Goal: Task Accomplishment & Management: Manage account settings

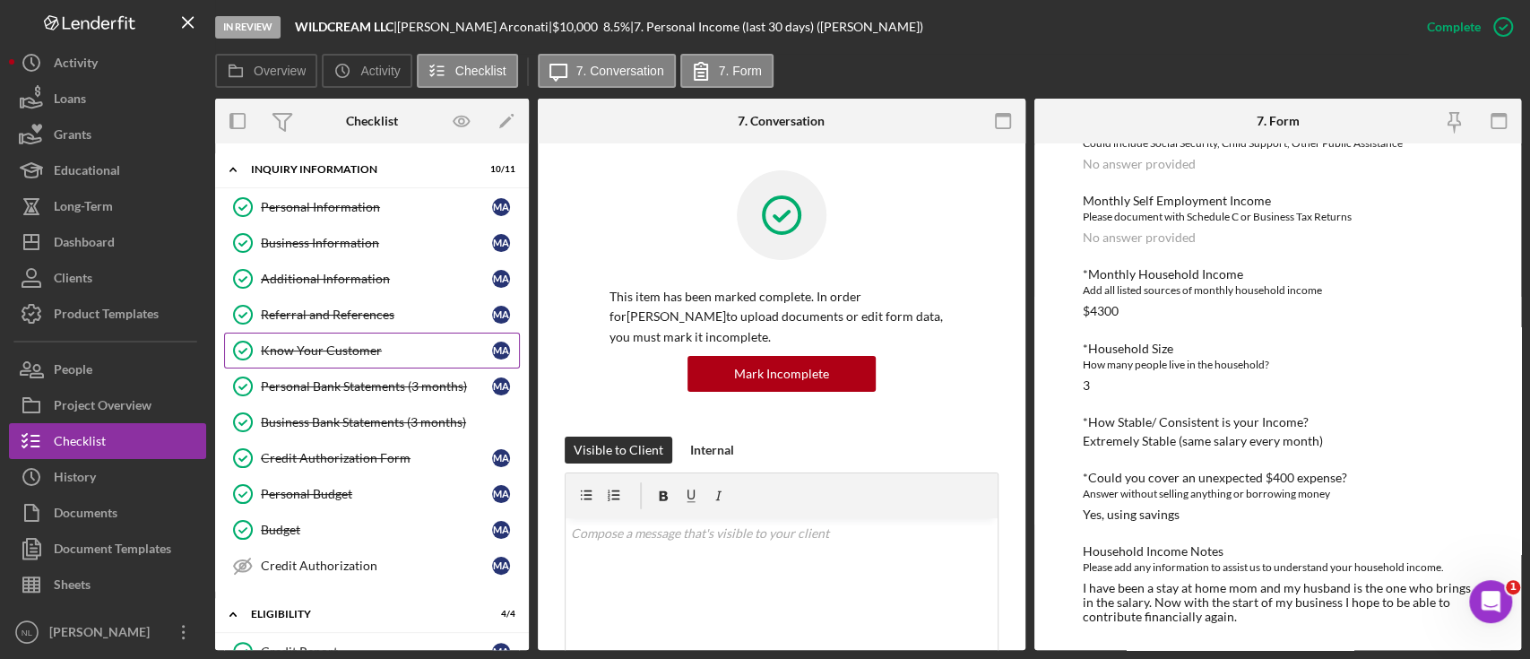
click at [367, 332] on link "Know Your Customer Know Your Customer M A" at bounding box center [372, 350] width 296 height 36
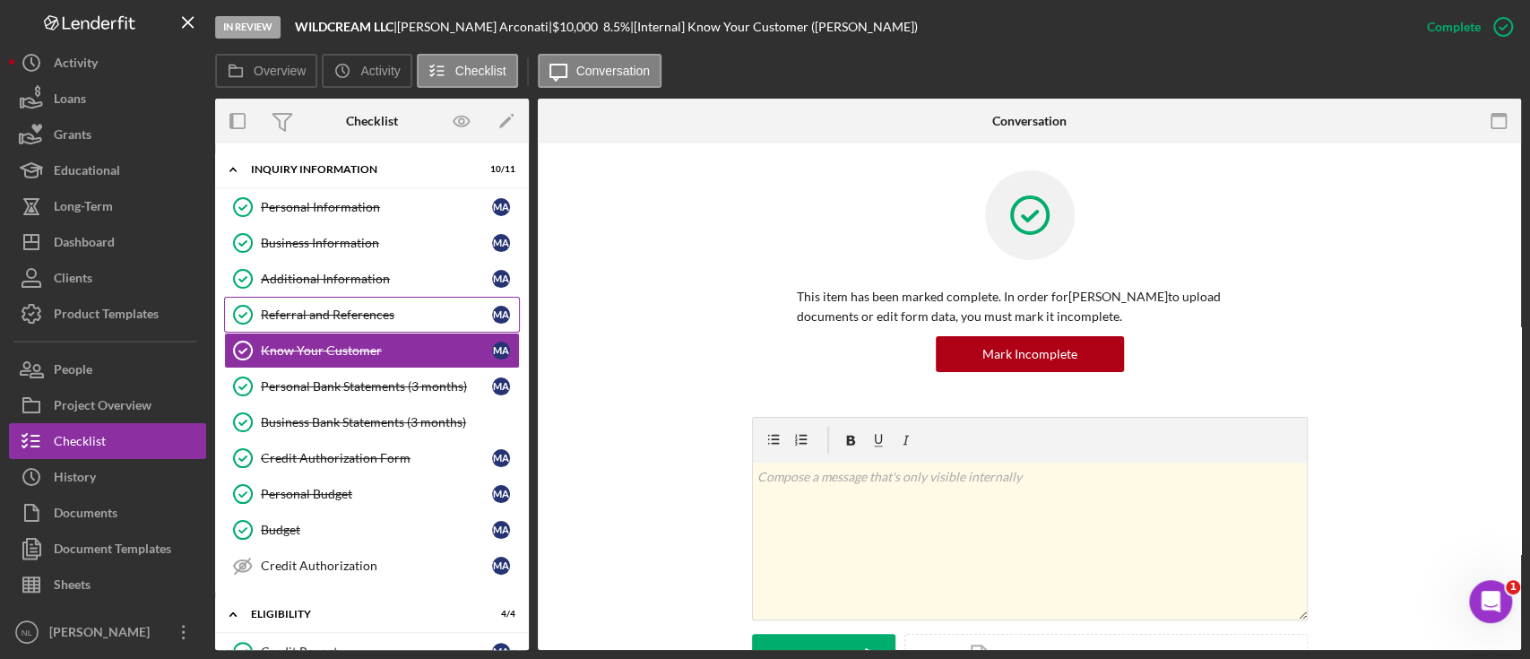
click at [360, 317] on div "Referral and References" at bounding box center [376, 314] width 231 height 14
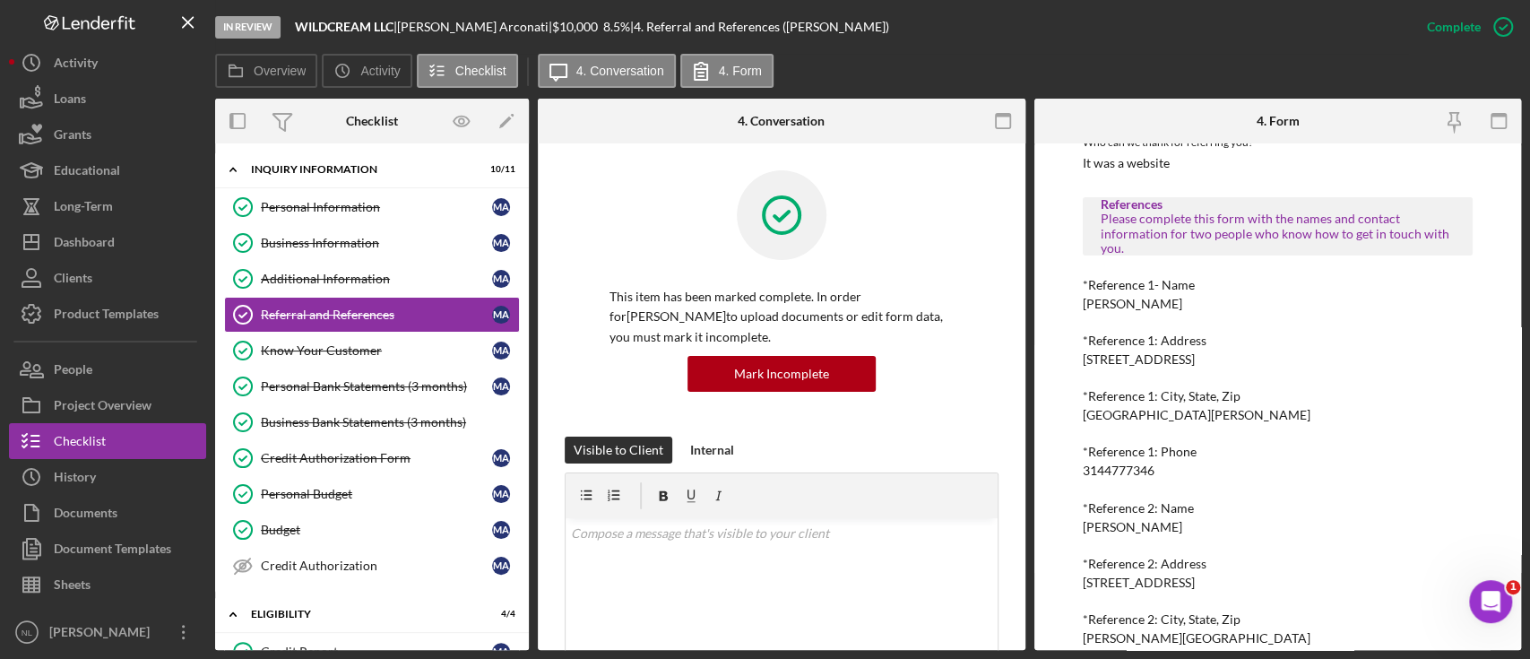
scroll to position [122, 0]
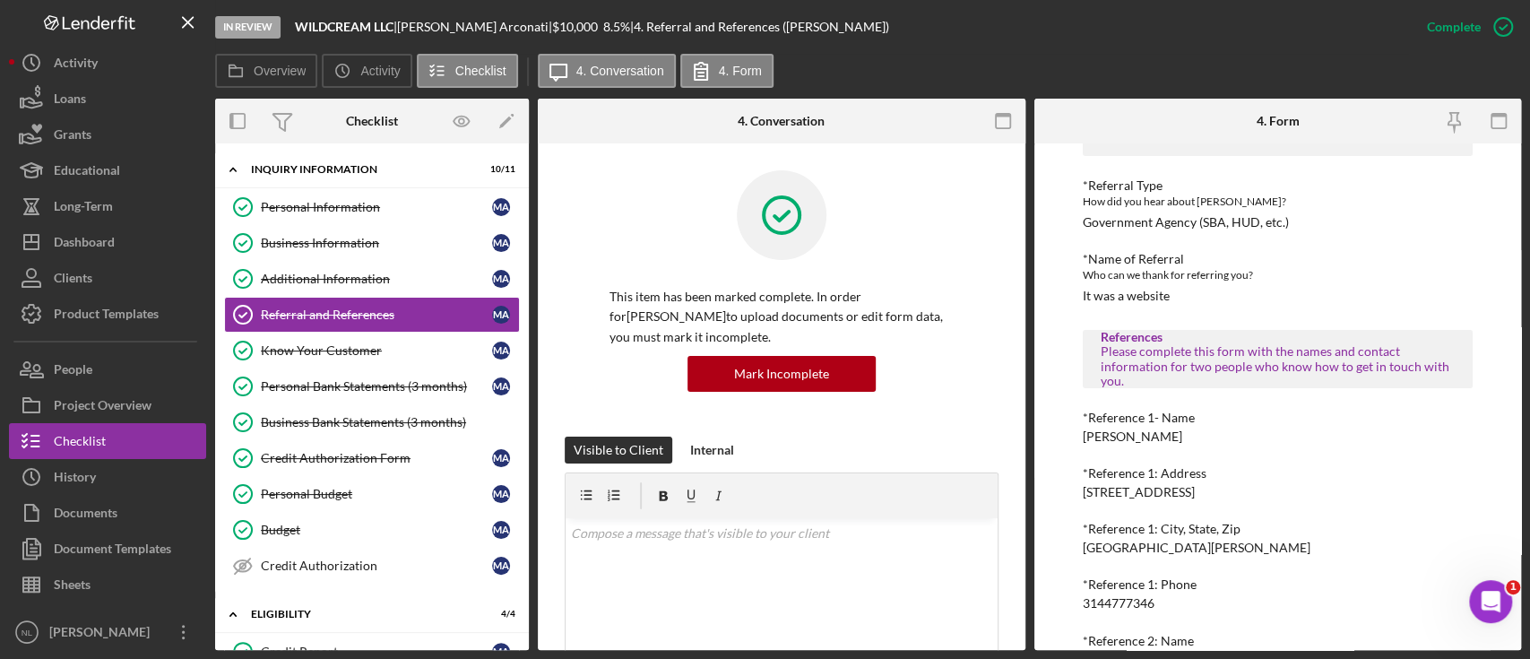
click at [1126, 609] on div "3144777346" at bounding box center [1119, 603] width 72 height 14
copy div "3144777346"
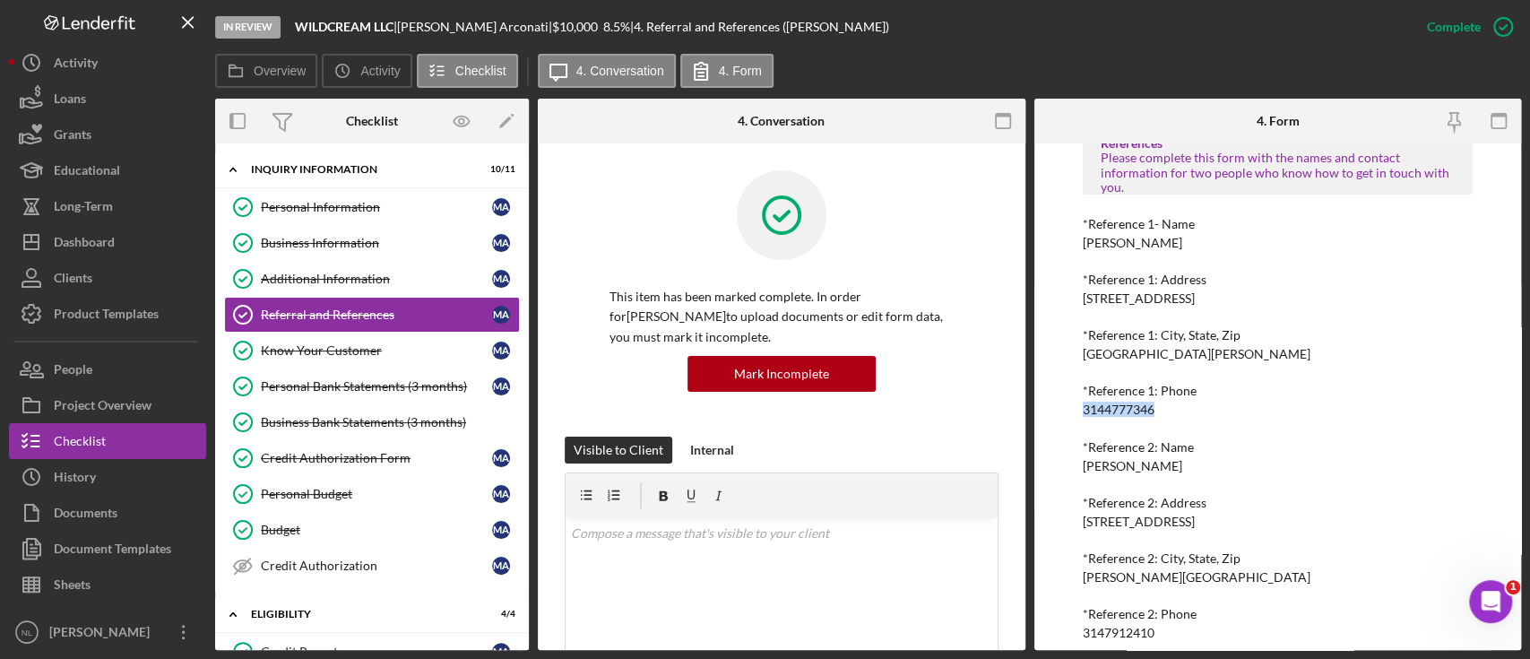
scroll to position [332, 0]
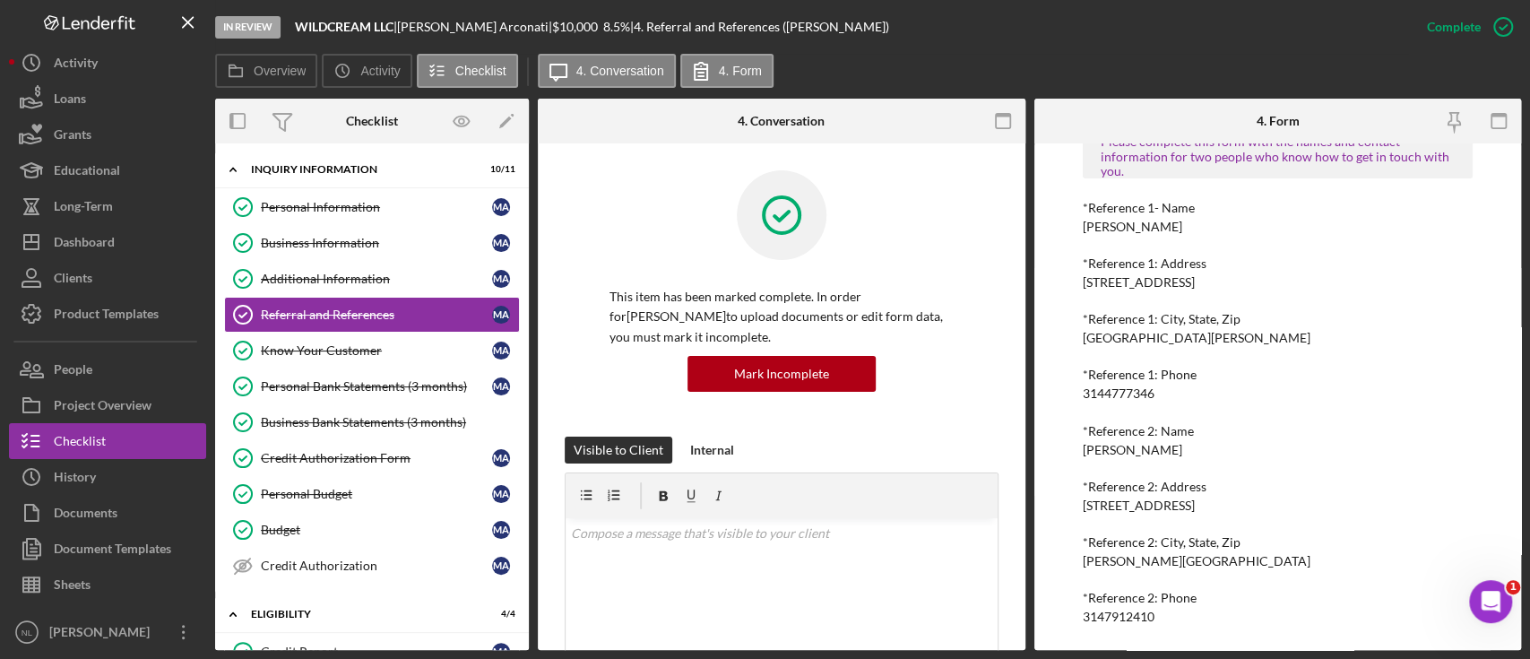
click at [1106, 619] on div "3147912410" at bounding box center [1119, 616] width 72 height 14
copy div "3147912410"
click at [314, 241] on div "Business Information" at bounding box center [376, 243] width 231 height 14
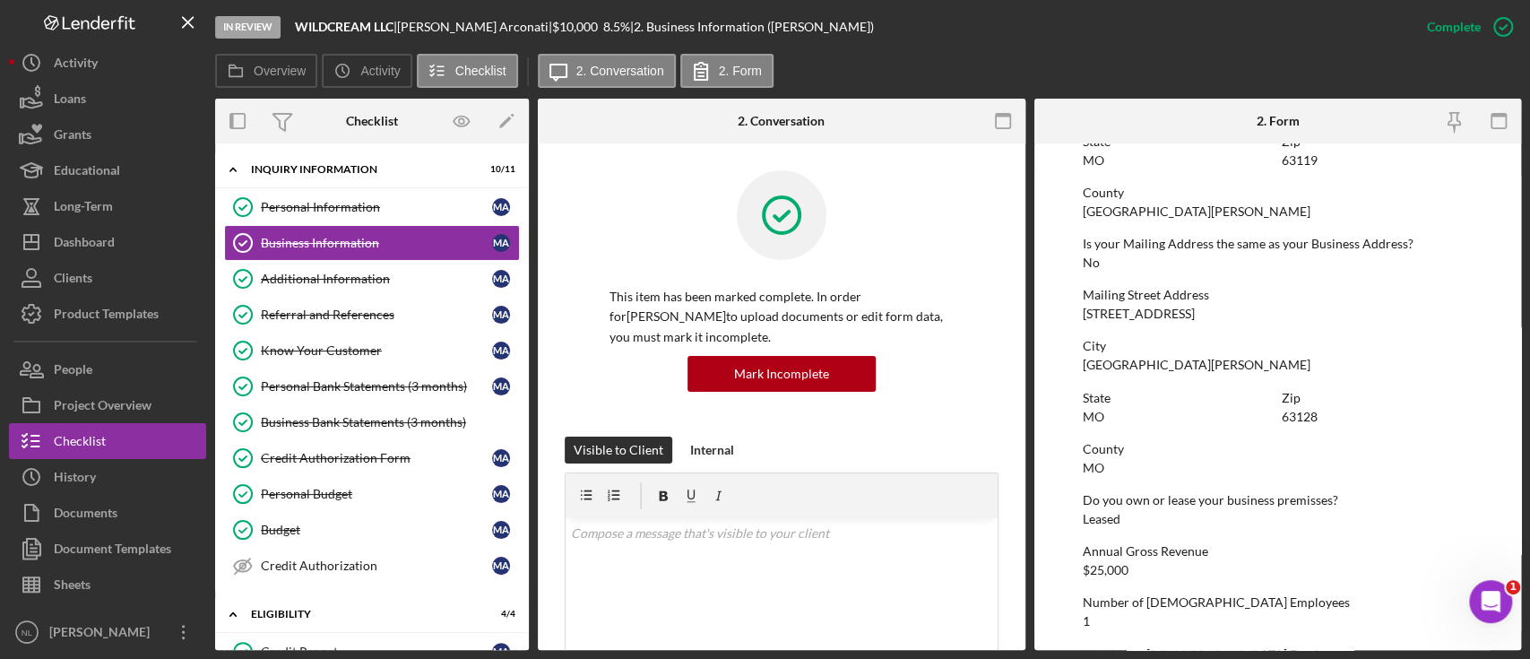
scroll to position [1049, 0]
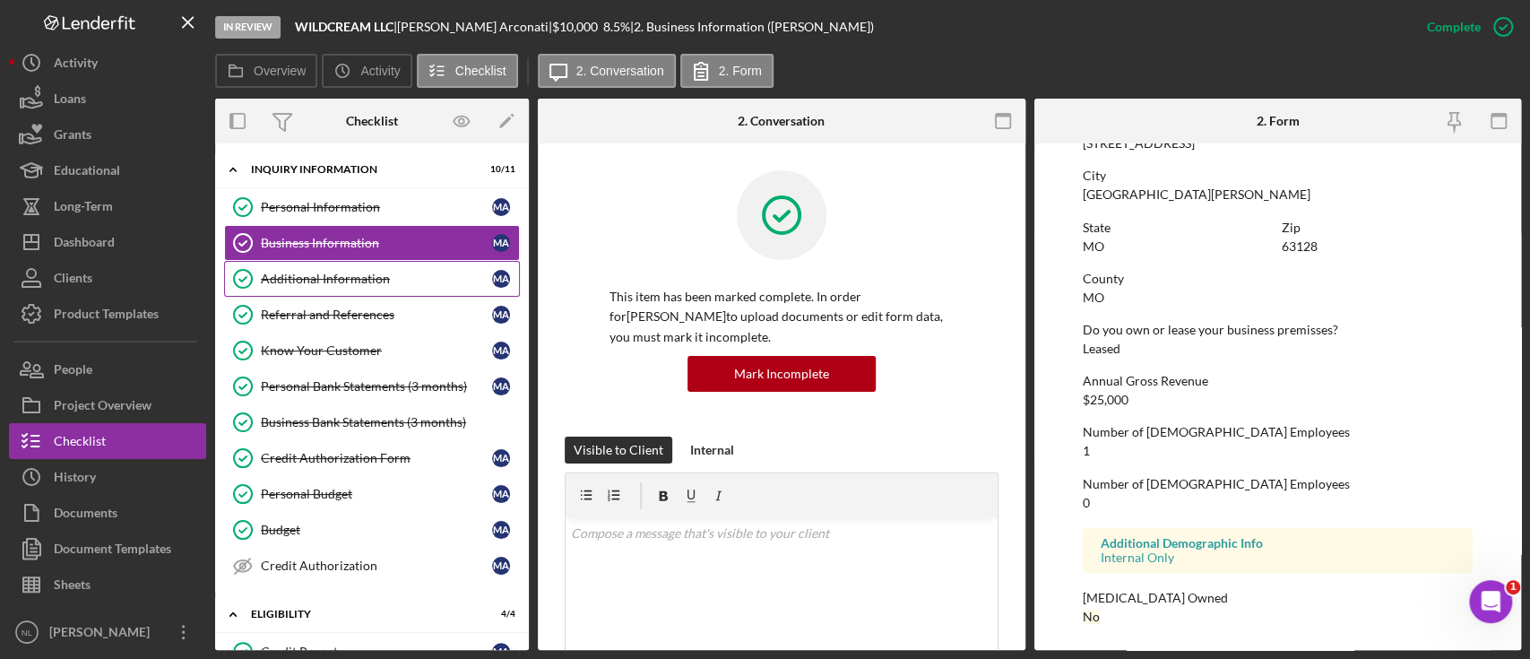
click at [341, 283] on div "Additional Information" at bounding box center [376, 279] width 231 height 14
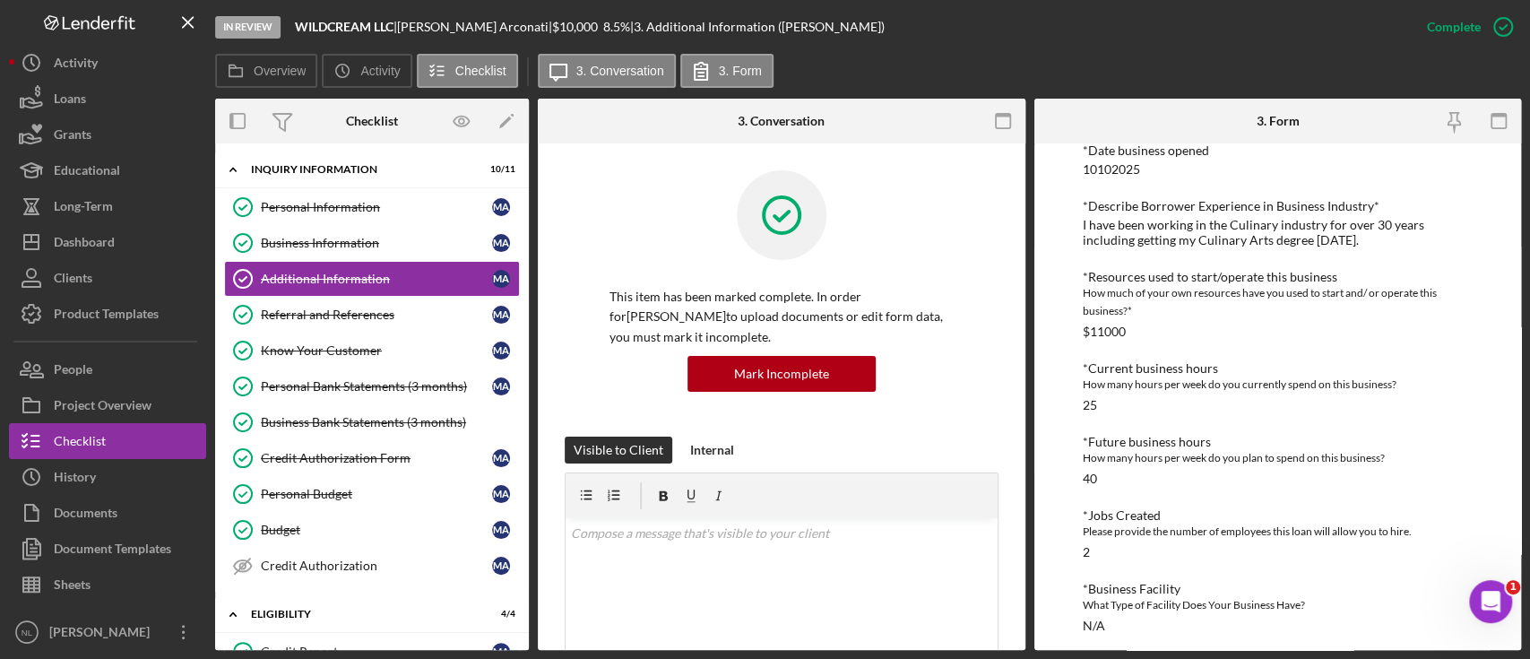
scroll to position [583, 0]
click at [1083, 400] on div "25" at bounding box center [1090, 402] width 14 height 14
copy div "25"
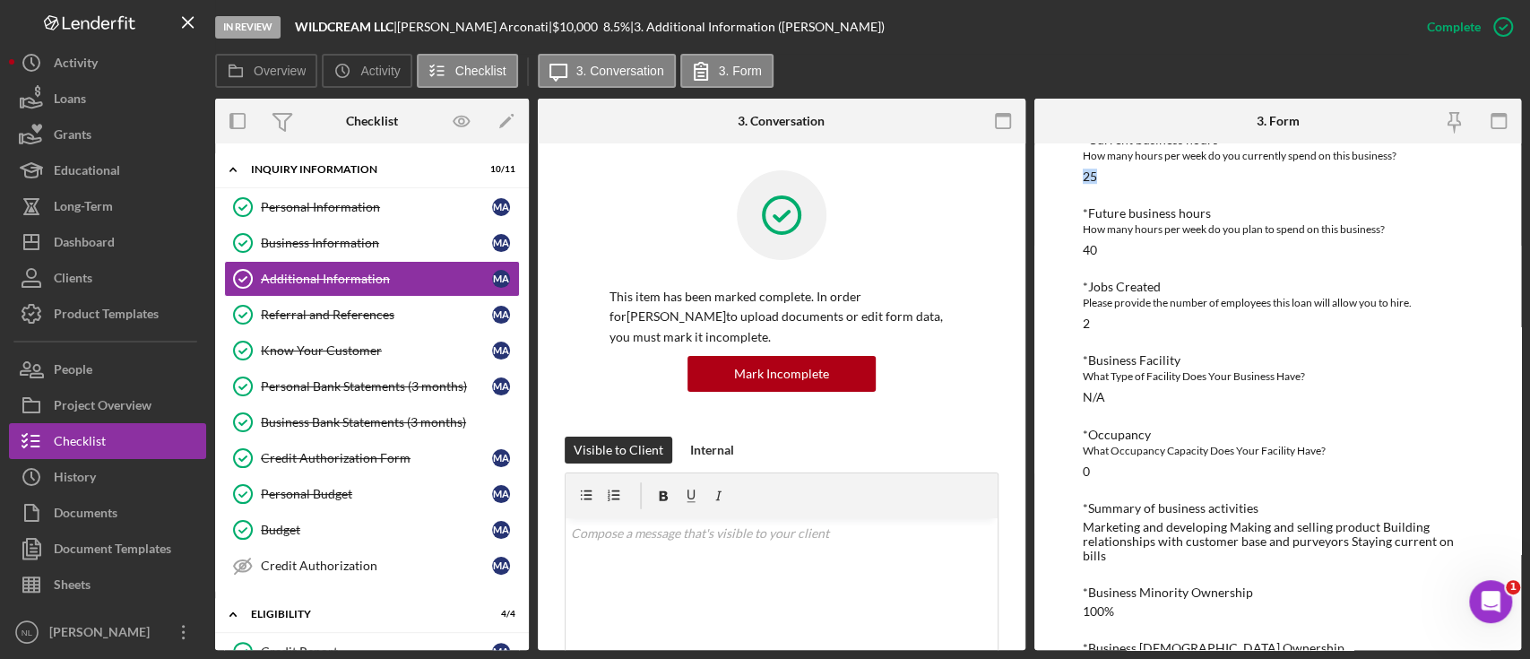
scroll to position [860, 0]
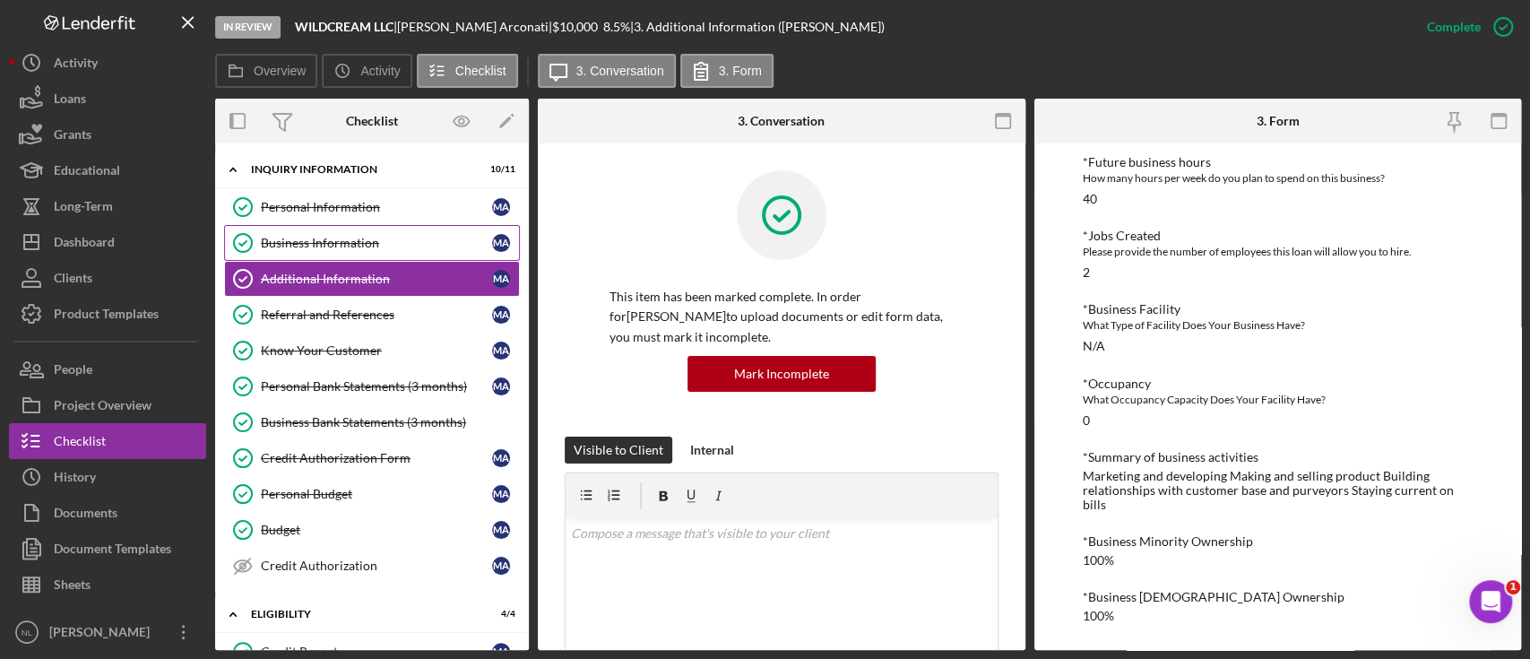
click at [281, 238] on div "Business Information" at bounding box center [376, 243] width 231 height 14
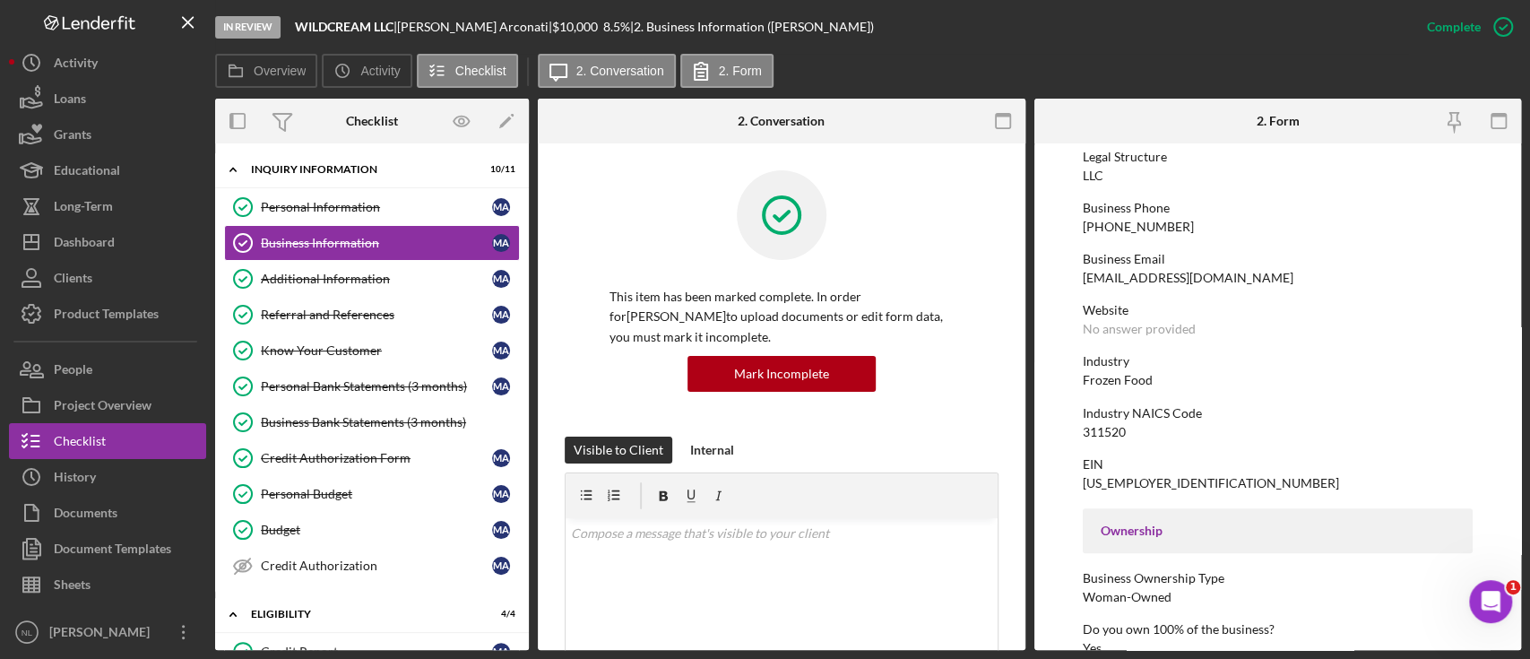
scroll to position [236, 0]
click at [1122, 229] on div "[PHONE_NUMBER]" at bounding box center [1138, 228] width 111 height 14
click at [1118, 227] on div "[PHONE_NUMBER]" at bounding box center [1138, 228] width 111 height 14
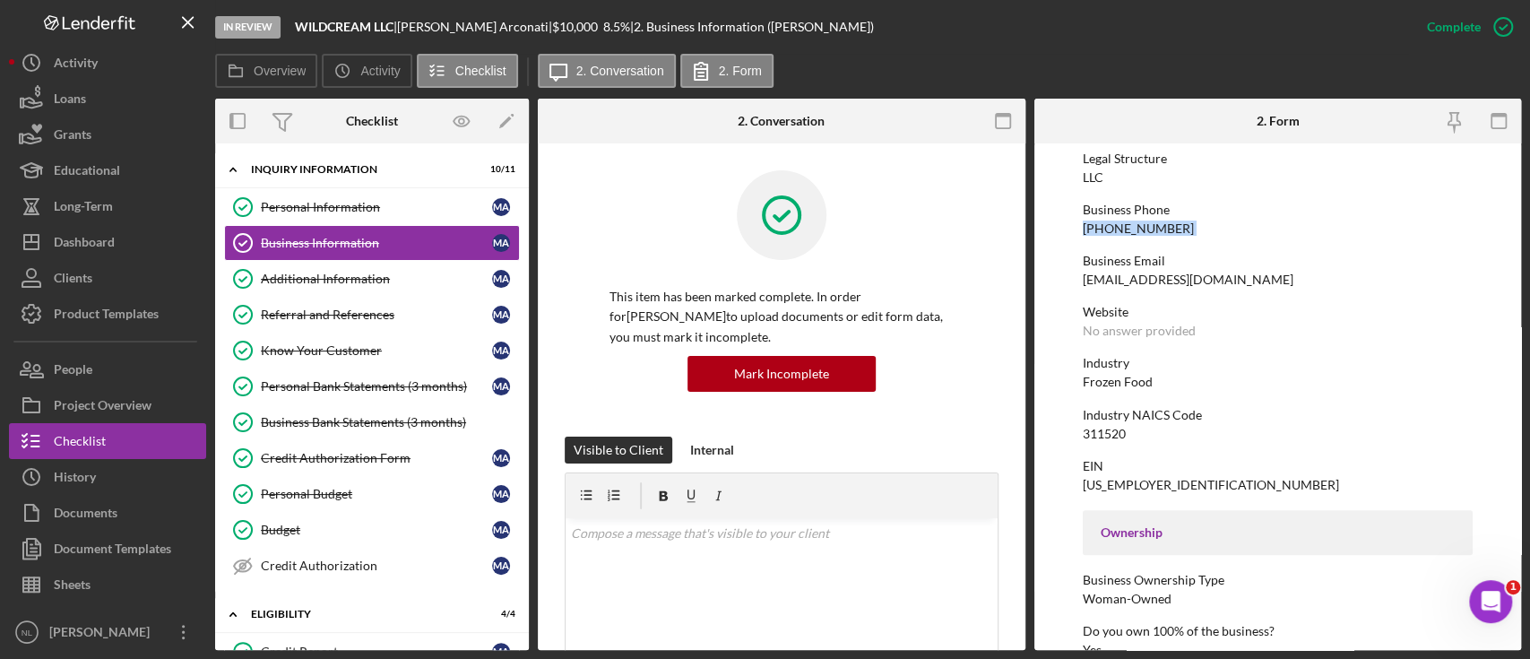
click at [1118, 227] on div "[PHONE_NUMBER]" at bounding box center [1138, 228] width 111 height 14
copy div "[PHONE_NUMBER]"
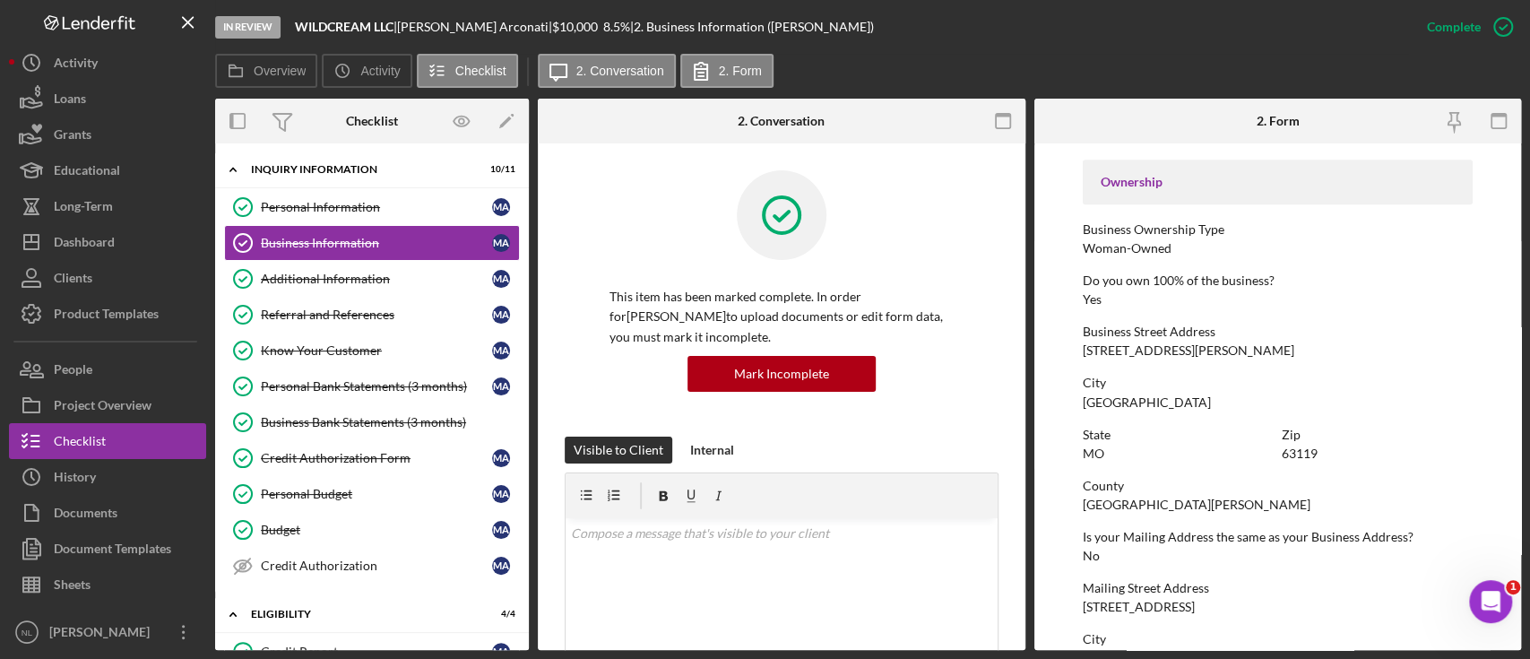
scroll to position [666, 0]
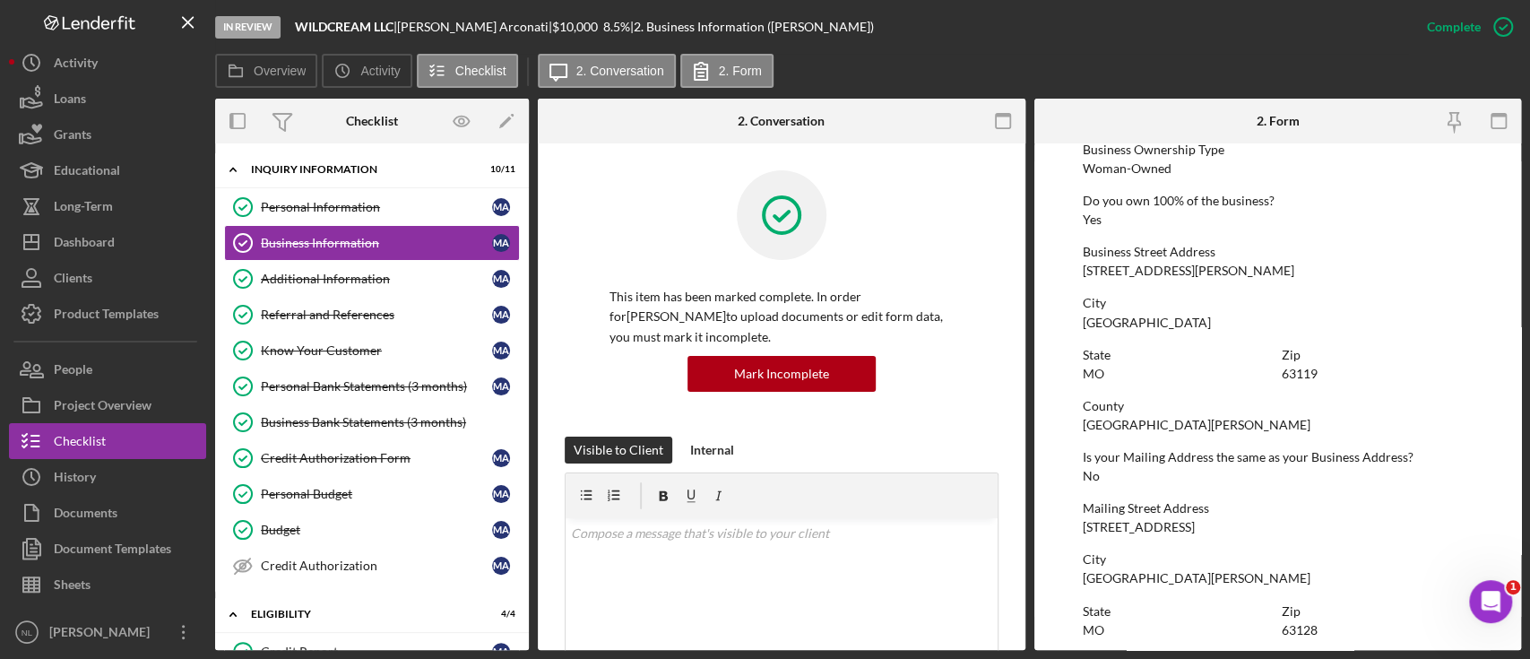
click at [1107, 266] on div "[STREET_ADDRESS][PERSON_NAME]" at bounding box center [1189, 270] width 212 height 14
copy div "[STREET_ADDRESS][PERSON_NAME]"
drag, startPoint x: 395, startPoint y: 25, endPoint x: 298, endPoint y: 26, distance: 97.7
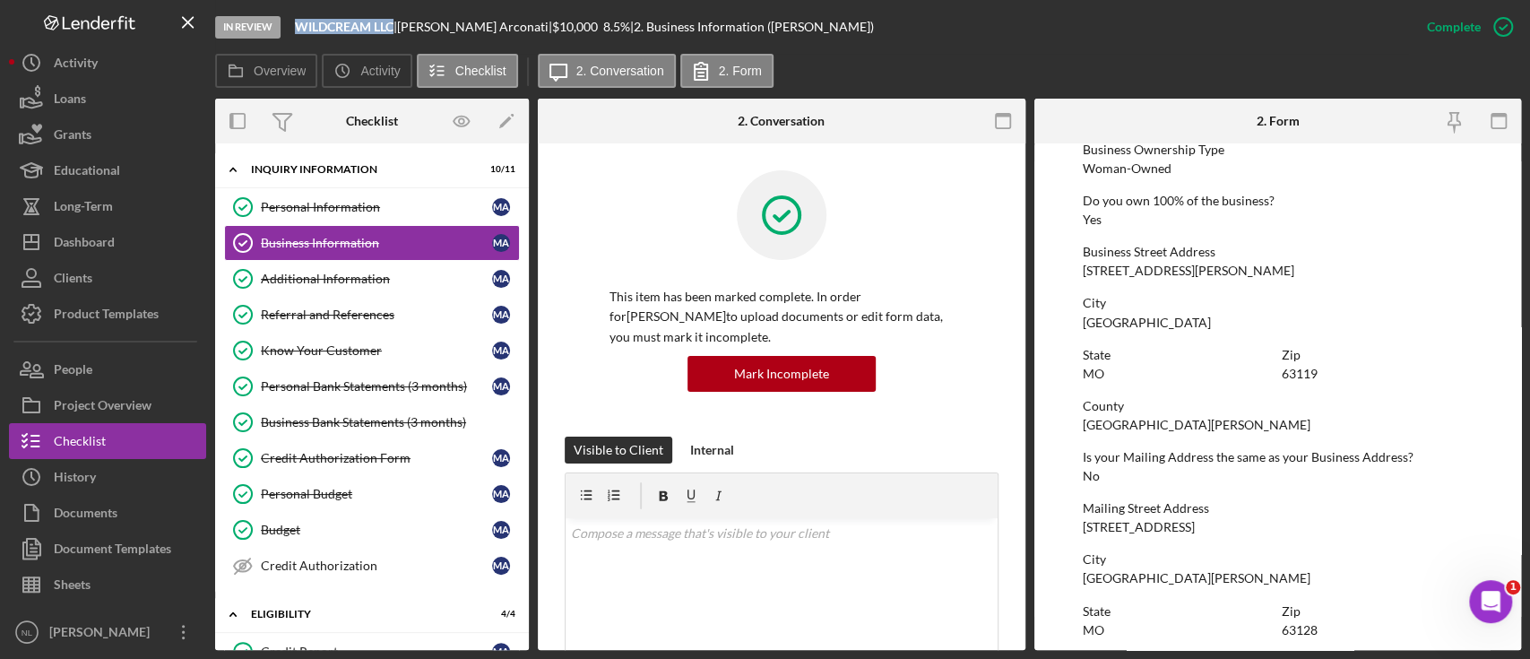
click at [298, 26] on b "WILDCREAM LLC" at bounding box center [344, 26] width 99 height 15
copy b "WILDCREAM LLC"
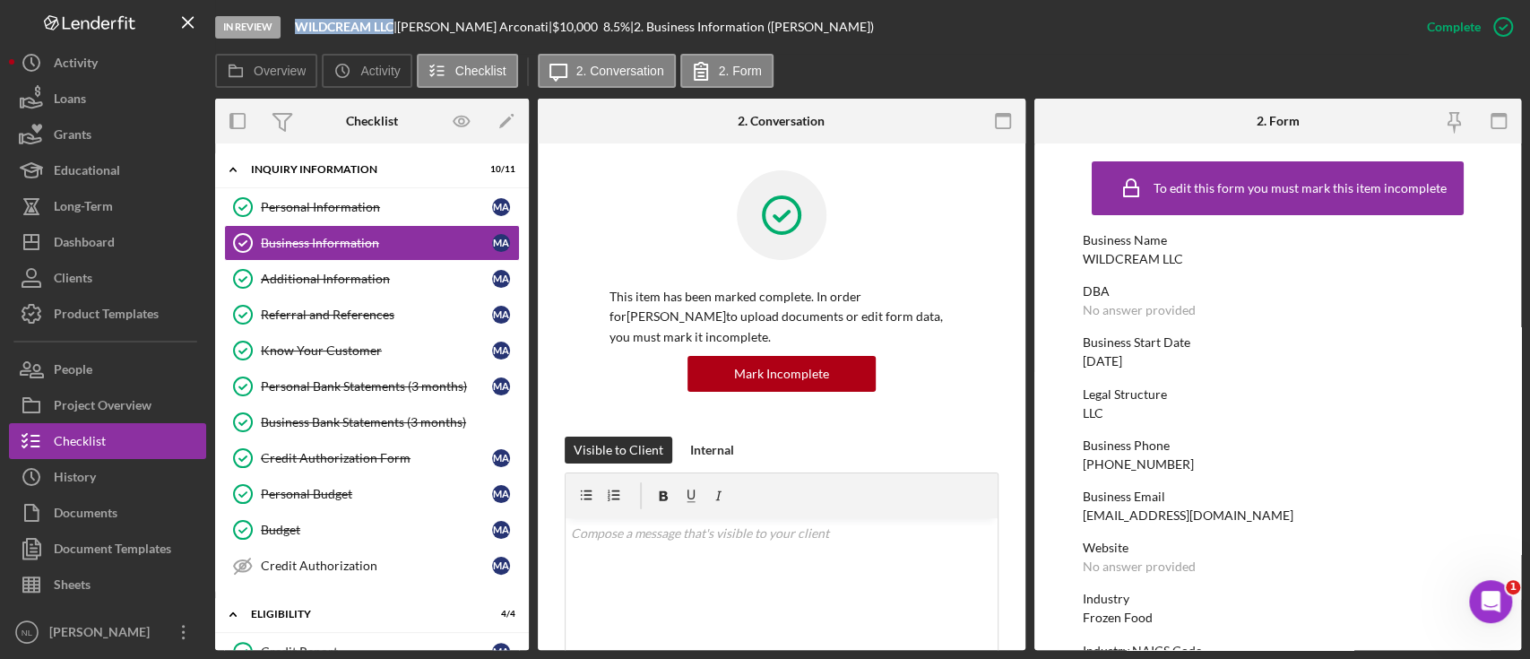
scroll to position [229, 0]
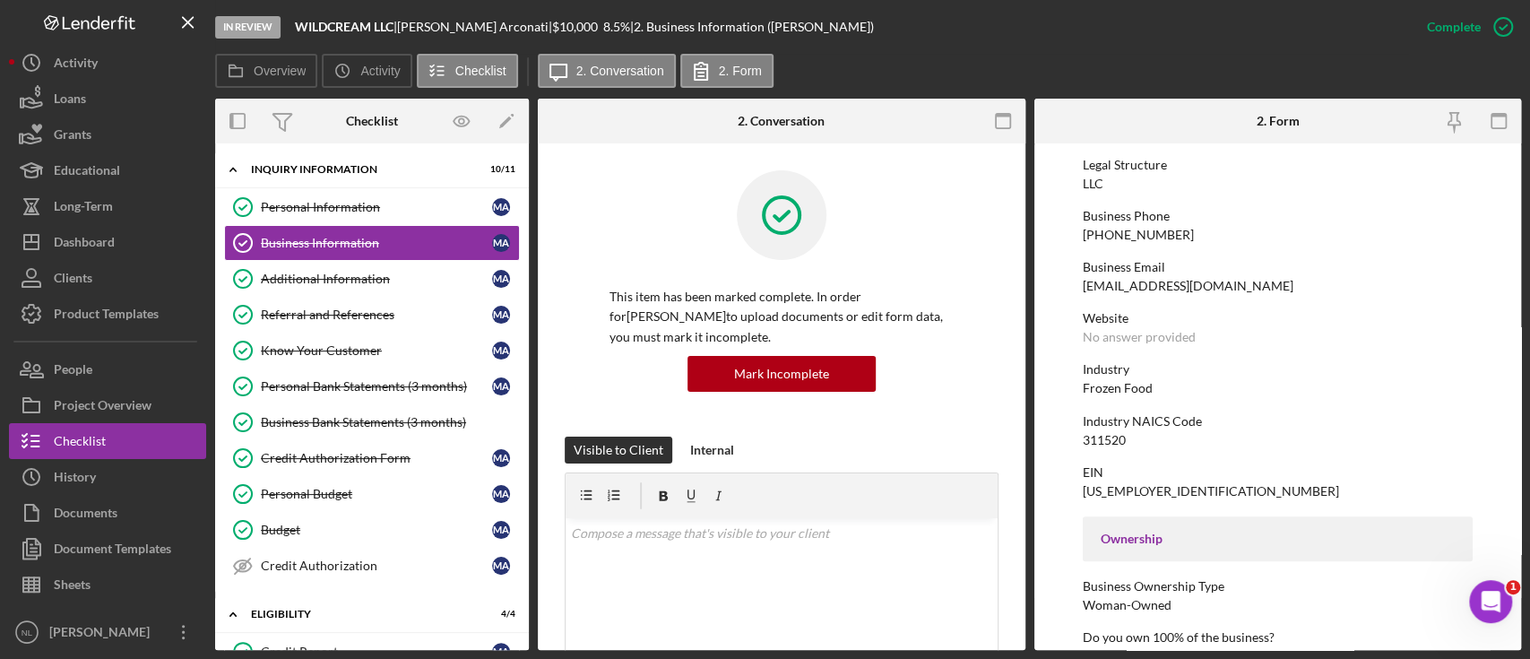
click at [1105, 489] on div "[US_EMPLOYER_IDENTIFICATION_NUMBER]" at bounding box center [1211, 491] width 256 height 14
copy div "[US_EMPLOYER_IDENTIFICATION_NUMBER]"
click at [1097, 436] on div "311520" at bounding box center [1104, 440] width 43 height 14
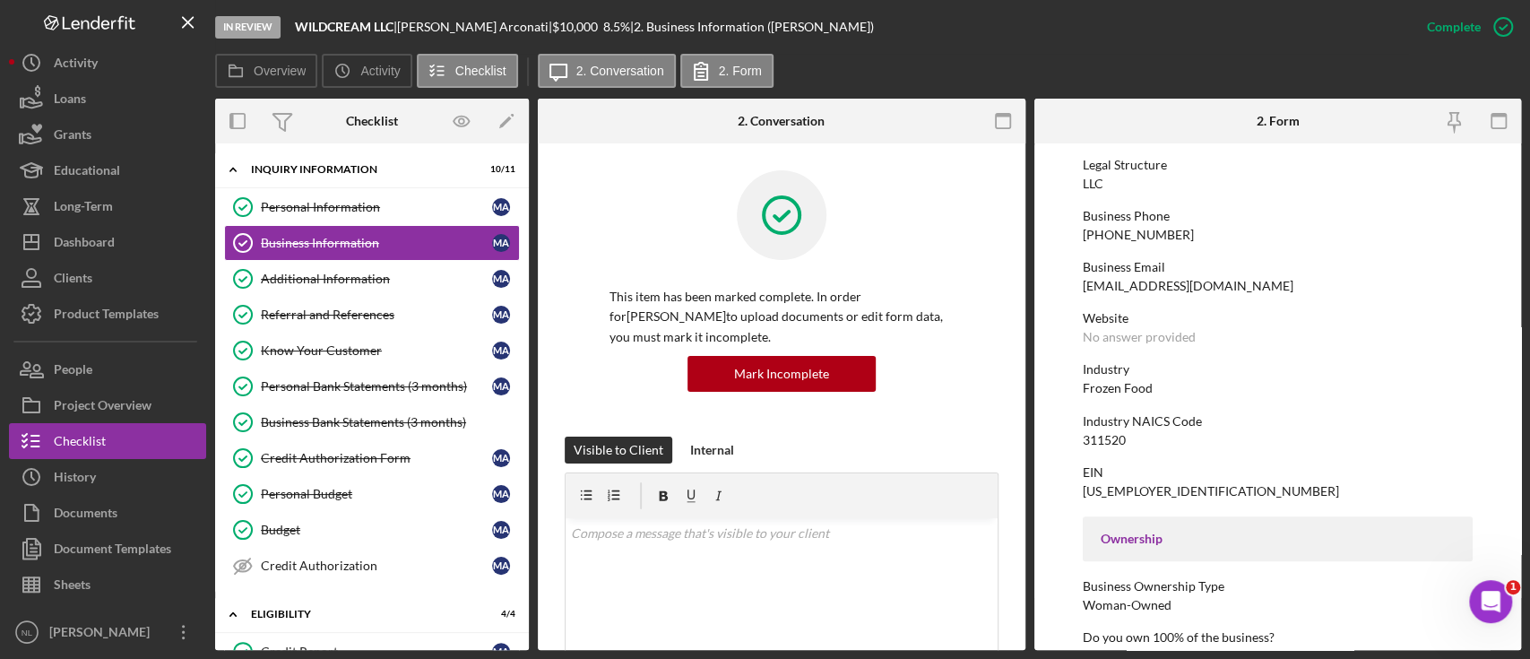
click at [1097, 436] on div "311520" at bounding box center [1104, 440] width 43 height 14
copy div "311520"
click at [300, 289] on link "Additional Information Additional Information M A" at bounding box center [372, 279] width 296 height 36
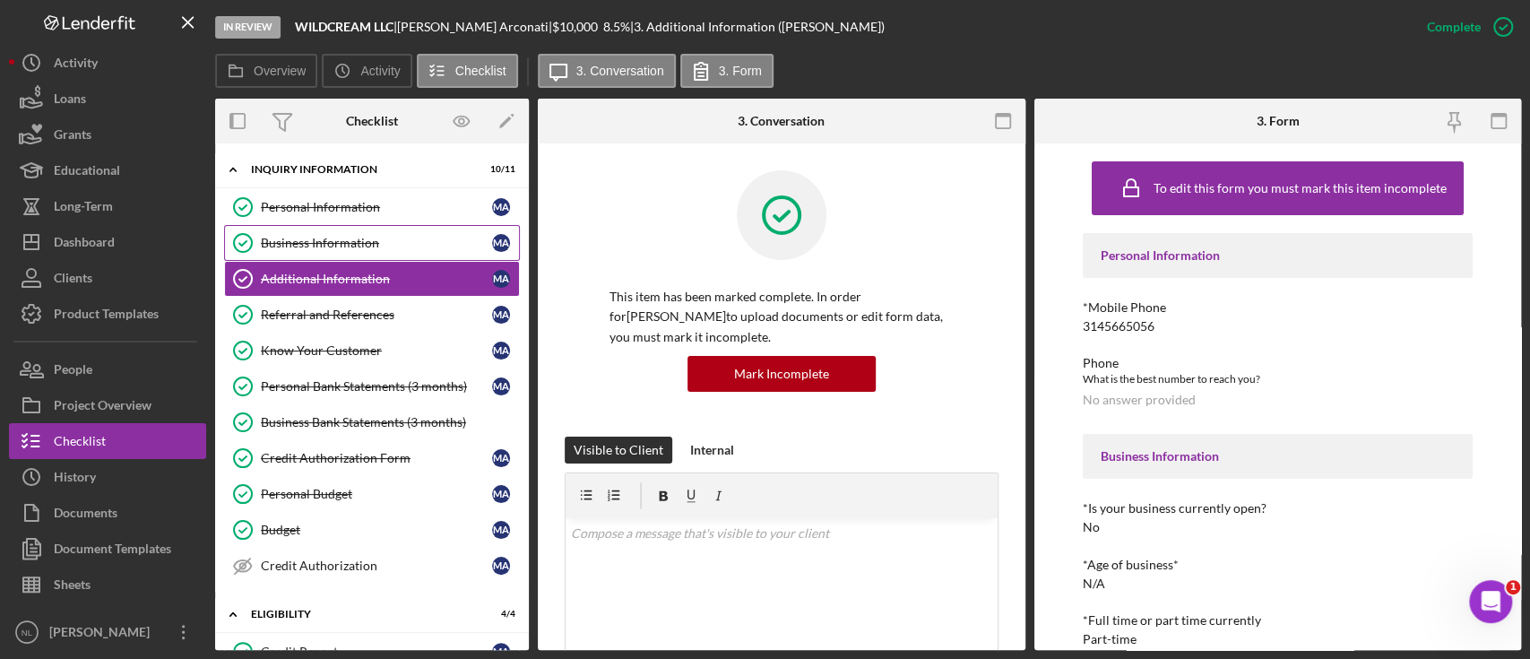
click at [386, 240] on div "Business Information" at bounding box center [376, 243] width 231 height 14
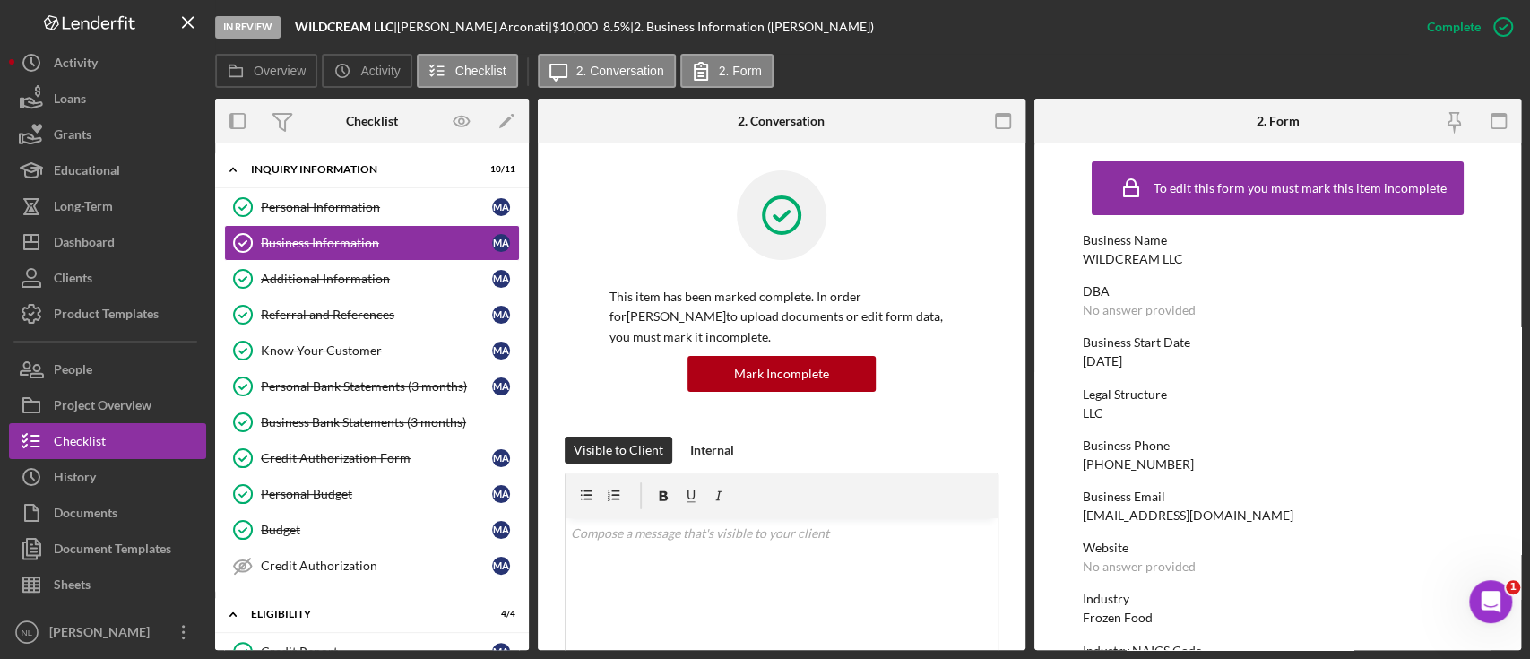
click at [1122, 362] on div "[DATE]" at bounding box center [1102, 361] width 39 height 14
copy div "[DATE]"
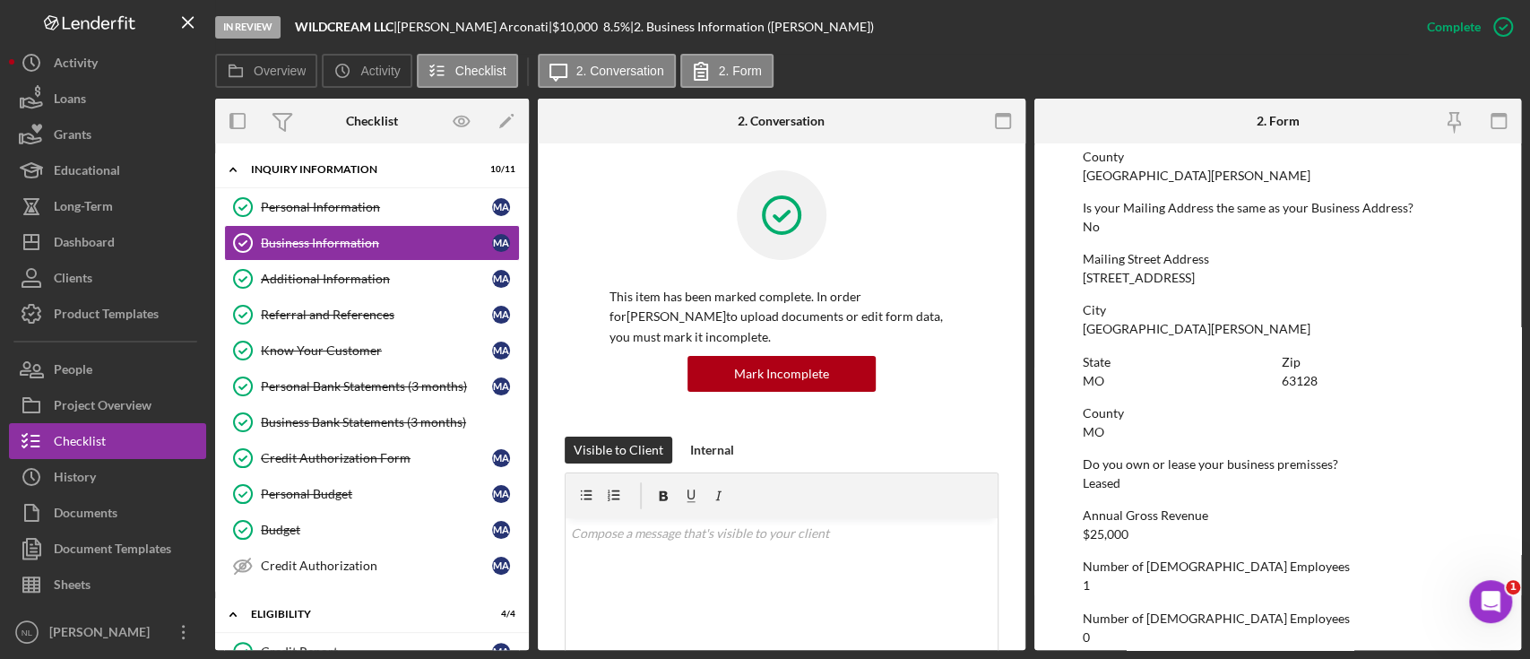
scroll to position [968, 0]
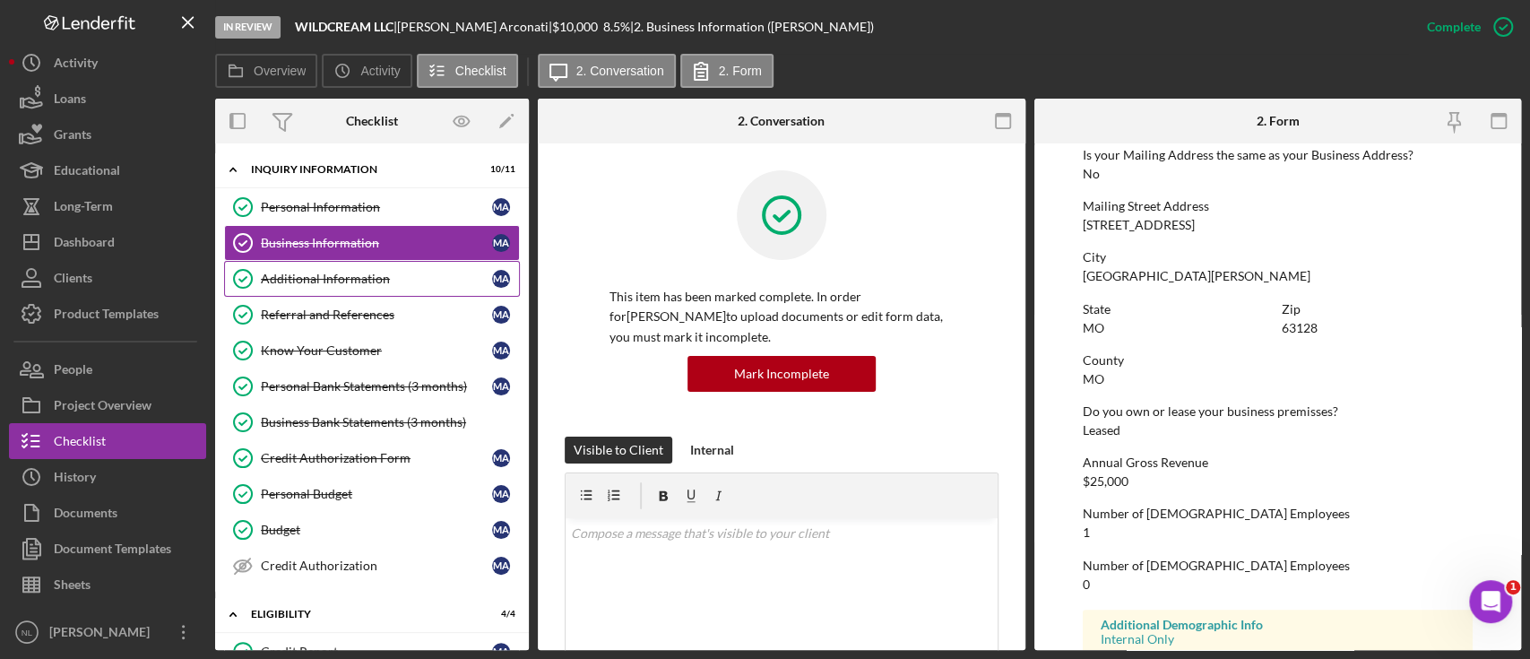
click at [287, 279] on div "Additional Information" at bounding box center [376, 279] width 231 height 14
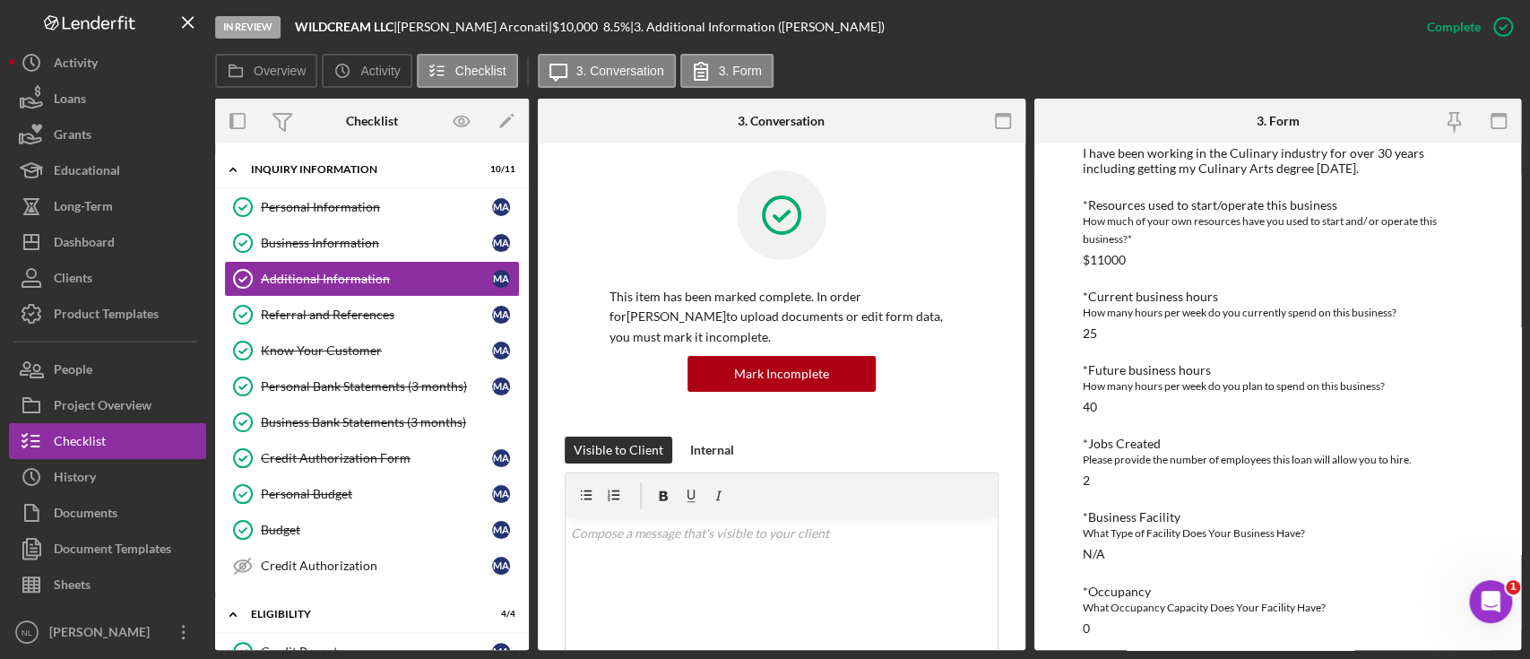
scroll to position [586, 0]
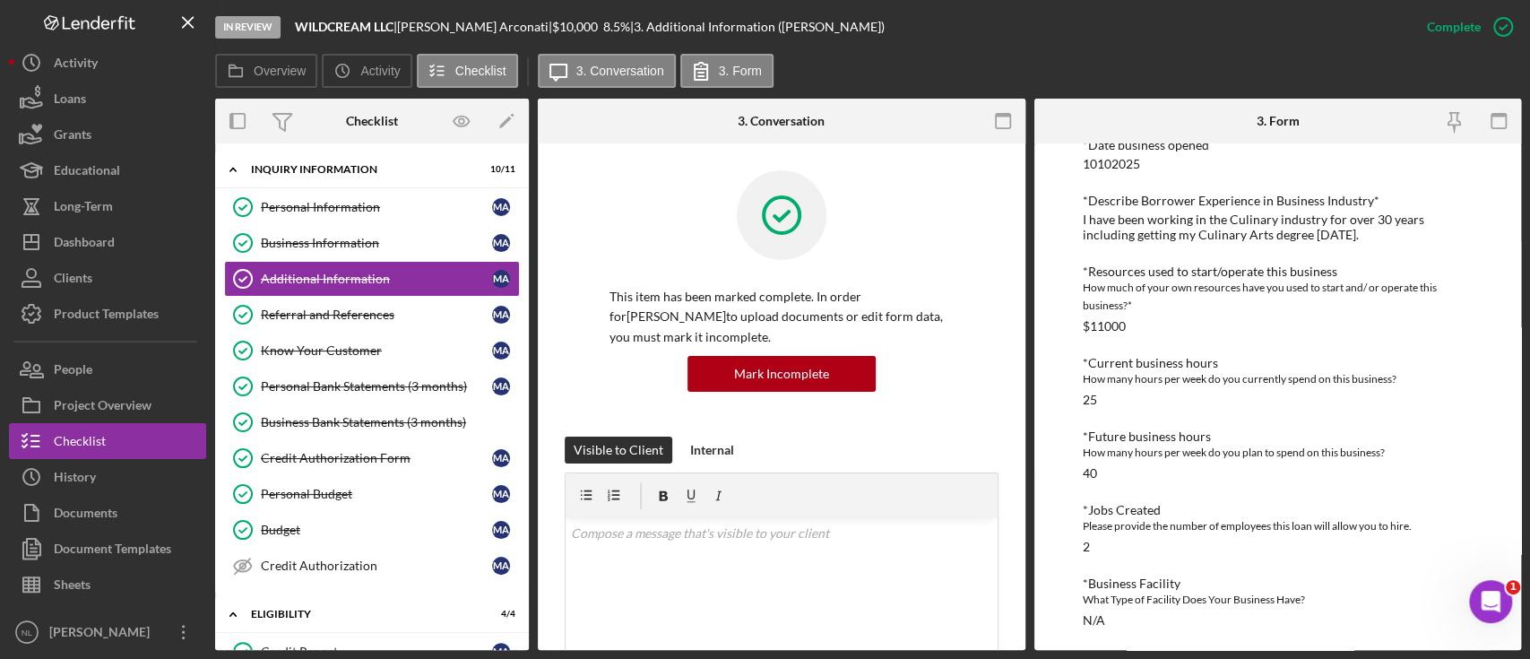
click at [1147, 239] on div "I have been working in the Culinary industry for over 30 years including gettin…" at bounding box center [1278, 226] width 390 height 29
copy div "I have been working in the Culinary industry for over 30 years including gettin…"
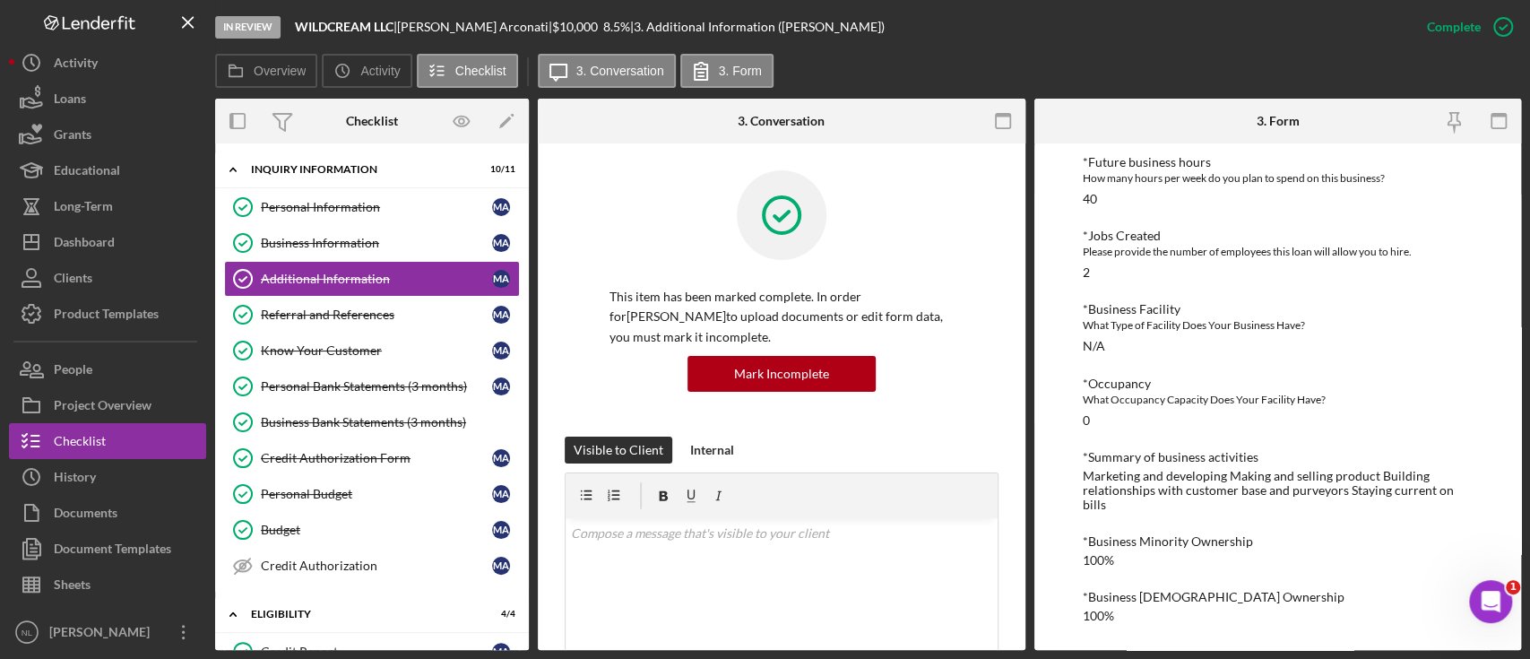
click at [1219, 479] on div "Marketing and developing Making and selling product Building relationships with…" at bounding box center [1278, 490] width 390 height 43
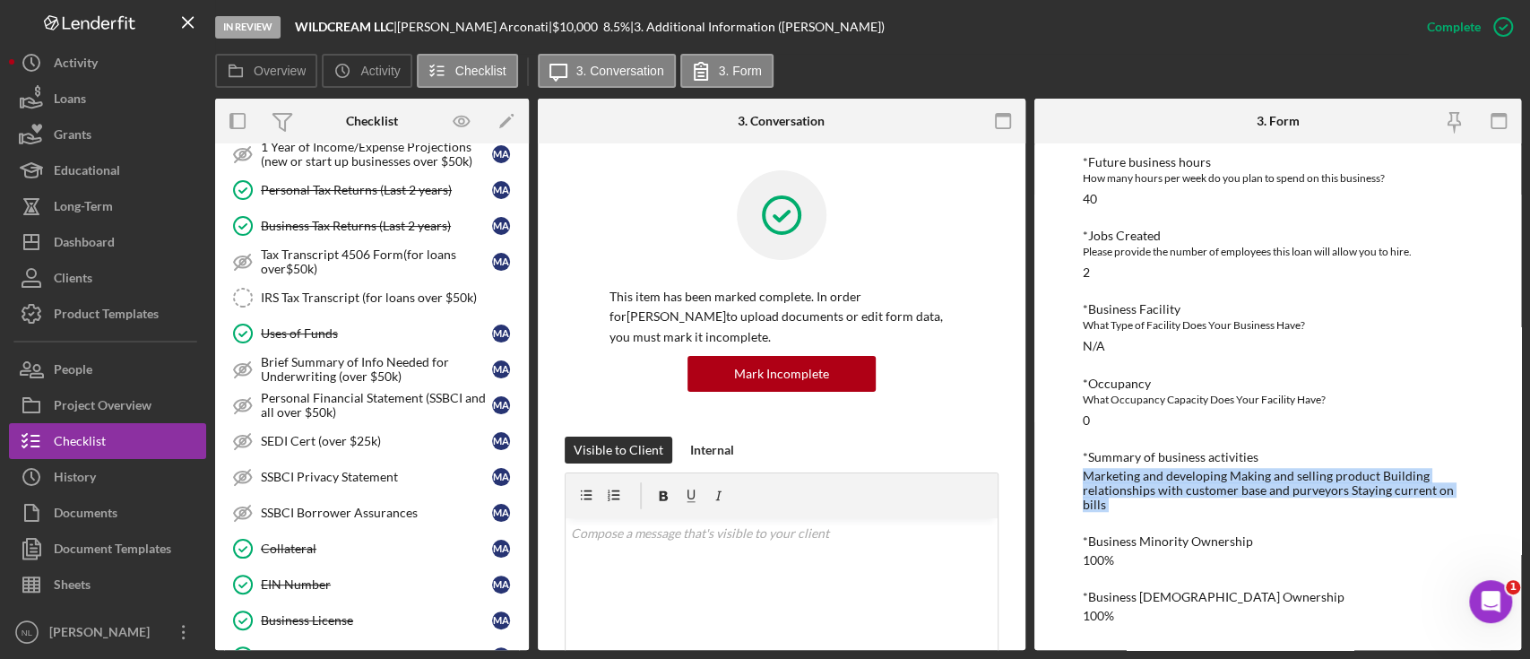
scroll to position [0, 0]
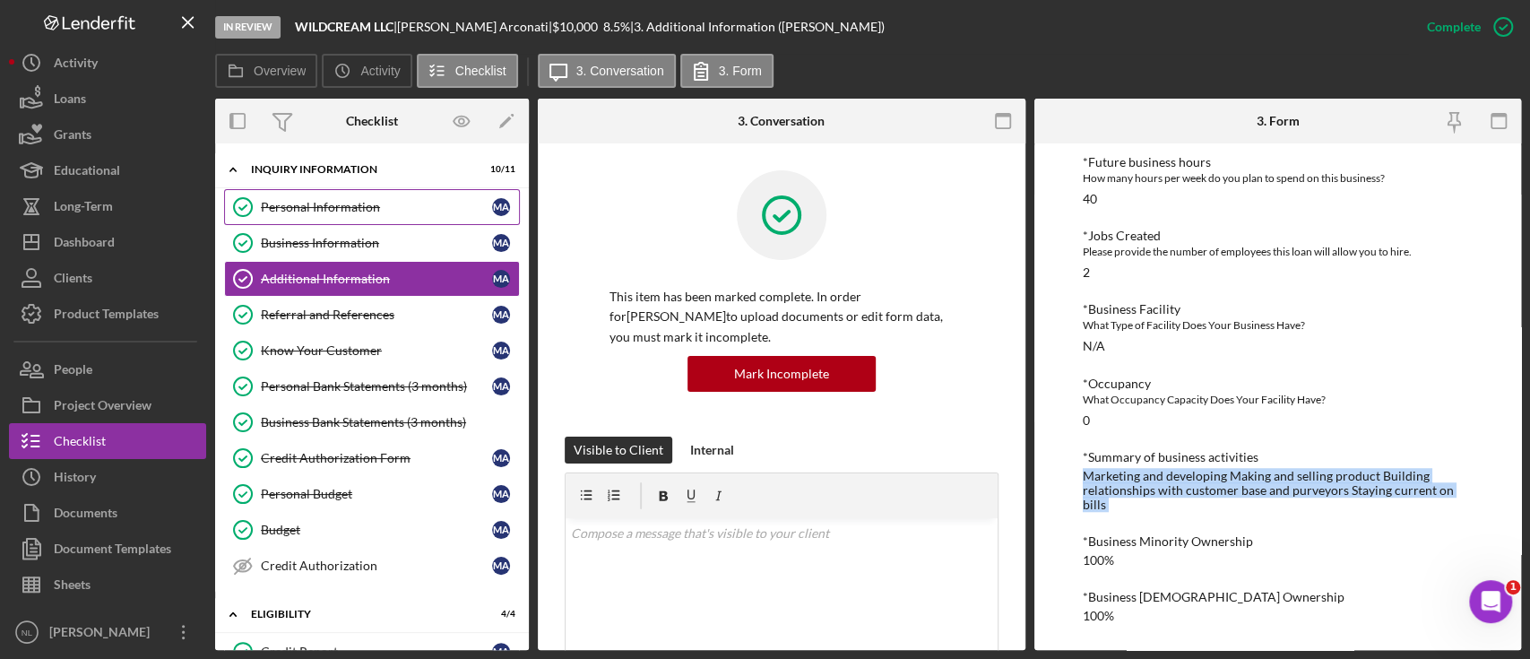
click at [333, 223] on link "Personal Information Personal Information M A" at bounding box center [372, 207] width 296 height 36
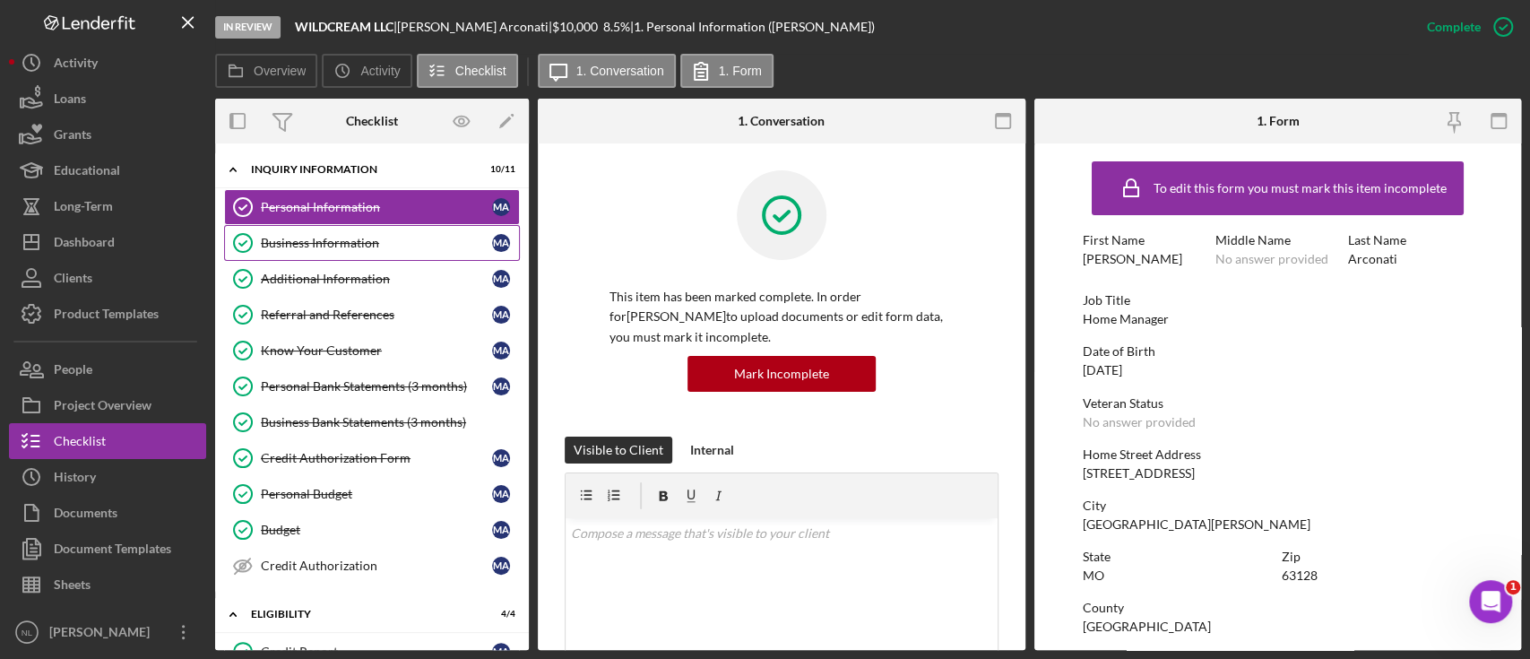
click at [337, 239] on div "Business Information" at bounding box center [376, 243] width 231 height 14
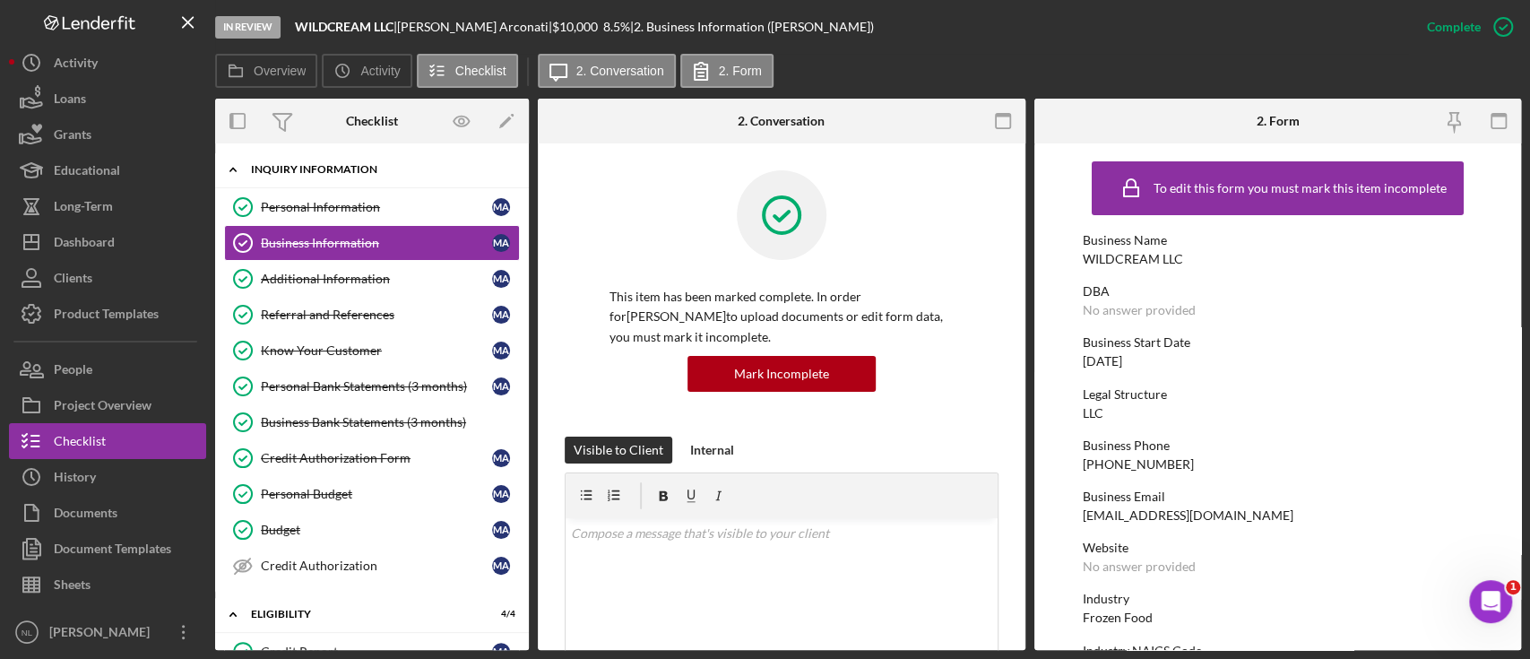
click at [323, 186] on div "Icon/Expander INQUIRY INFORMATION 10 / 11" at bounding box center [372, 169] width 314 height 37
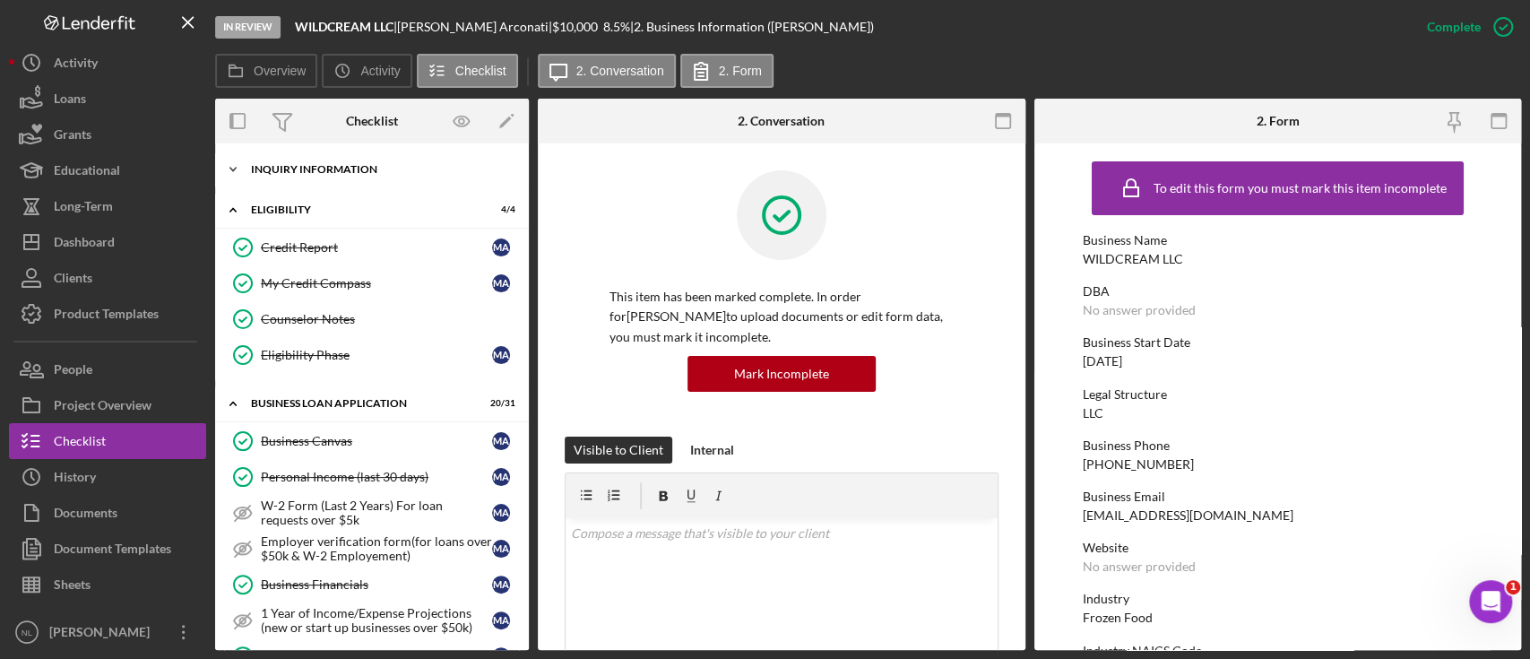
click at [308, 177] on div "Icon/Expander INQUIRY INFORMATION 10 / 11" at bounding box center [372, 169] width 314 height 36
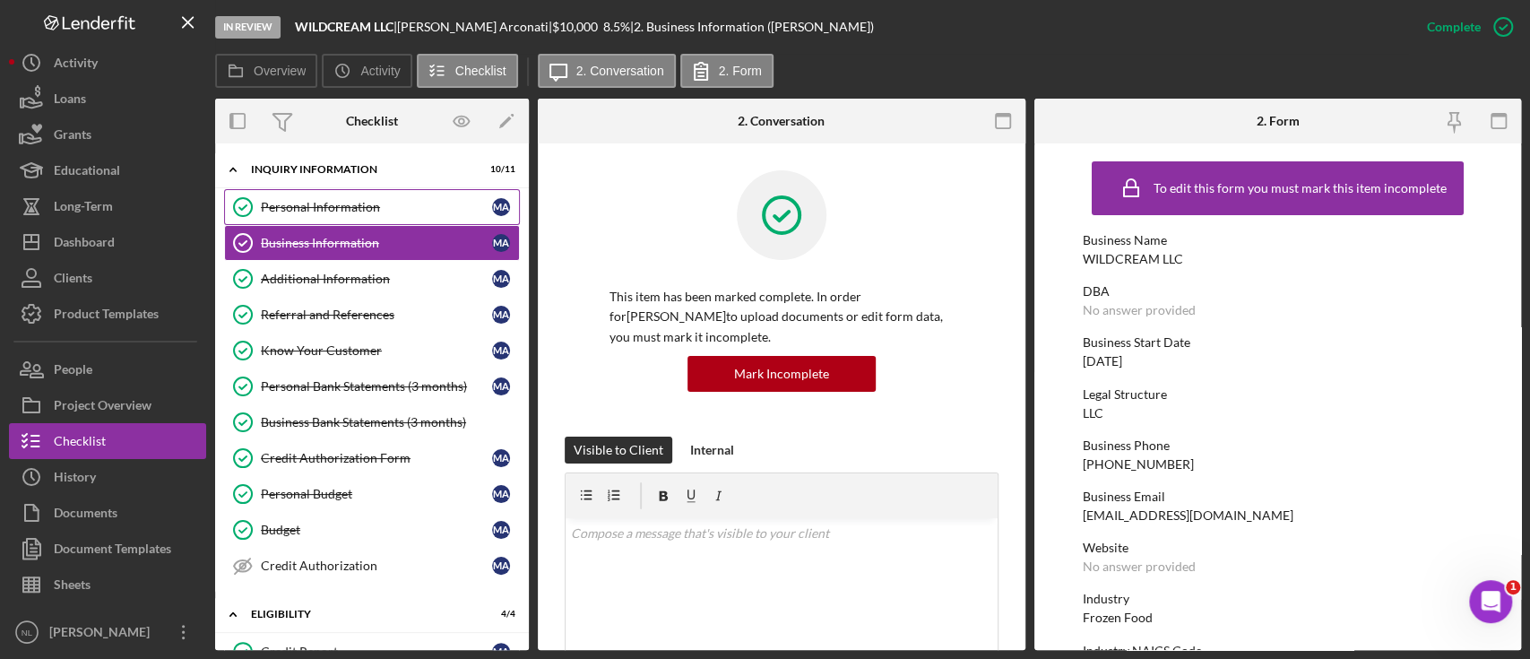
click at [308, 198] on link "Personal Information Personal Information M A" at bounding box center [372, 207] width 296 height 36
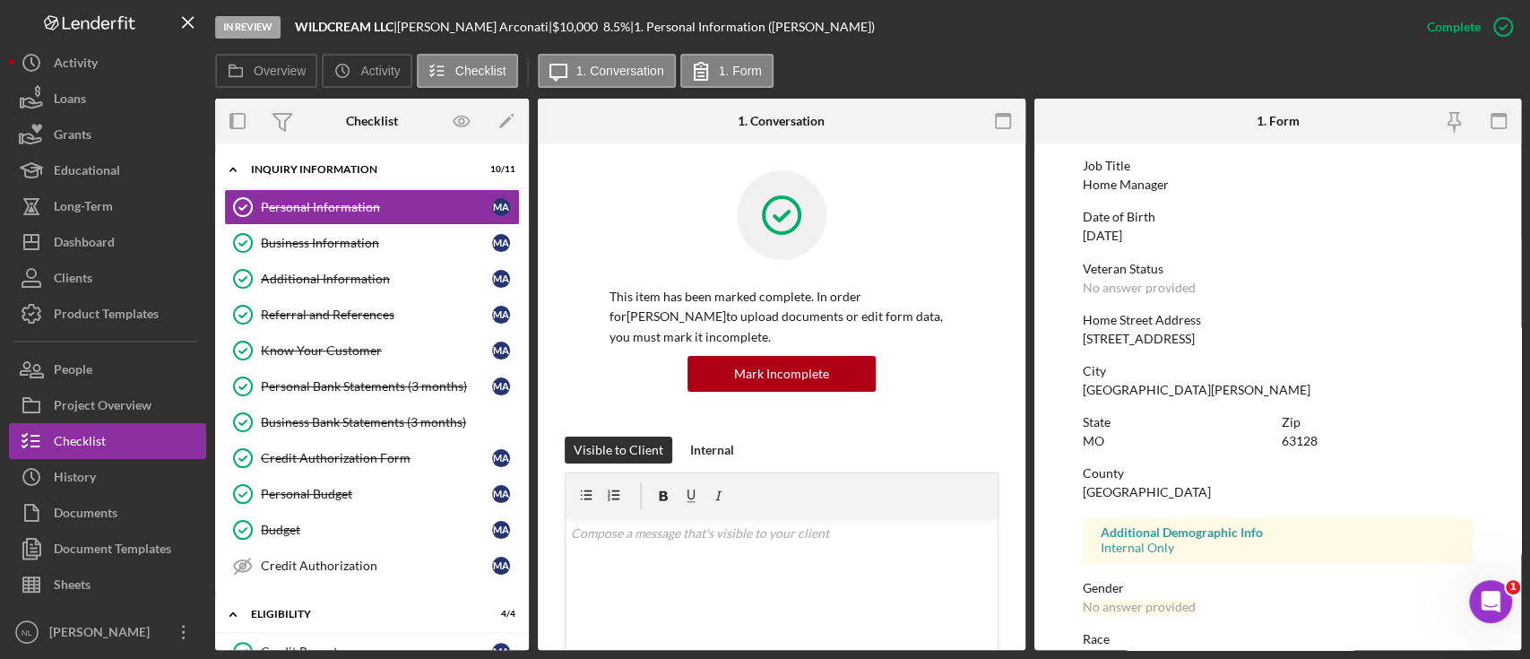
scroll to position [137, 0]
click at [306, 250] on link "Business Information Business Information M A" at bounding box center [372, 243] width 296 height 36
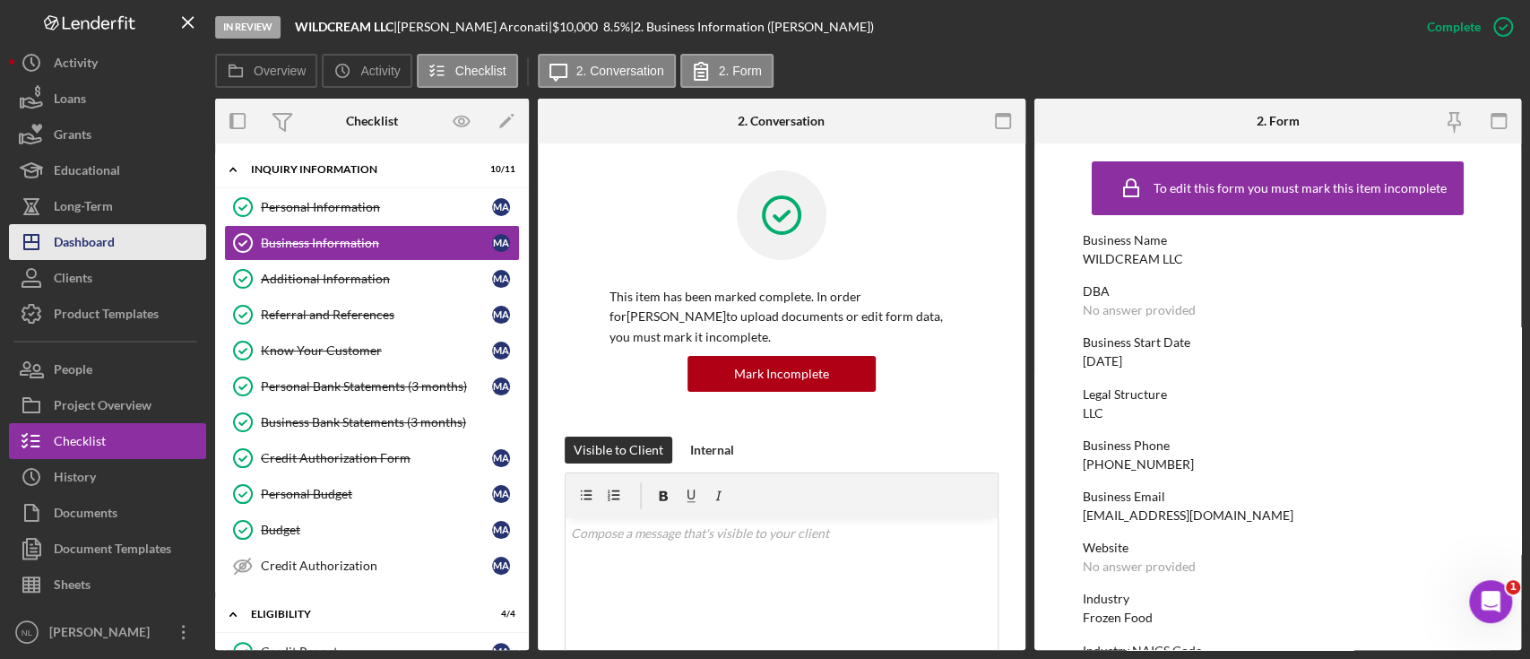
click at [118, 233] on button "Icon/Dashboard Dashboard" at bounding box center [107, 242] width 197 height 36
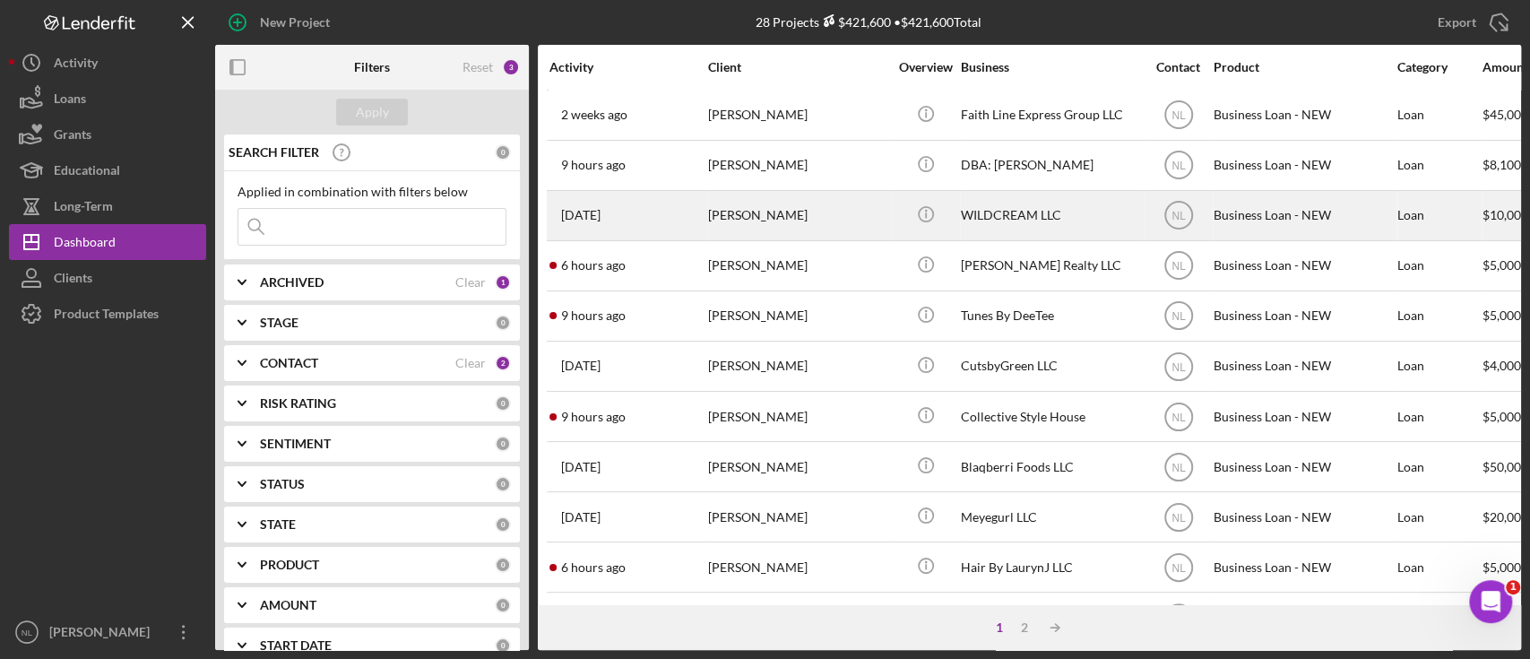
click at [721, 233] on div "[PERSON_NAME]" at bounding box center [797, 215] width 179 height 47
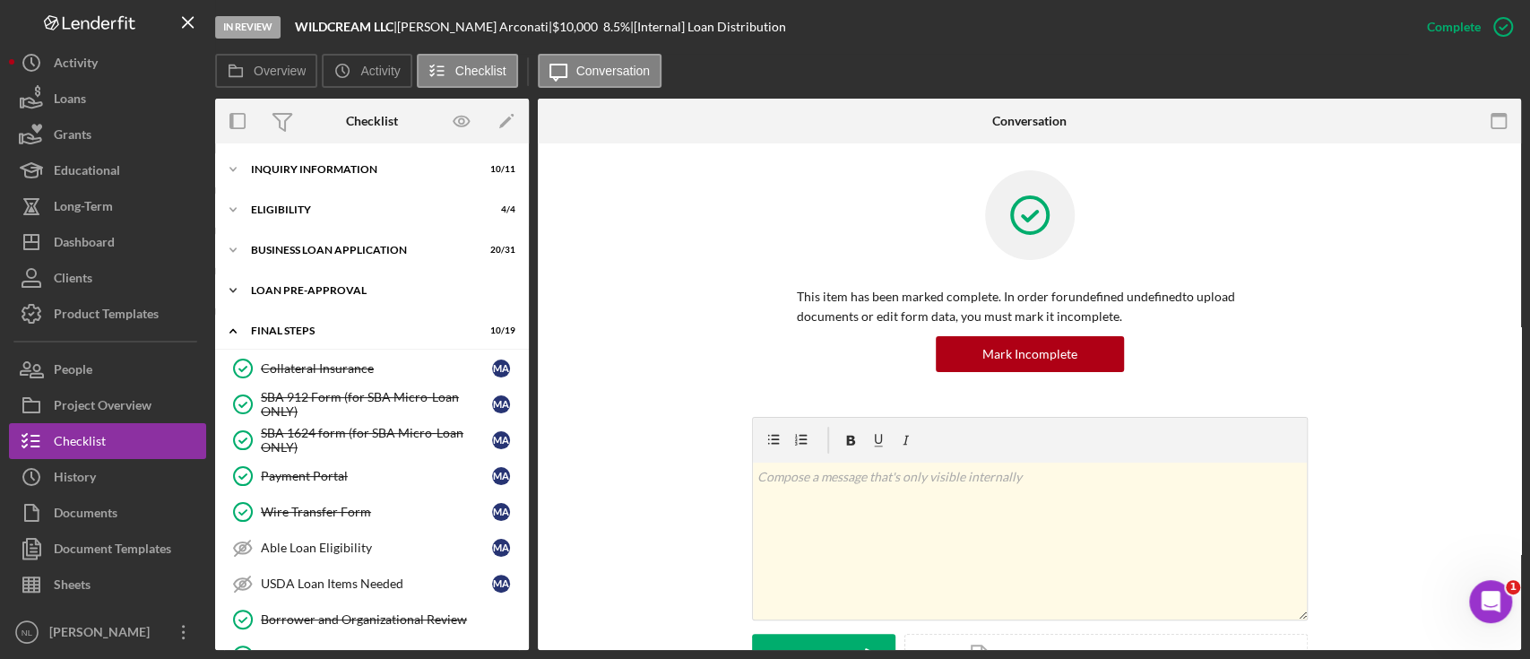
click at [311, 295] on div "LOAN PRE-APPROVAL" at bounding box center [378, 290] width 255 height 11
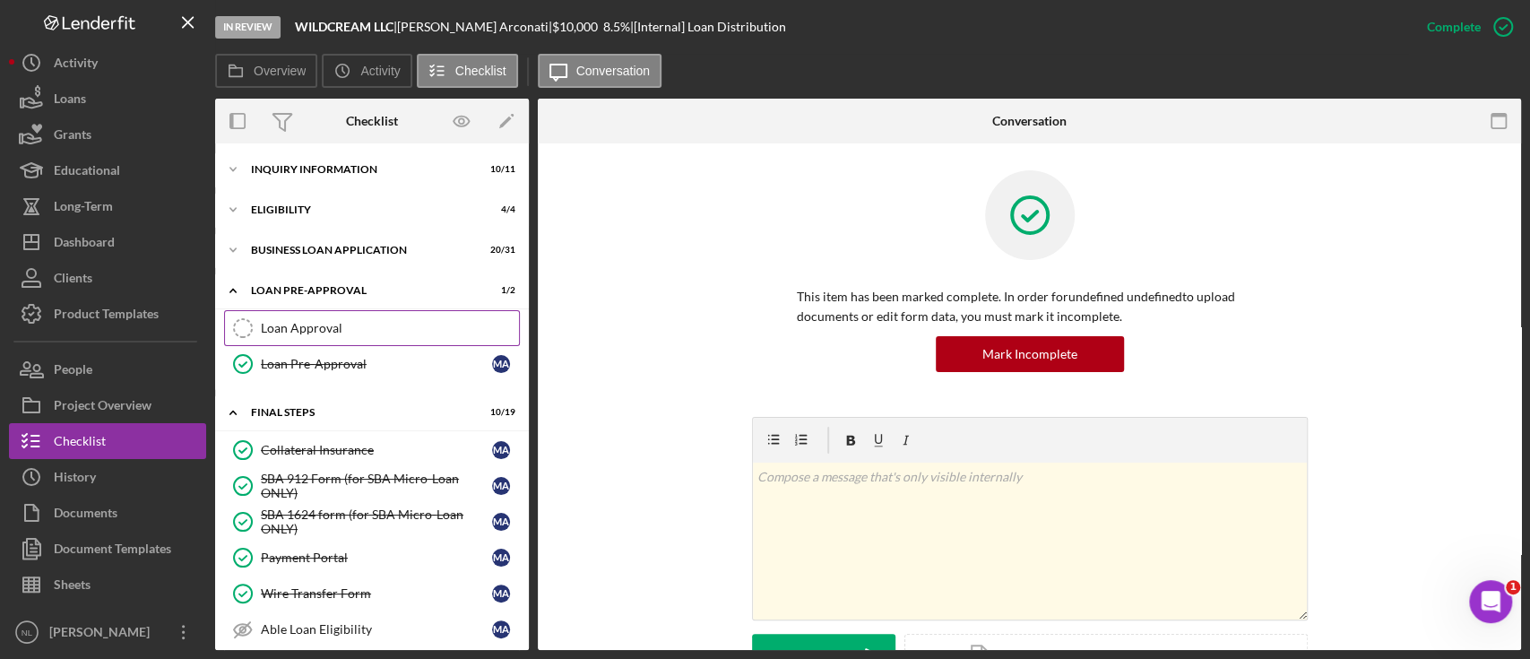
click at [358, 324] on div "Loan Approval" at bounding box center [390, 328] width 258 height 14
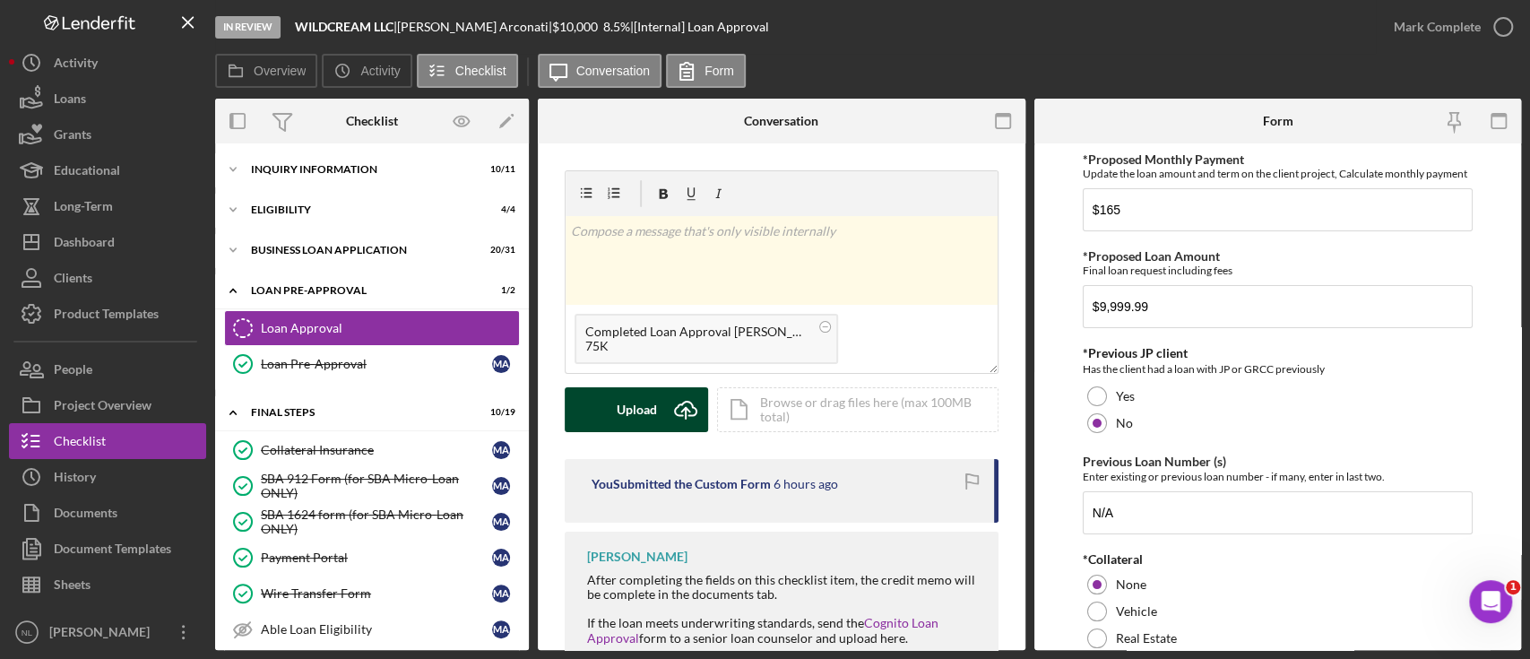
click at [631, 394] on div "Upload" at bounding box center [637, 409] width 40 height 45
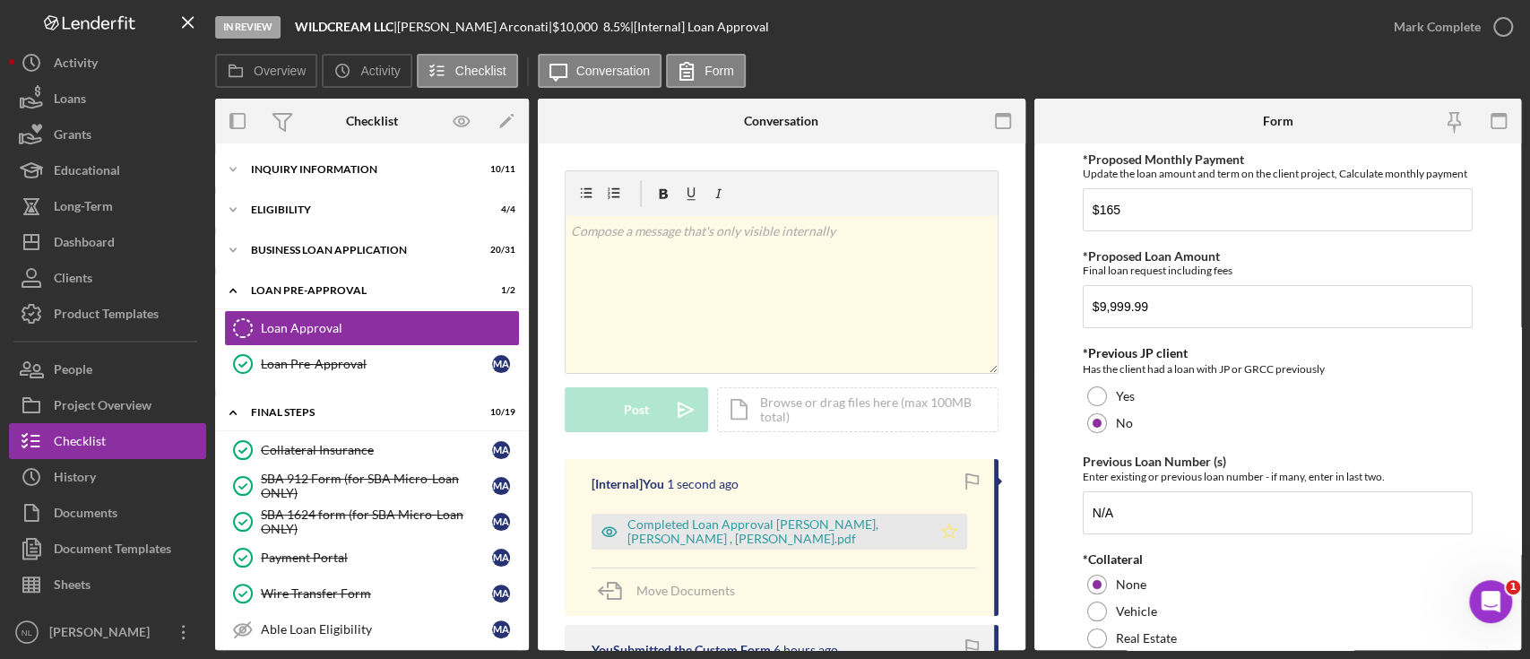
click at [942, 522] on icon "Icon/Star" at bounding box center [949, 532] width 36 height 36
click at [1453, 39] on div "Mark Complete" at bounding box center [1437, 27] width 87 height 36
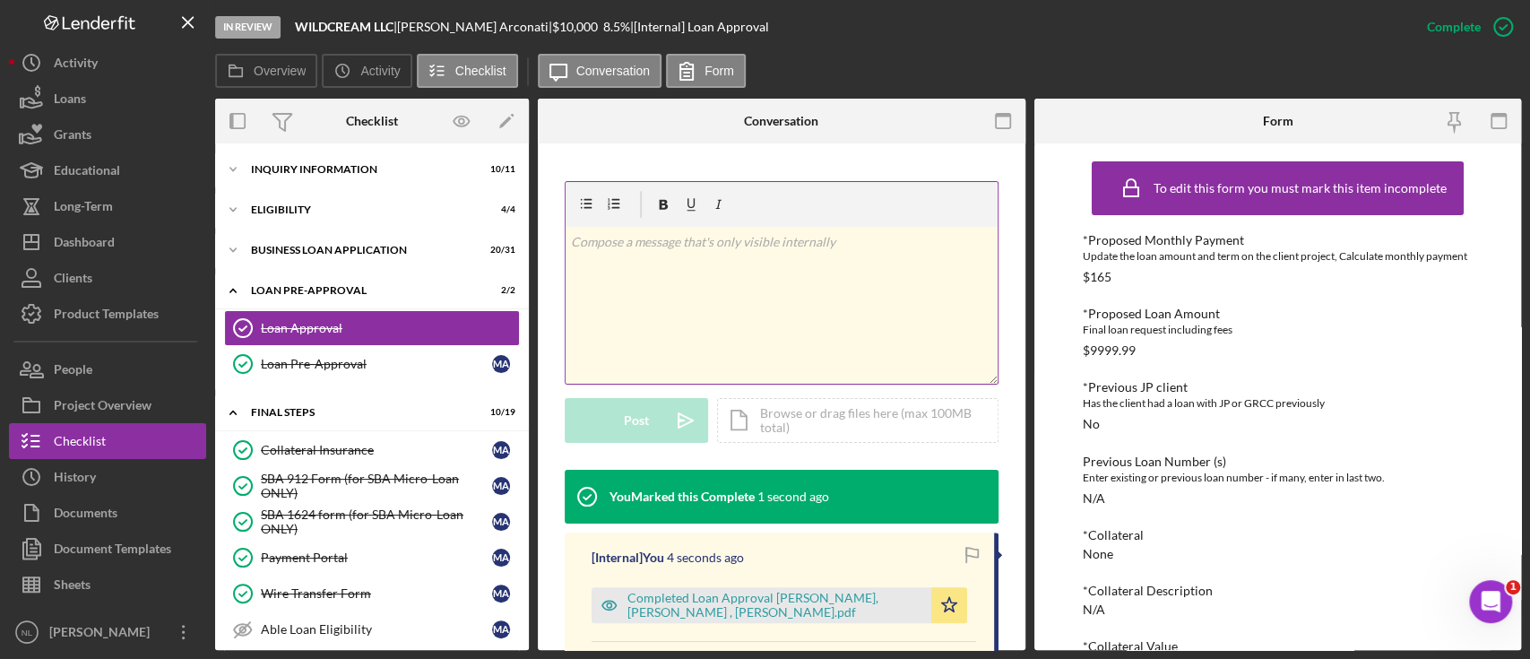
scroll to position [338, 0]
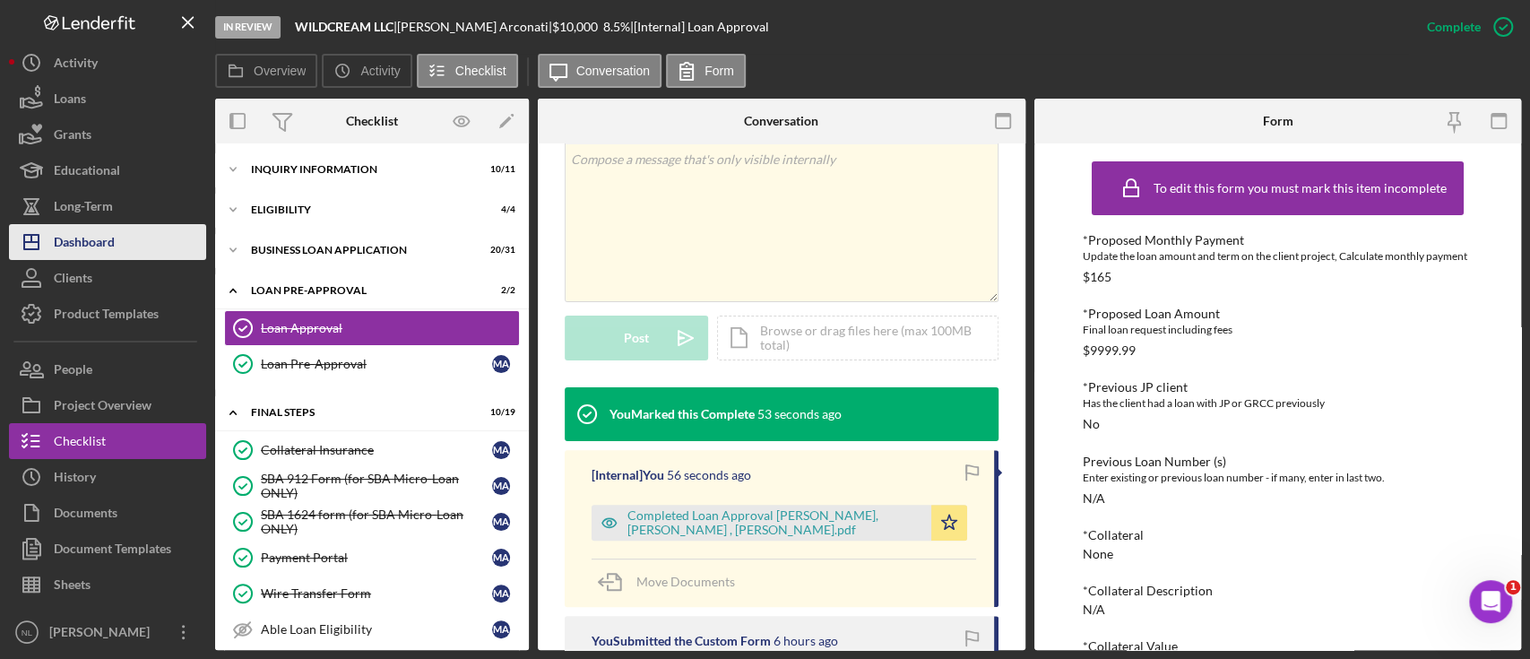
click at [129, 233] on button "Icon/Dashboard Dashboard" at bounding box center [107, 242] width 197 height 36
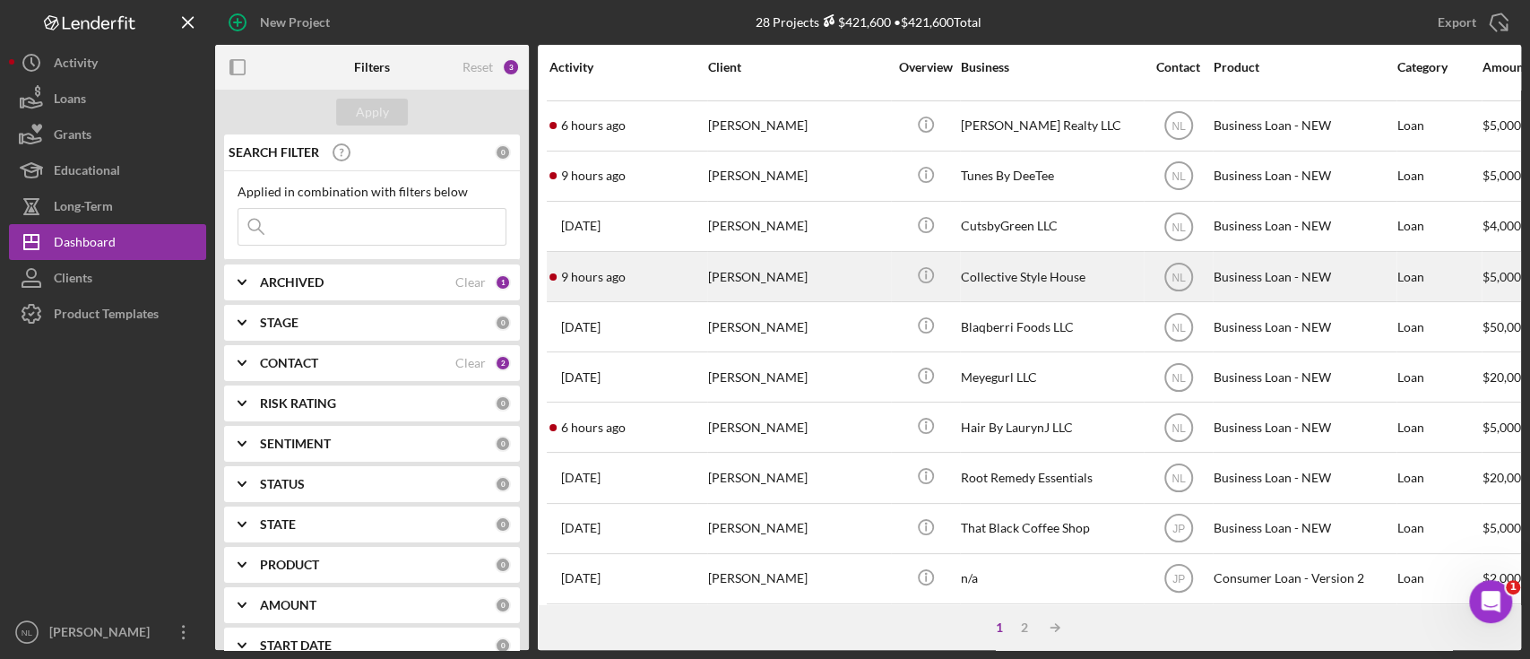
scroll to position [151, 0]
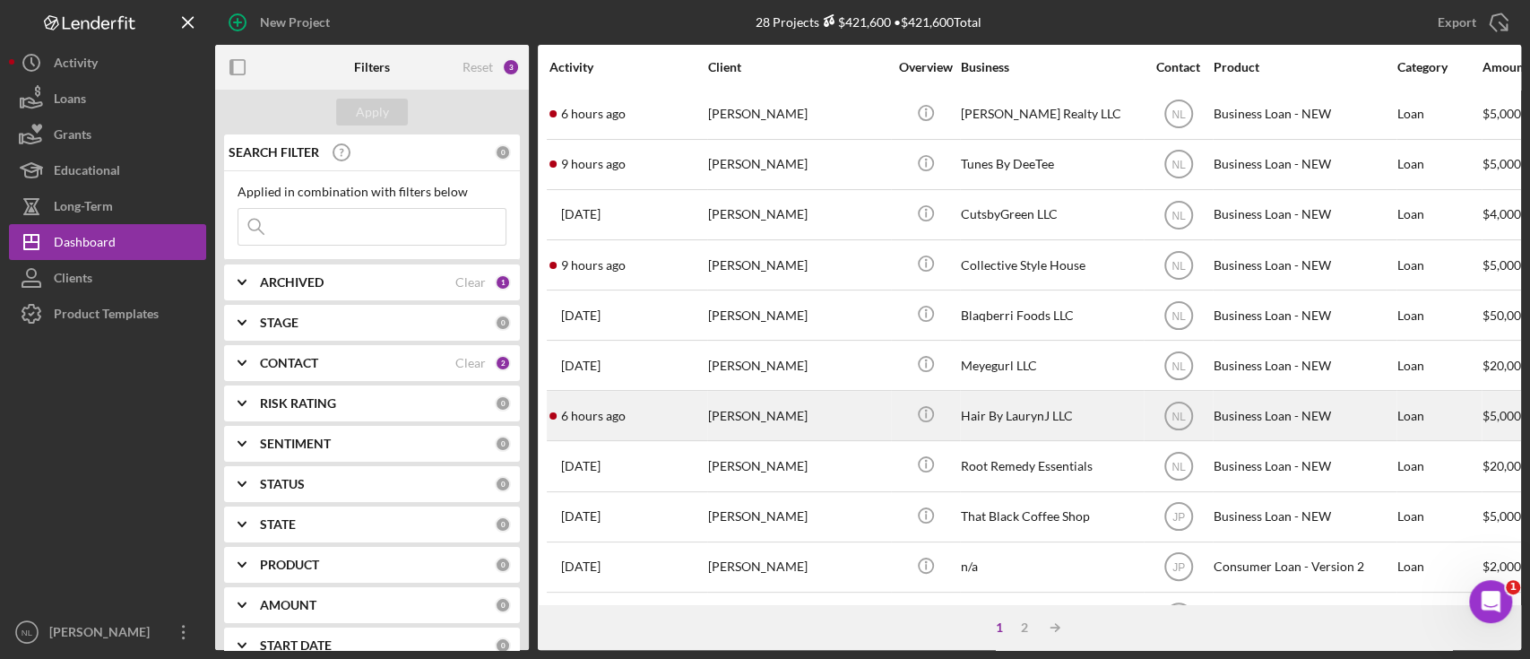
click at [770, 409] on div "[PERSON_NAME]" at bounding box center [797, 415] width 179 height 47
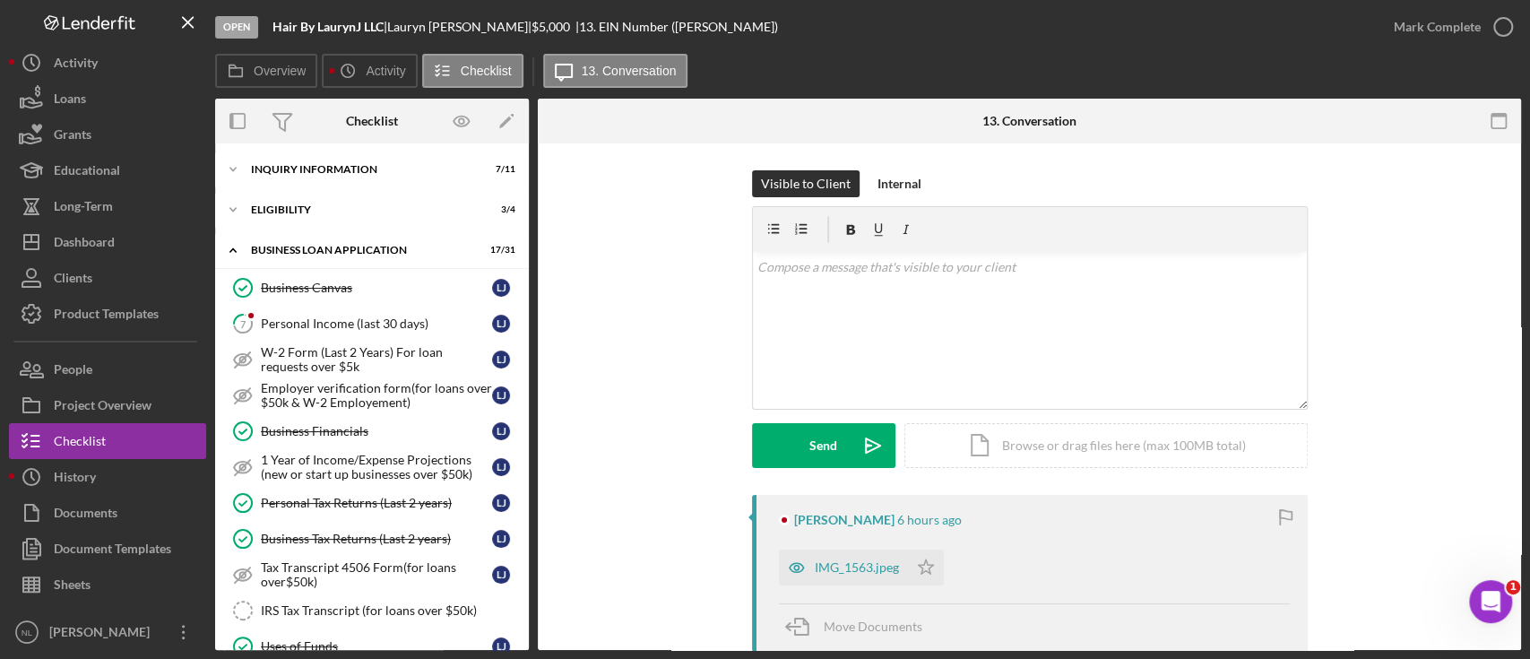
scroll to position [496, 0]
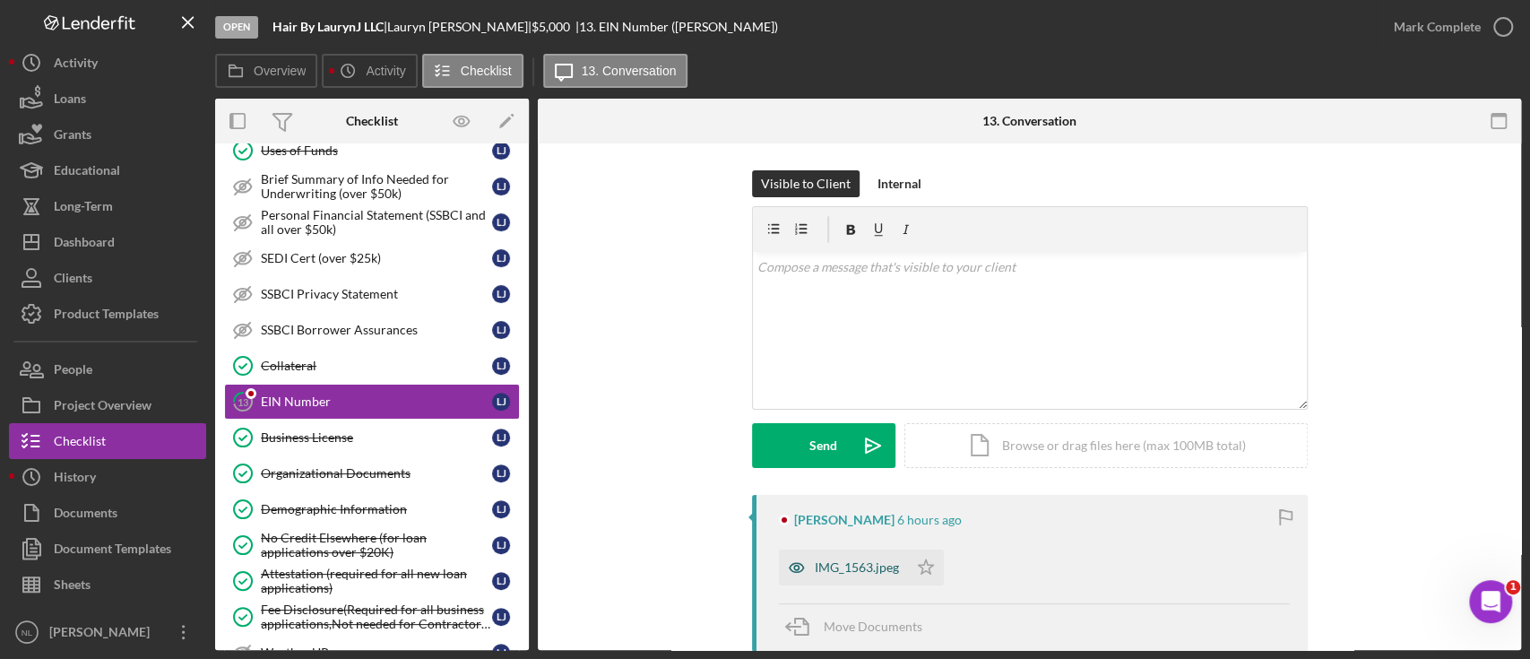
click at [849, 565] on div "IMG_1563.jpeg" at bounding box center [857, 567] width 84 height 14
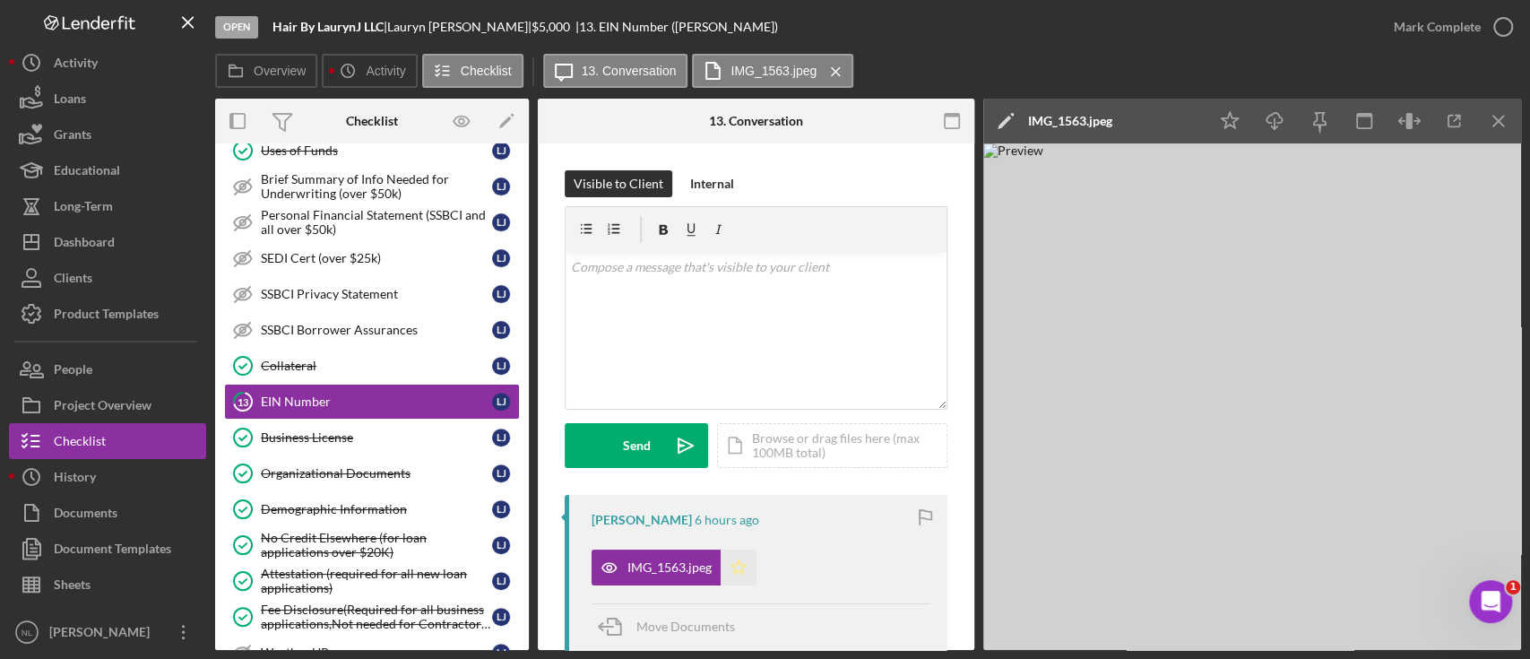
click at [748, 570] on icon "Icon/Star" at bounding box center [739, 567] width 36 height 36
click at [1515, 116] on icon "Icon/Menu Close" at bounding box center [1499, 121] width 40 height 40
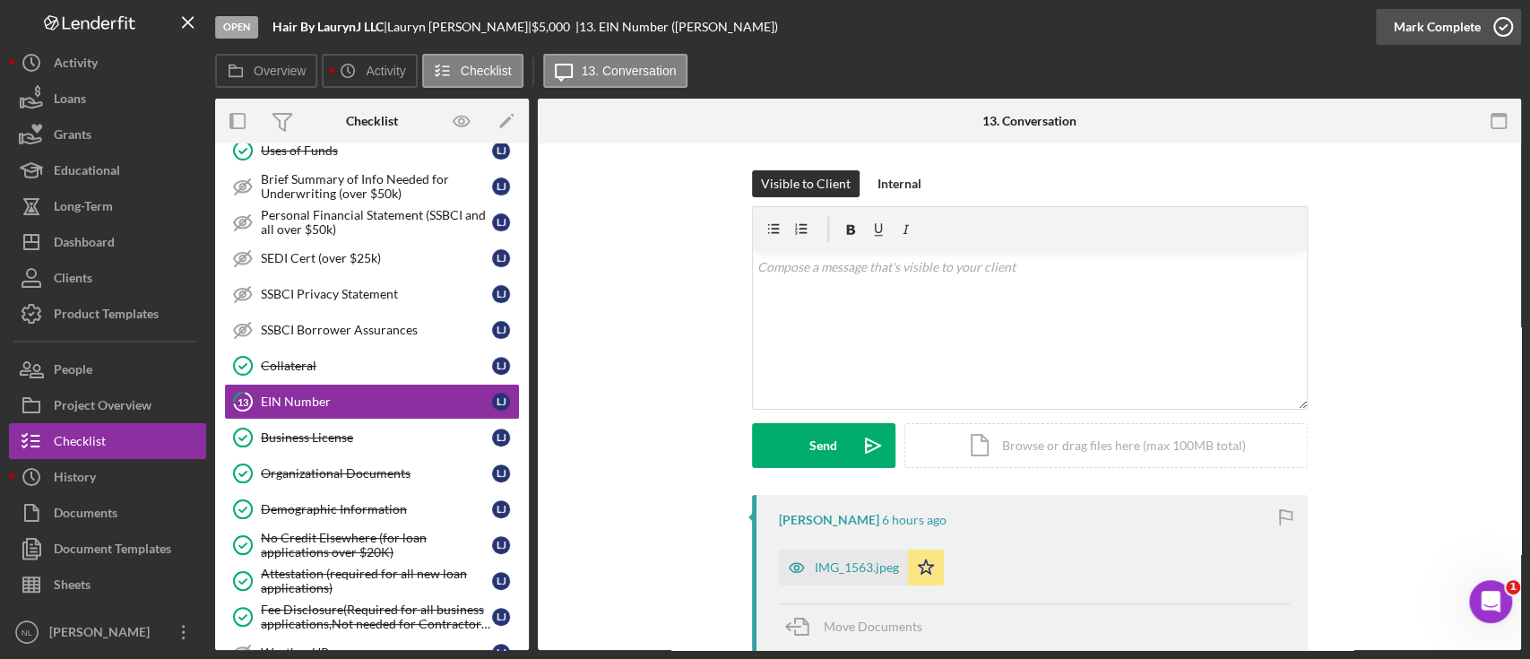
click at [1446, 39] on div "Mark Complete" at bounding box center [1437, 27] width 87 height 36
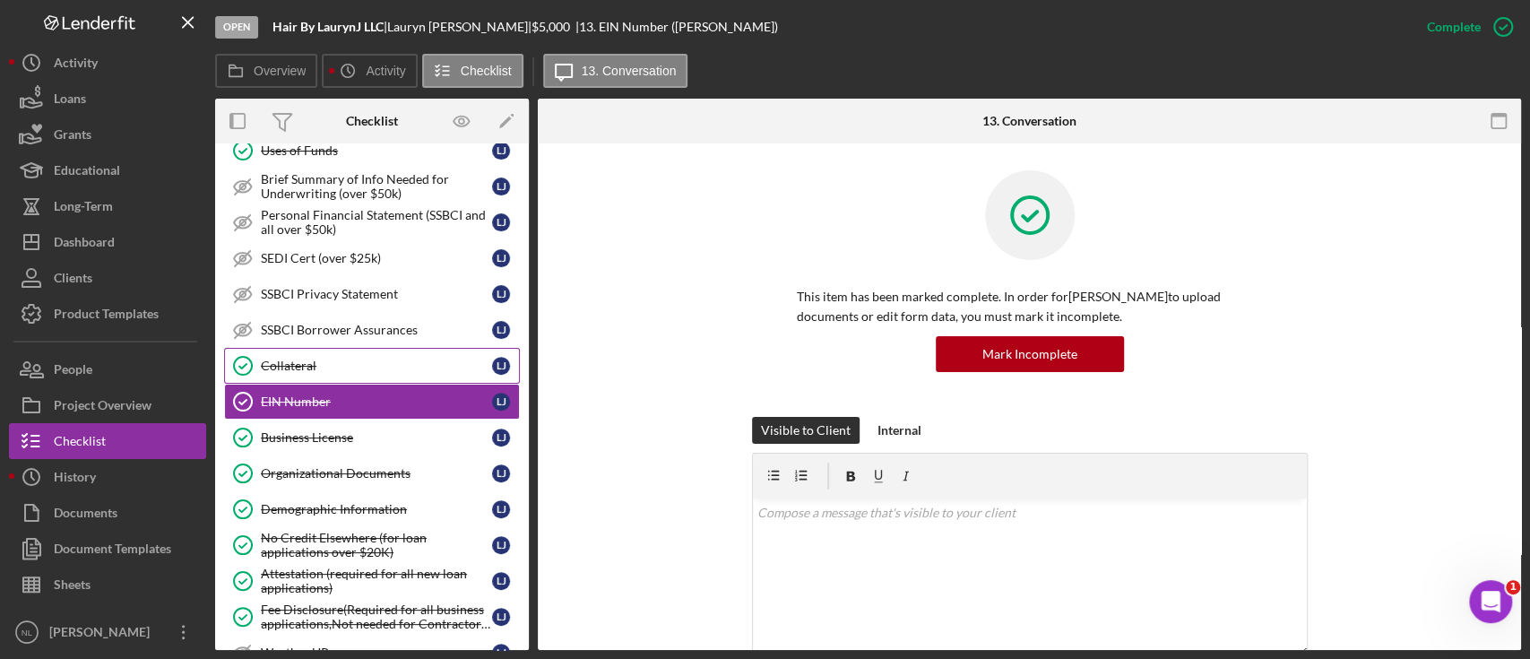
scroll to position [863, 0]
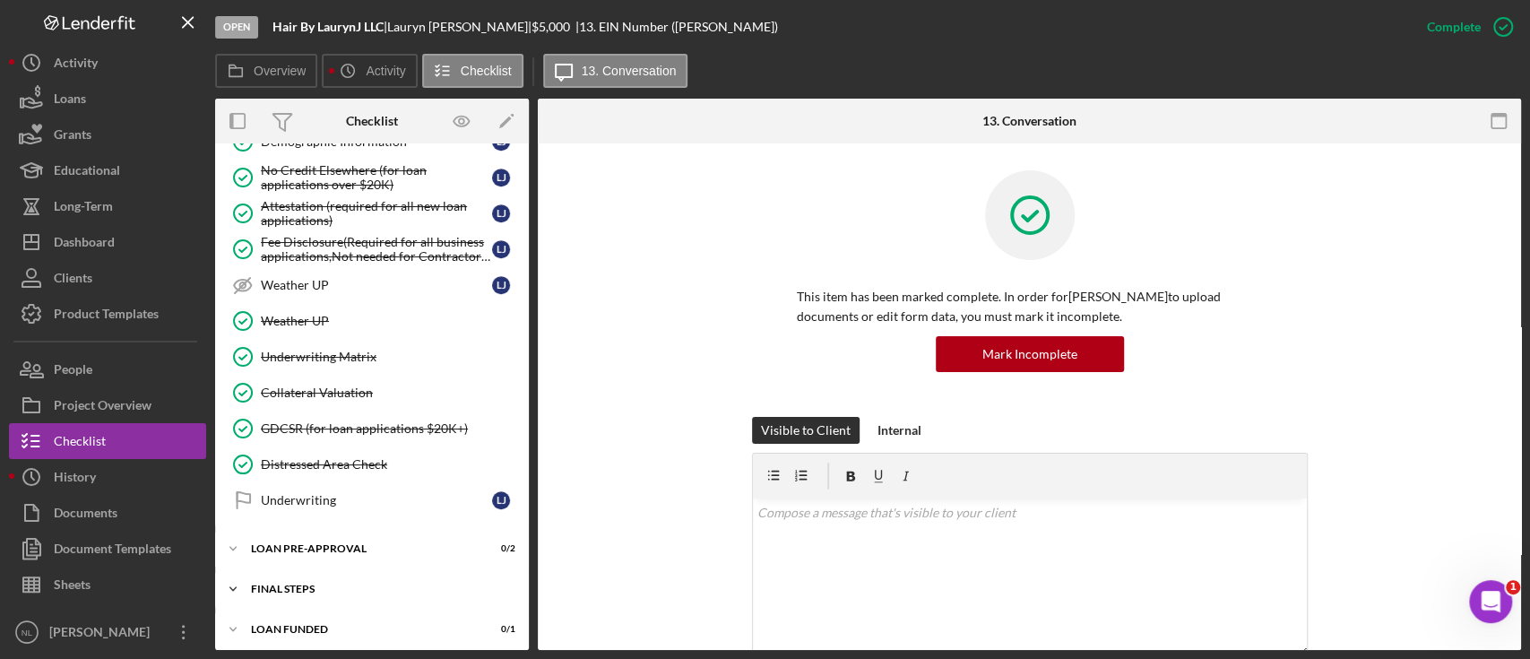
click at [375, 589] on div "Icon/Expander FINAL STEPS 2 / 19" at bounding box center [372, 589] width 314 height 36
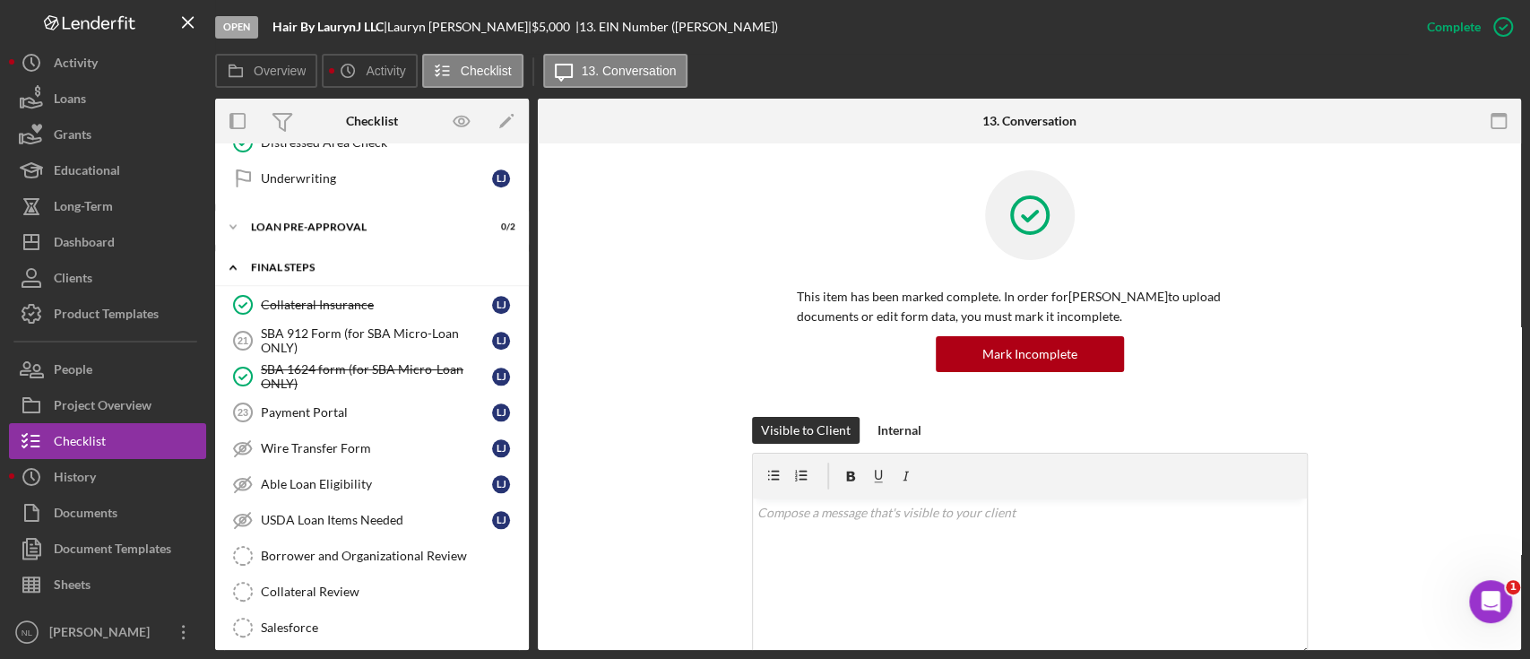
scroll to position [1188, 0]
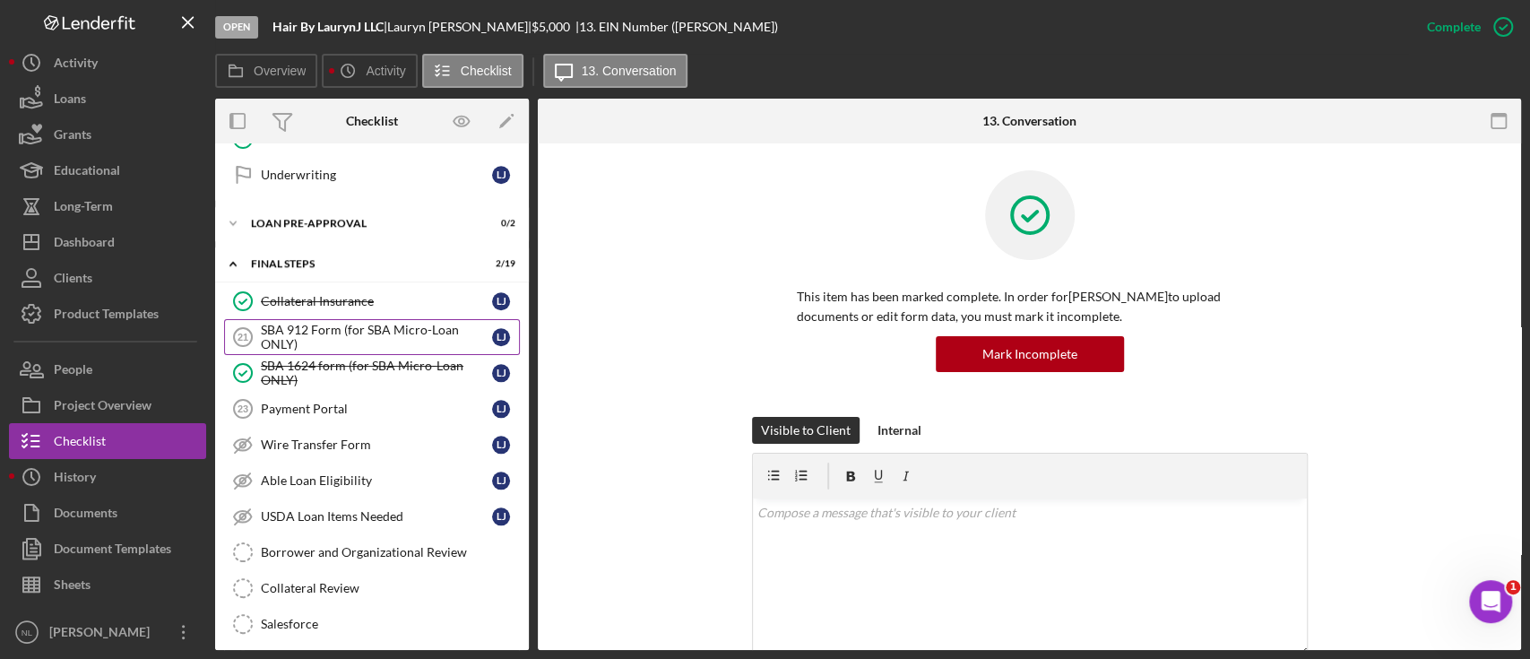
click at [336, 340] on div "SBA 912 Form (for SBA Micro-Loan ONLY)" at bounding box center [376, 337] width 231 height 29
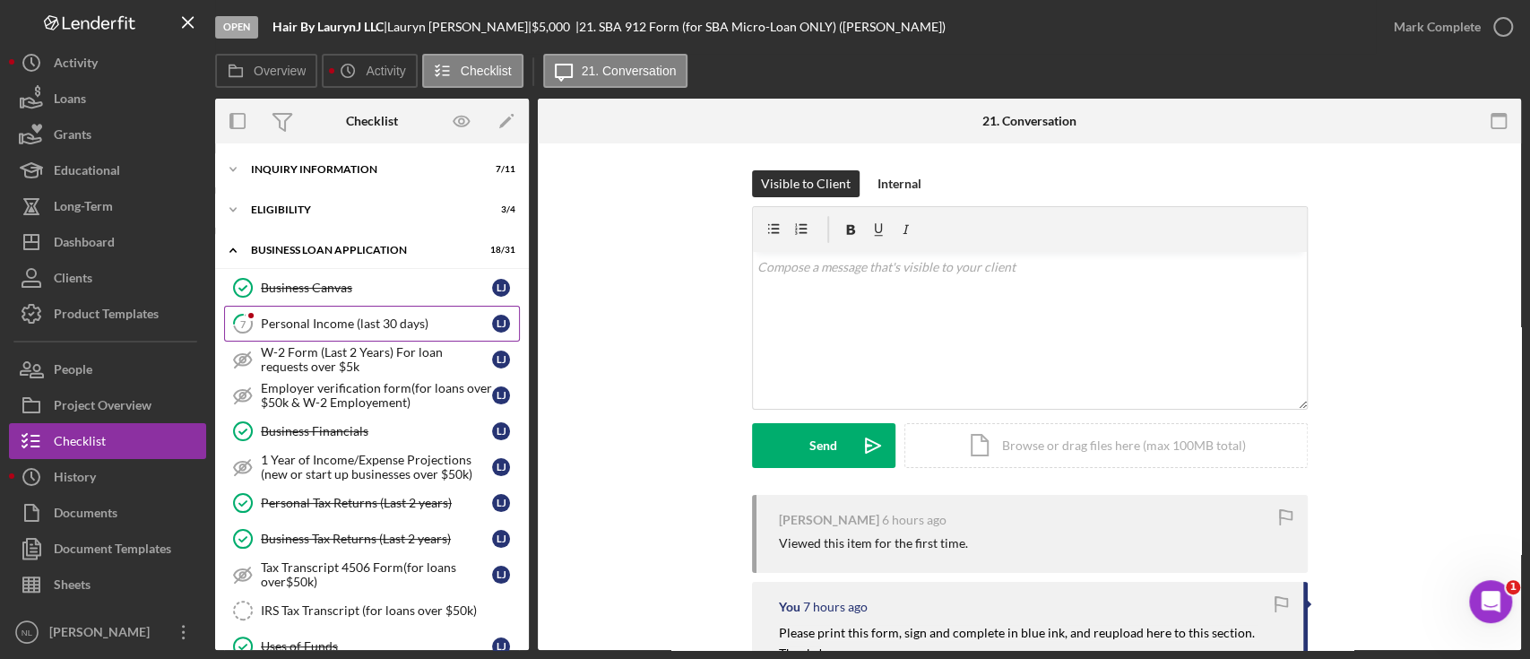
click at [332, 321] on div "Personal Income (last 30 days)" at bounding box center [376, 323] width 231 height 14
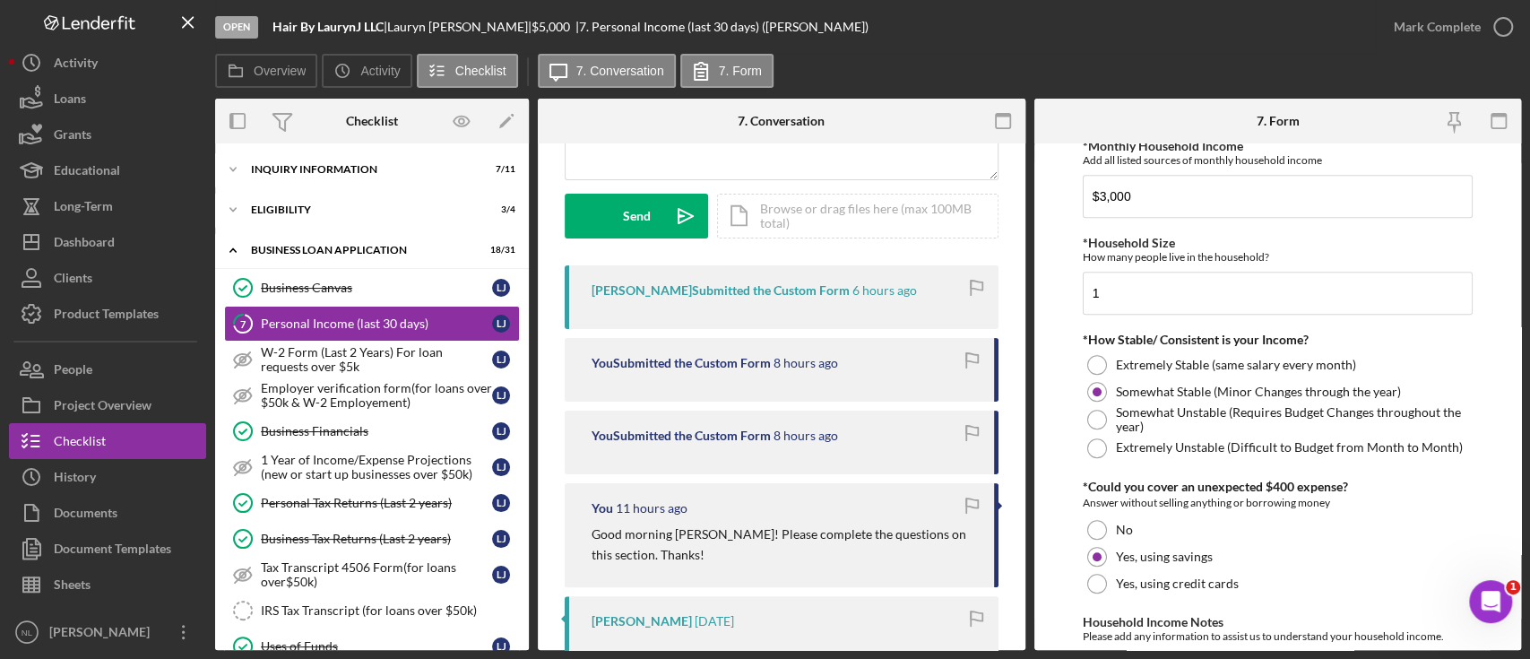
scroll to position [1044, 0]
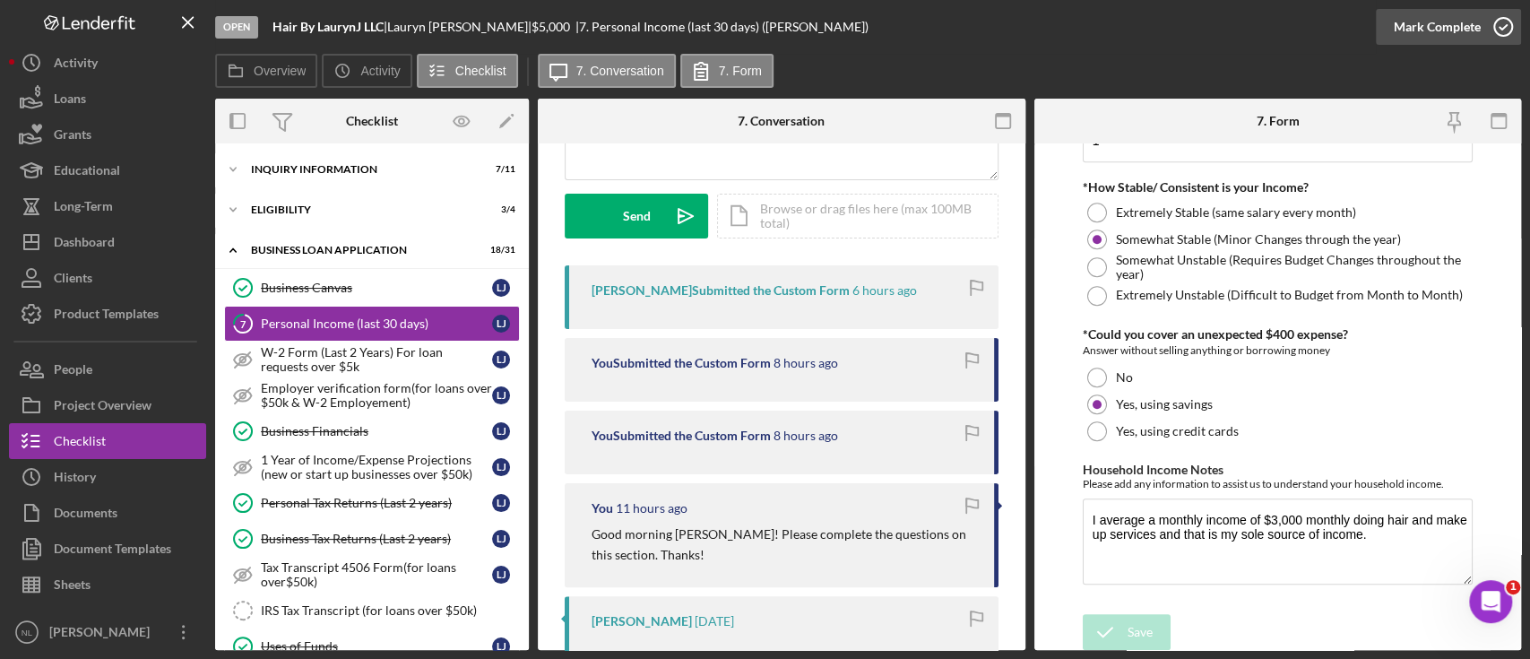
click at [1399, 44] on div "Mark Complete" at bounding box center [1448, 27] width 145 height 54
click at [1423, 39] on div "Mark Complete" at bounding box center [1437, 27] width 87 height 36
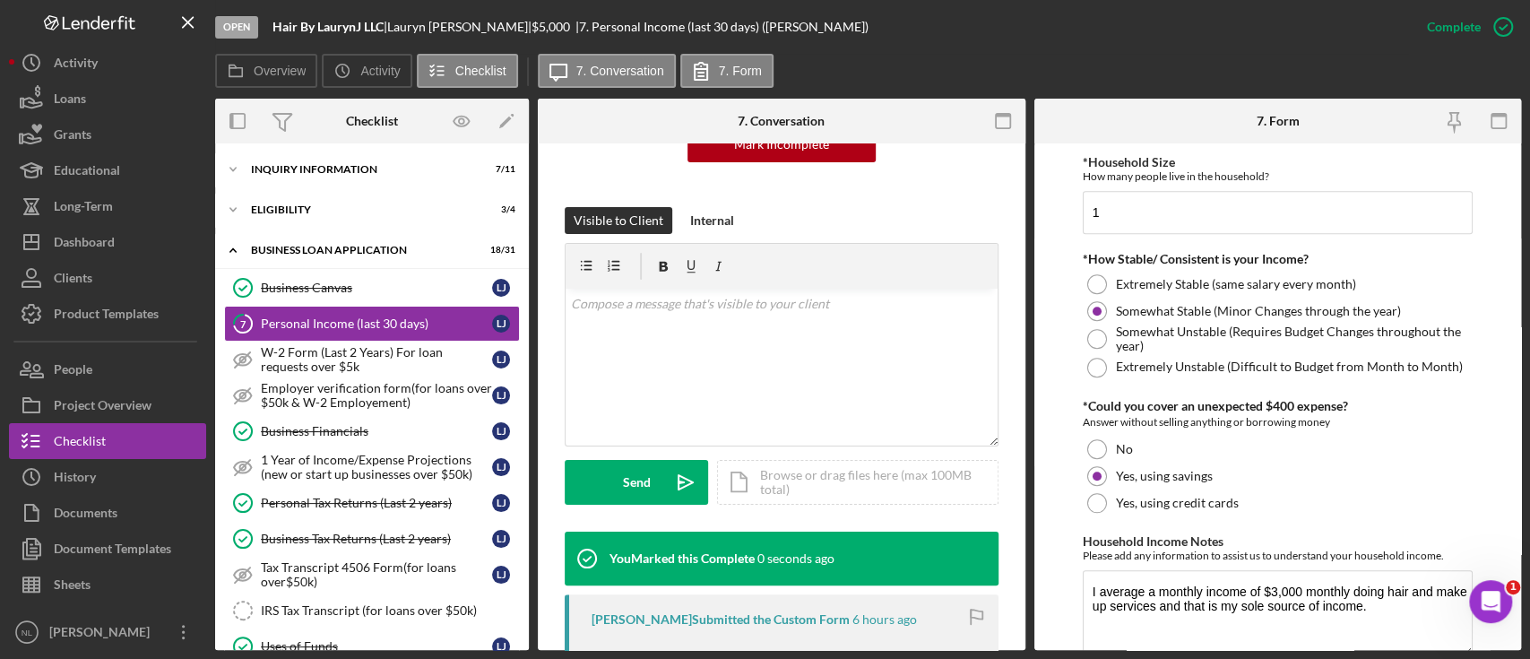
scroll to position [1116, 0]
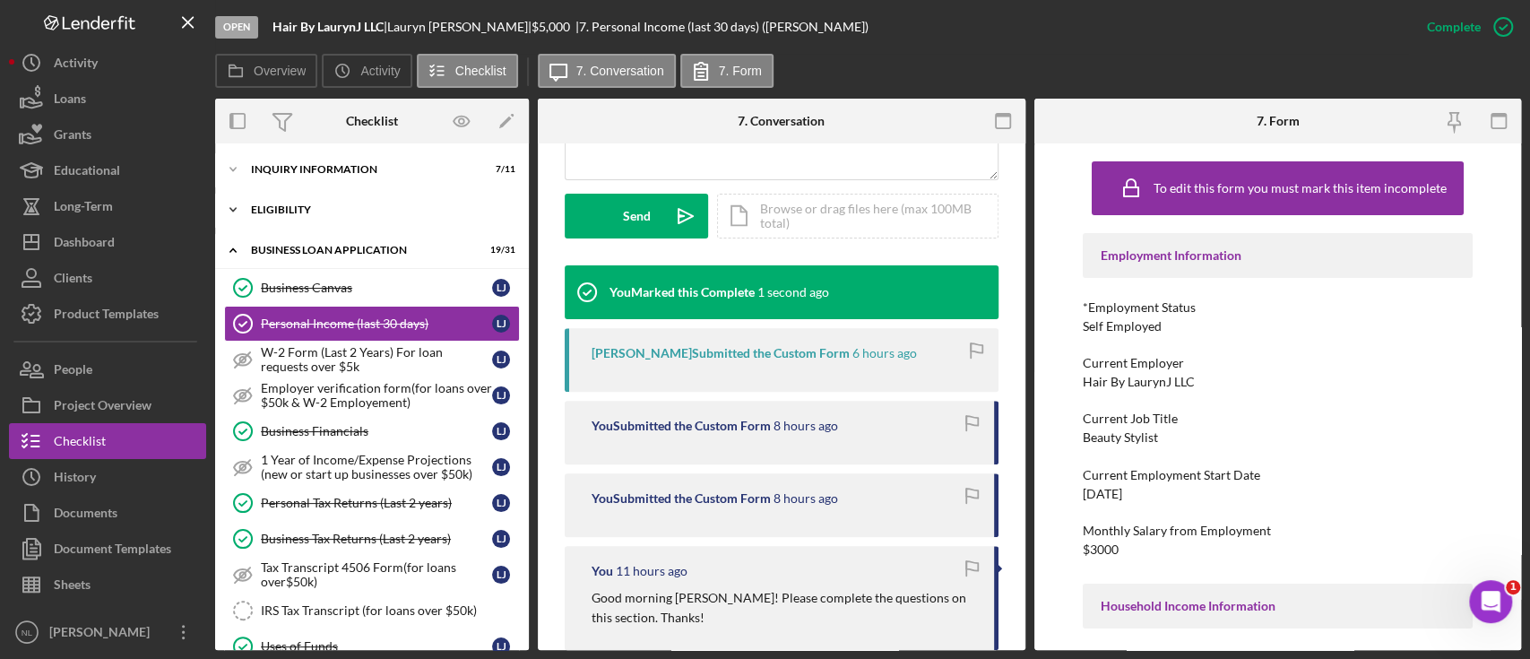
click at [290, 221] on div "Icon/Expander ELIGIBILITY 3 / 4" at bounding box center [372, 210] width 314 height 36
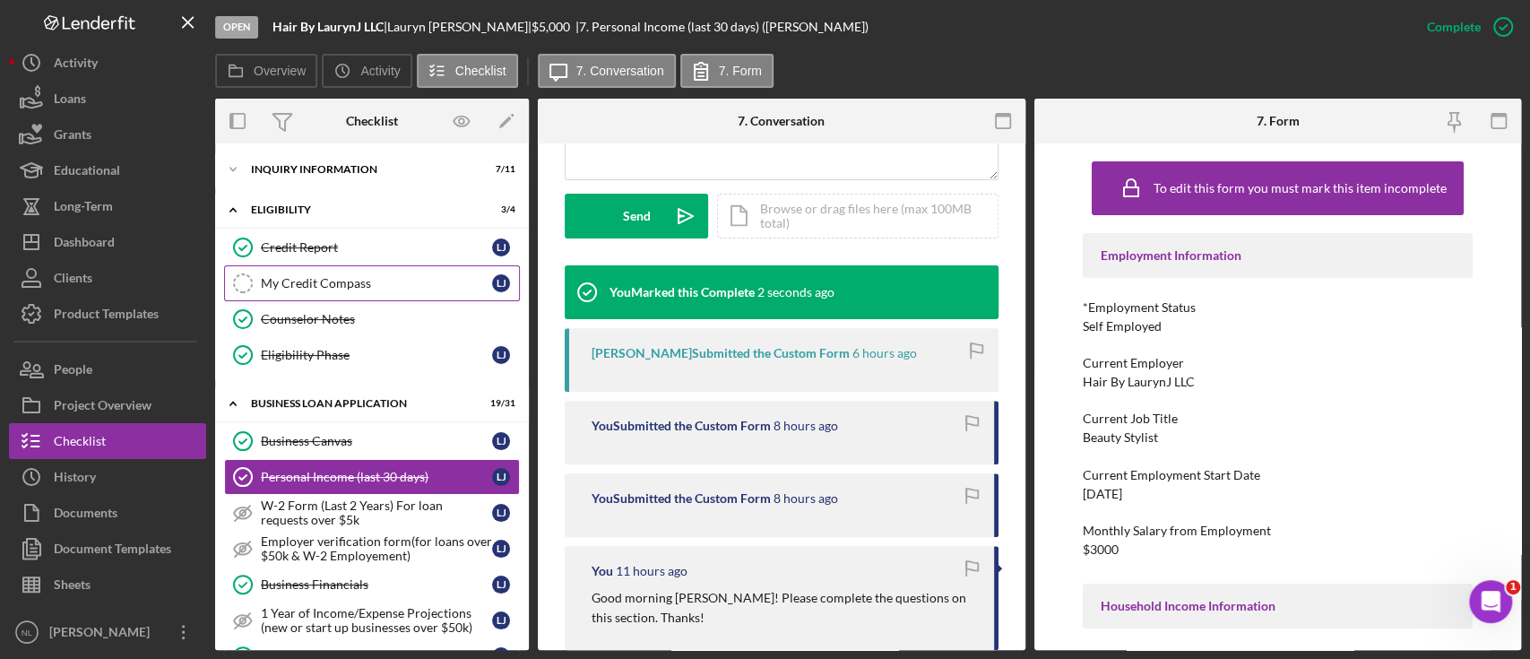
click at [322, 276] on div "My Credit Compass" at bounding box center [376, 283] width 231 height 14
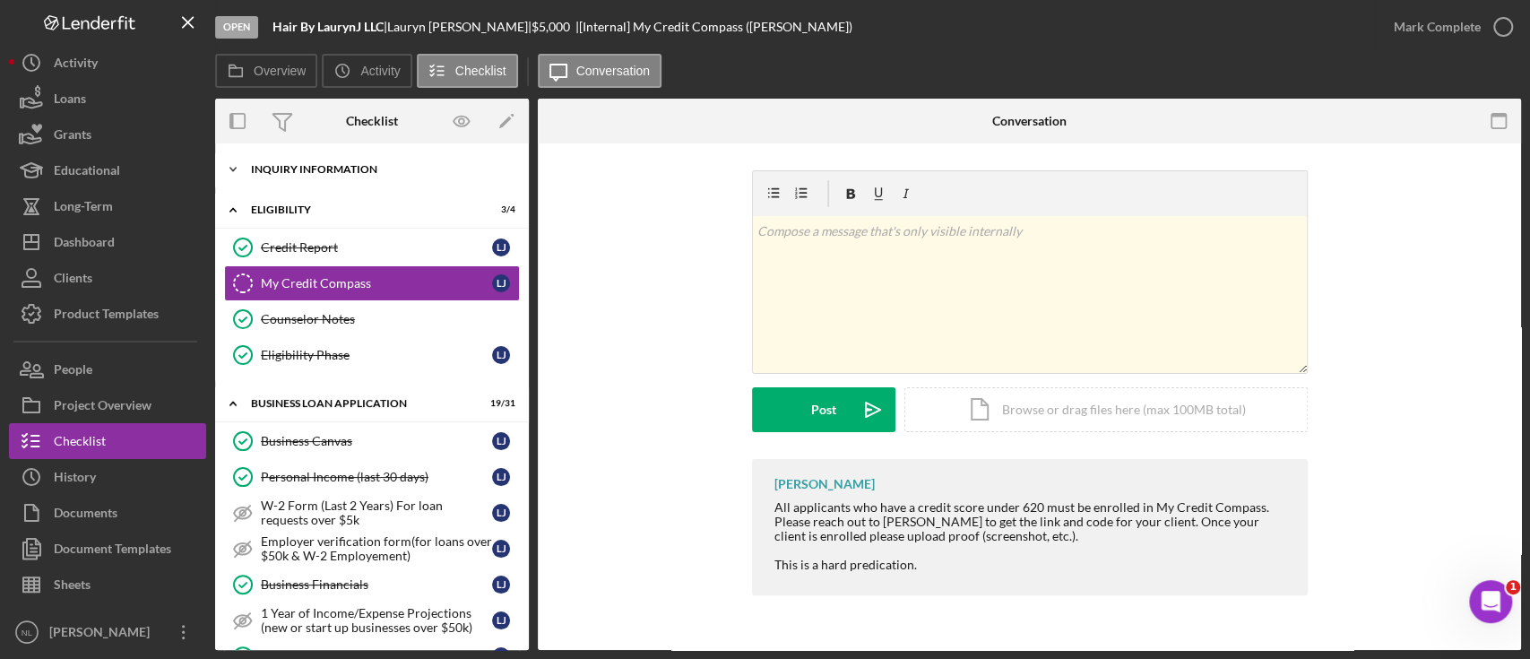
click at [318, 160] on div "Icon/Expander INQUIRY INFORMATION 7 / 11" at bounding box center [372, 169] width 314 height 36
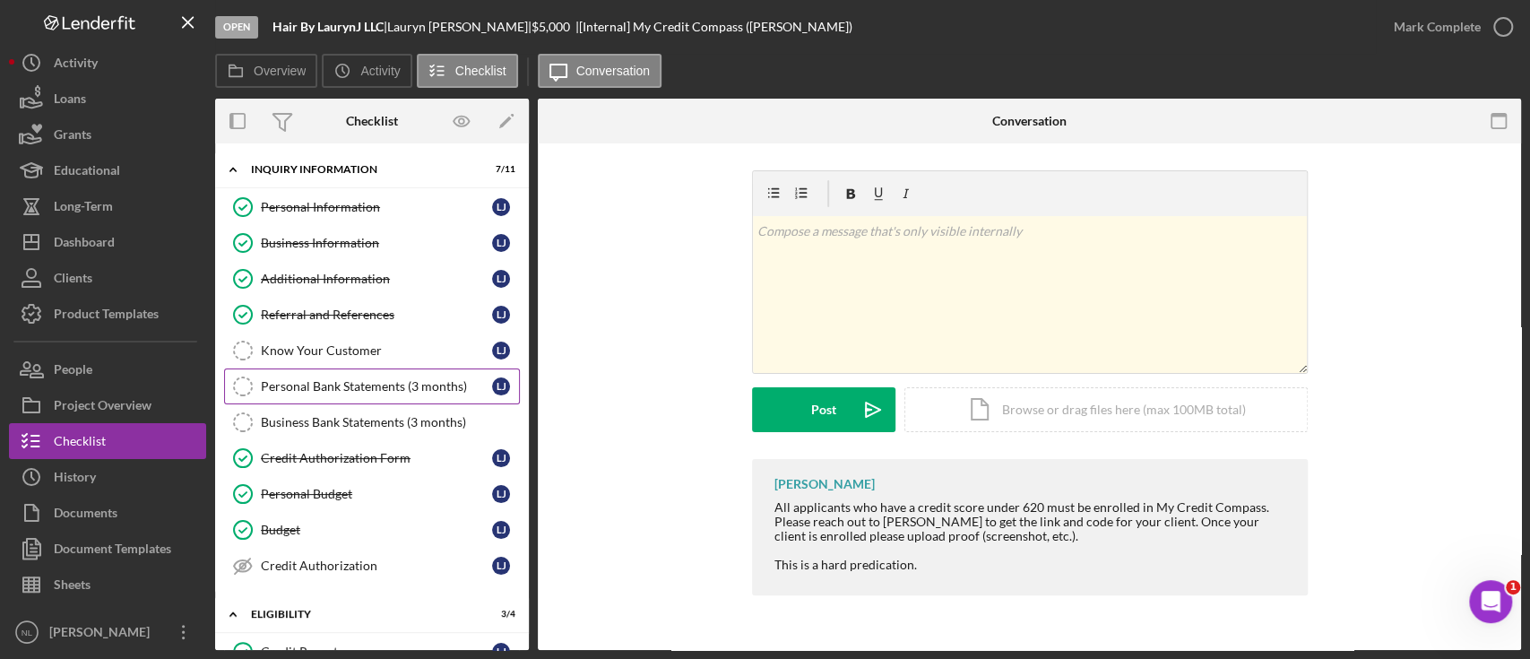
click at [373, 387] on div "Personal Bank Statements (3 months)" at bounding box center [376, 386] width 231 height 14
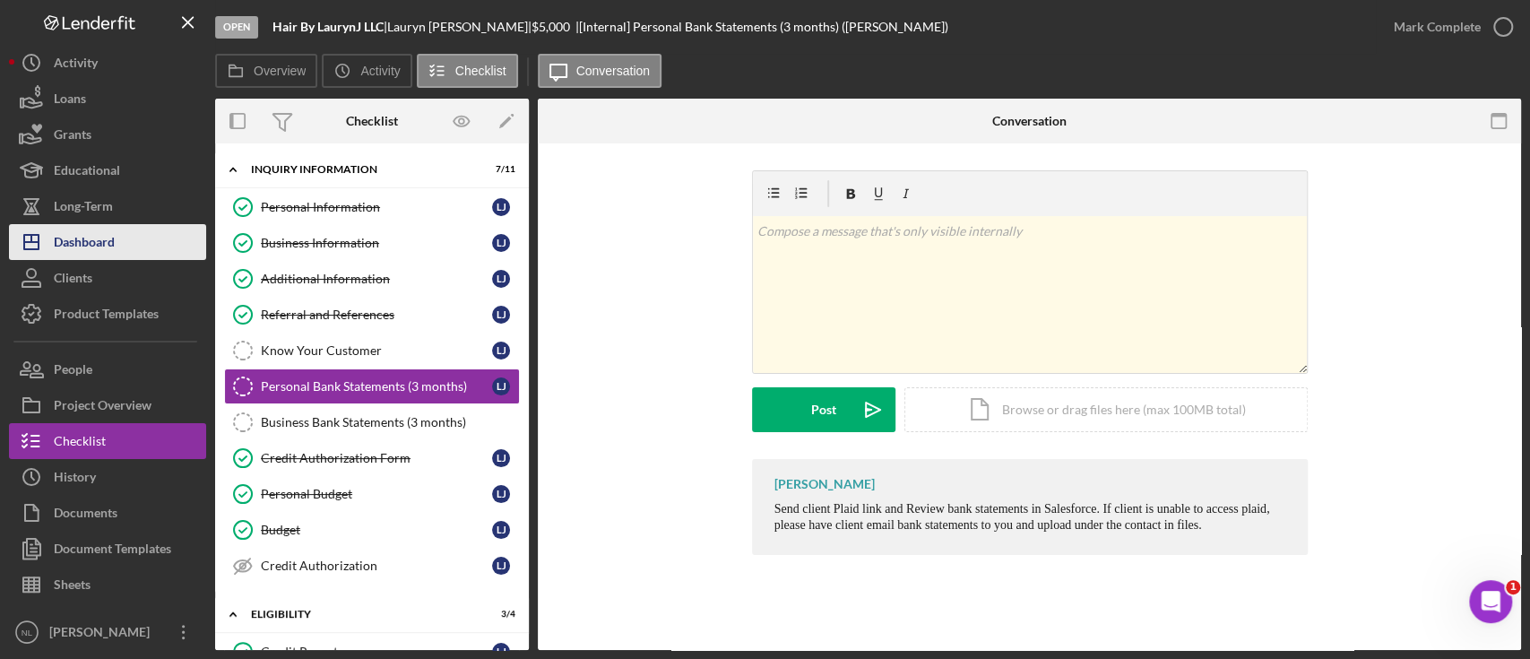
click at [104, 247] on div "Dashboard" at bounding box center [84, 244] width 61 height 40
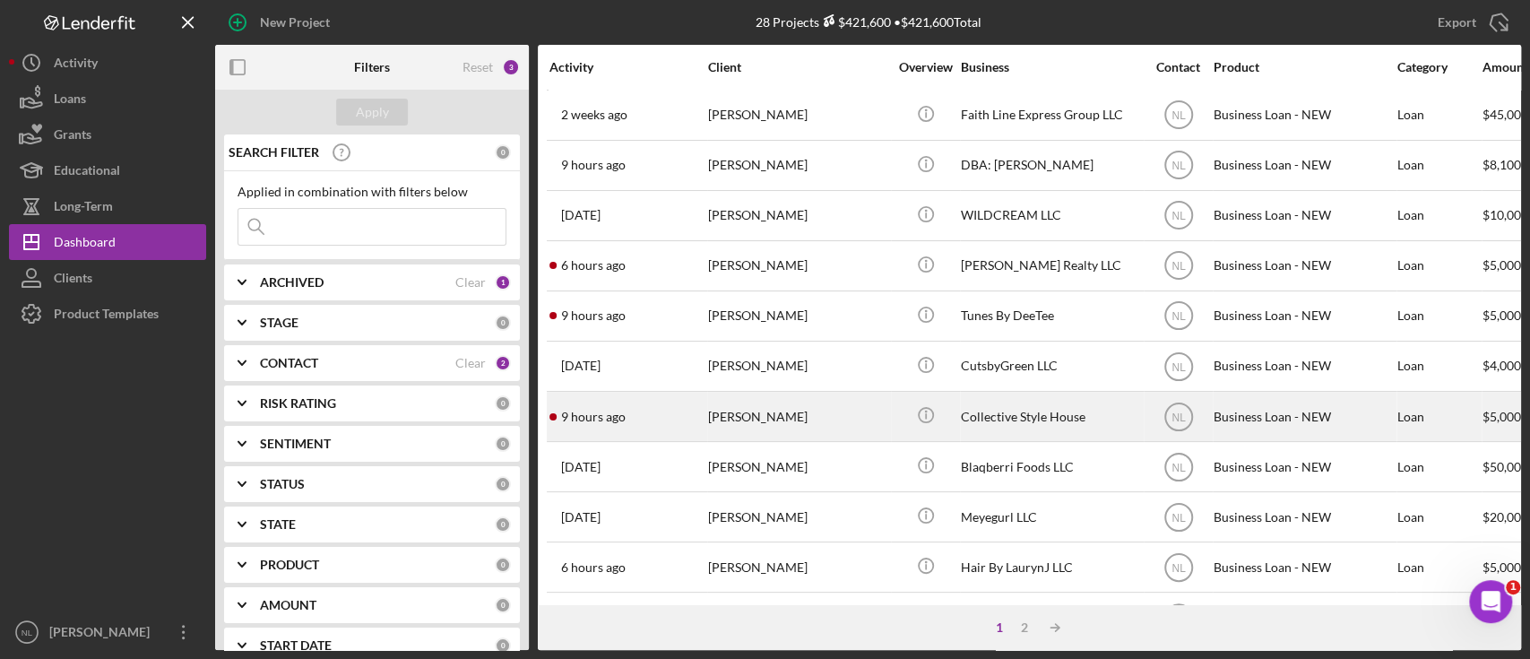
click at [669, 429] on div "9 hours ago [PERSON_NAME]" at bounding box center [627, 416] width 157 height 47
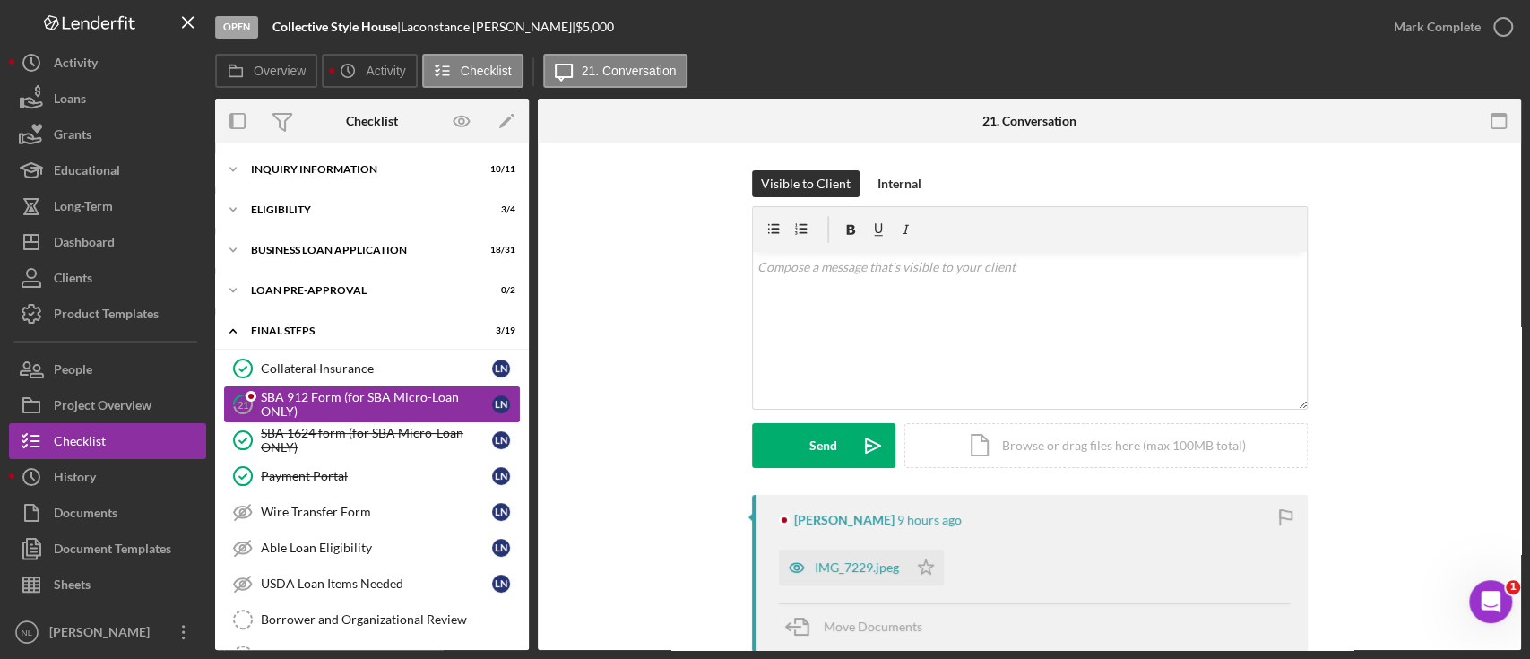
scroll to position [6, 0]
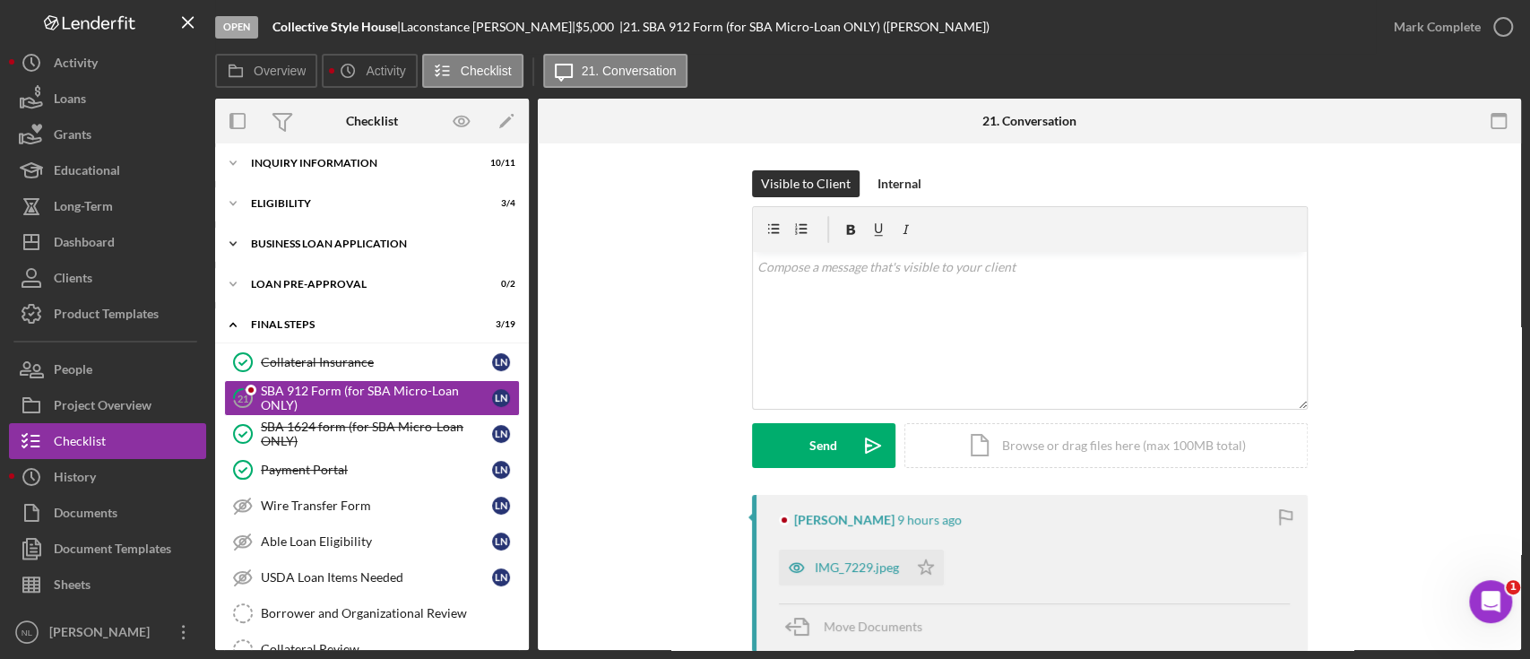
click at [346, 257] on div "Icon/Expander BUSINESS LOAN APPLICATION 18 / 31" at bounding box center [372, 244] width 314 height 36
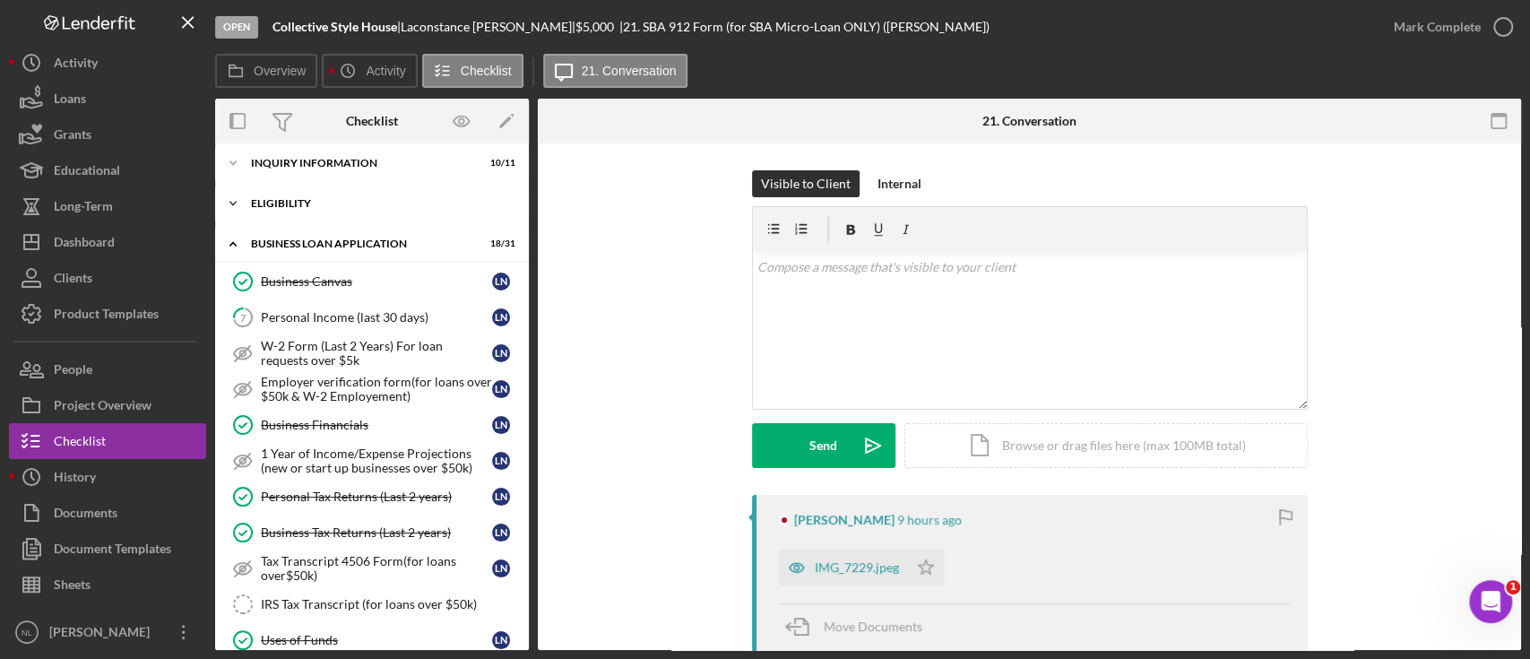
click at [296, 198] on div "ELIGIBILITY" at bounding box center [378, 203] width 255 height 11
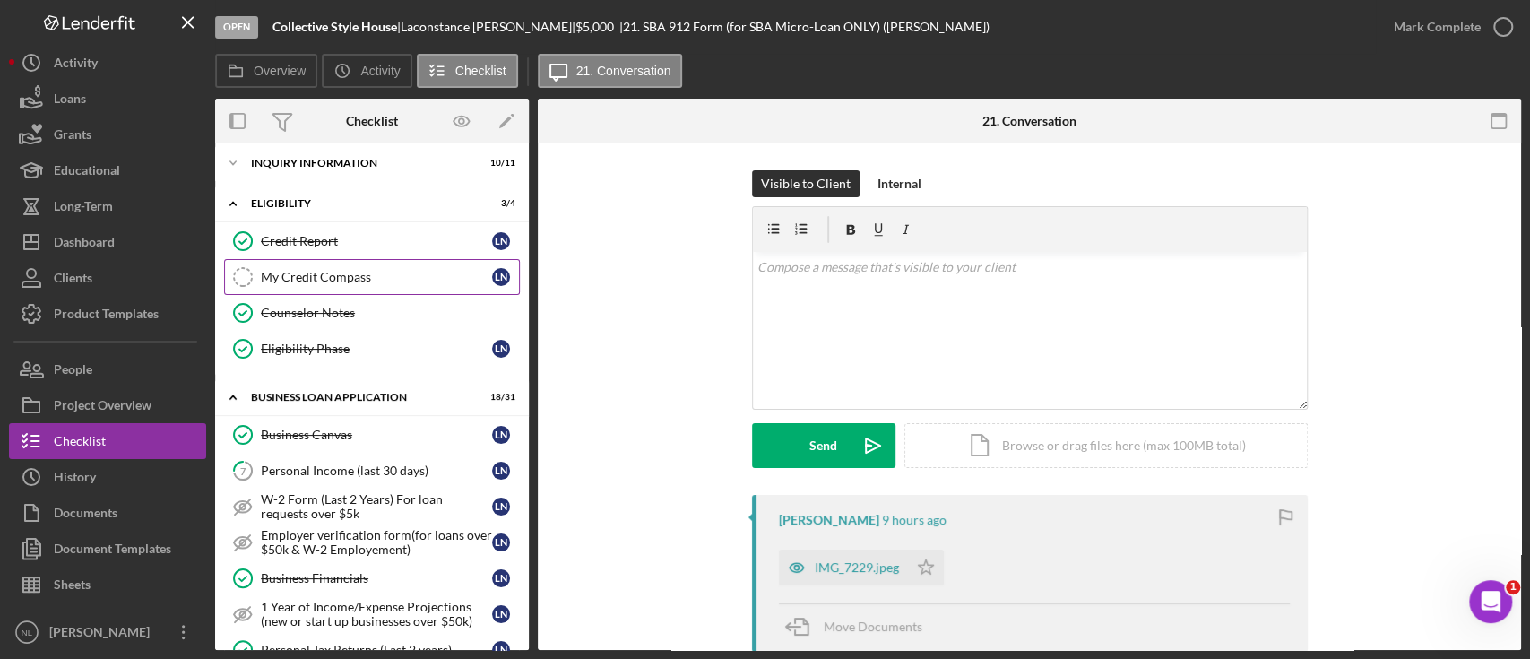
click at [323, 280] on div "My Credit Compass" at bounding box center [376, 277] width 231 height 14
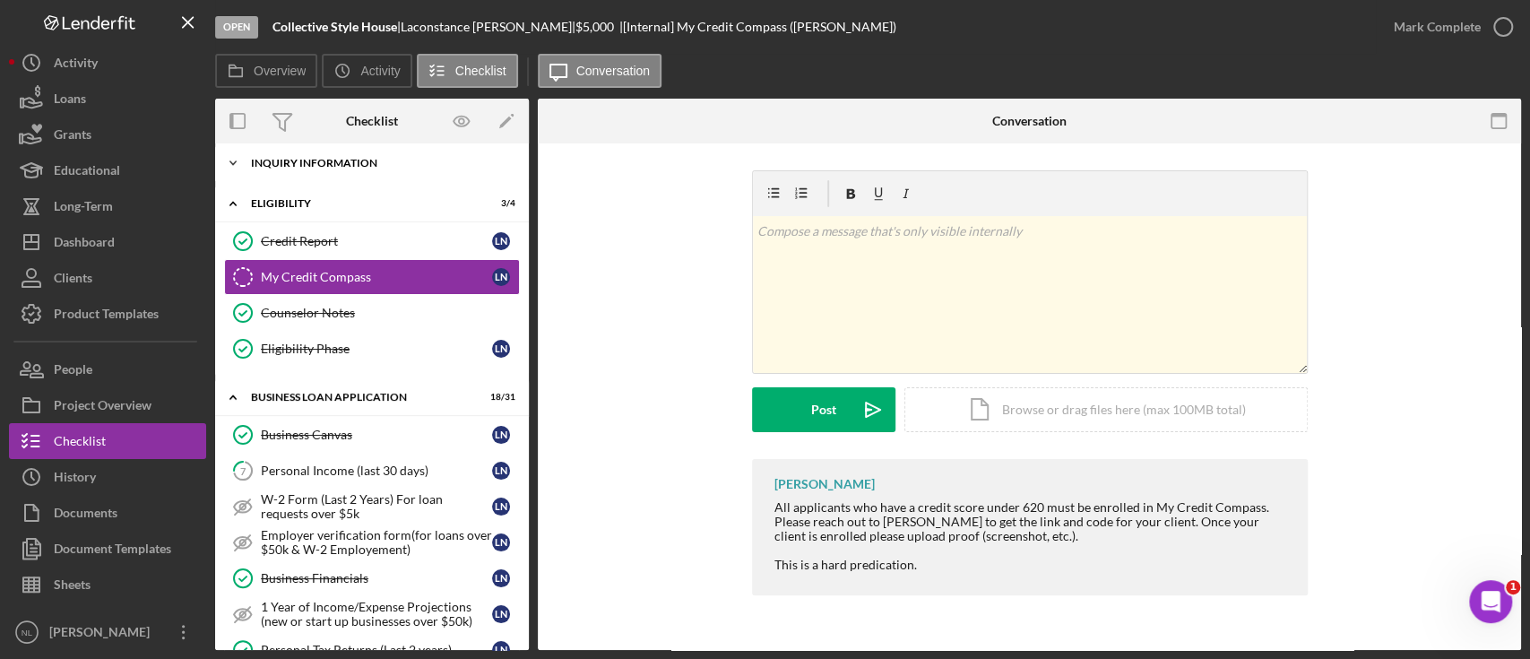
click at [306, 158] on div "INQUIRY INFORMATION" at bounding box center [378, 163] width 255 height 11
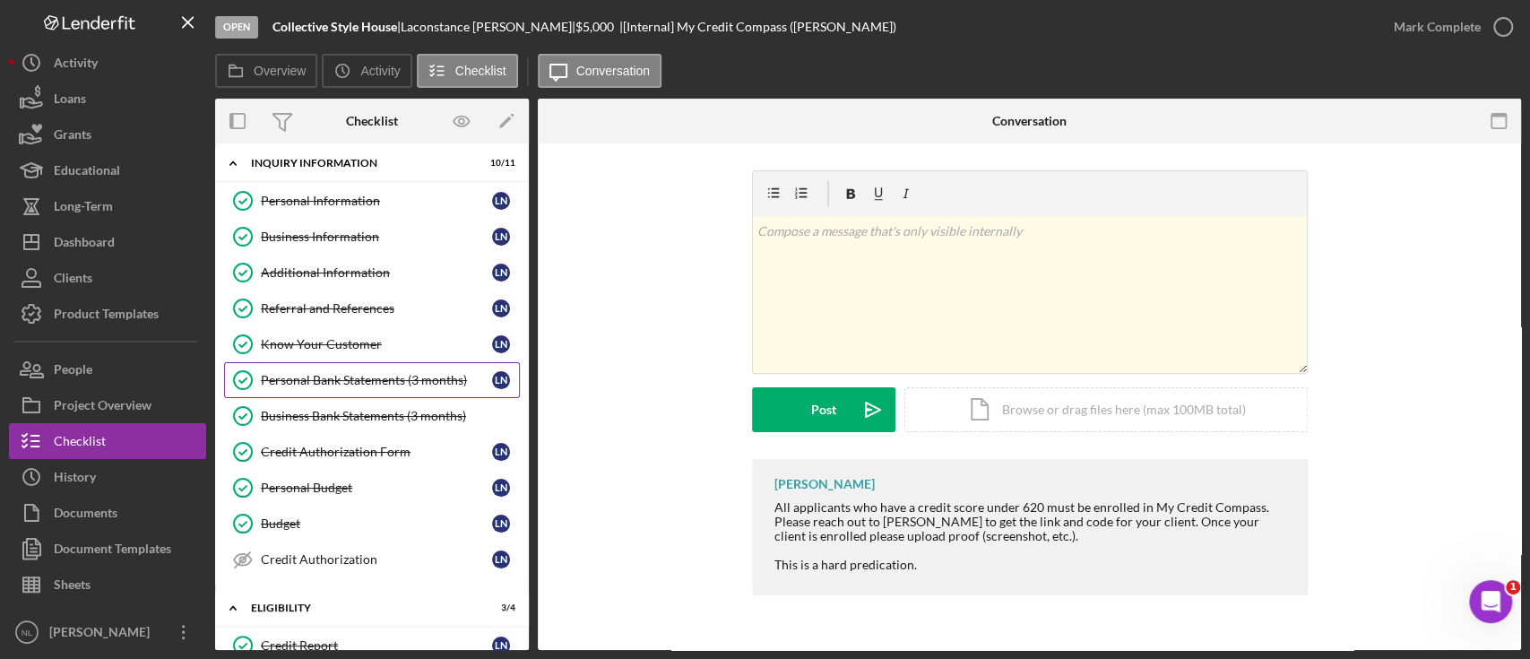
click at [419, 362] on link "Personal Bank Statements (3 months) Personal Bank Statements (3 months) L N" at bounding box center [372, 380] width 296 height 36
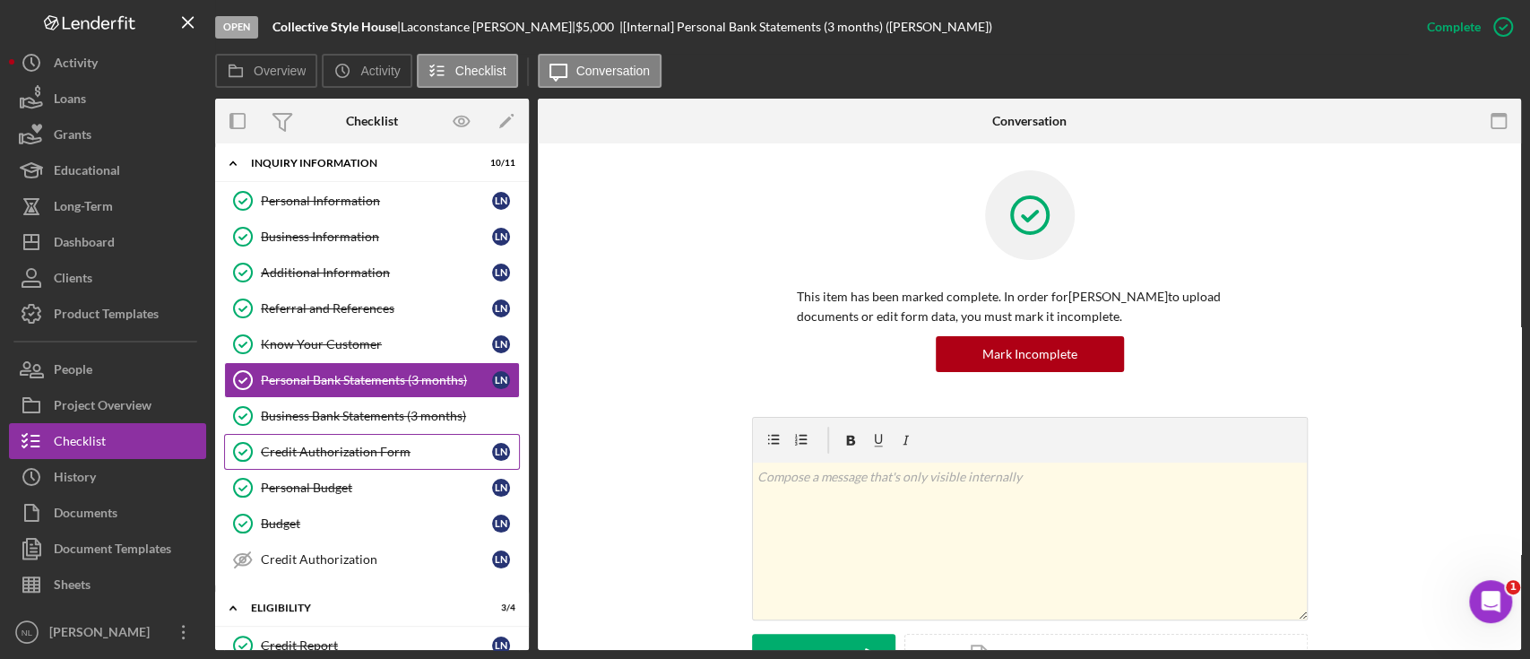
click at [350, 445] on div "Credit Authorization Form" at bounding box center [376, 452] width 231 height 14
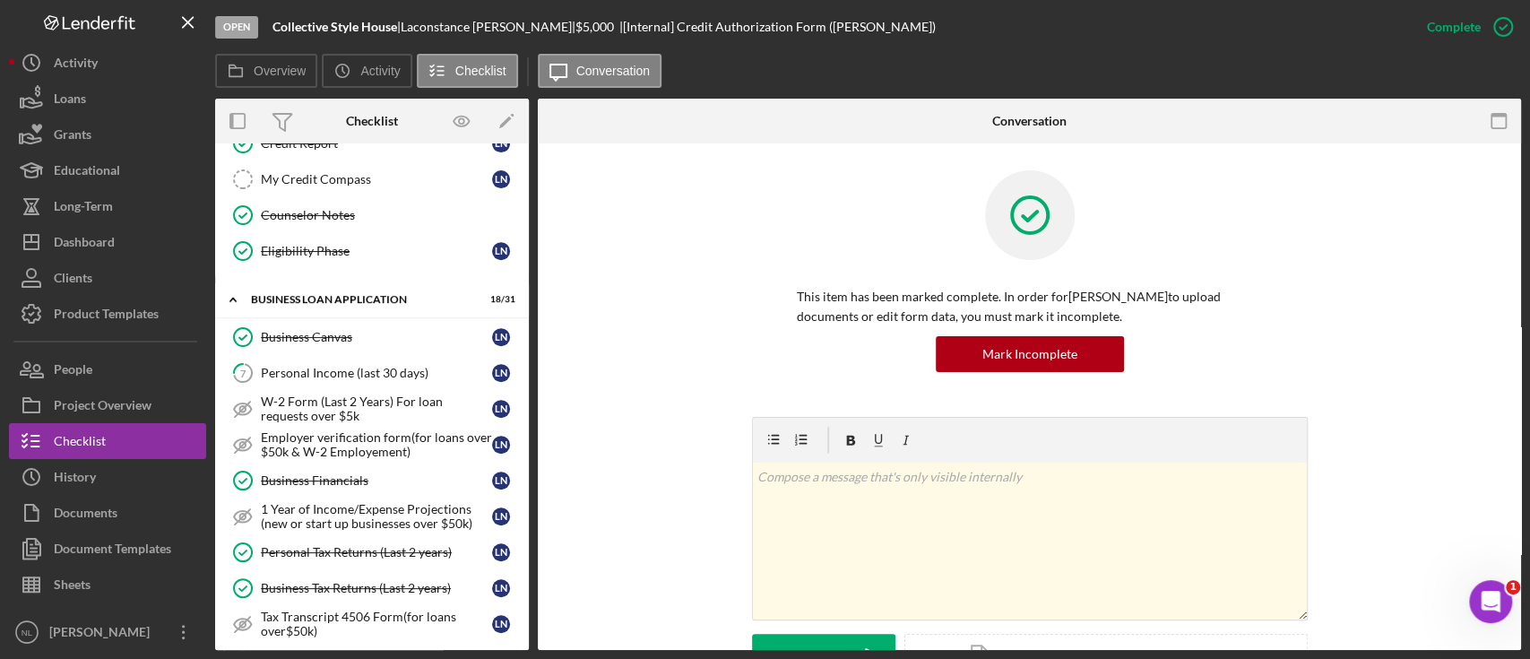
scroll to position [509, 0]
click at [350, 444] on div "Employer verification form(for loans over $50k & W-2 Employement)" at bounding box center [376, 443] width 231 height 29
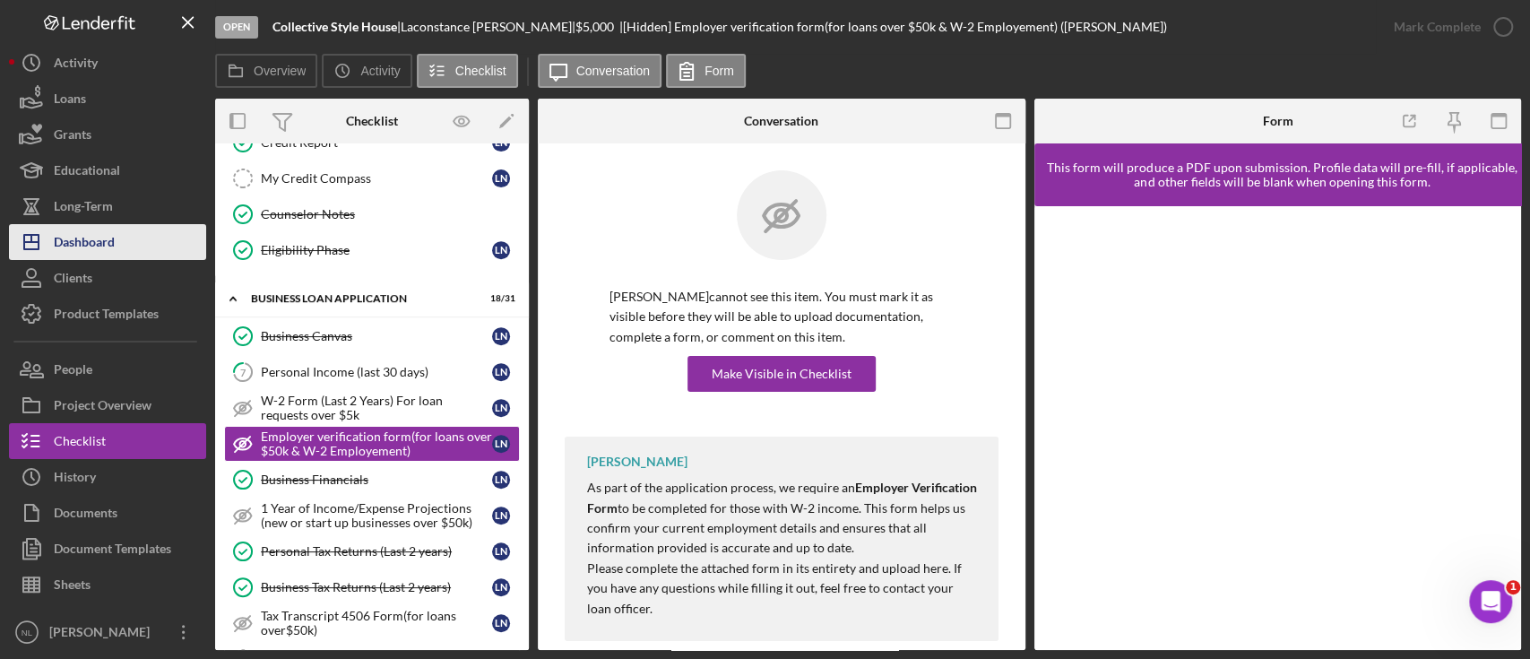
click at [72, 241] on div "Dashboard" at bounding box center [84, 244] width 61 height 40
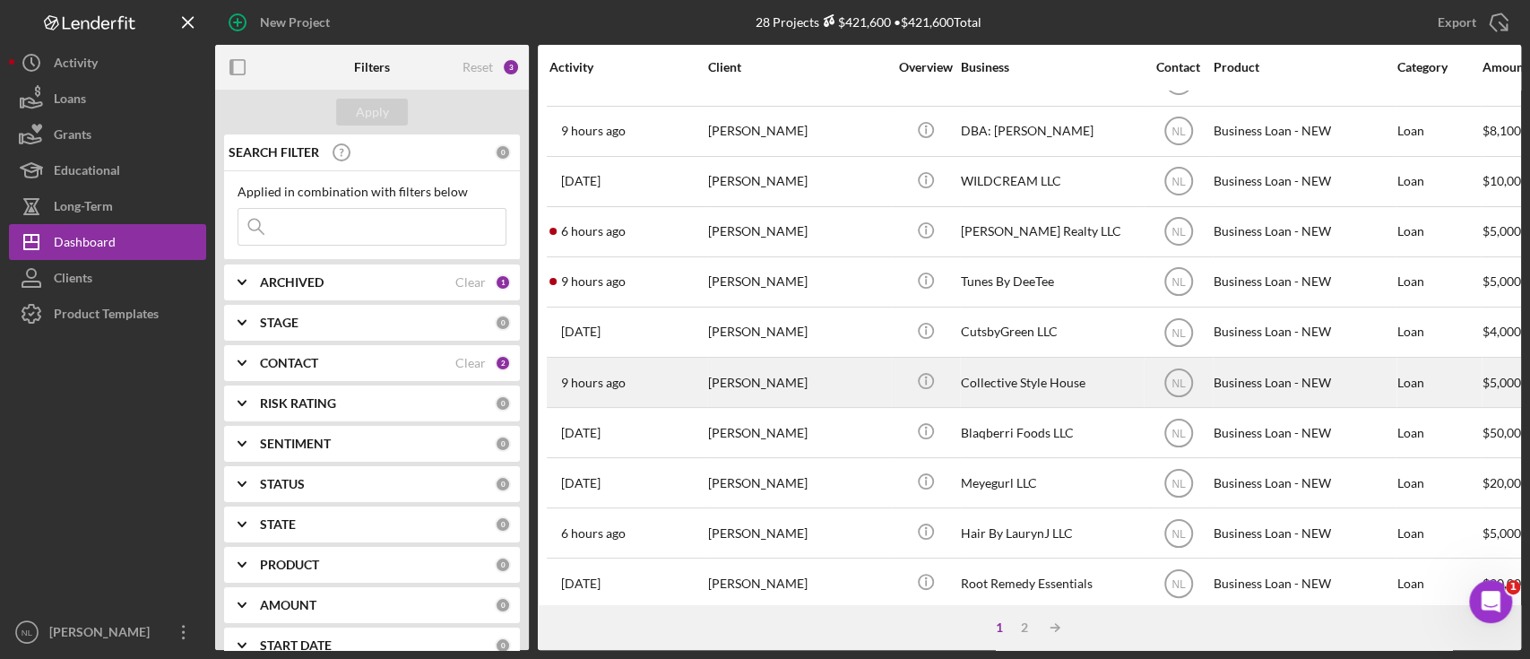
scroll to position [36, 0]
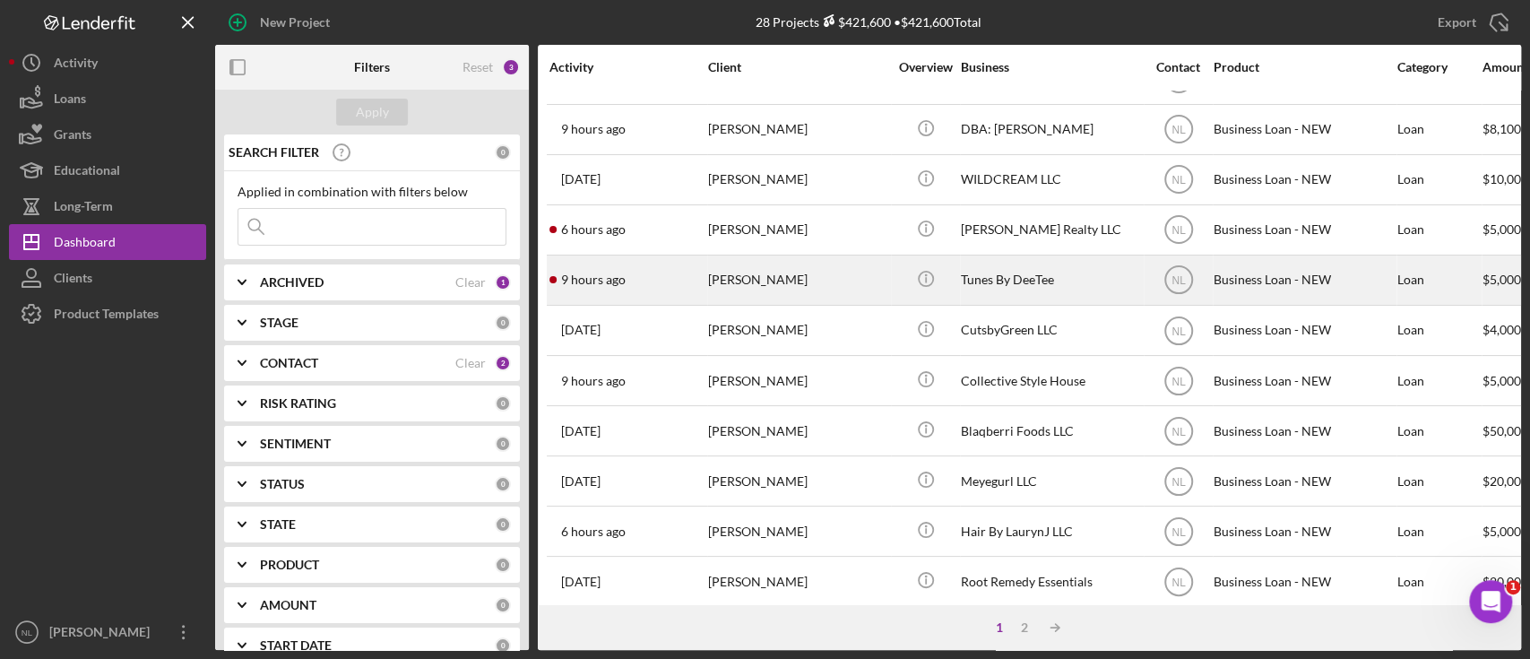
click at [691, 282] on div "9 hours ago [PERSON_NAME]" at bounding box center [627, 279] width 157 height 47
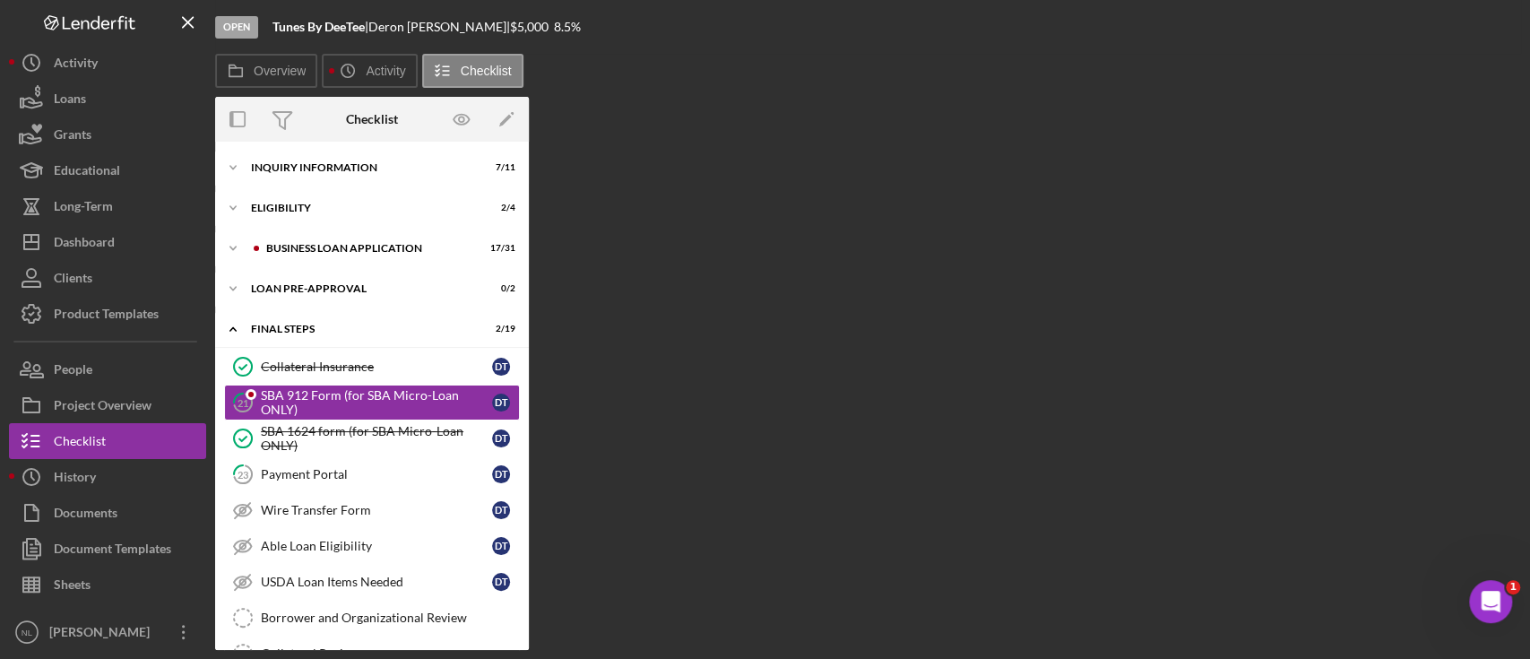
scroll to position [6, 0]
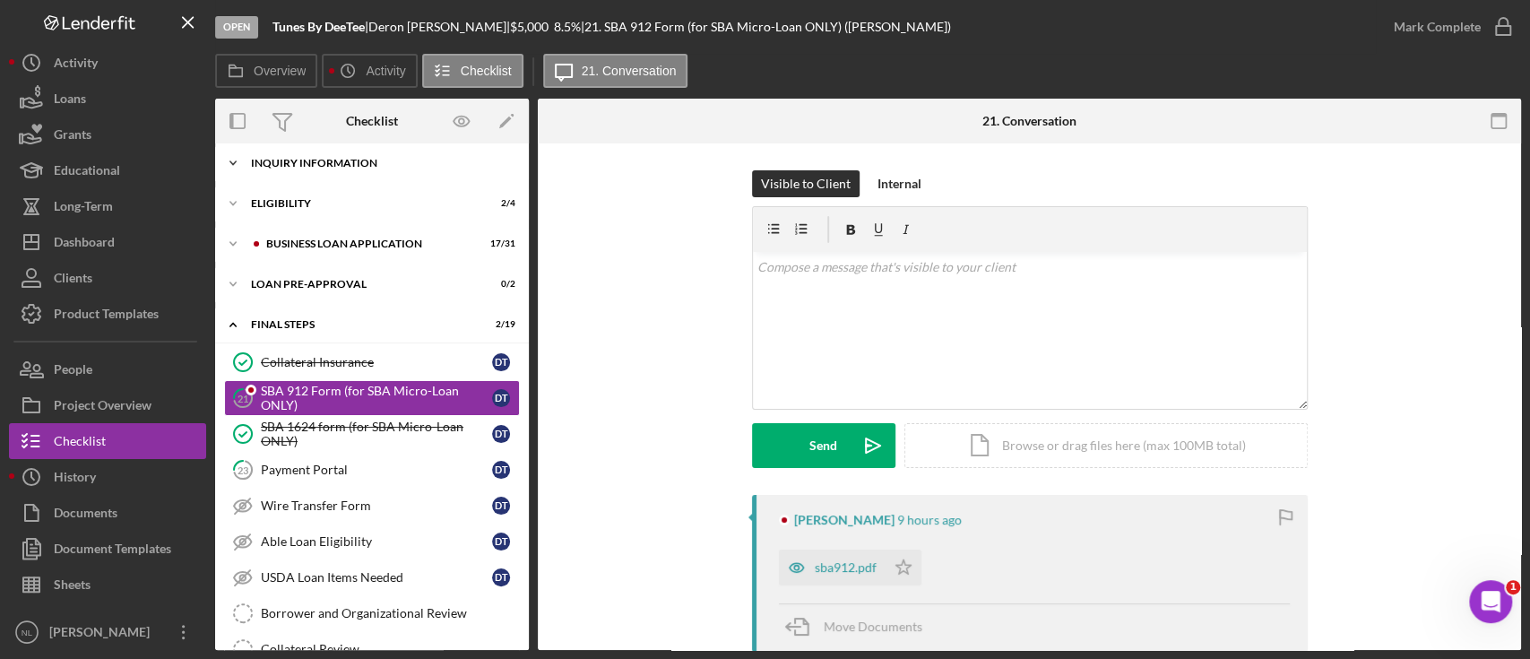
click at [350, 177] on div "Icon/Expander INQUIRY INFORMATION 7 / 11" at bounding box center [372, 163] width 314 height 36
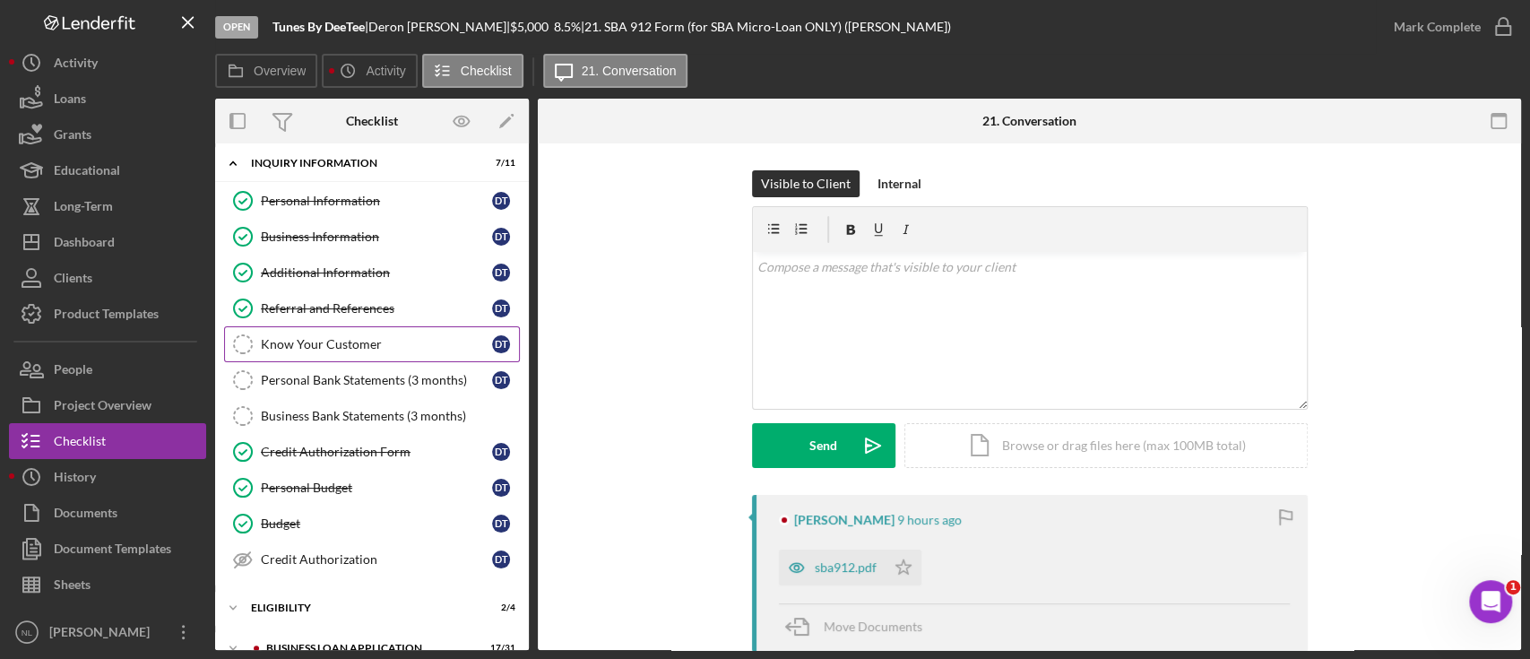
click at [314, 348] on div "Know Your Customer" at bounding box center [376, 344] width 231 height 14
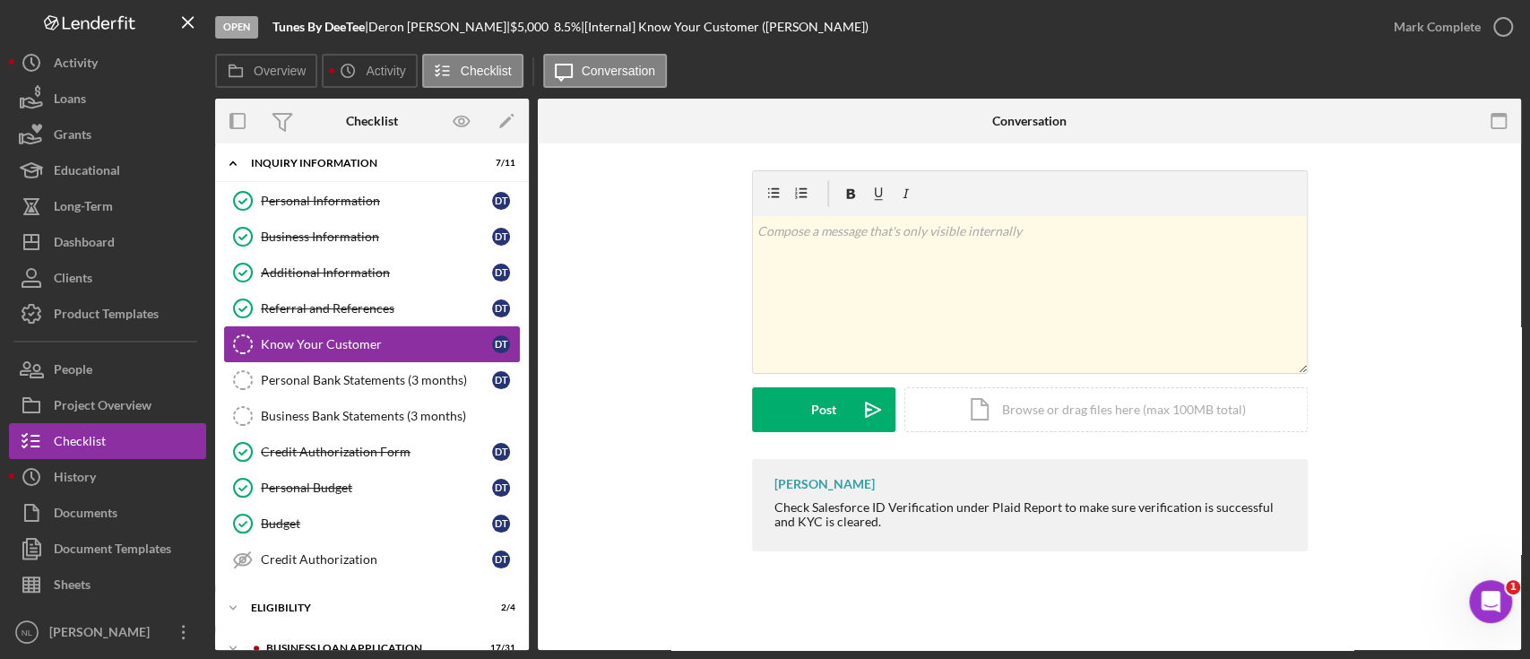
scroll to position [264, 0]
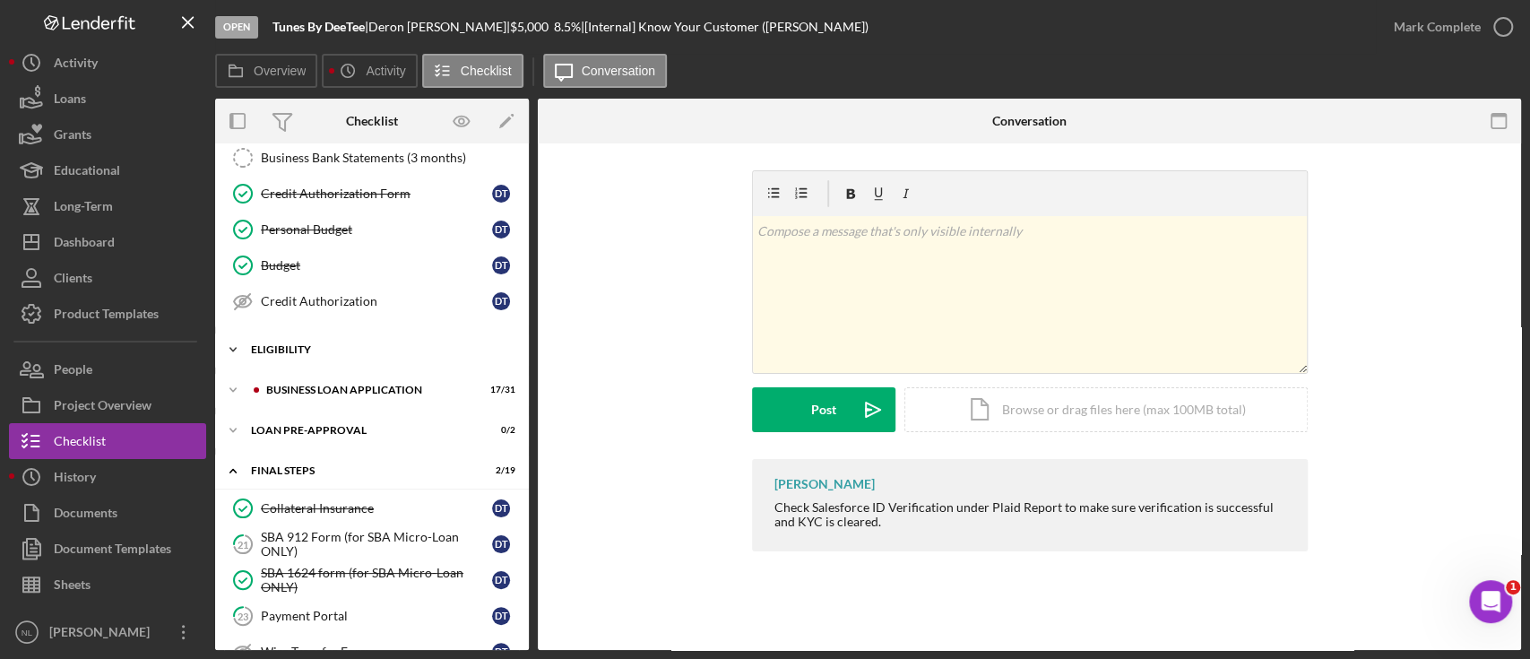
click at [318, 357] on div "Icon/Expander ELIGIBILITY 2 / 4" at bounding box center [372, 350] width 314 height 36
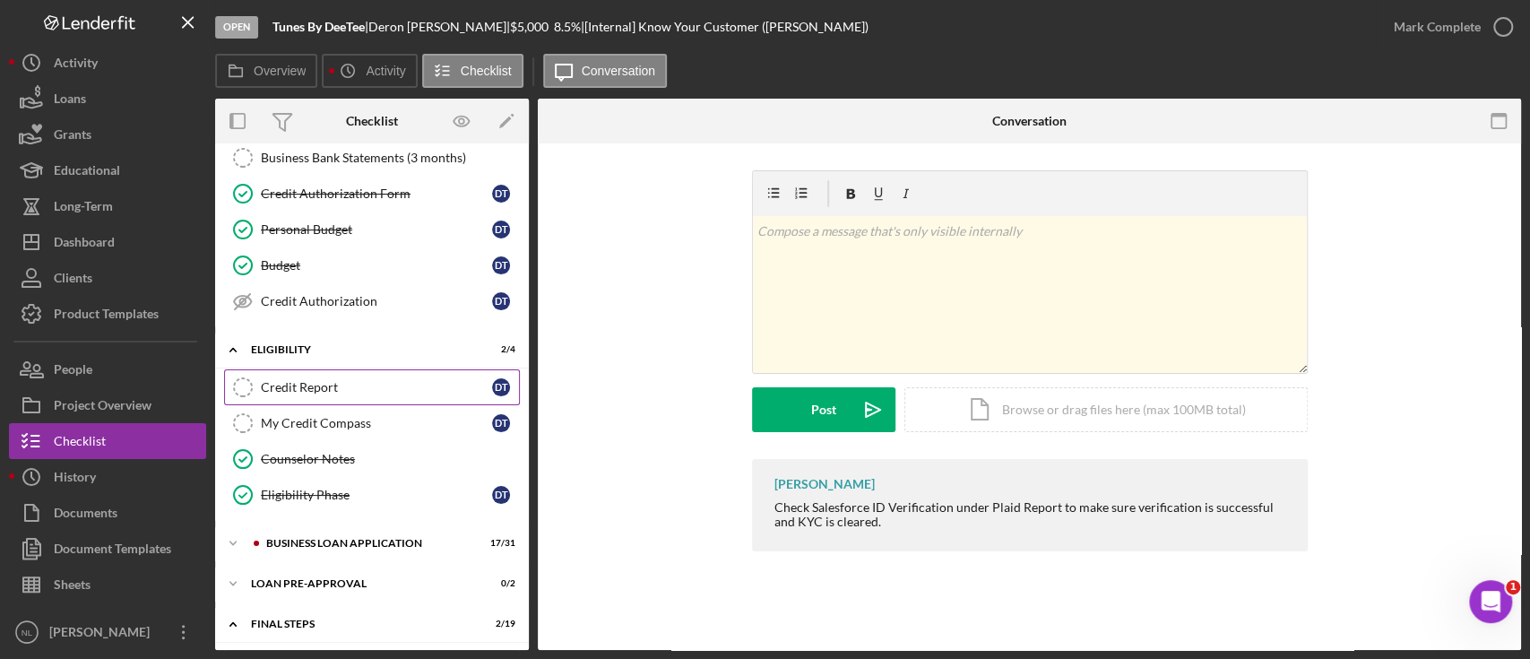
click at [325, 396] on link "Credit Report Credit Report D T" at bounding box center [372, 387] width 296 height 36
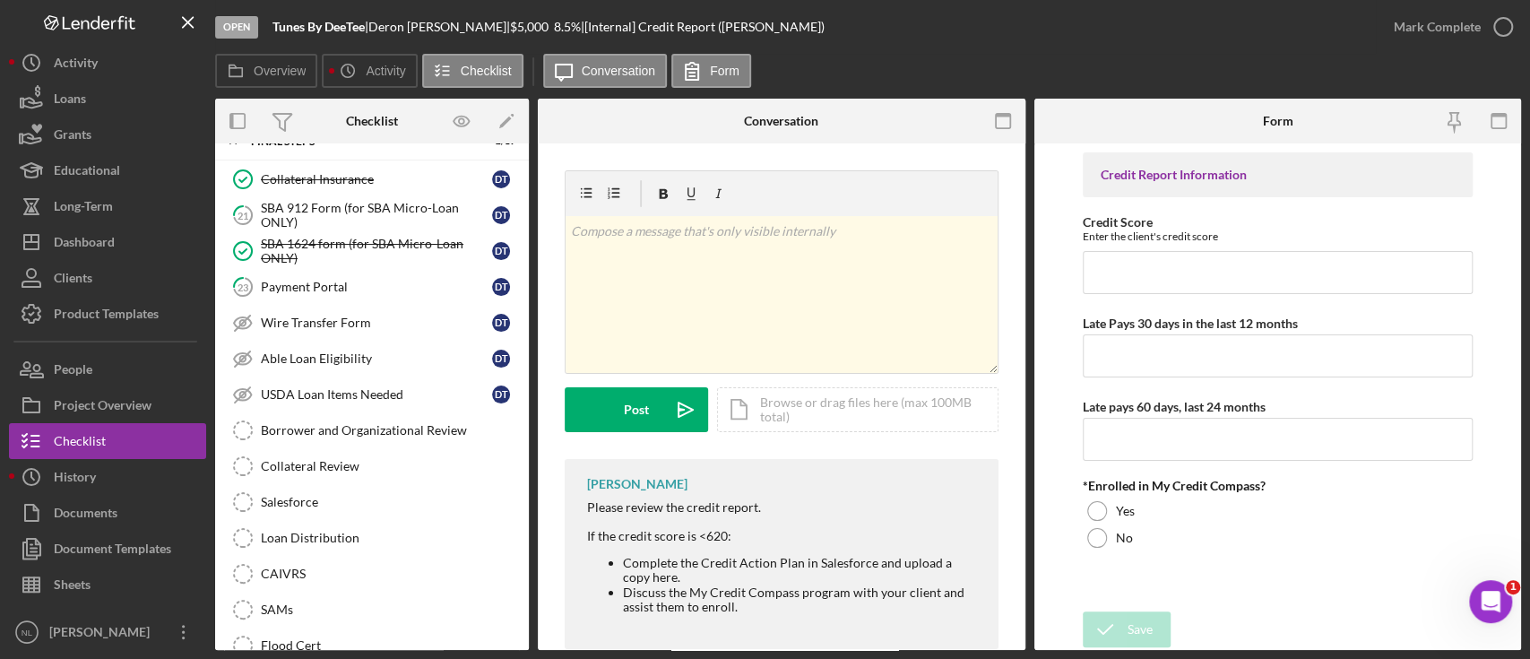
scroll to position [989, 0]
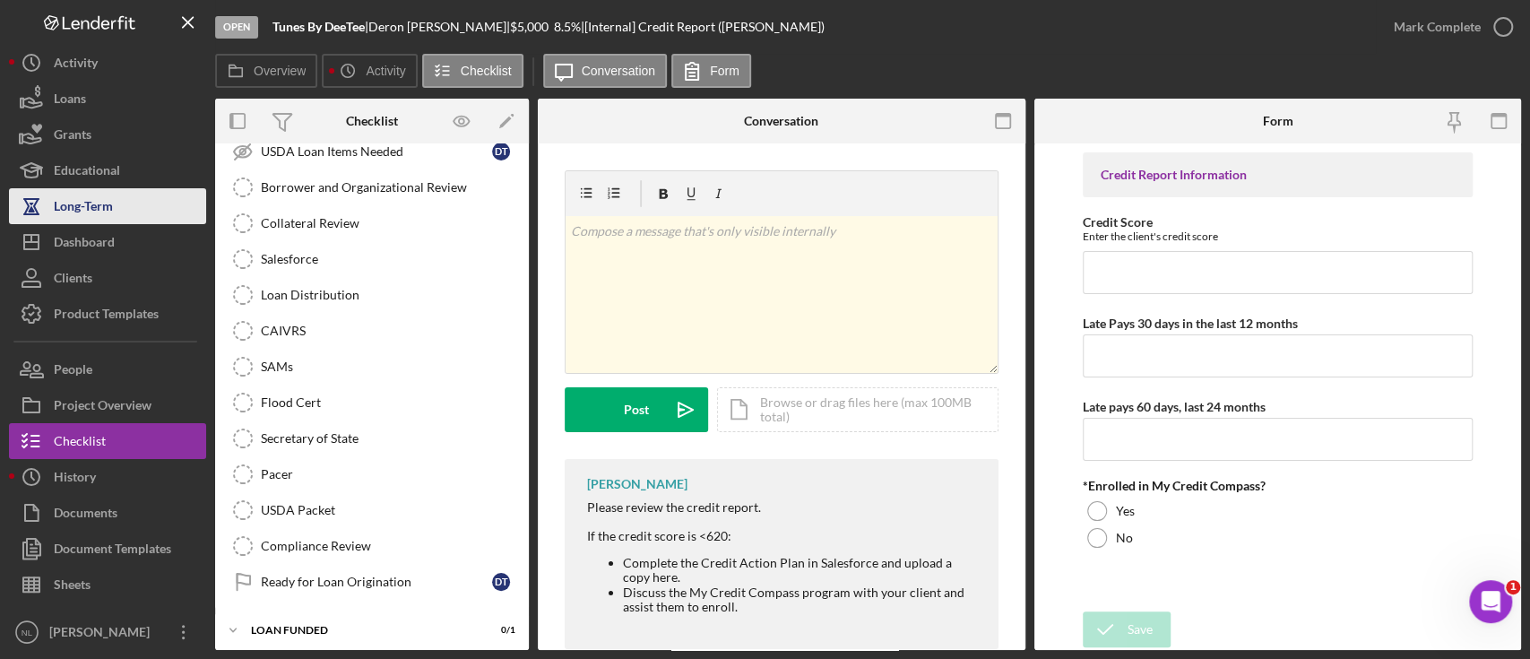
click at [83, 220] on div "Long-Term" at bounding box center [83, 208] width 59 height 40
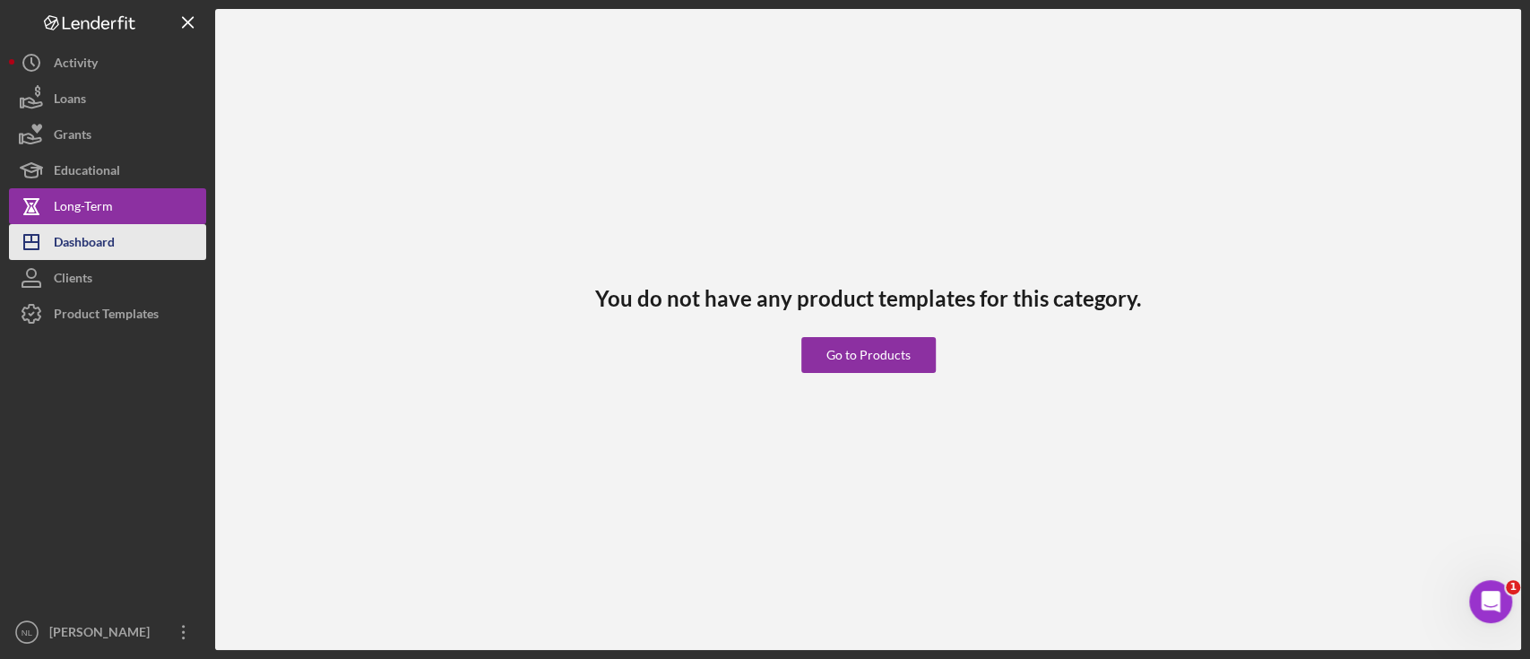
click at [85, 252] on div "Dashboard" at bounding box center [84, 244] width 61 height 40
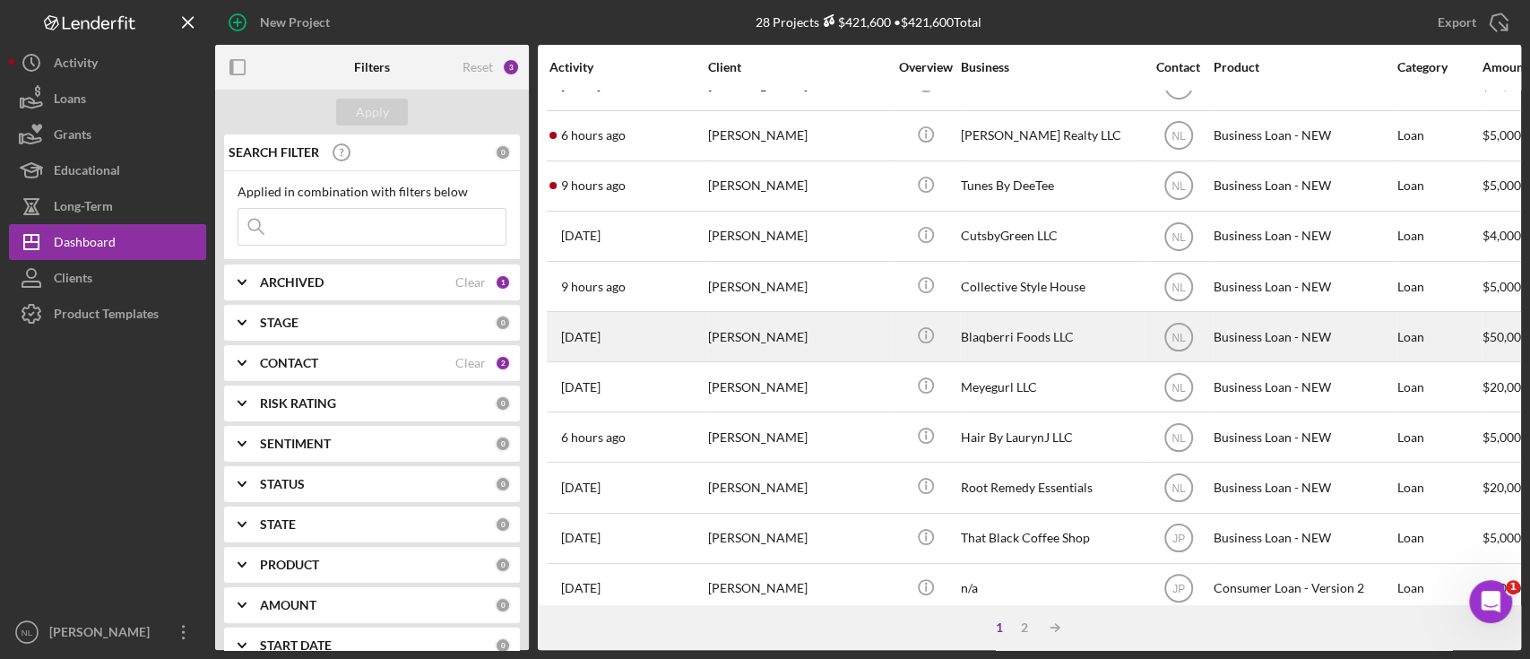
scroll to position [132, 0]
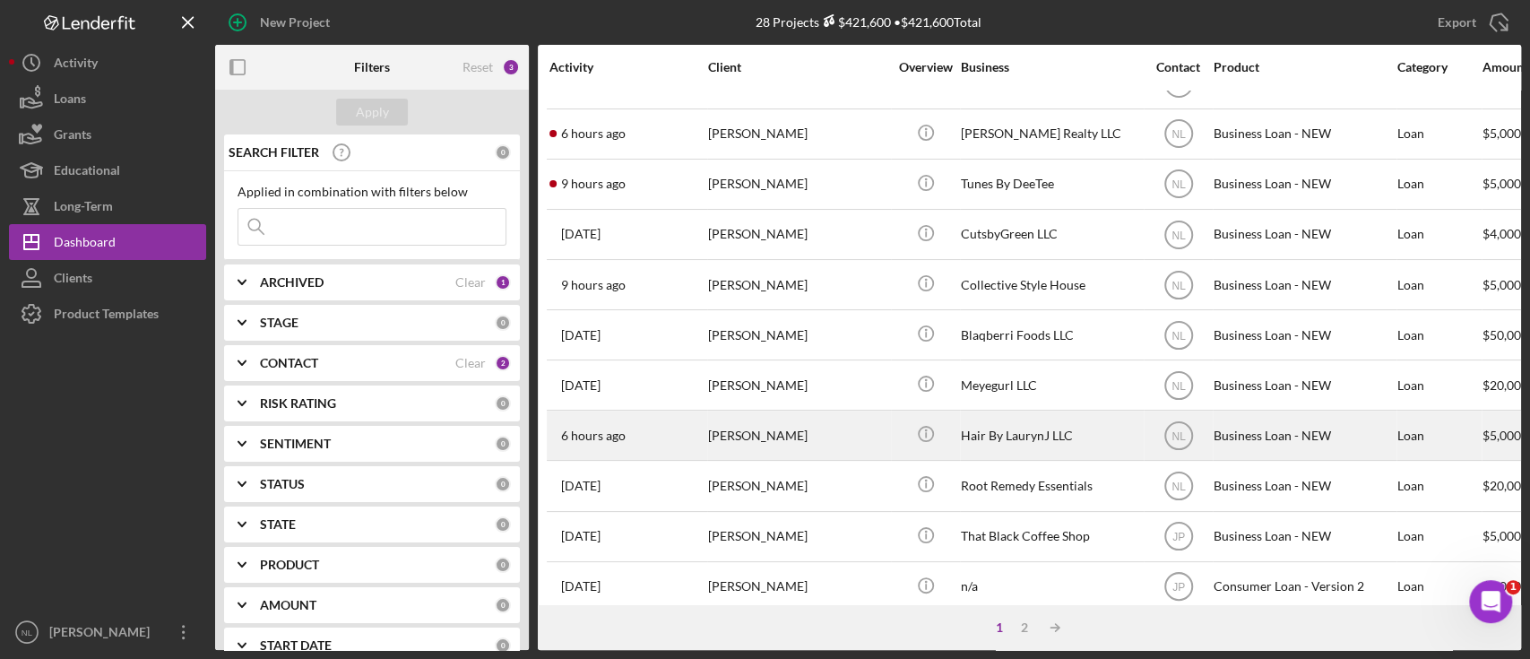
click at [798, 430] on div "[PERSON_NAME]" at bounding box center [797, 434] width 179 height 47
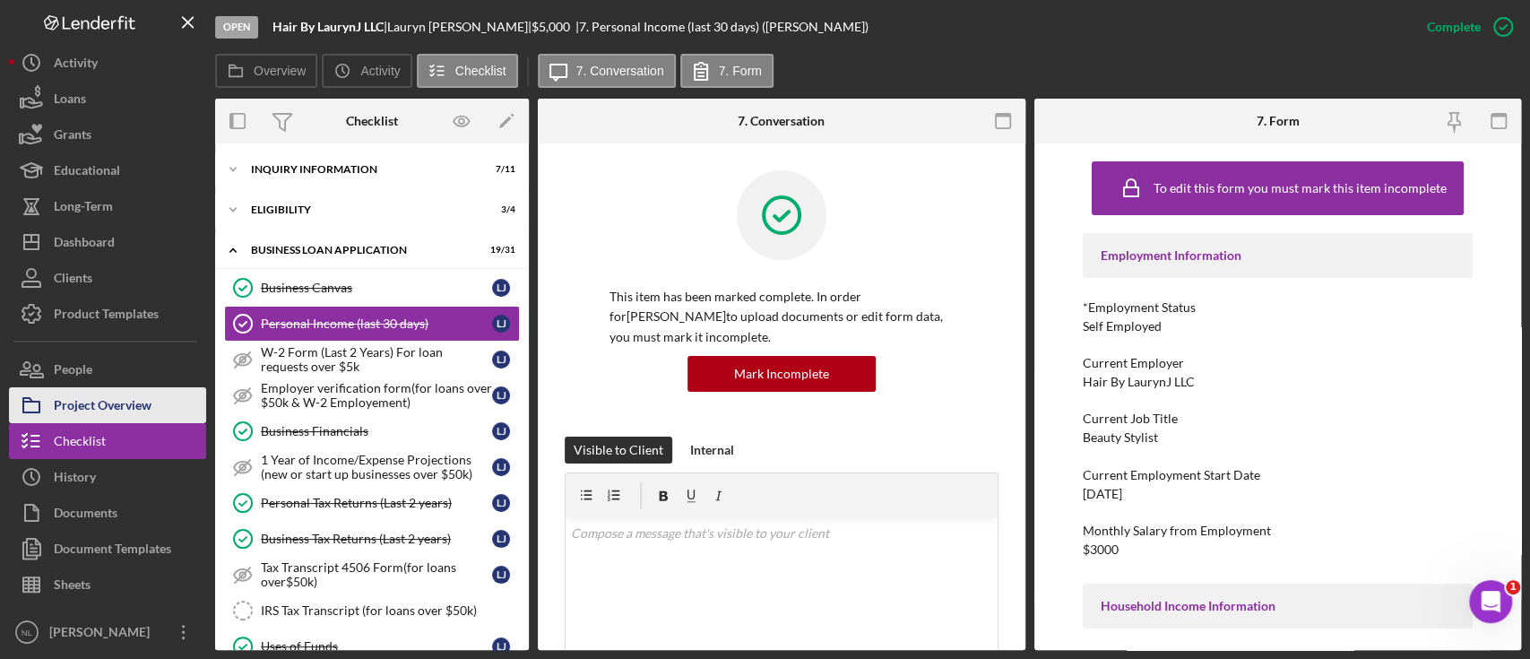
click at [134, 403] on div "Project Overview" at bounding box center [103, 407] width 98 height 40
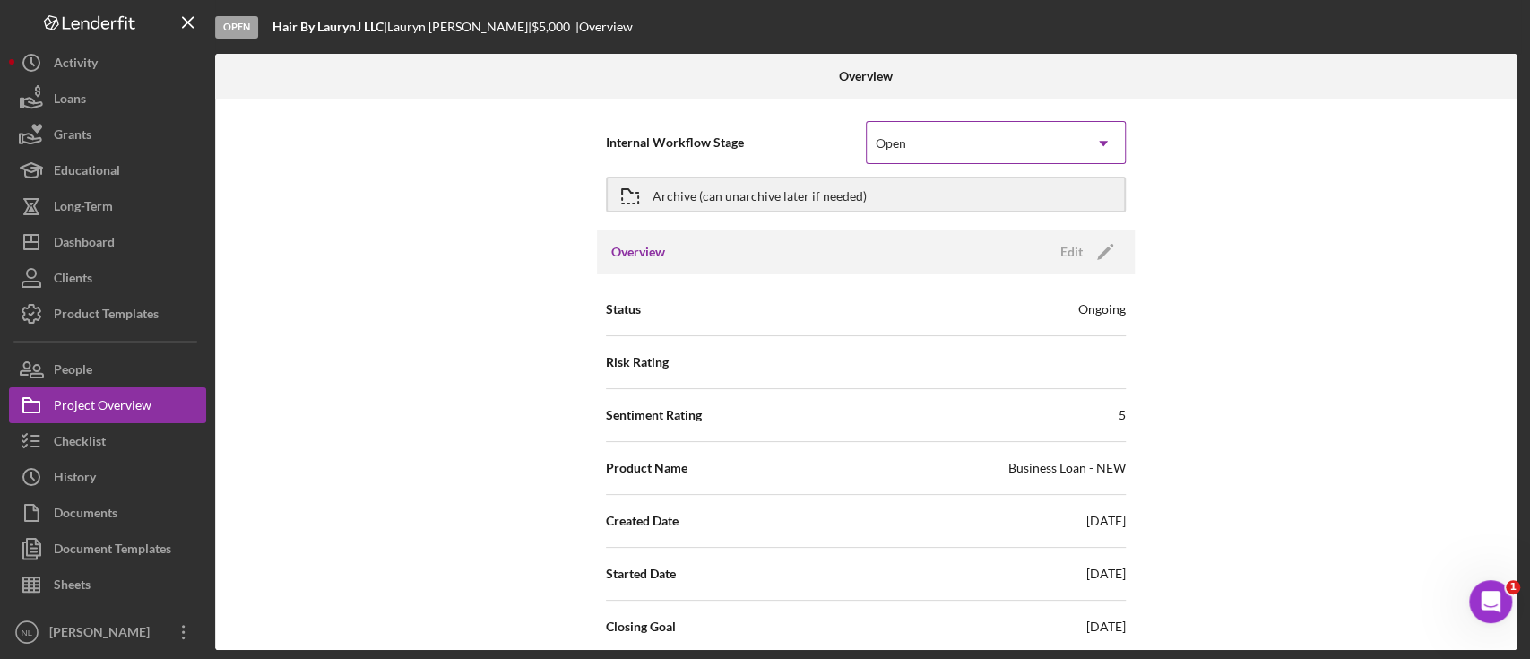
click at [1040, 145] on div "Open" at bounding box center [974, 143] width 215 height 41
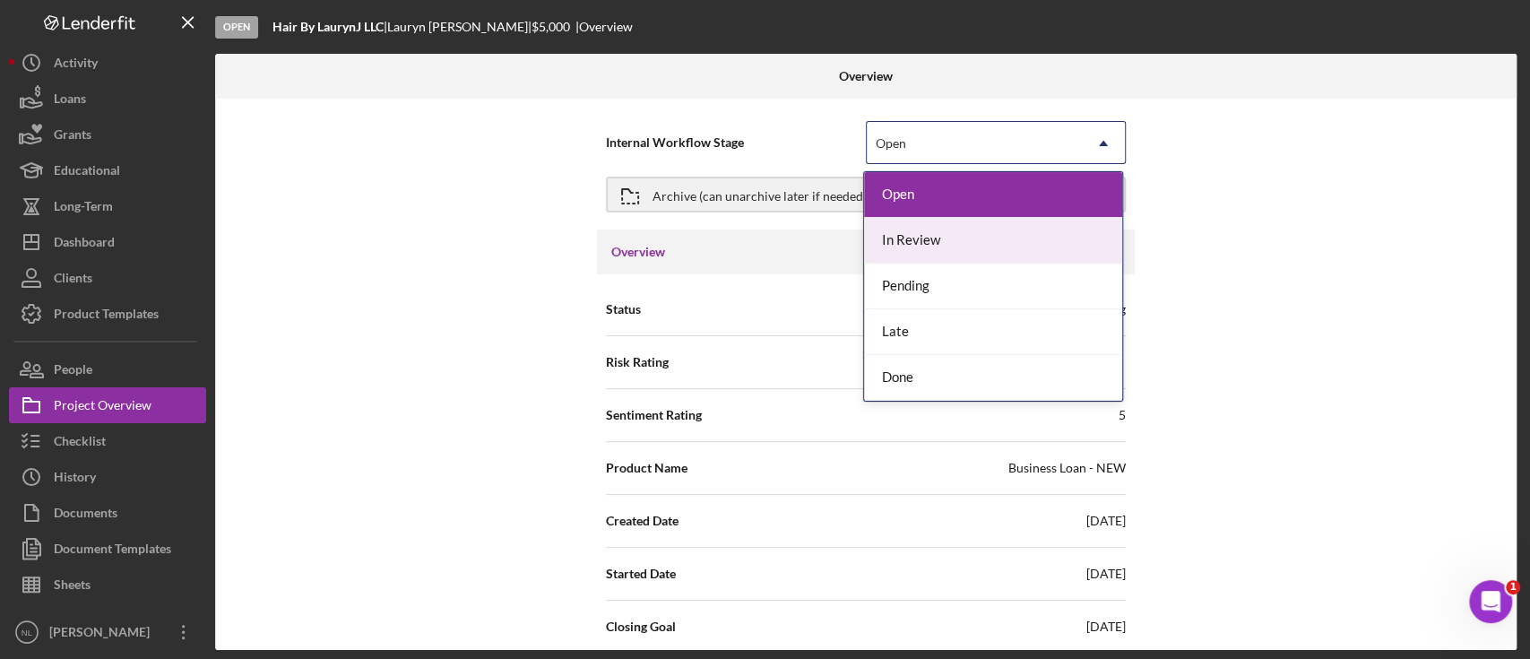
click at [999, 243] on div "In Review" at bounding box center [993, 241] width 258 height 46
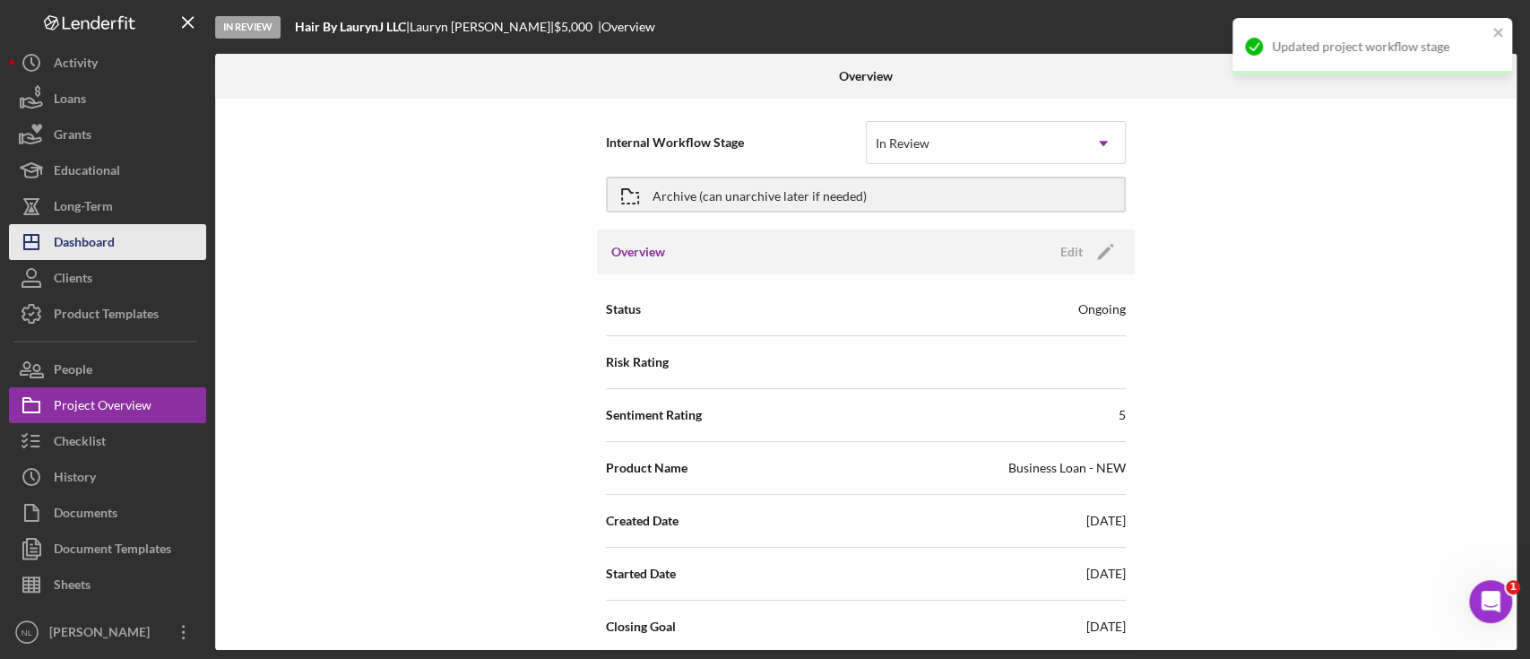
click at [50, 247] on icon "Icon/Dashboard" at bounding box center [31, 242] width 45 height 45
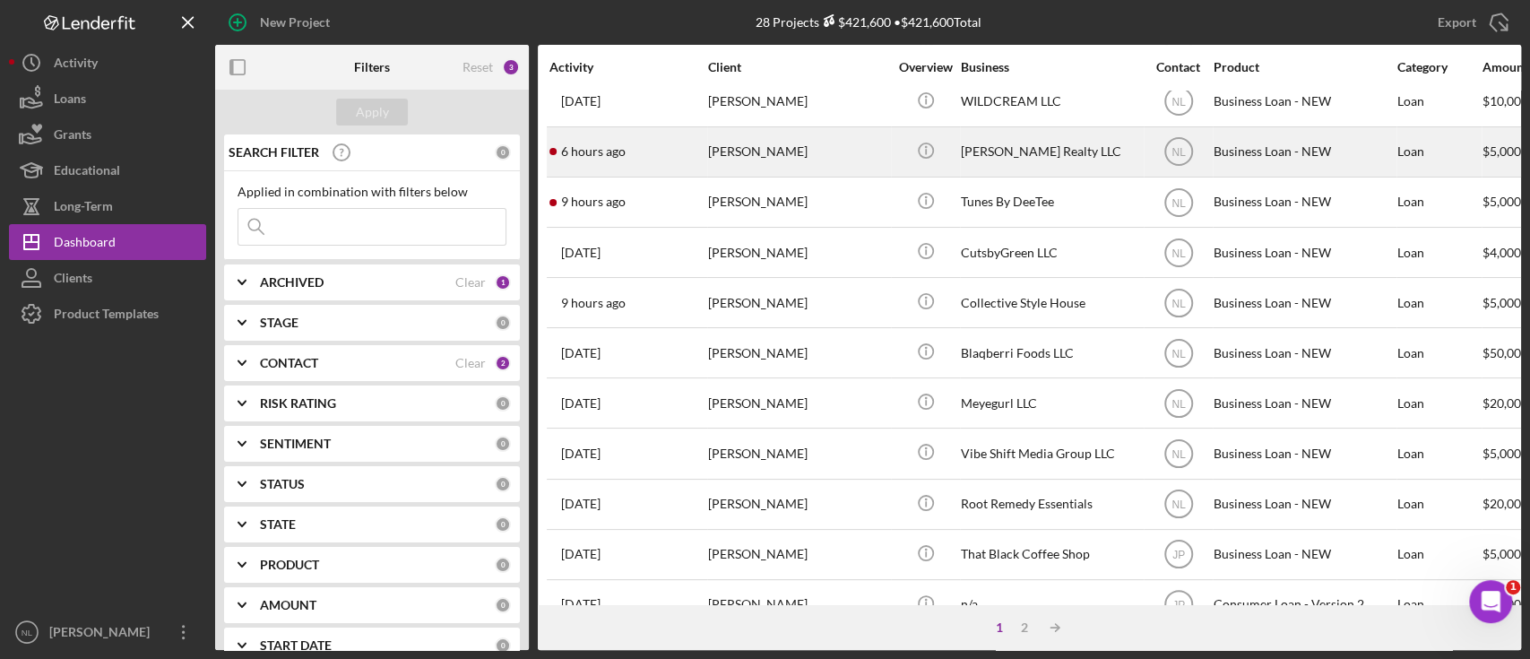
scroll to position [170, 0]
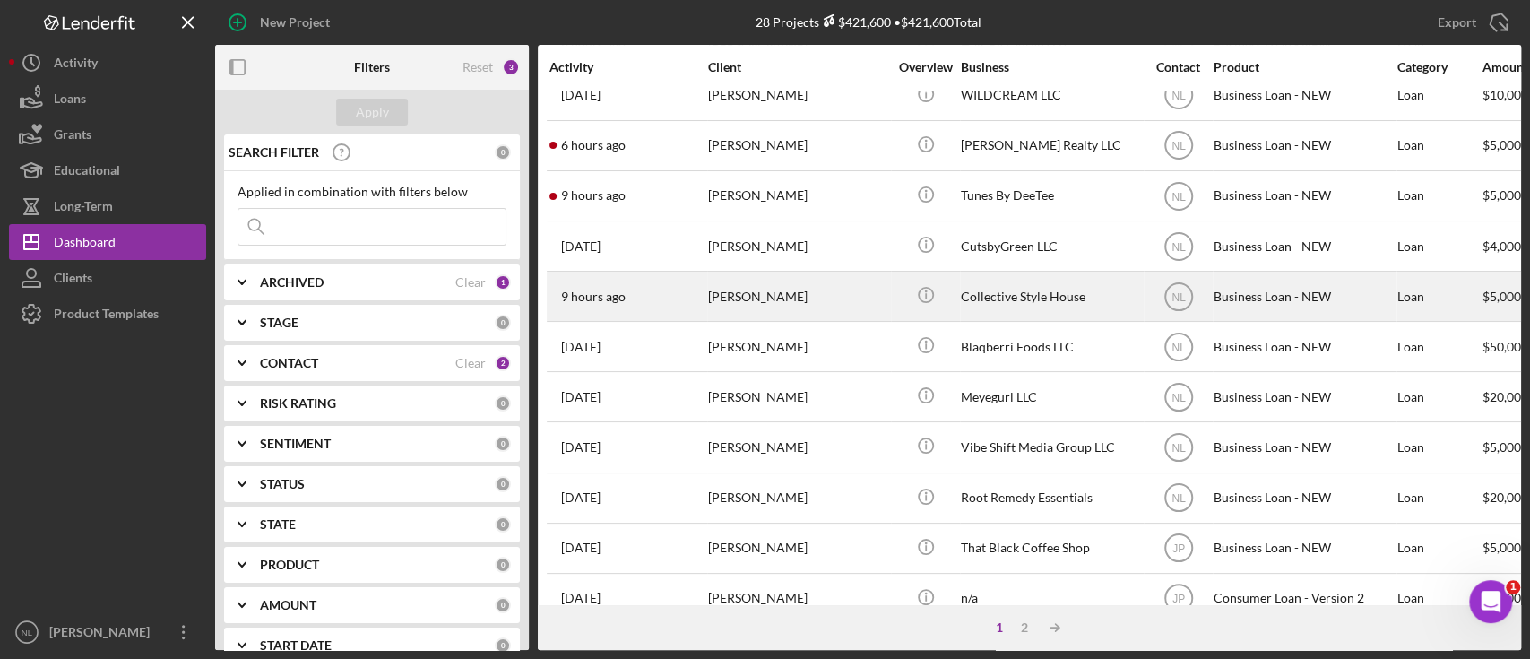
click at [780, 304] on div "[PERSON_NAME]" at bounding box center [797, 295] width 179 height 47
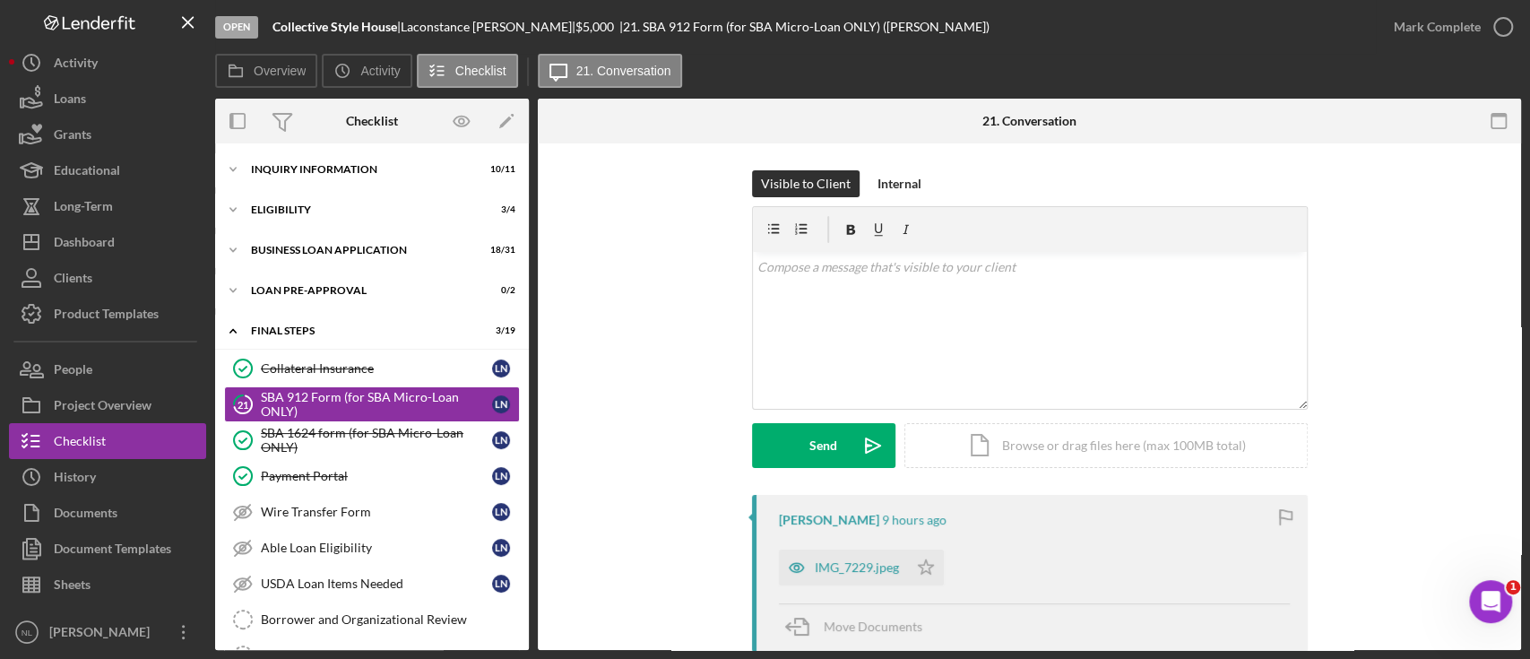
scroll to position [6, 0]
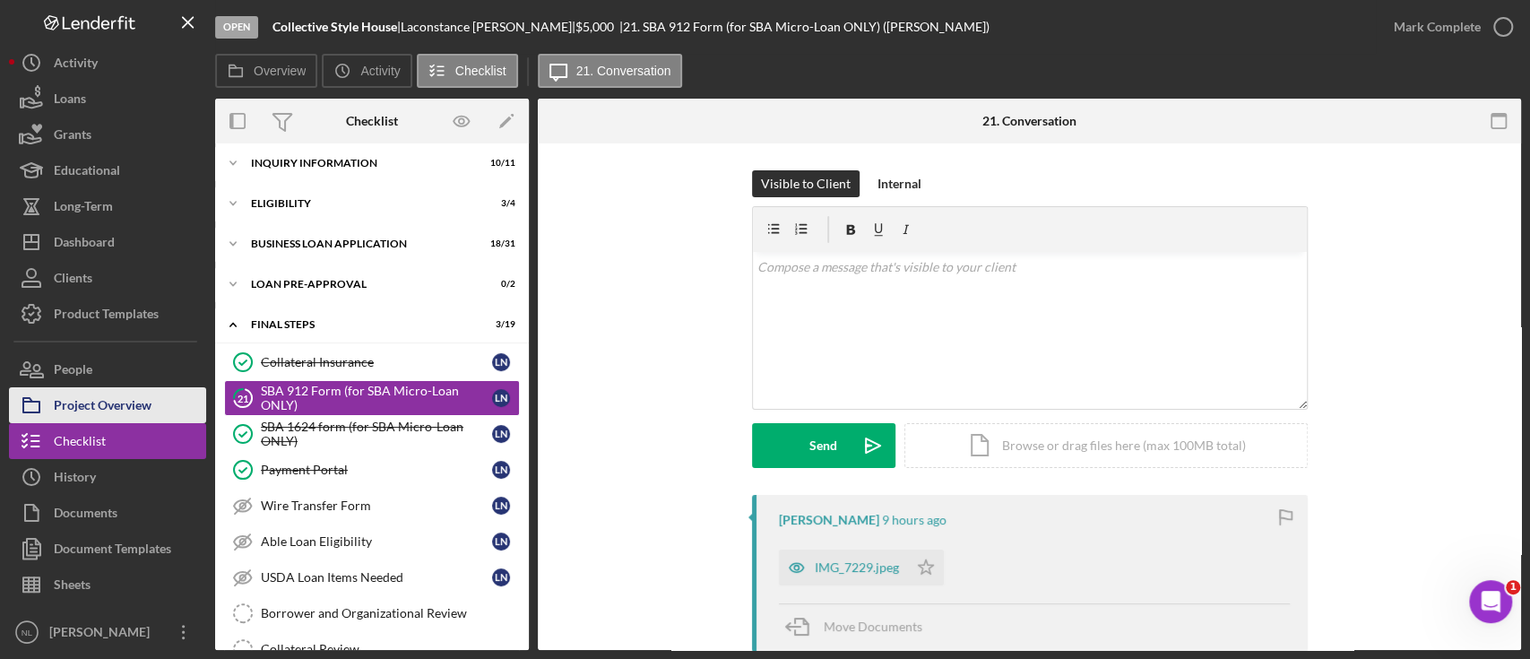
click at [147, 395] on div "Project Overview" at bounding box center [103, 407] width 98 height 40
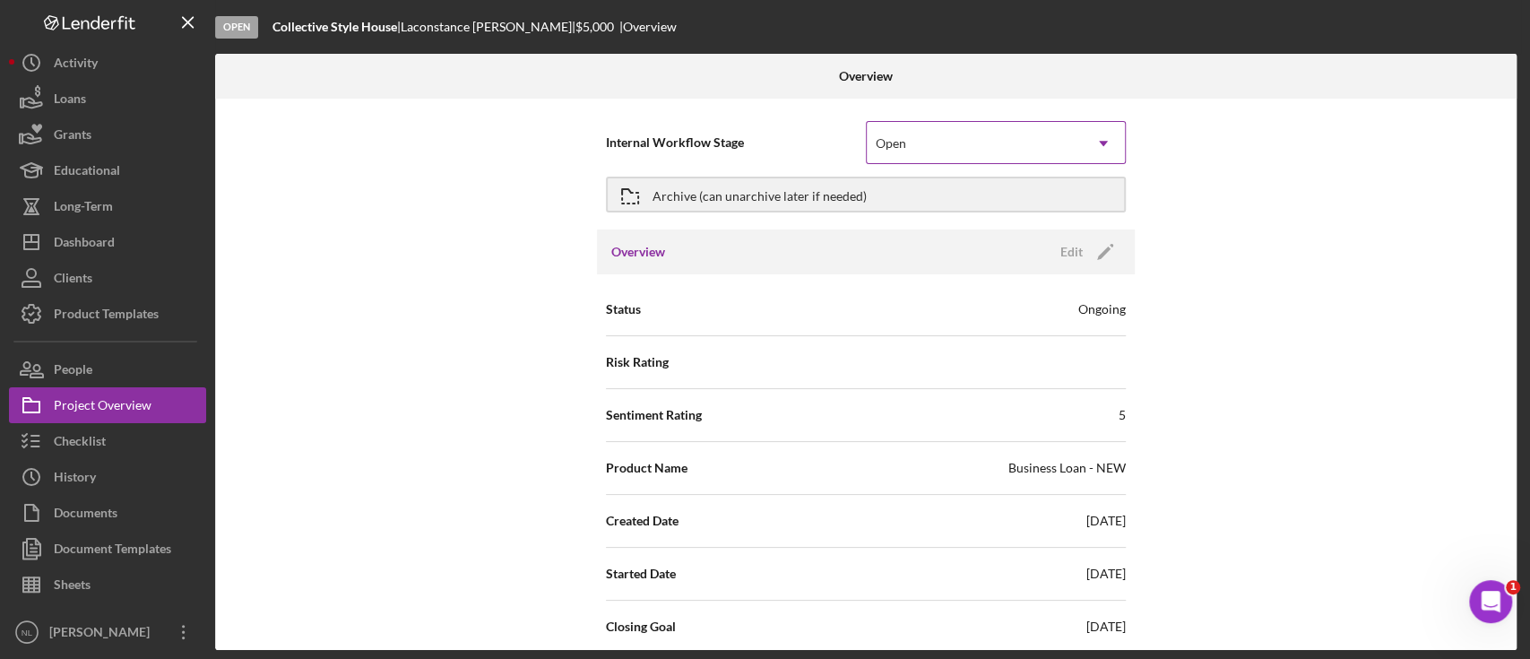
click at [968, 147] on div "Open" at bounding box center [974, 143] width 215 height 41
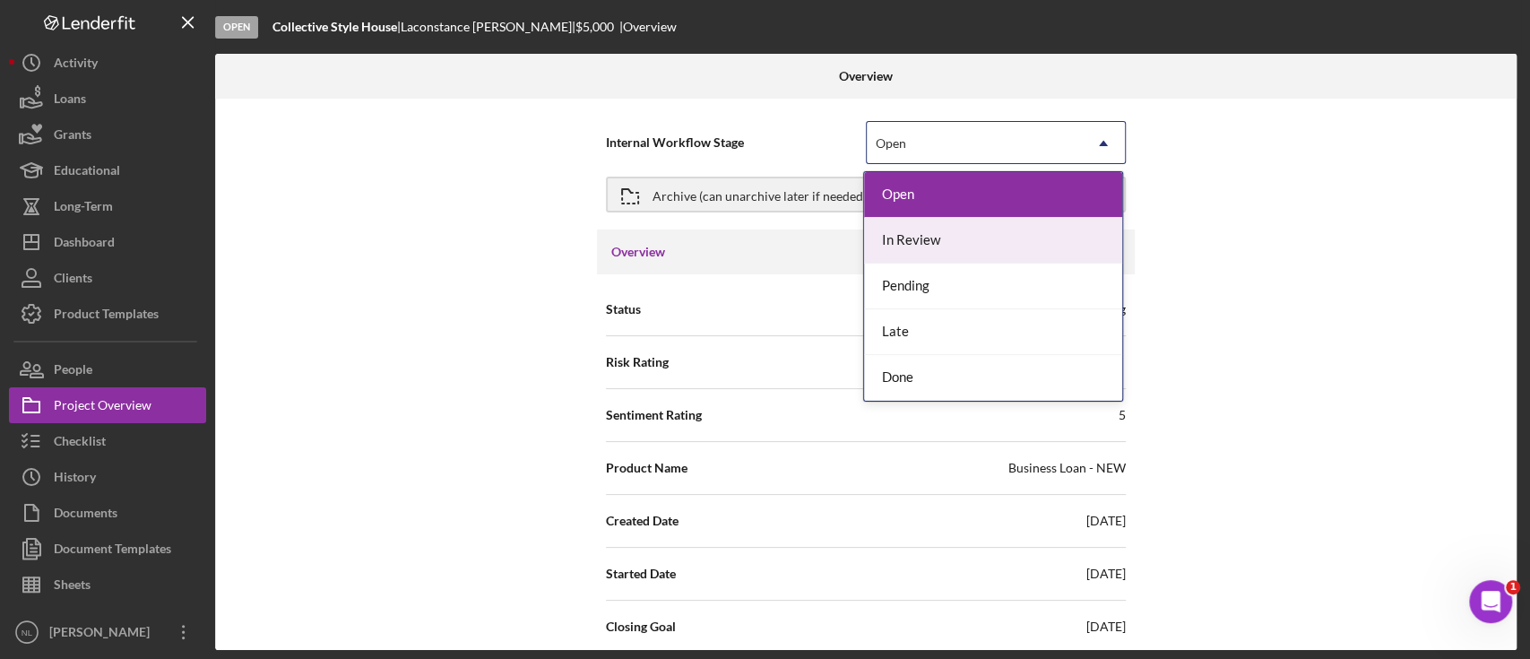
click at [954, 253] on div "In Review" at bounding box center [993, 241] width 258 height 46
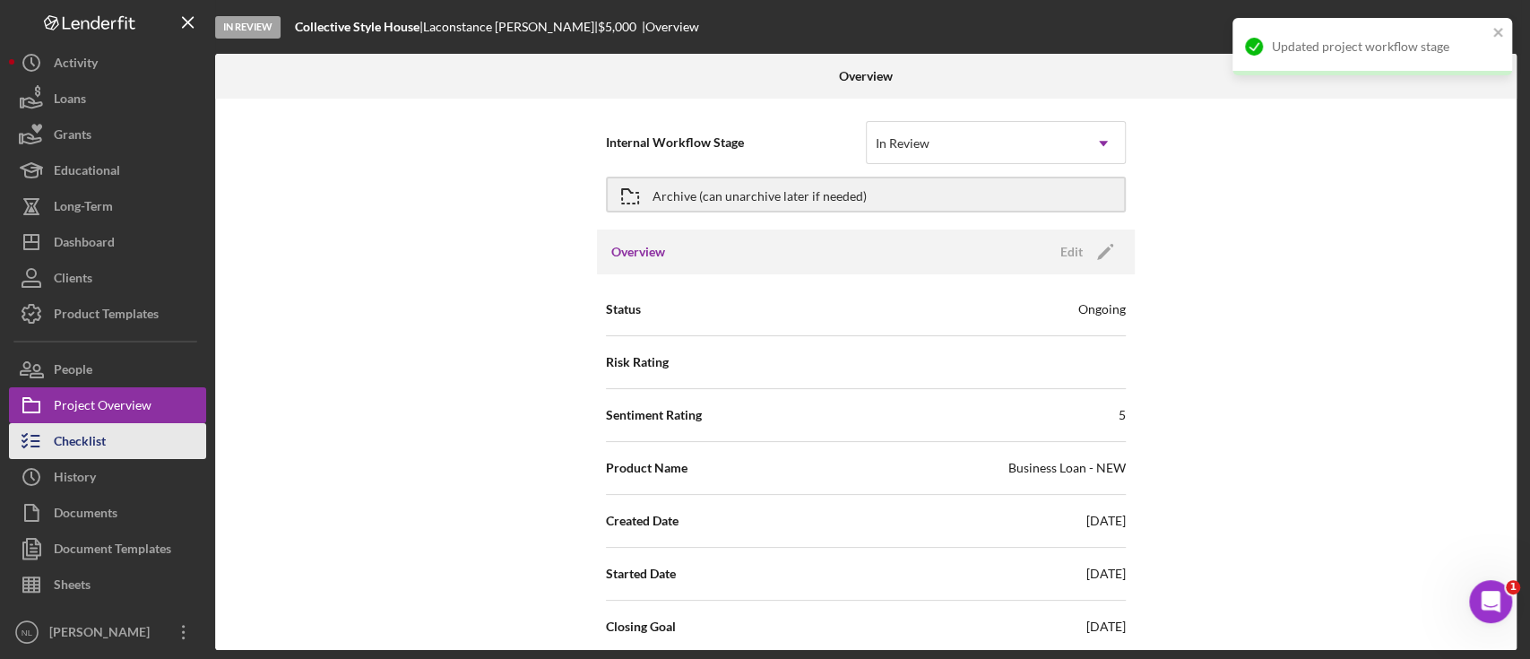
click at [114, 433] on button "Checklist" at bounding box center [107, 441] width 197 height 36
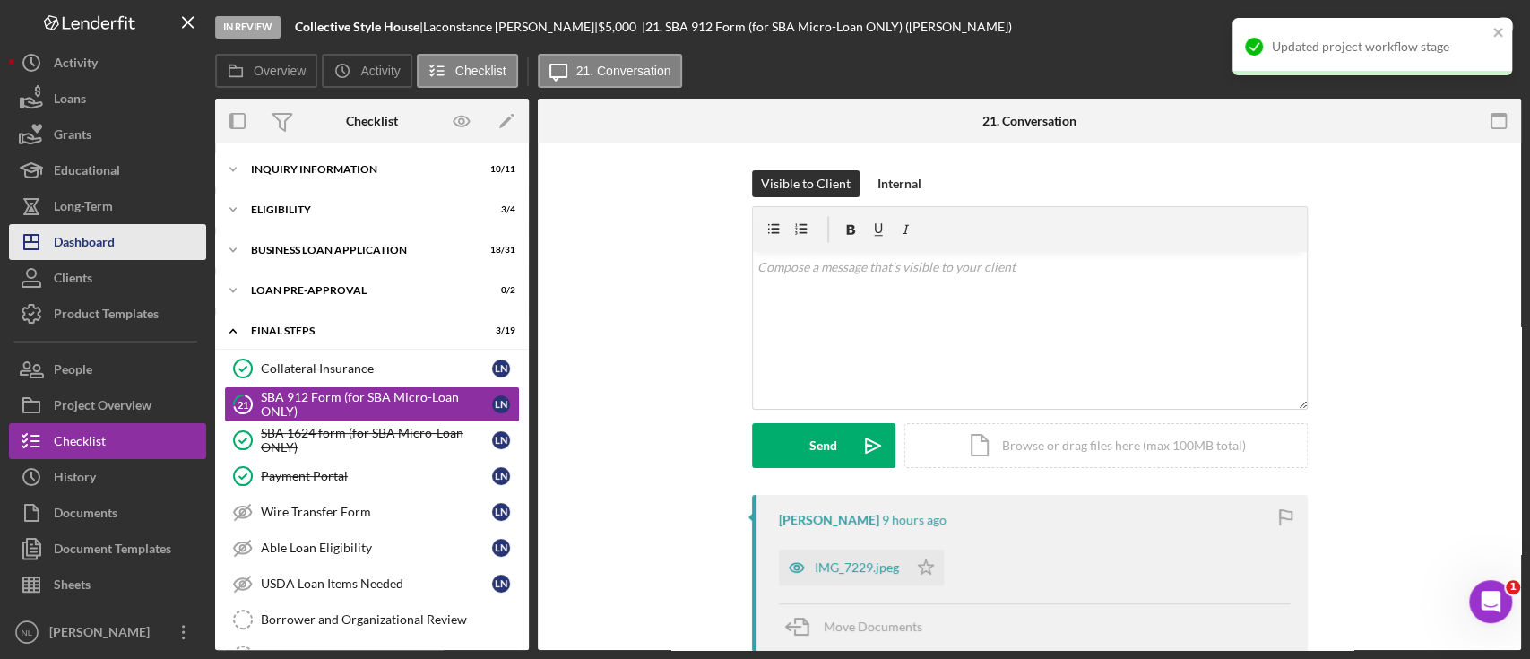
scroll to position [6, 0]
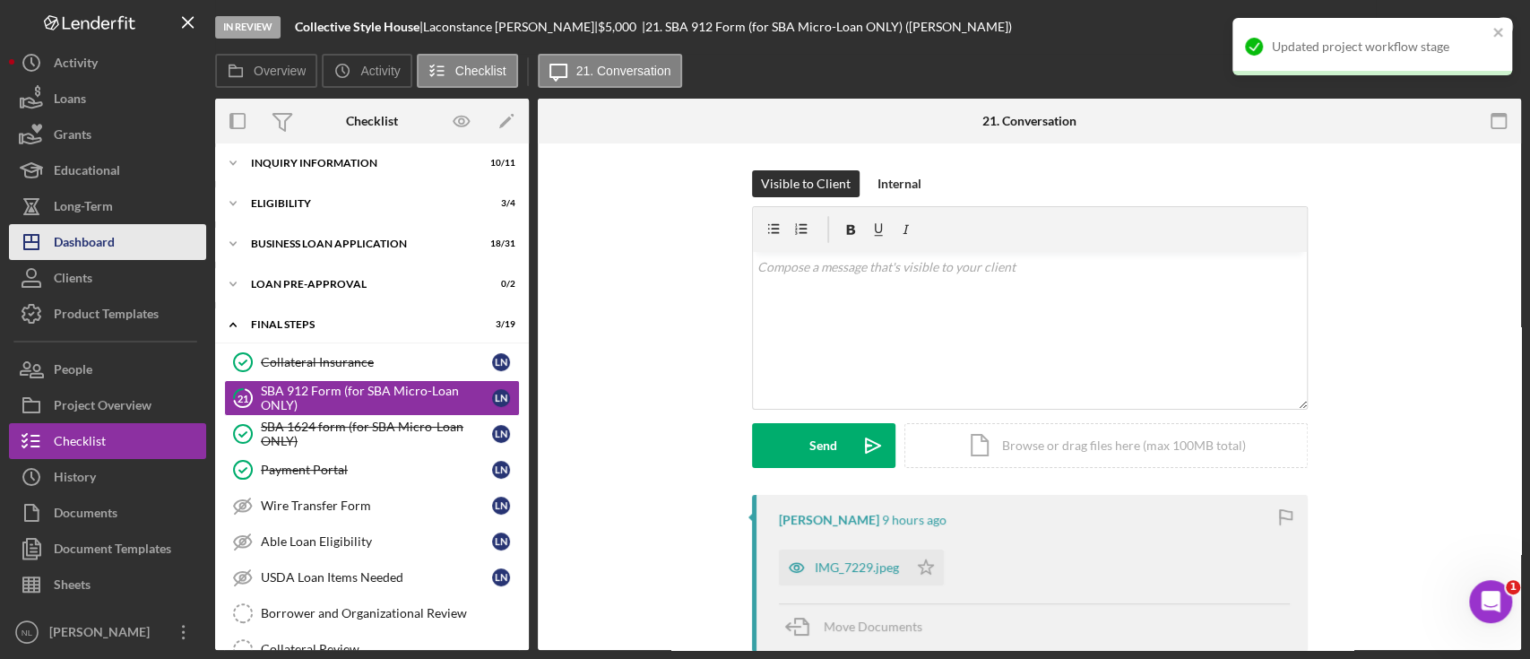
click at [94, 257] on div "Dashboard" at bounding box center [84, 244] width 61 height 40
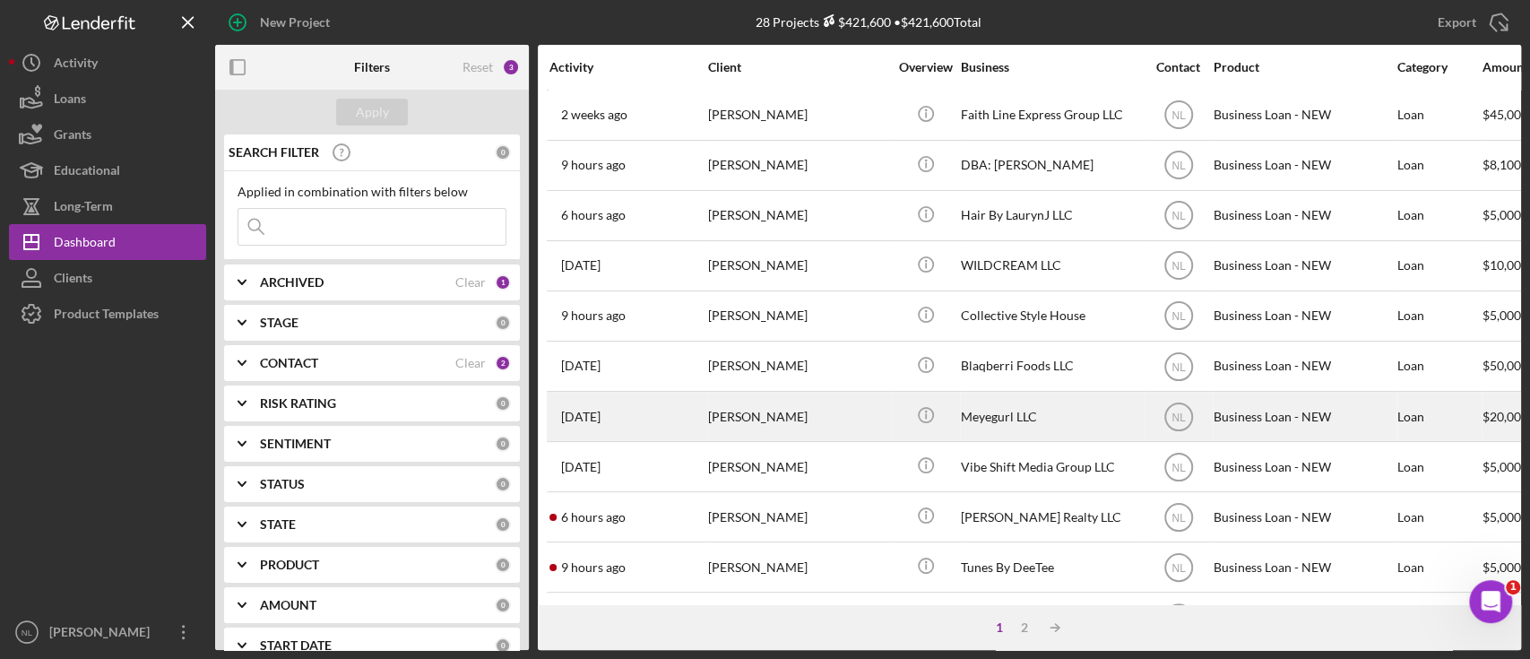
click at [746, 416] on div "[PERSON_NAME]" at bounding box center [797, 416] width 179 height 47
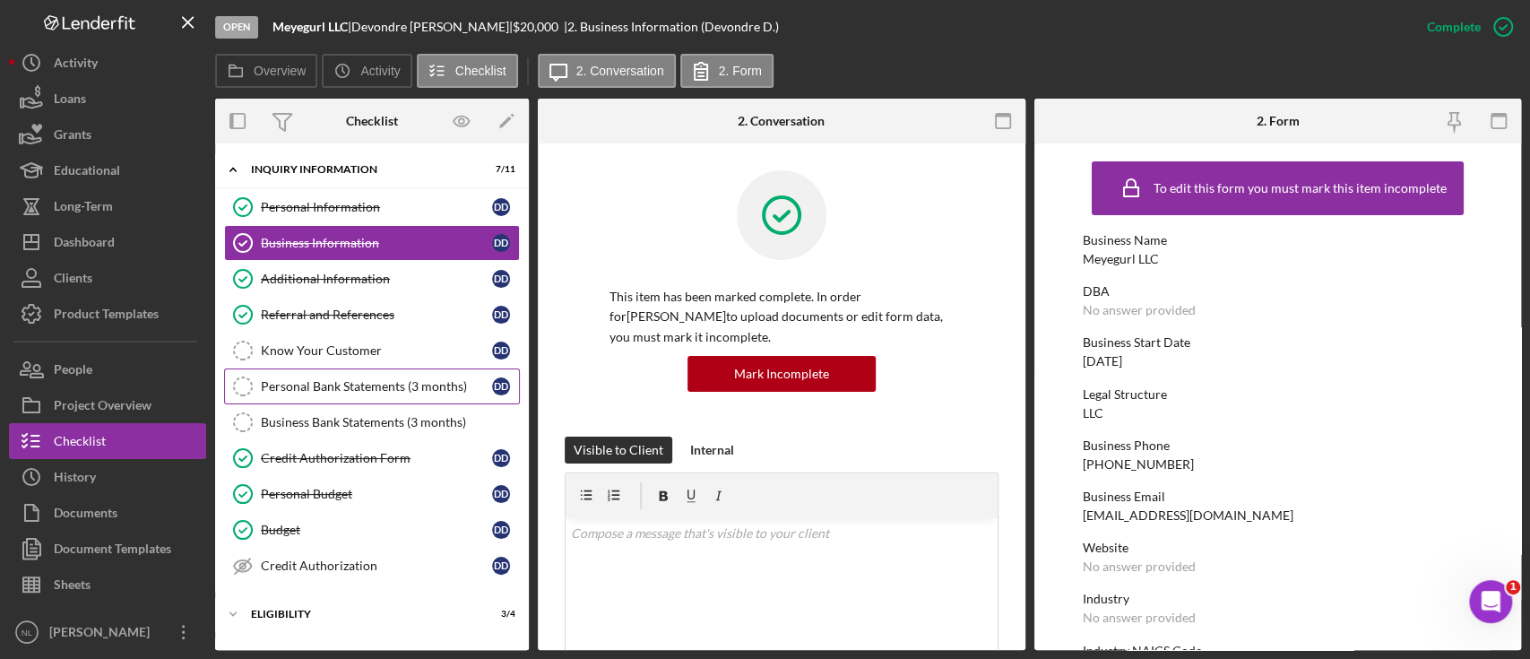
scroll to position [151, 0]
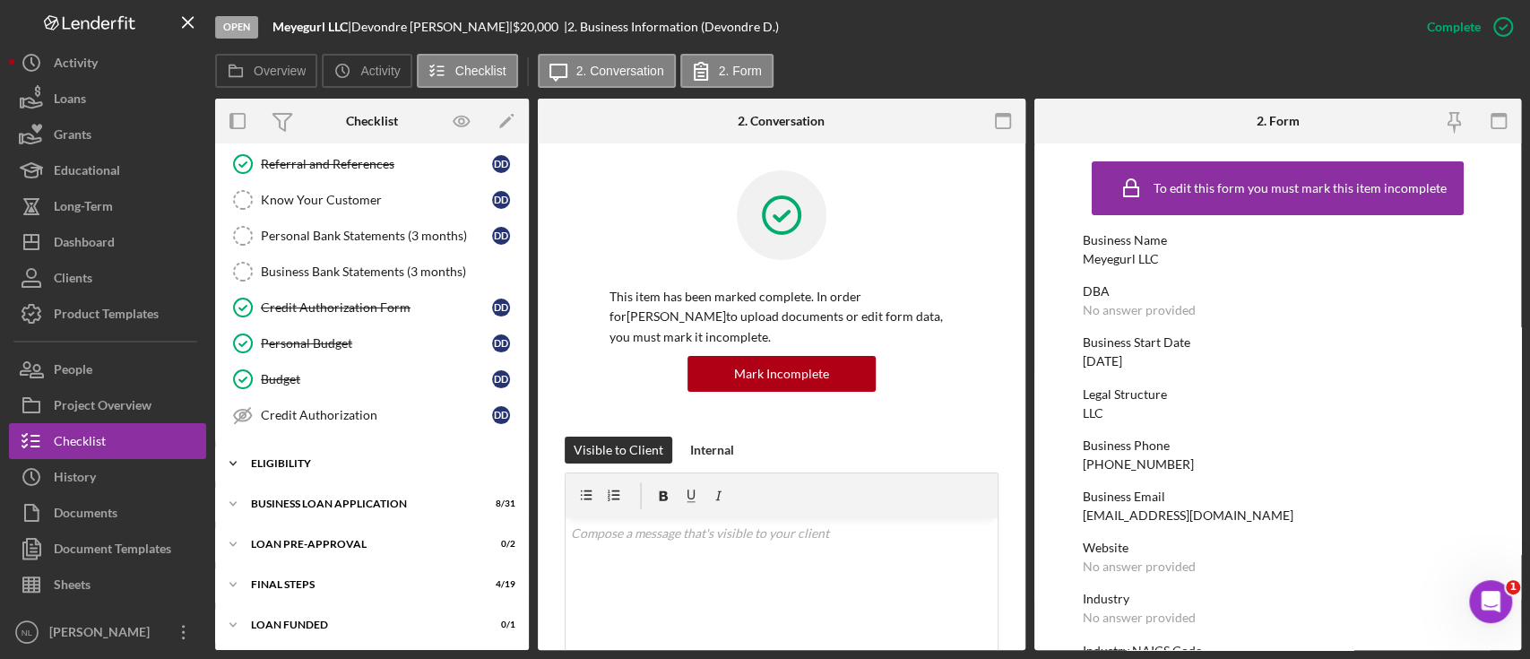
click at [365, 475] on div "Icon/Expander ELIGIBILITY 3 / 4" at bounding box center [372, 463] width 314 height 36
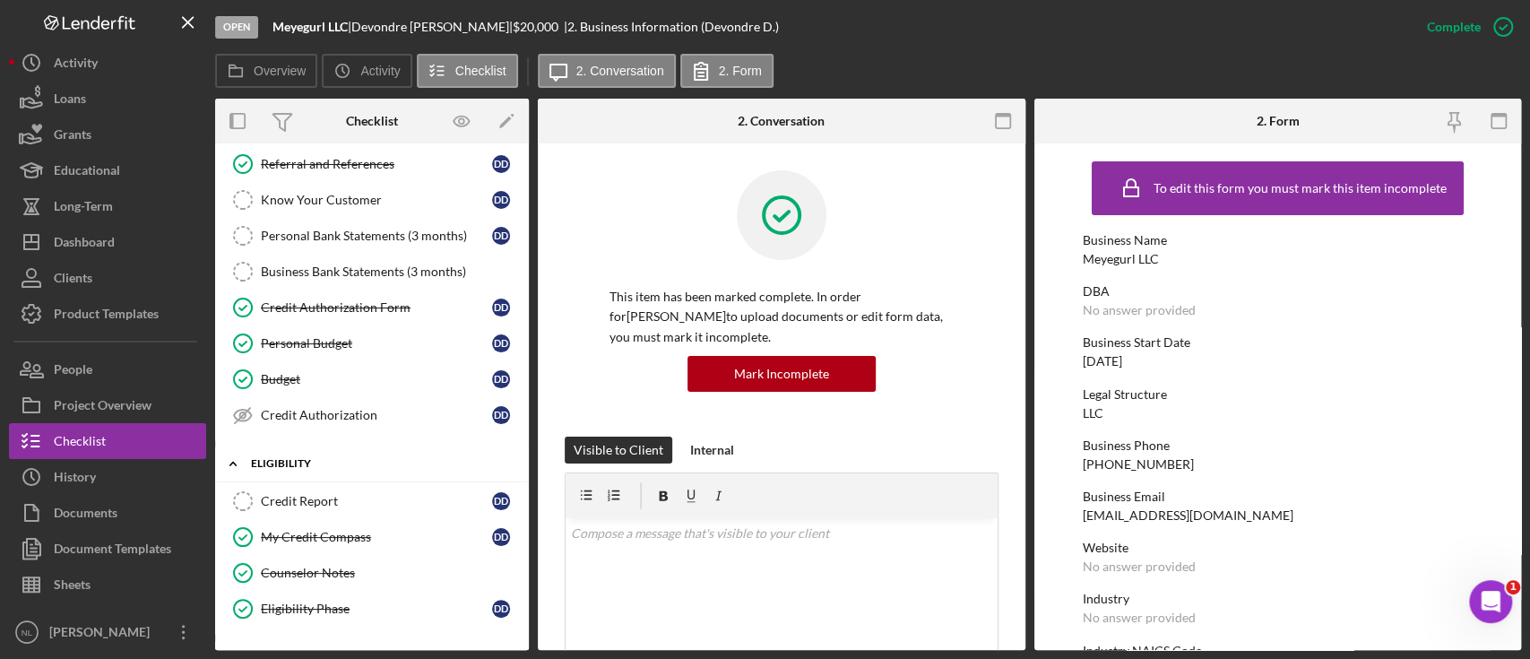
scroll to position [302, 0]
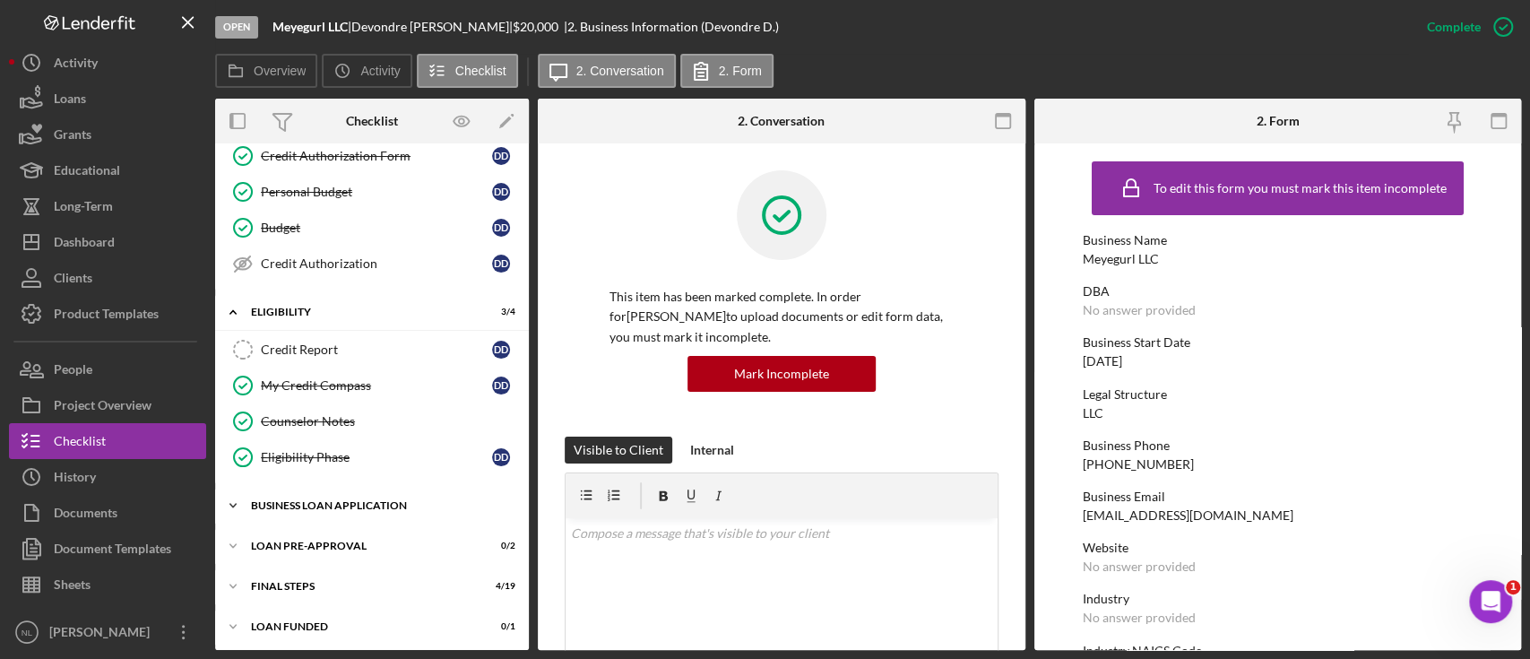
click at [361, 507] on div "Icon/Expander BUSINESS LOAN APPLICATION 8 / 31" at bounding box center [372, 506] width 314 height 36
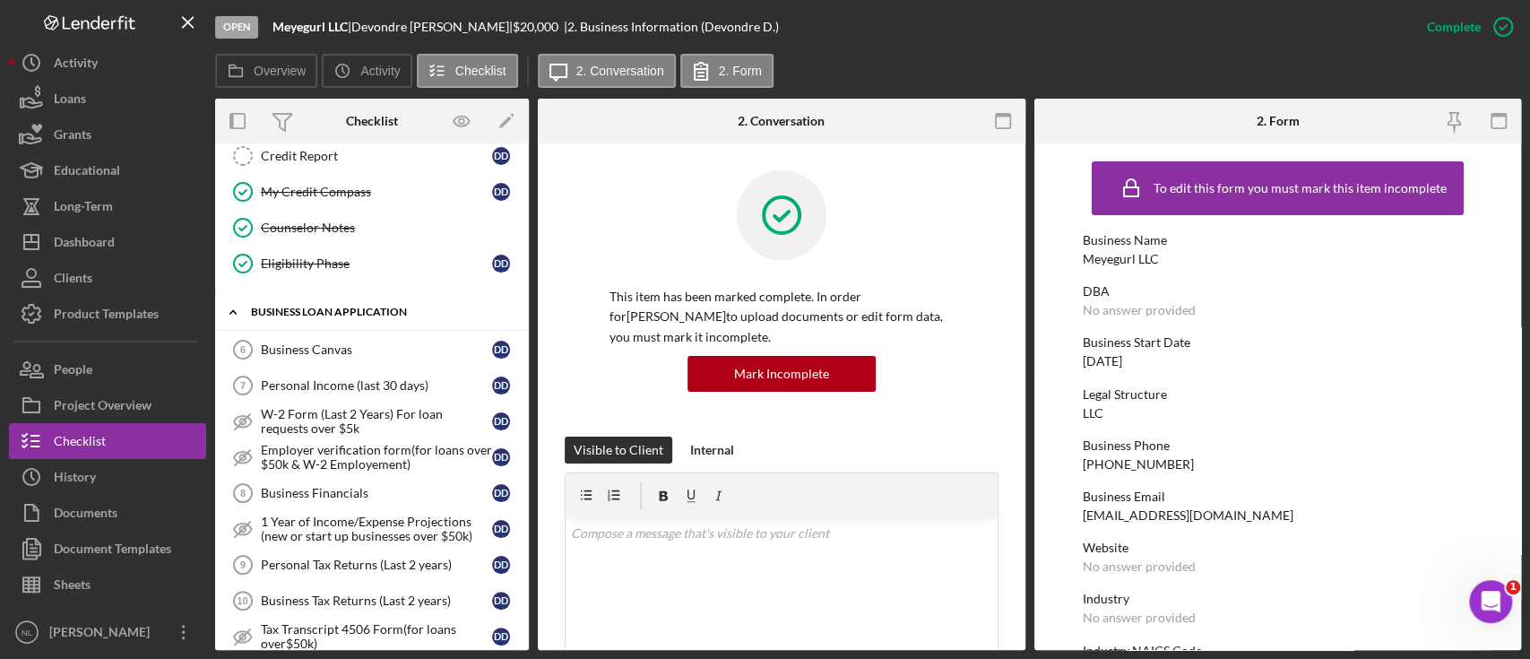
scroll to position [281, 0]
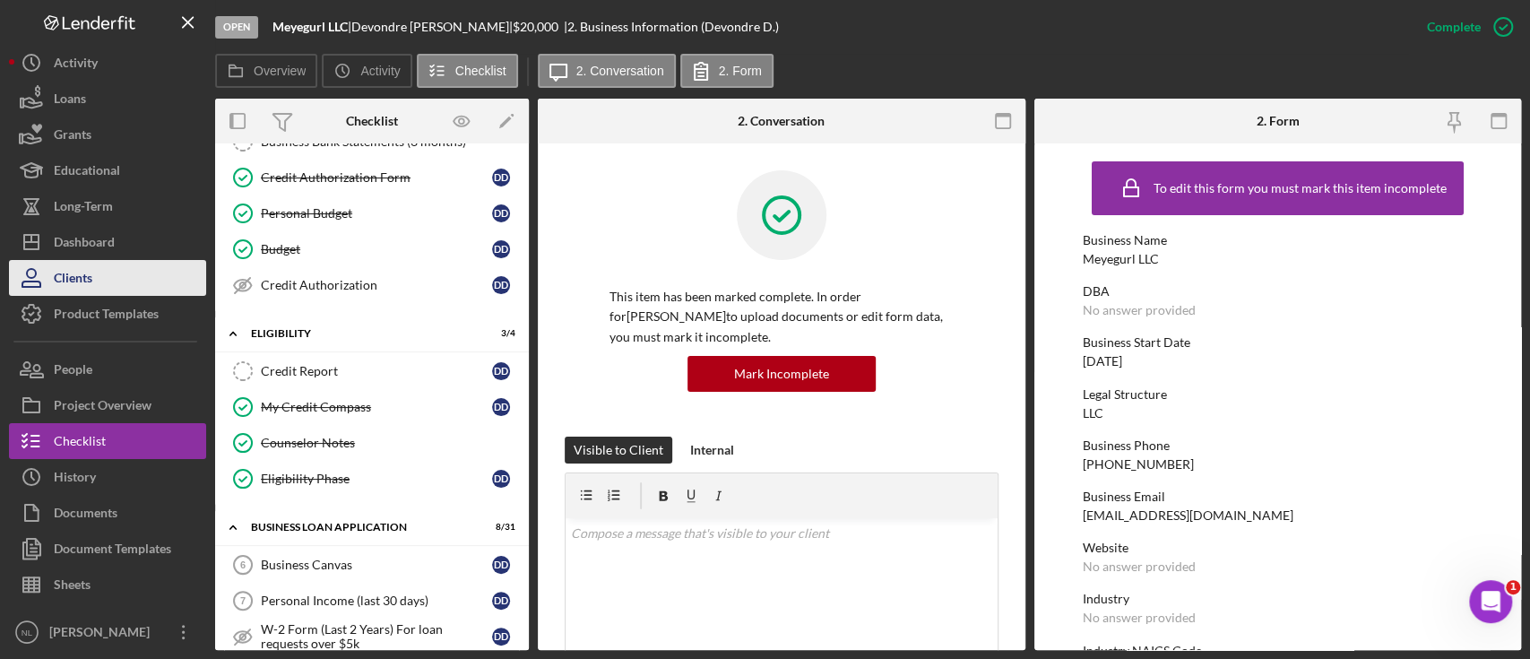
click at [130, 261] on button "Clients" at bounding box center [107, 278] width 197 height 36
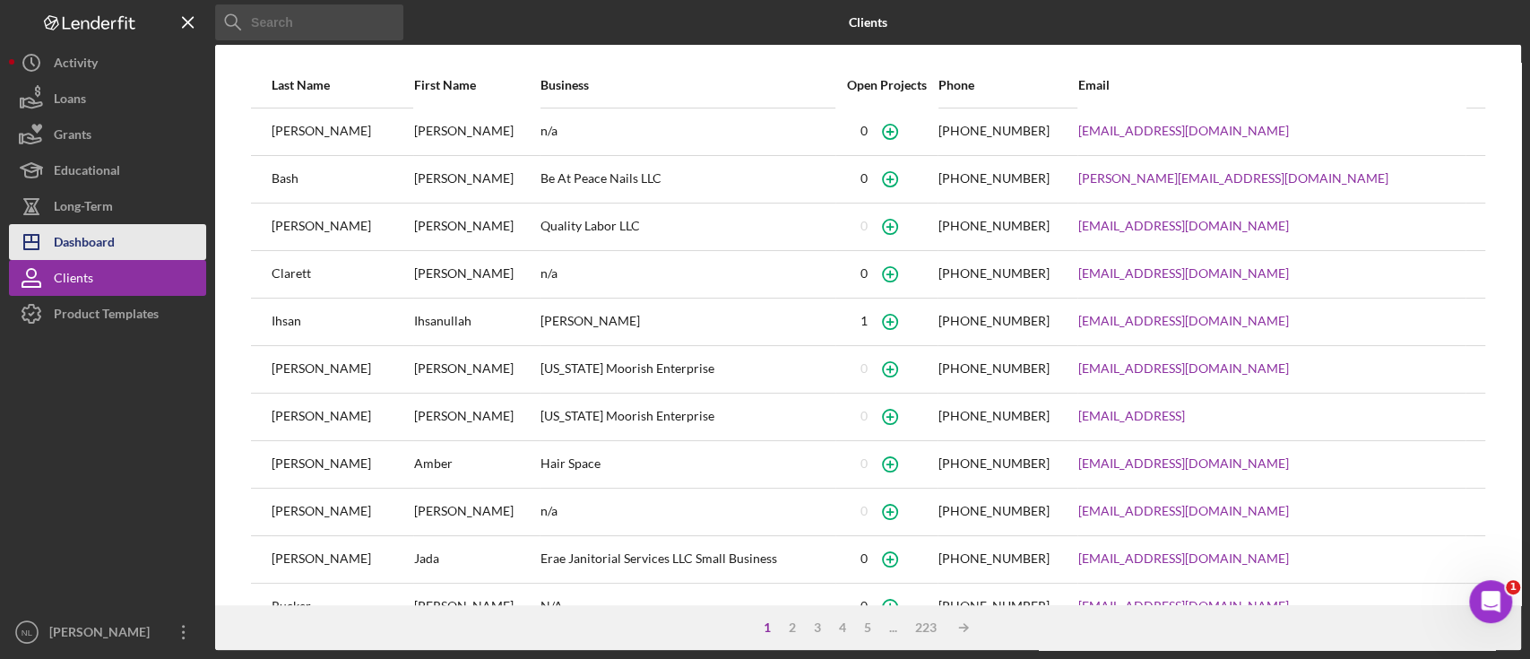
click at [112, 240] on div "Dashboard" at bounding box center [84, 244] width 61 height 40
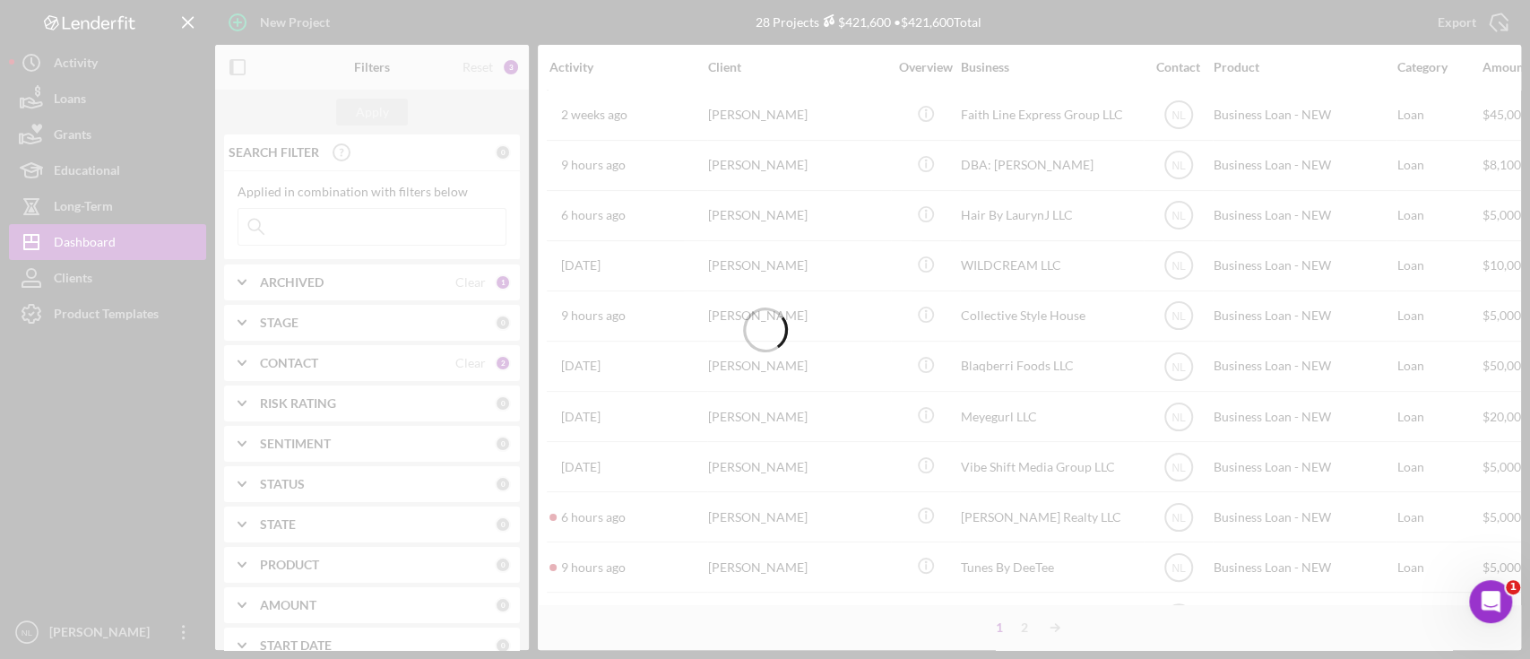
click at [837, 387] on div at bounding box center [765, 329] width 1530 height 659
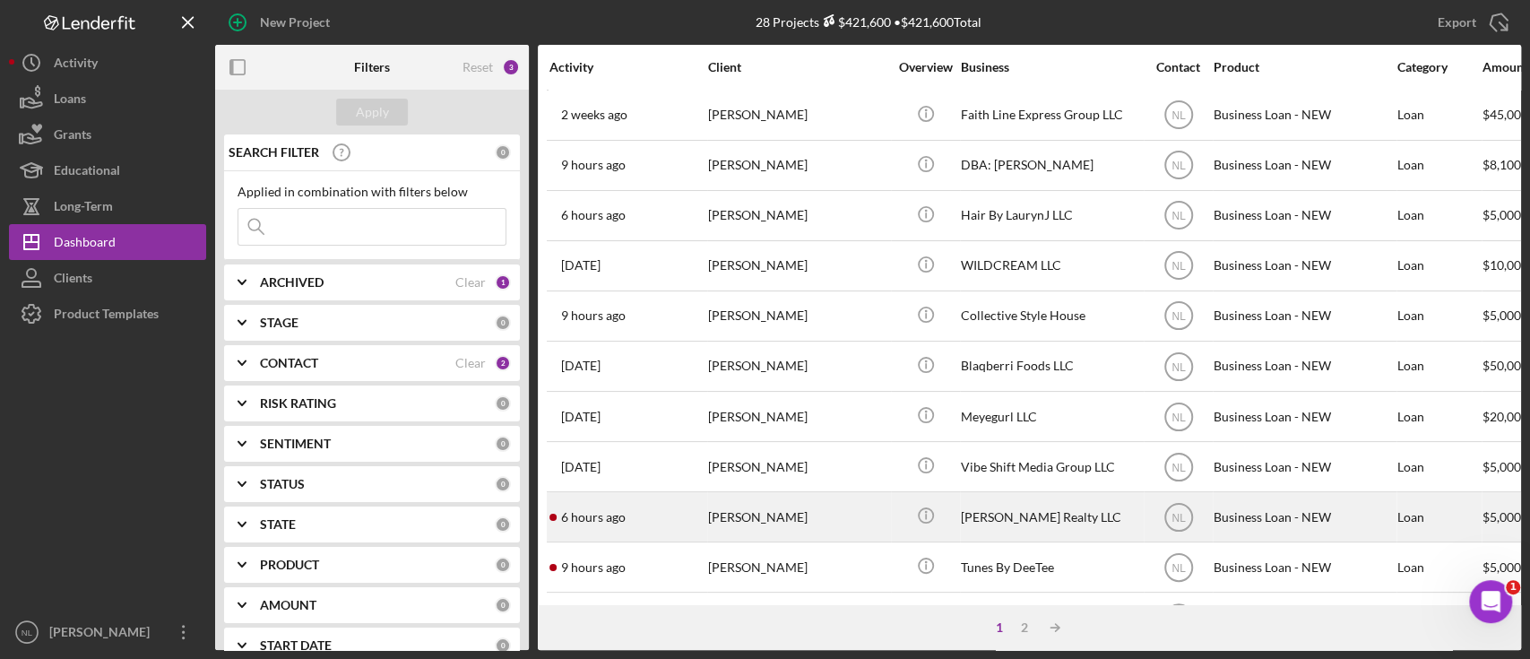
scroll to position [274, 0]
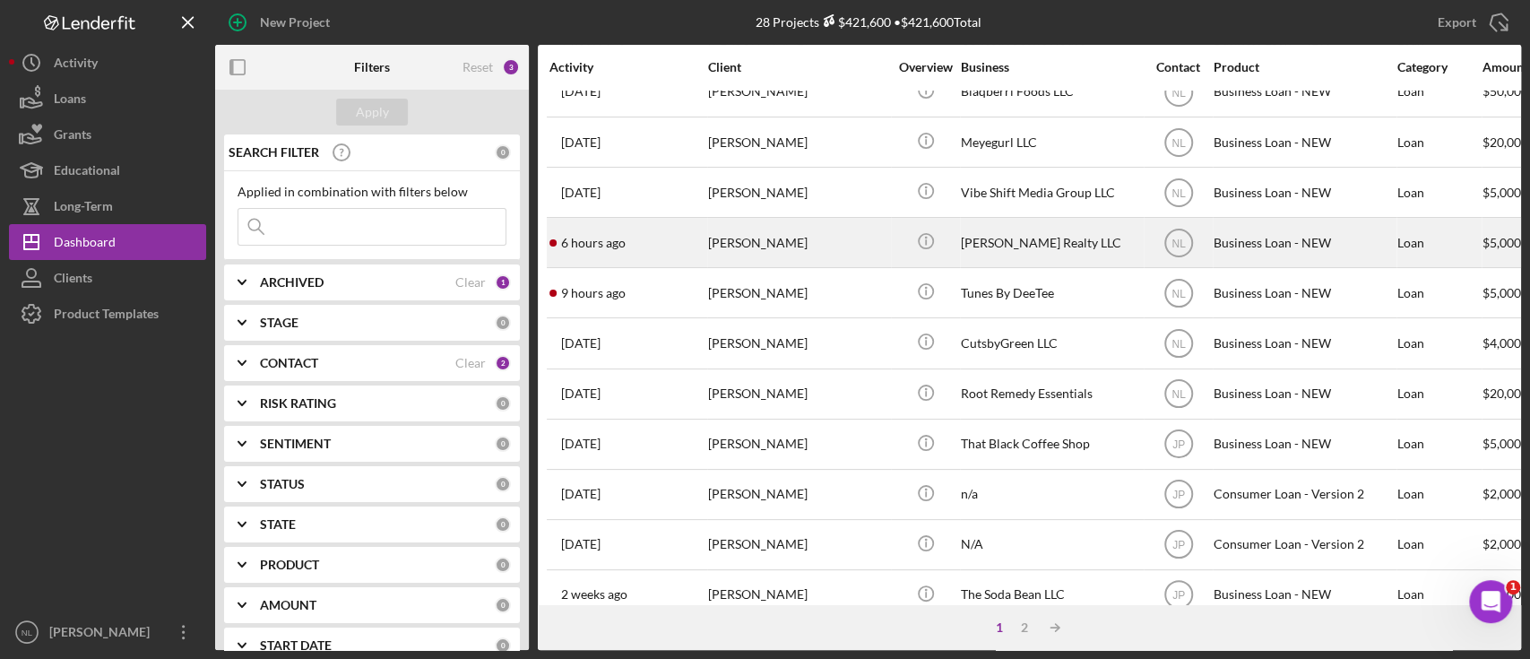
click at [729, 243] on div "[PERSON_NAME]" at bounding box center [797, 242] width 179 height 47
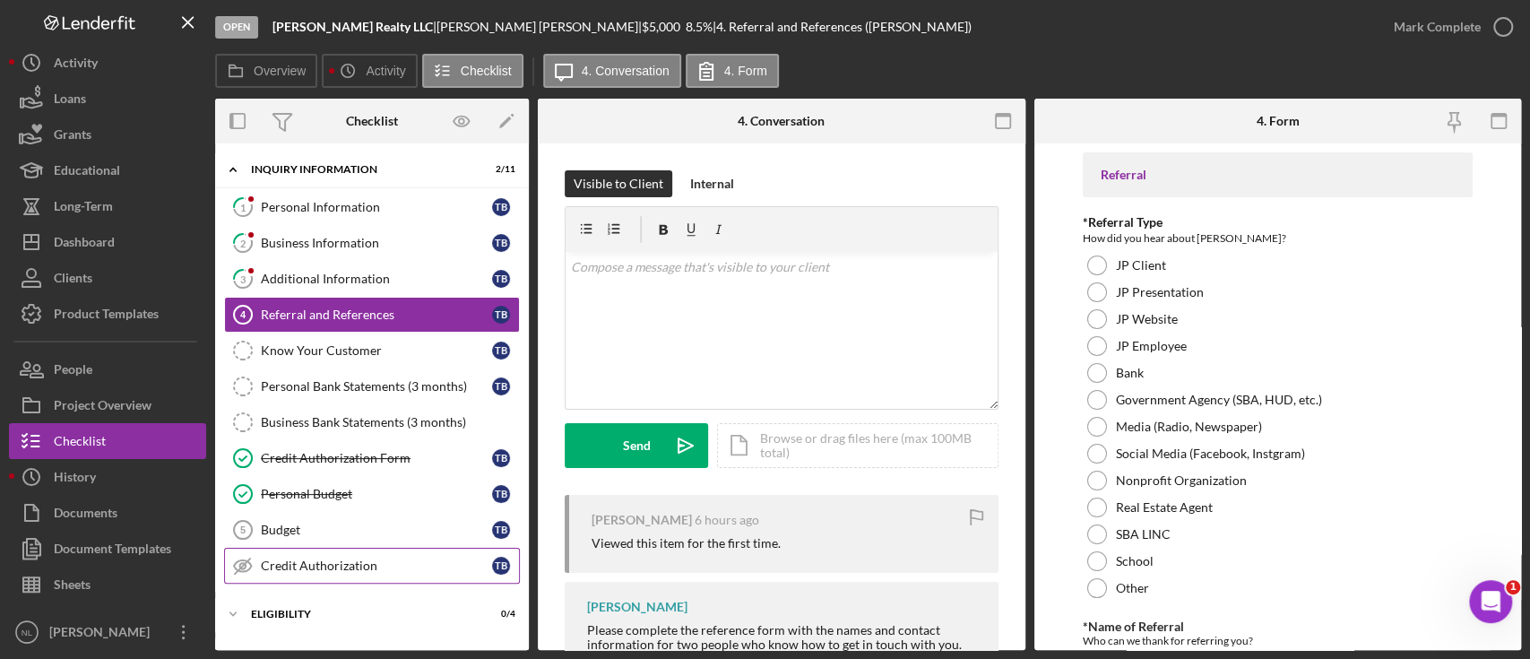
scroll to position [151, 0]
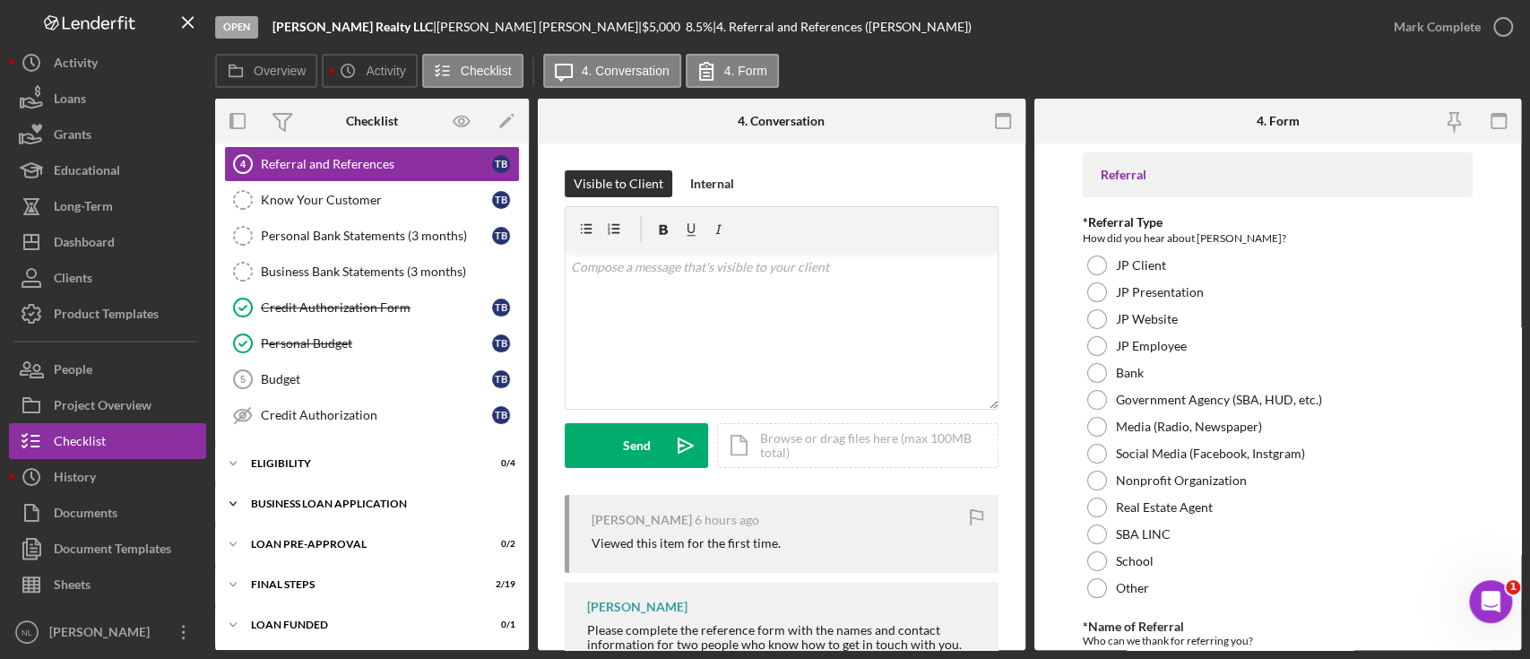
click at [369, 498] on div "BUSINESS LOAN APPLICATION" at bounding box center [378, 503] width 255 height 11
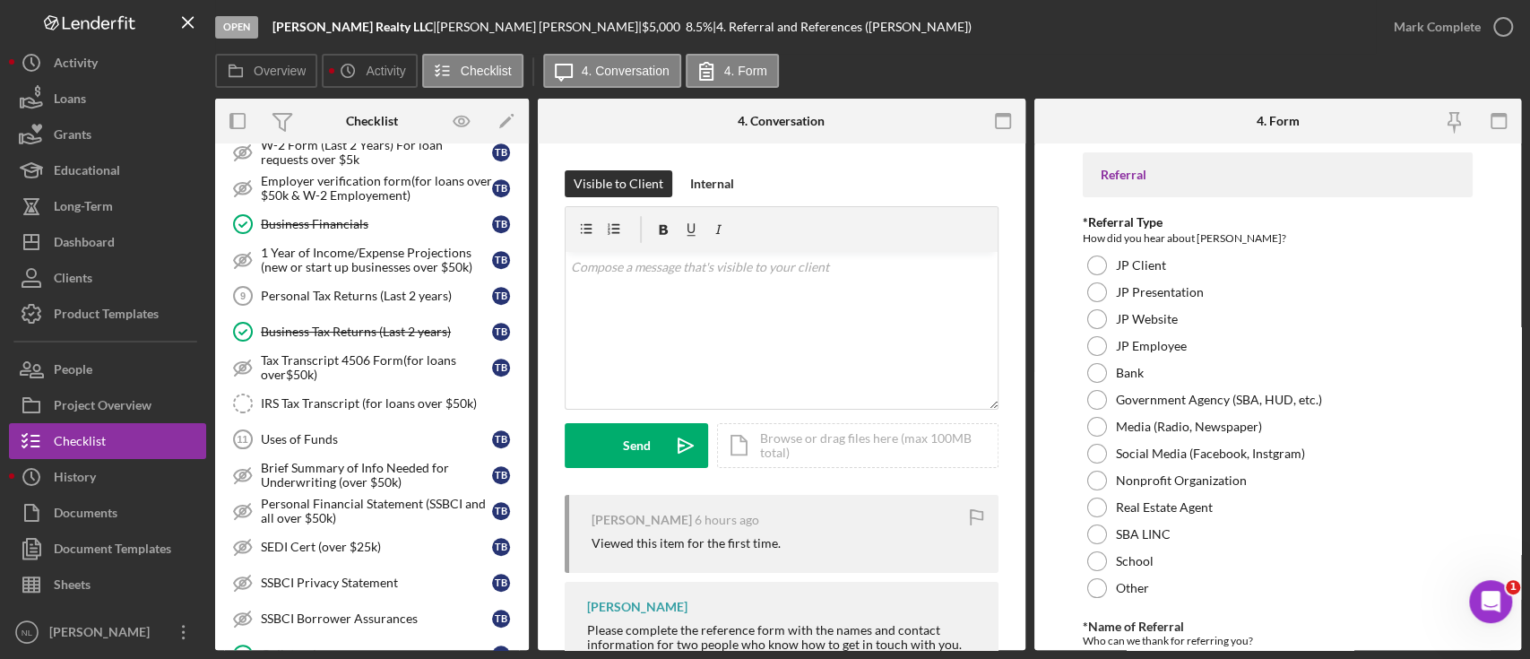
scroll to position [683, 0]
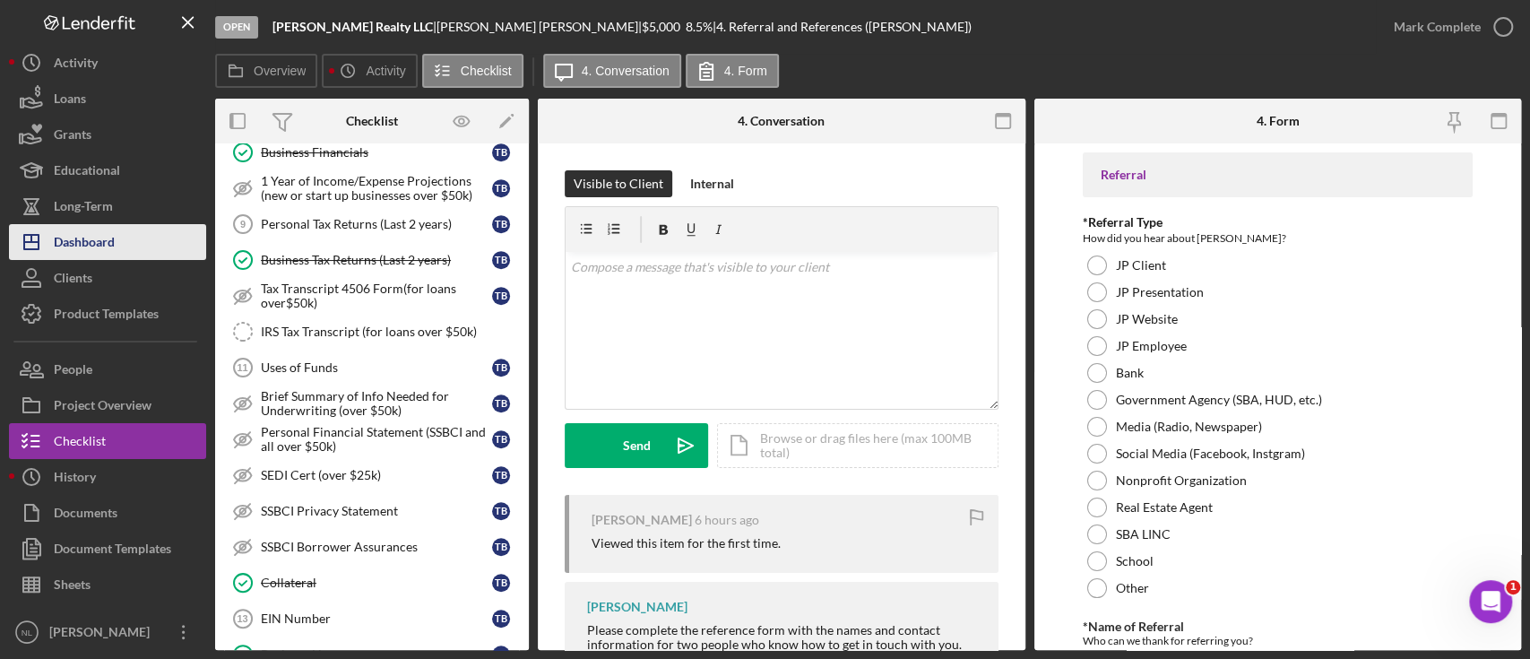
click at [109, 228] on div "Dashboard" at bounding box center [84, 244] width 61 height 40
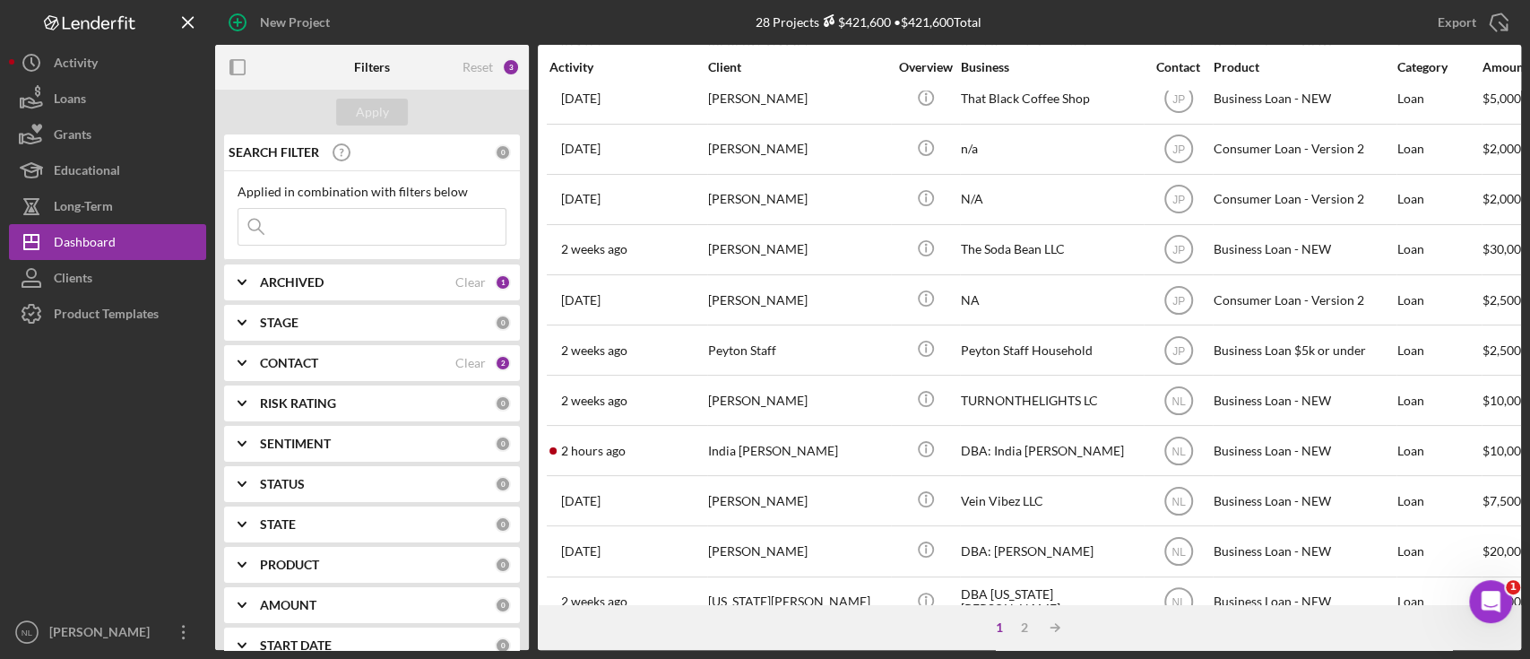
scroll to position [758, 0]
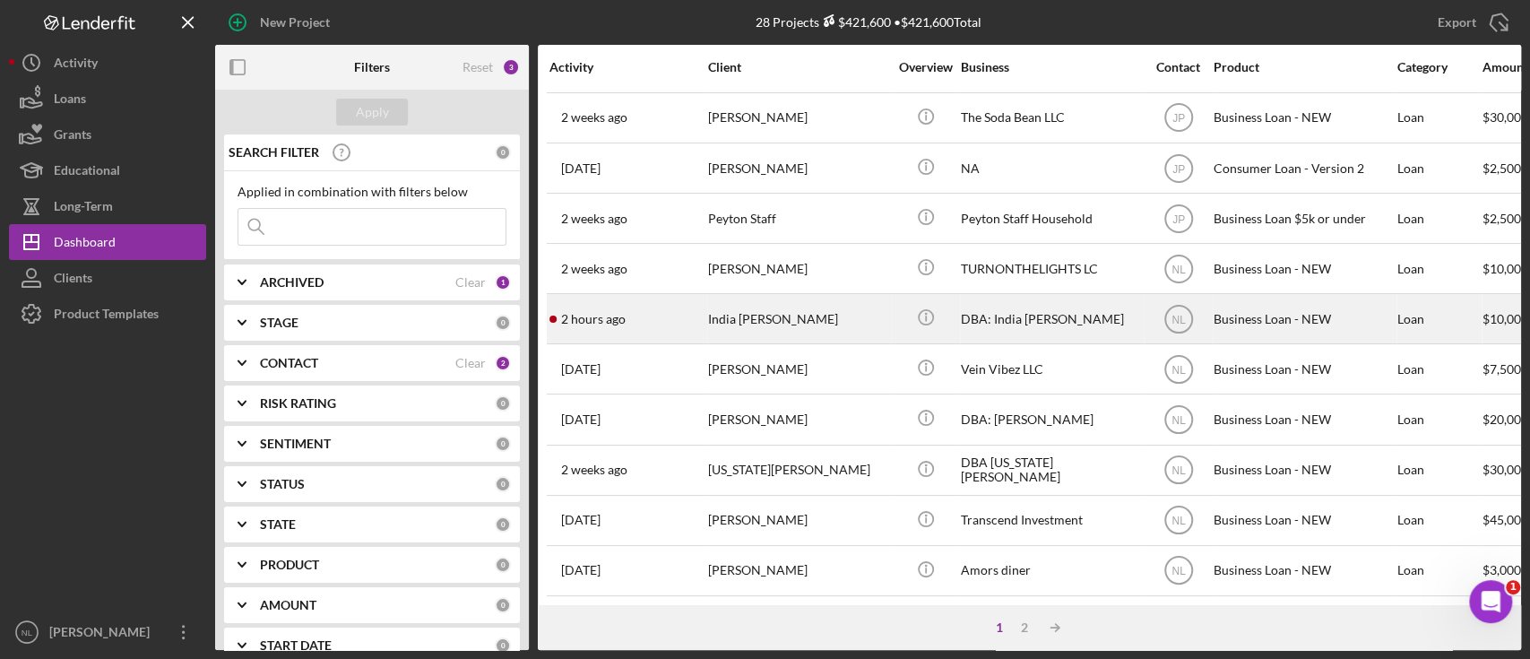
click at [786, 310] on div "India [PERSON_NAME]" at bounding box center [797, 318] width 179 height 47
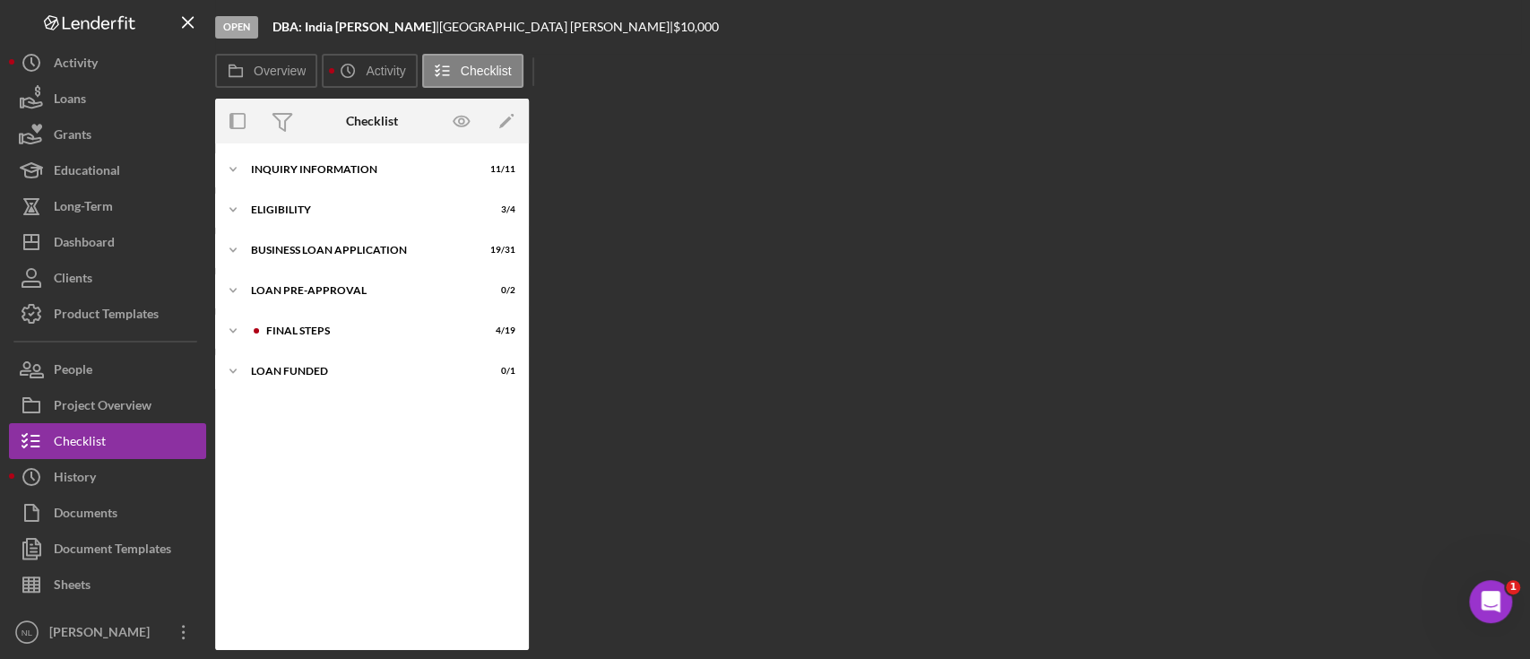
scroll to position [6, 0]
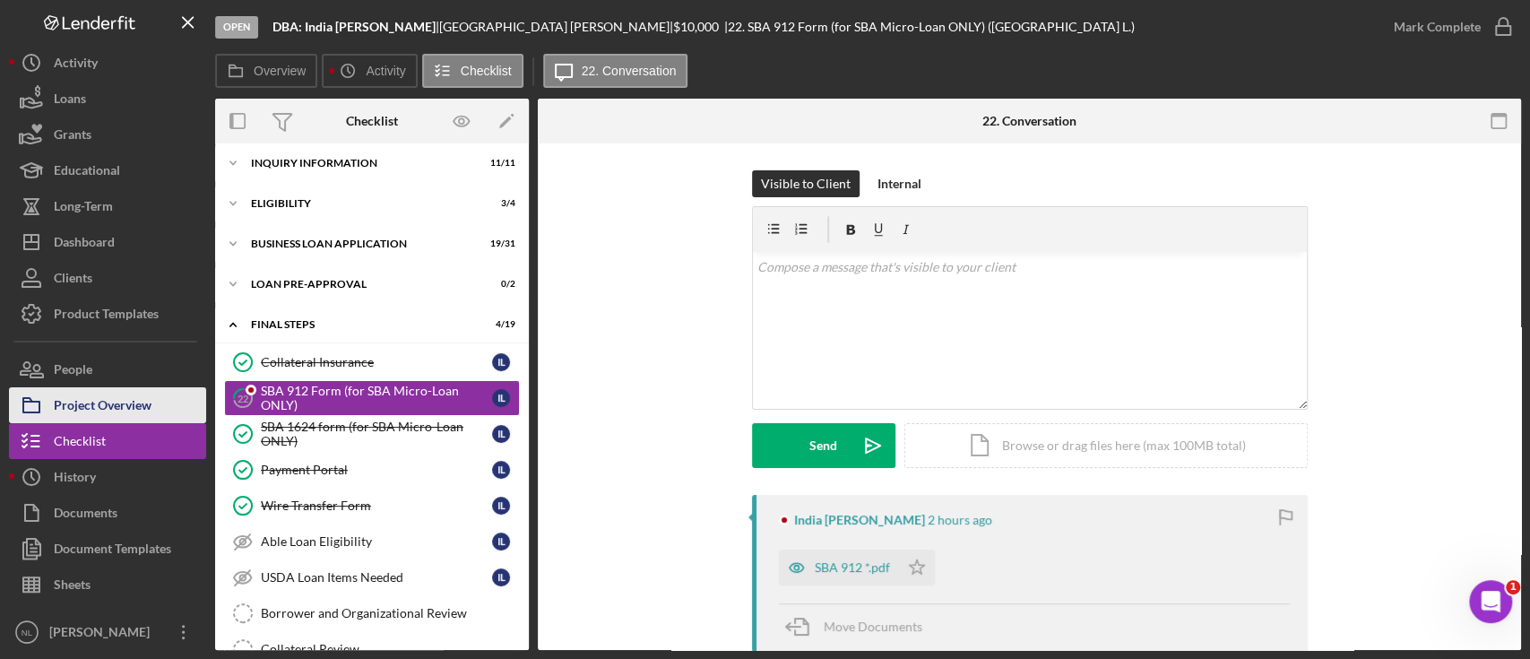
click at [144, 394] on div "Project Overview" at bounding box center [103, 407] width 98 height 40
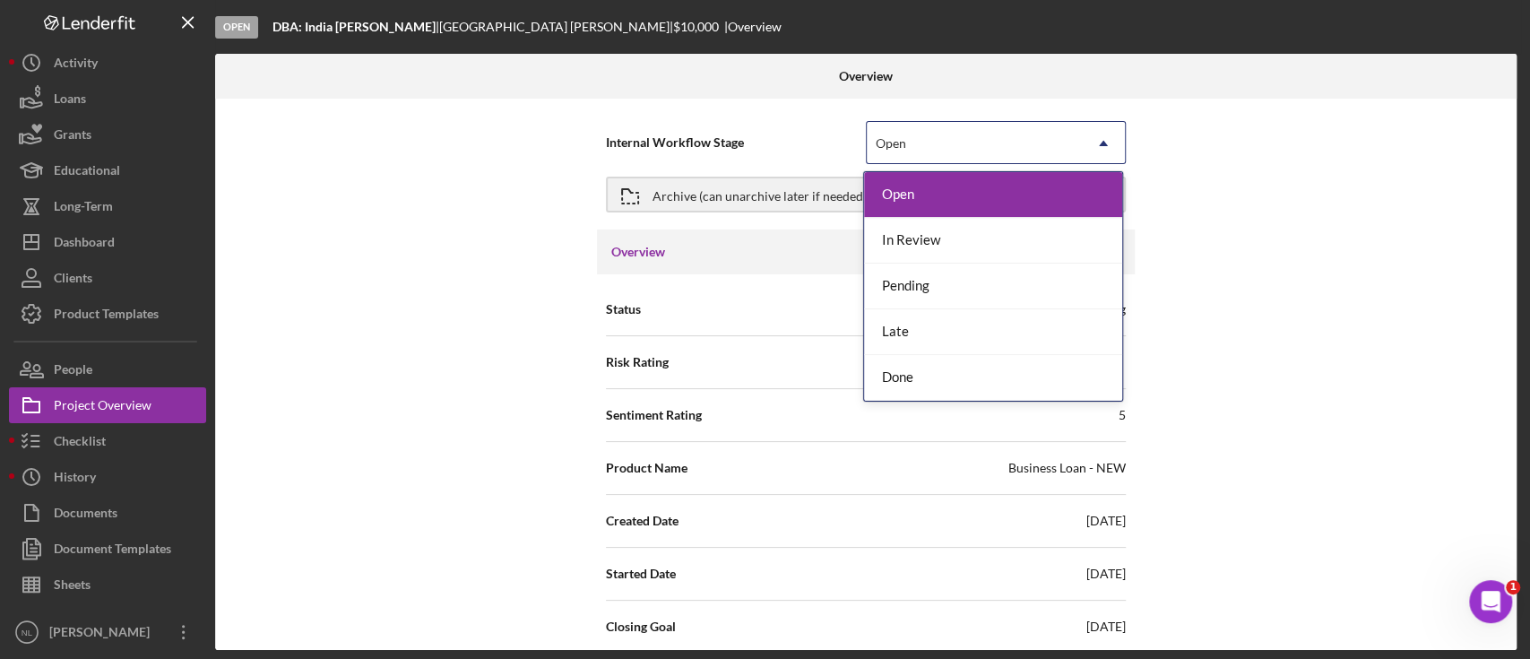
click at [893, 131] on div "Open" at bounding box center [974, 143] width 215 height 41
click at [932, 256] on div "In Review" at bounding box center [993, 241] width 258 height 46
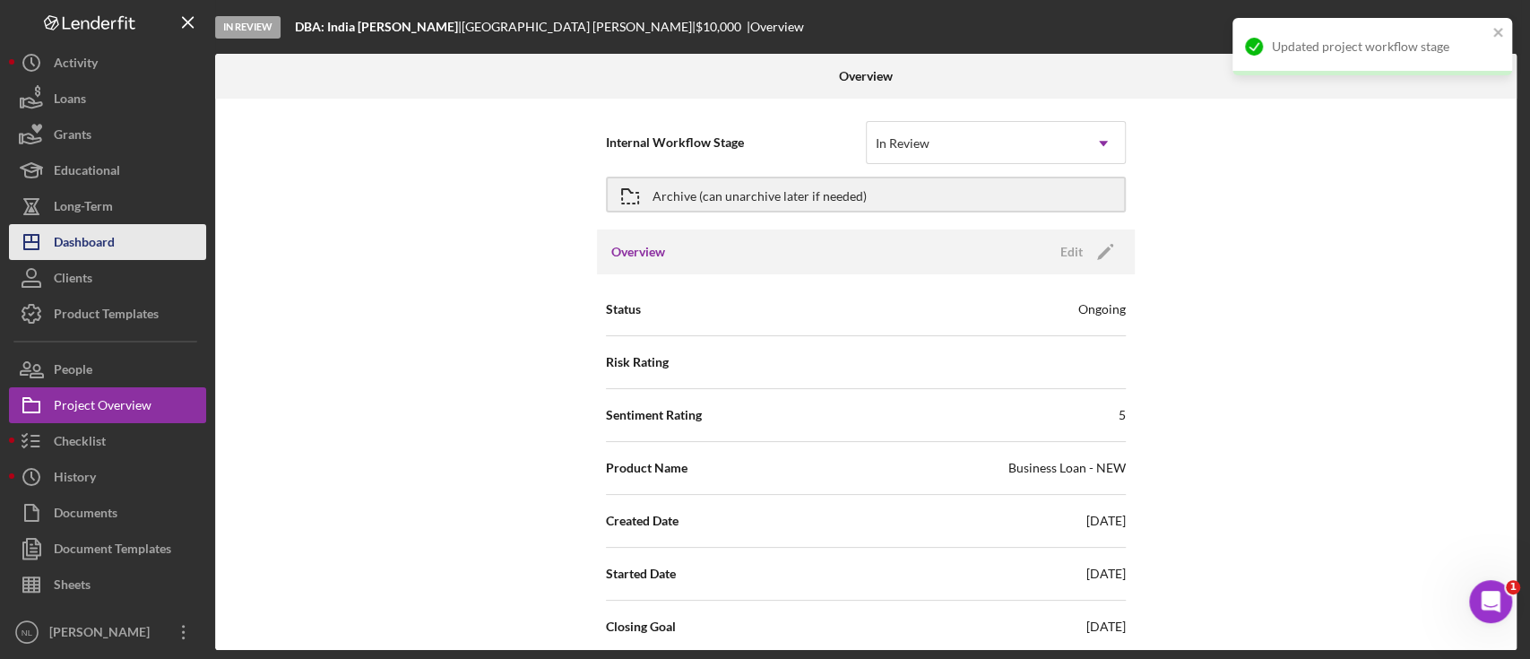
click at [50, 237] on icon "Icon/Dashboard" at bounding box center [31, 242] width 45 height 45
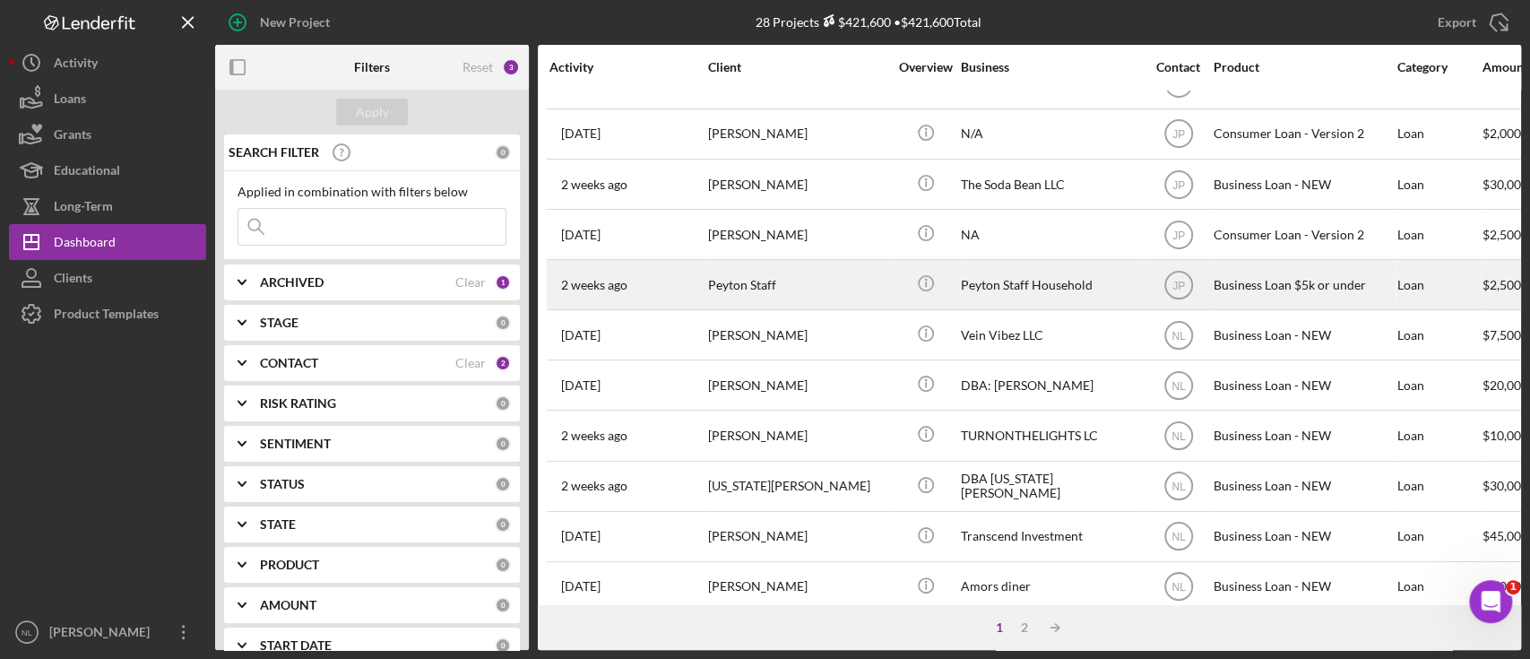
scroll to position [758, 0]
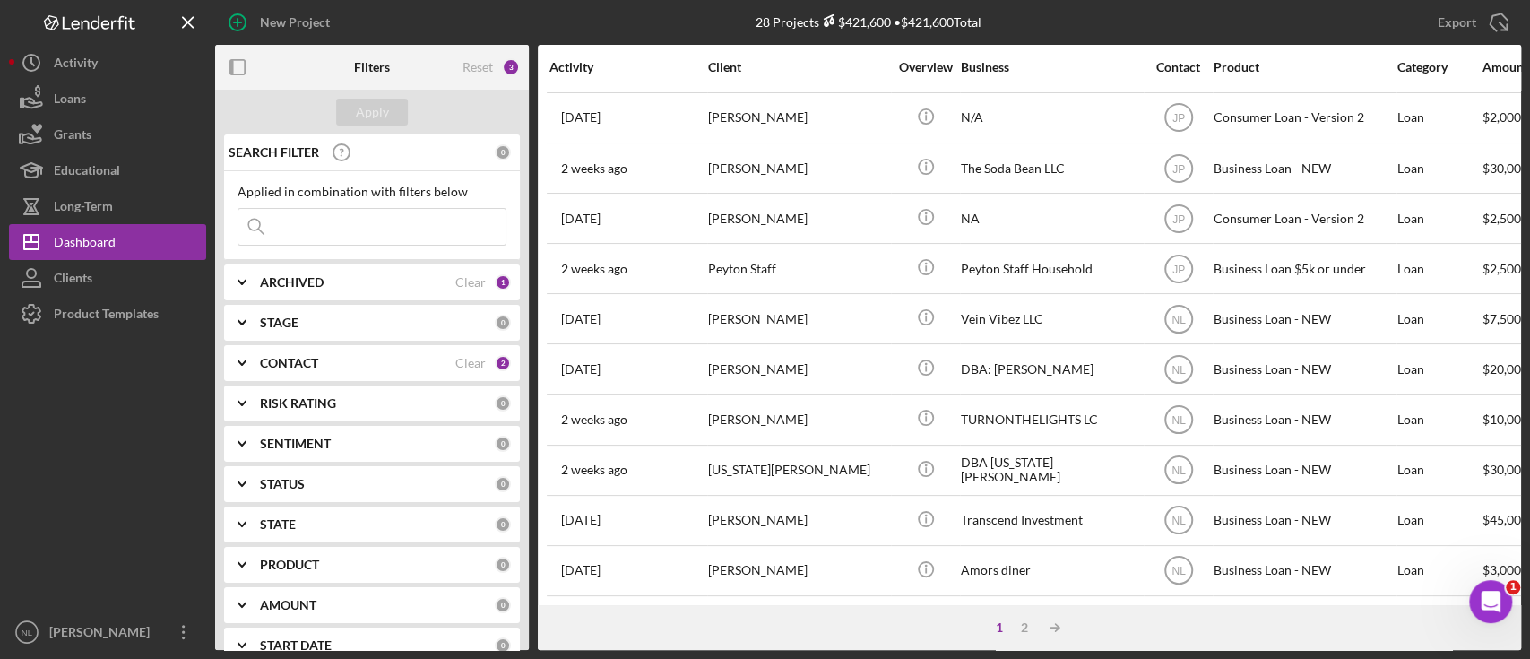
click at [315, 291] on div "ARCHIVED Clear 1" at bounding box center [385, 282] width 251 height 36
click at [315, 348] on div "CONTACT Clear 2" at bounding box center [385, 363] width 251 height 36
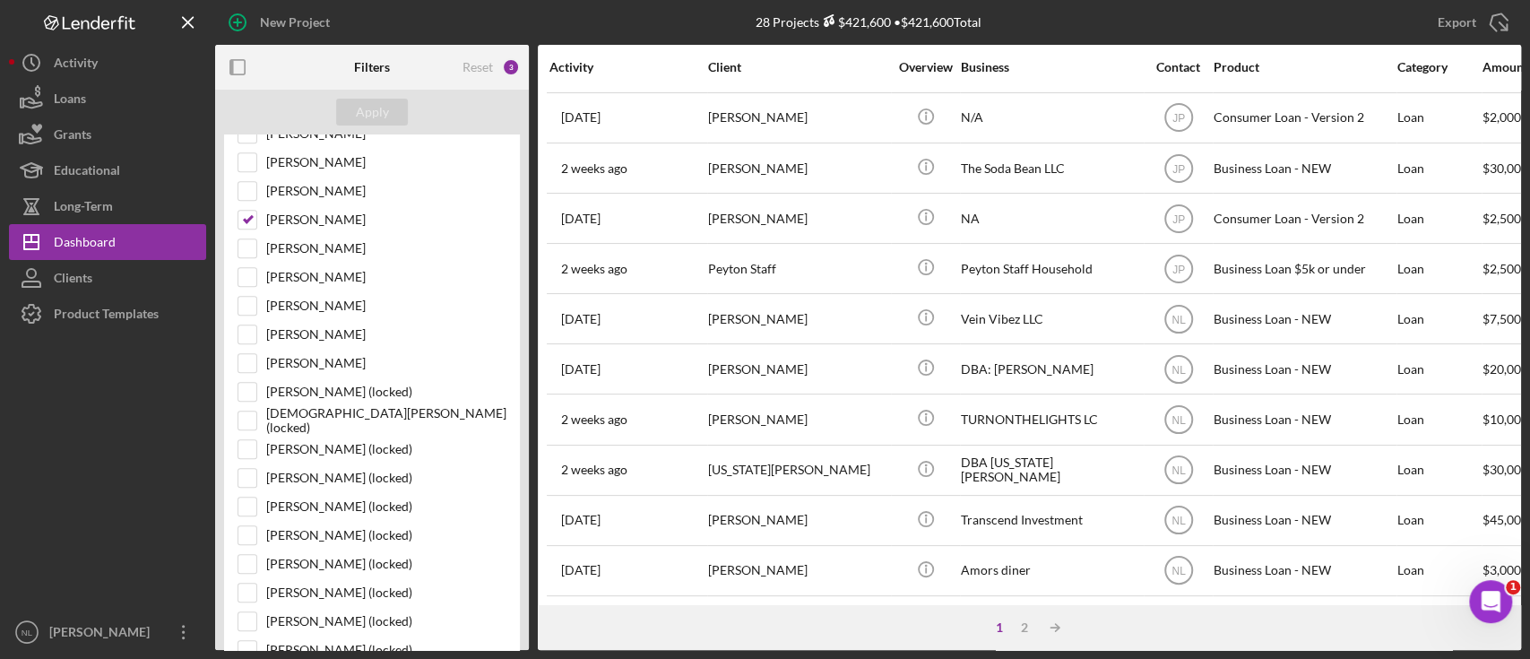
scroll to position [558, 0]
click at [243, 250] on input "[PERSON_NAME]" at bounding box center [247, 251] width 18 height 18
checkbox input "false"
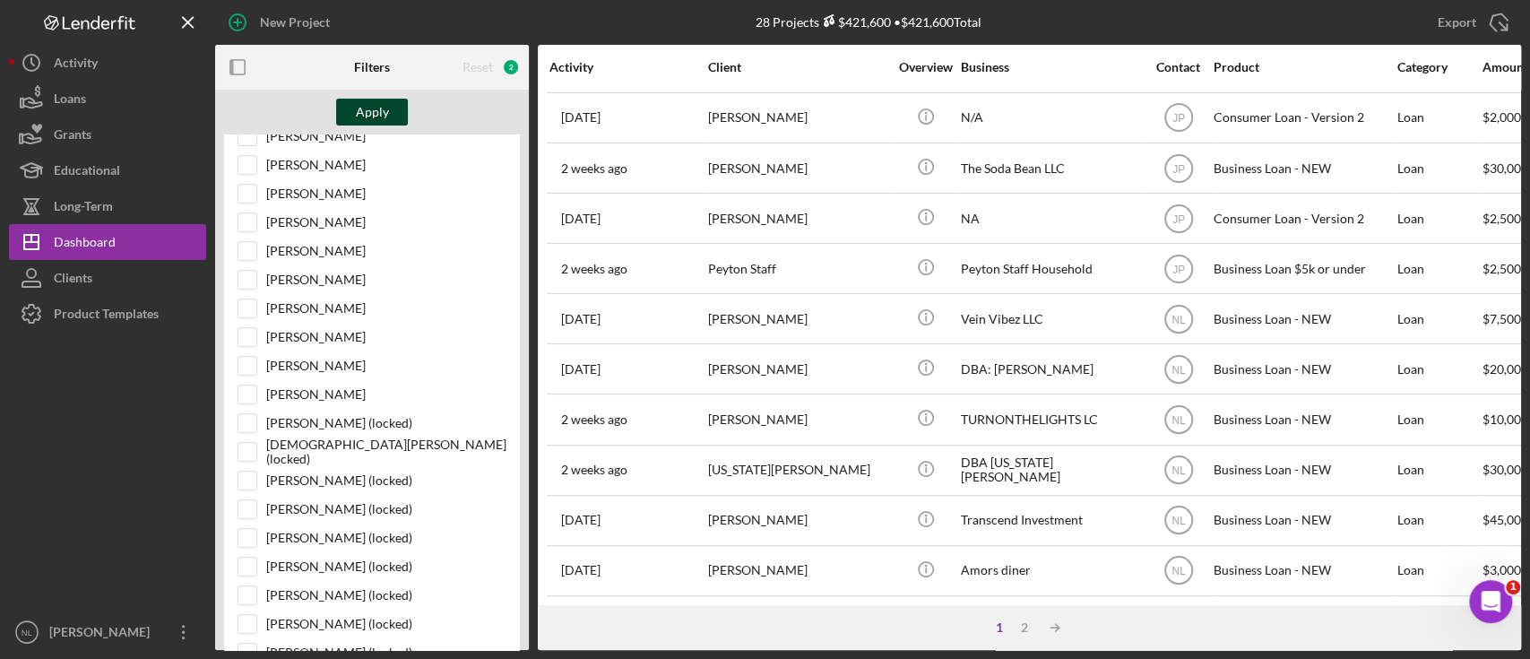
click at [357, 110] on div "Apply" at bounding box center [372, 112] width 33 height 27
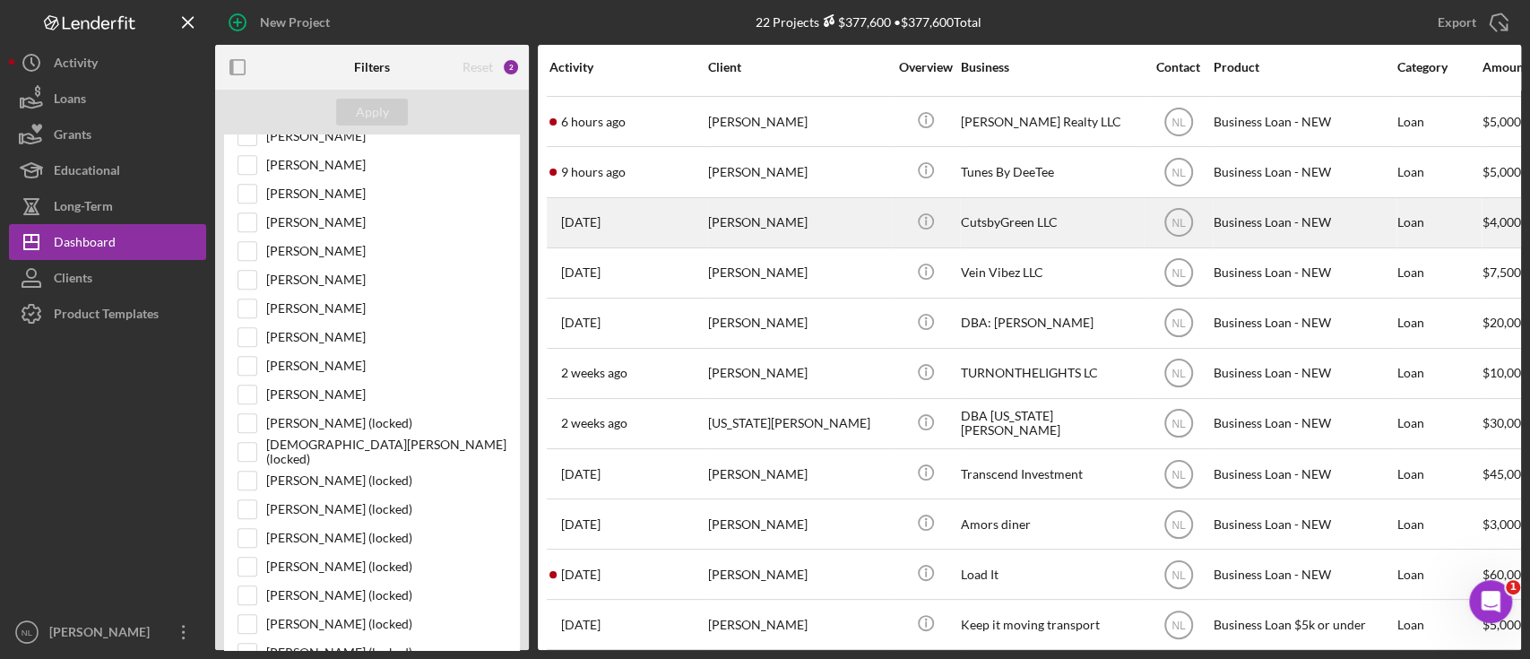
scroll to position [564, 0]
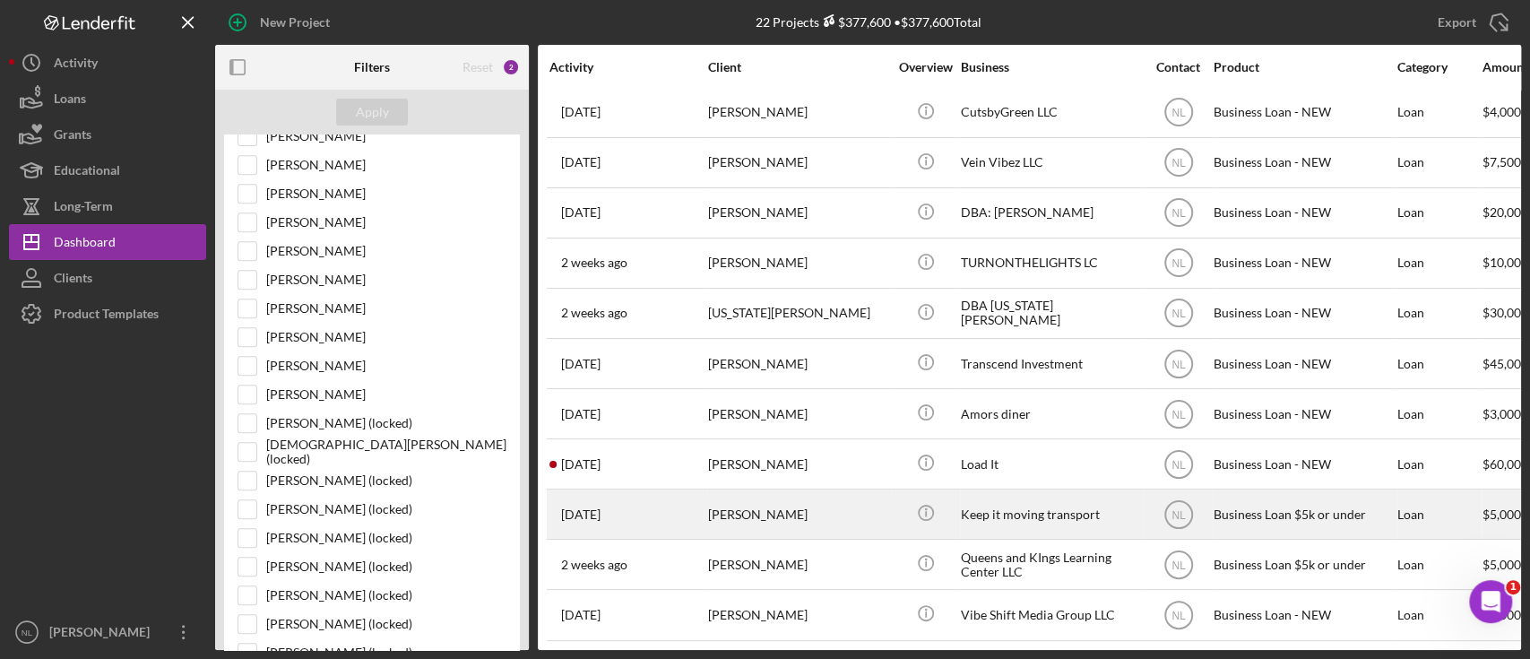
click at [810, 498] on div "[PERSON_NAME]" at bounding box center [797, 513] width 179 height 47
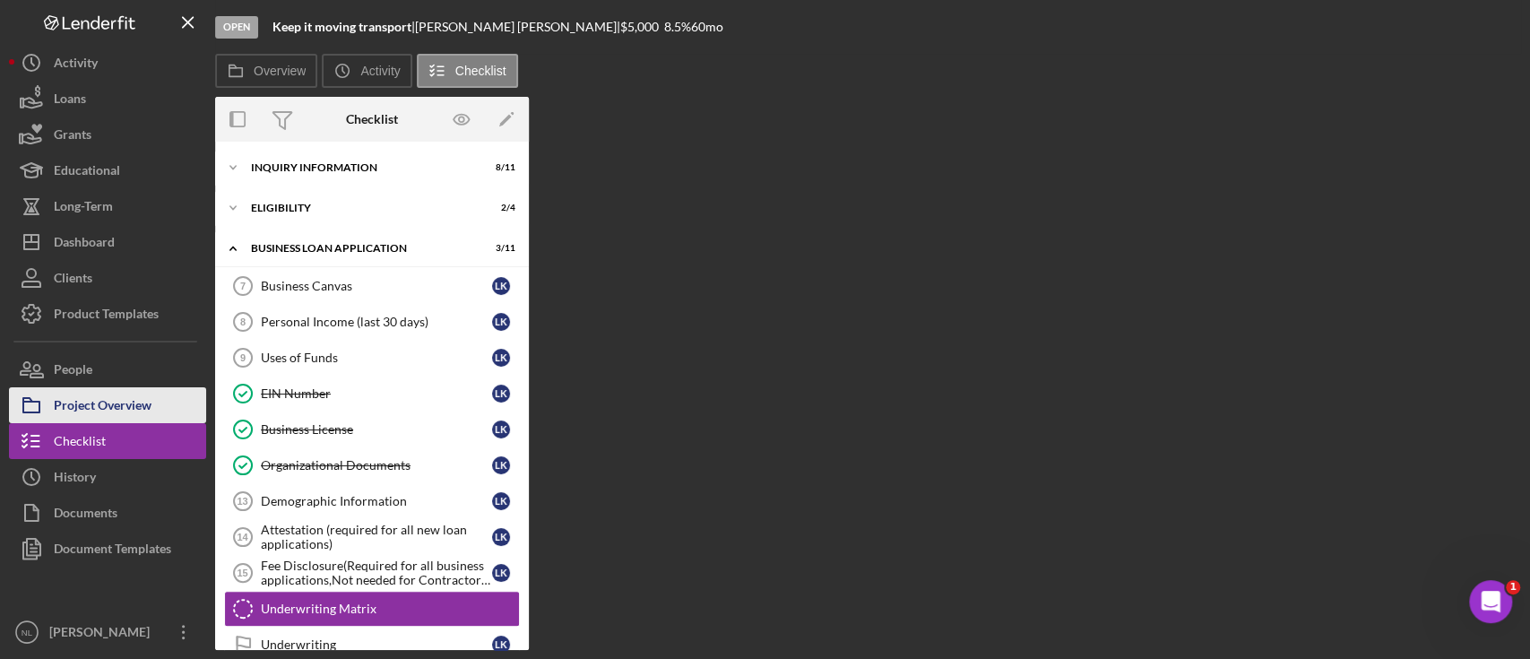
scroll to position [149, 0]
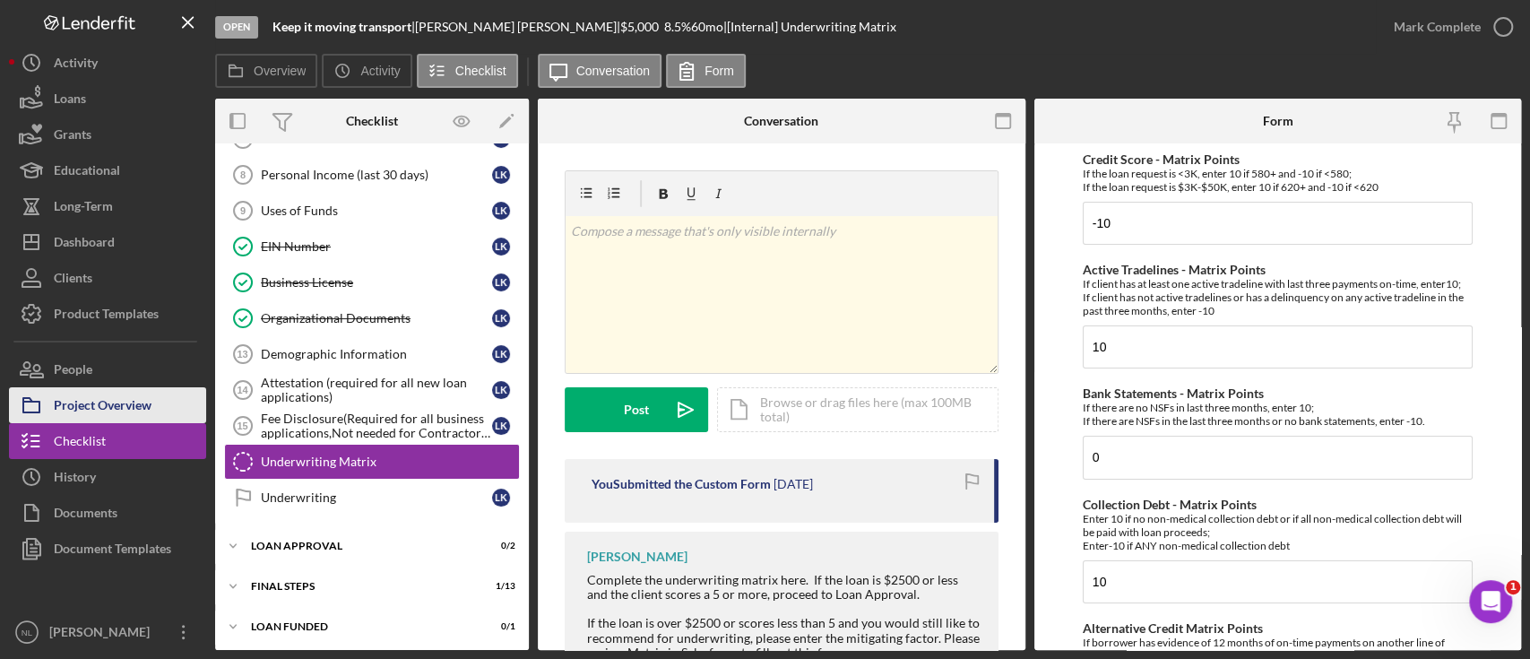
click at [137, 410] on div "Project Overview" at bounding box center [103, 407] width 98 height 40
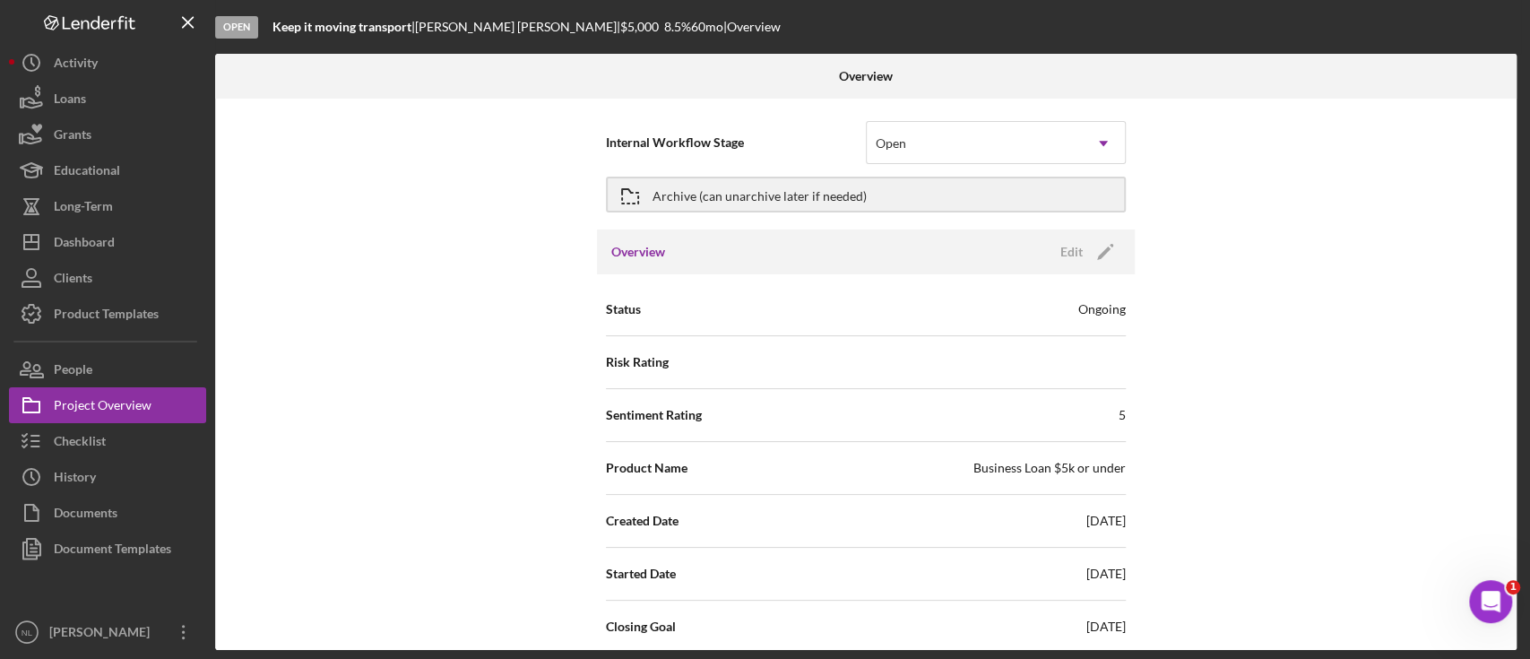
drag, startPoint x: 137, startPoint y: 410, endPoint x: 942, endPoint y: 229, distance: 824.7
click at [942, 229] on div "Open Keep it moving transport | [PERSON_NAME] | $5,000 8.5 % 60 mo | Overview O…" at bounding box center [765, 325] width 1512 height 650
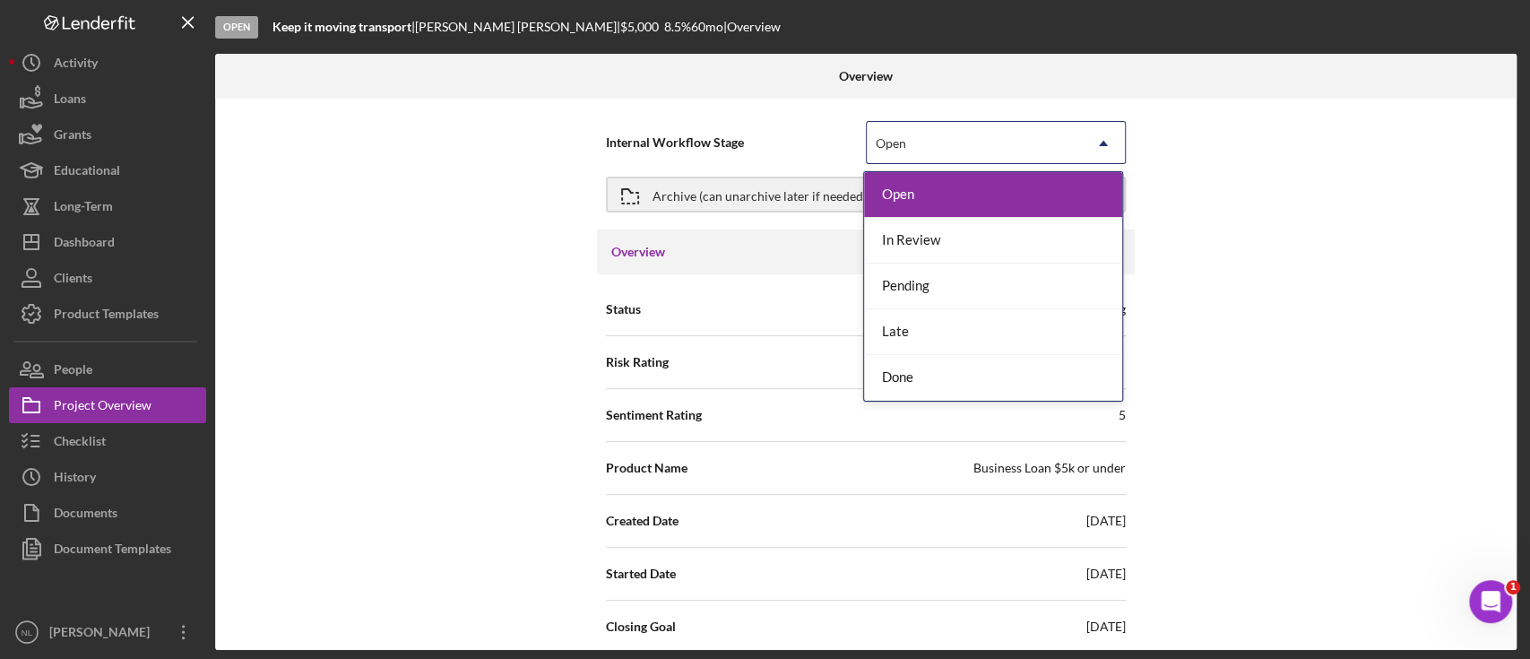
click at [916, 151] on div "Open" at bounding box center [974, 143] width 215 height 41
click at [918, 255] on div "In Review" at bounding box center [993, 241] width 258 height 46
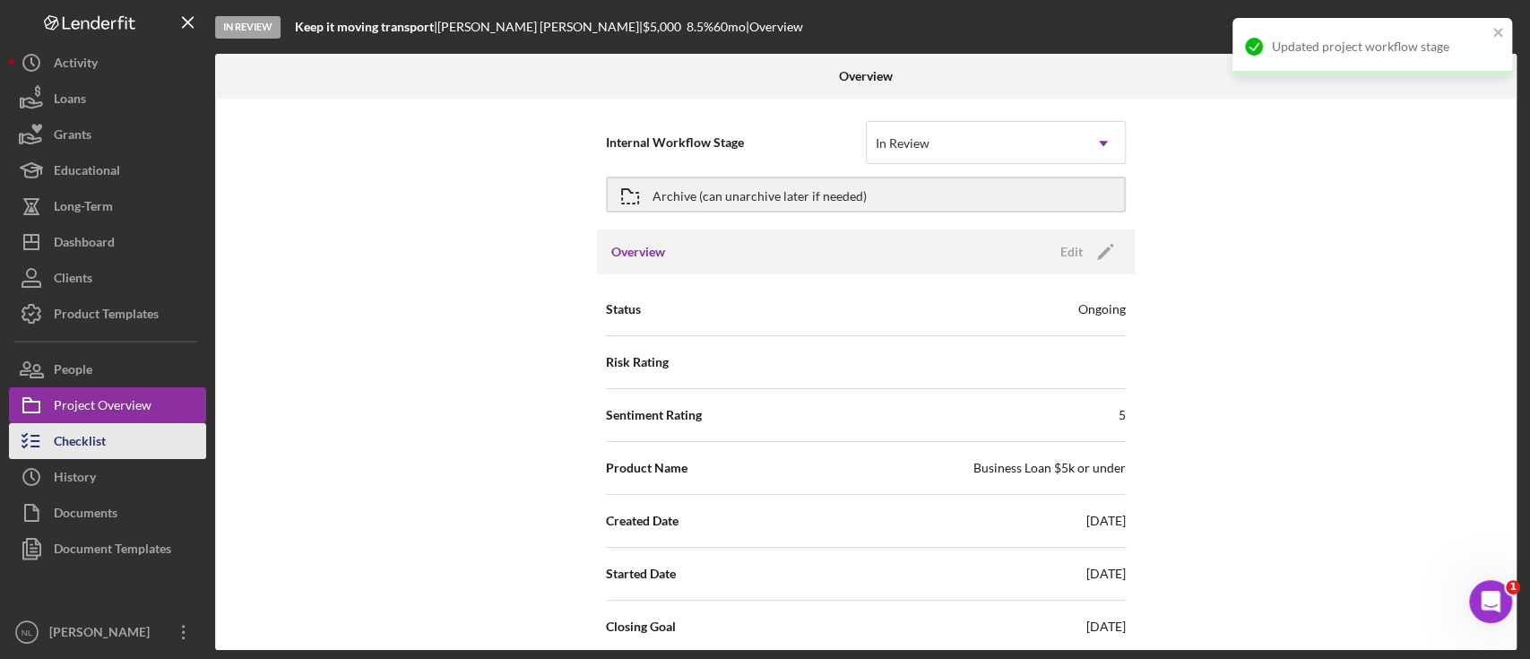
click at [134, 445] on button "Checklist" at bounding box center [107, 441] width 197 height 36
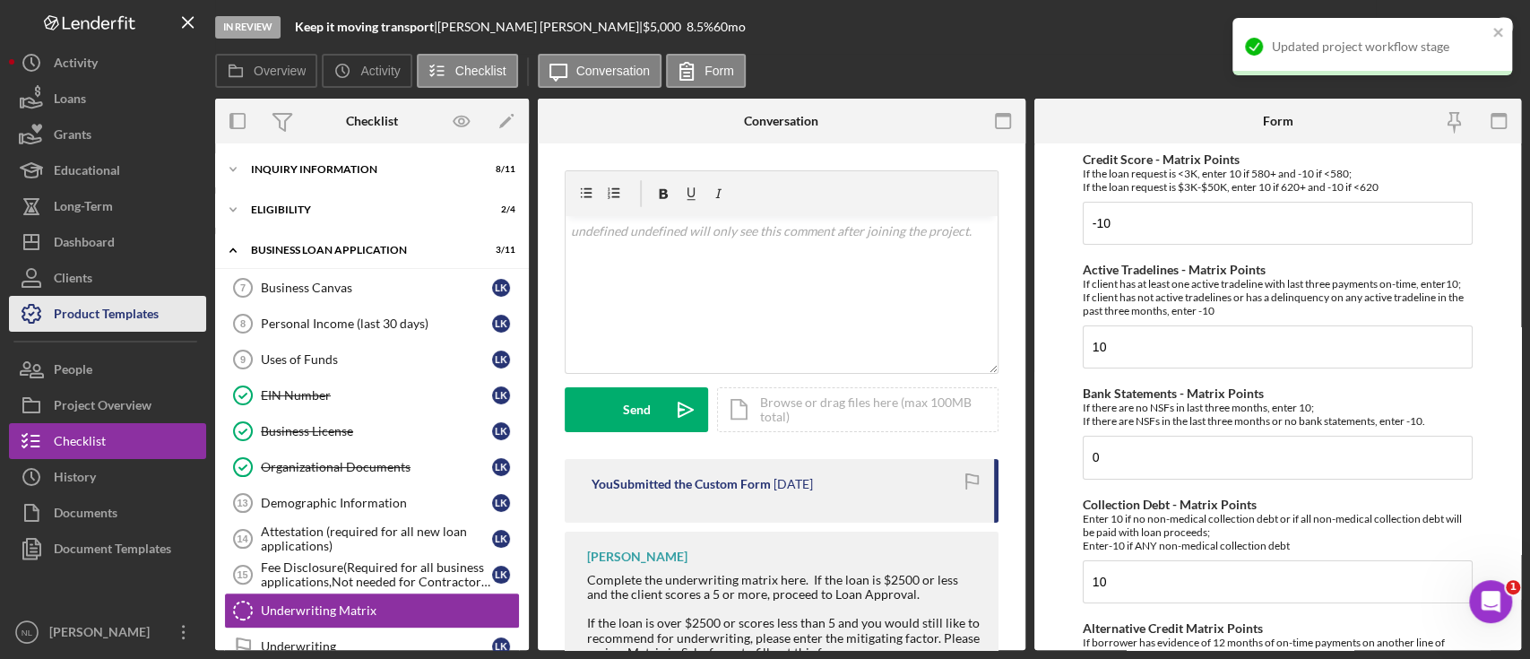
scroll to position [149, 0]
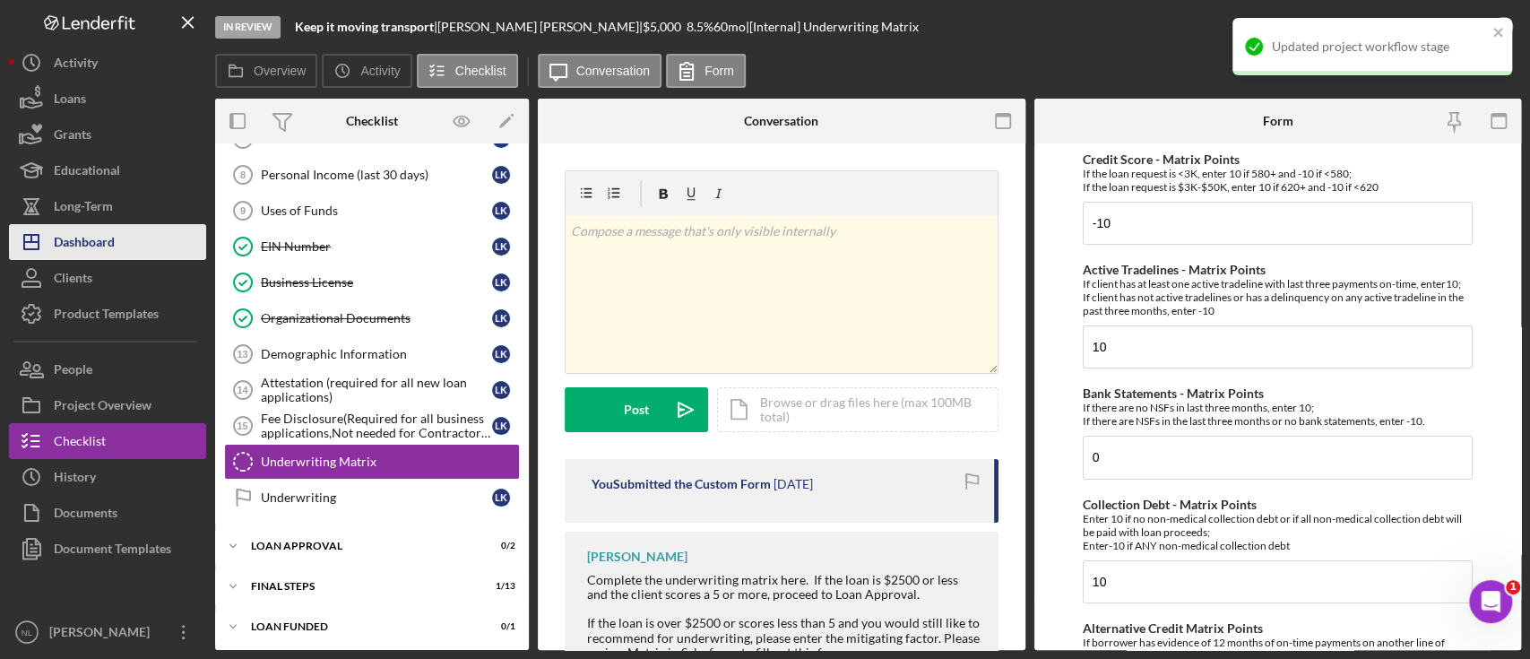
click at [101, 255] on div "Dashboard" at bounding box center [84, 244] width 61 height 40
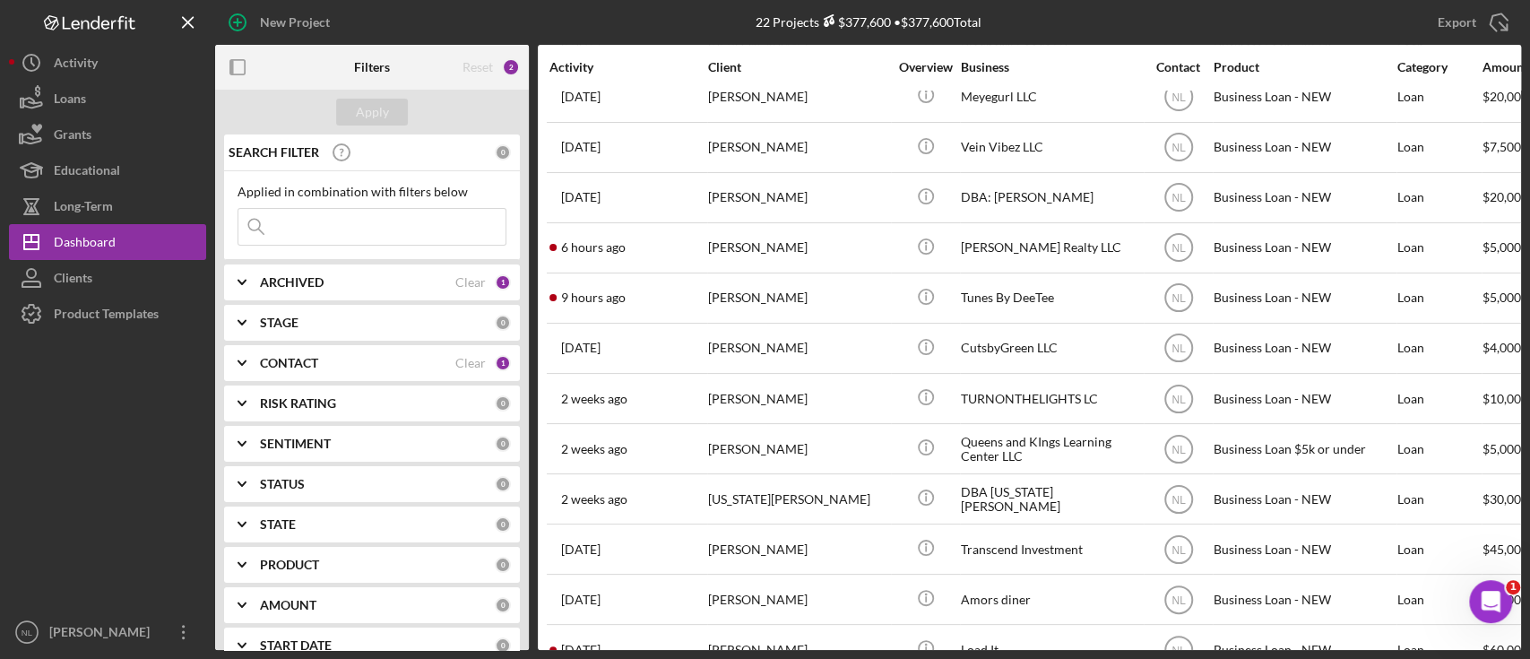
scroll to position [564, 0]
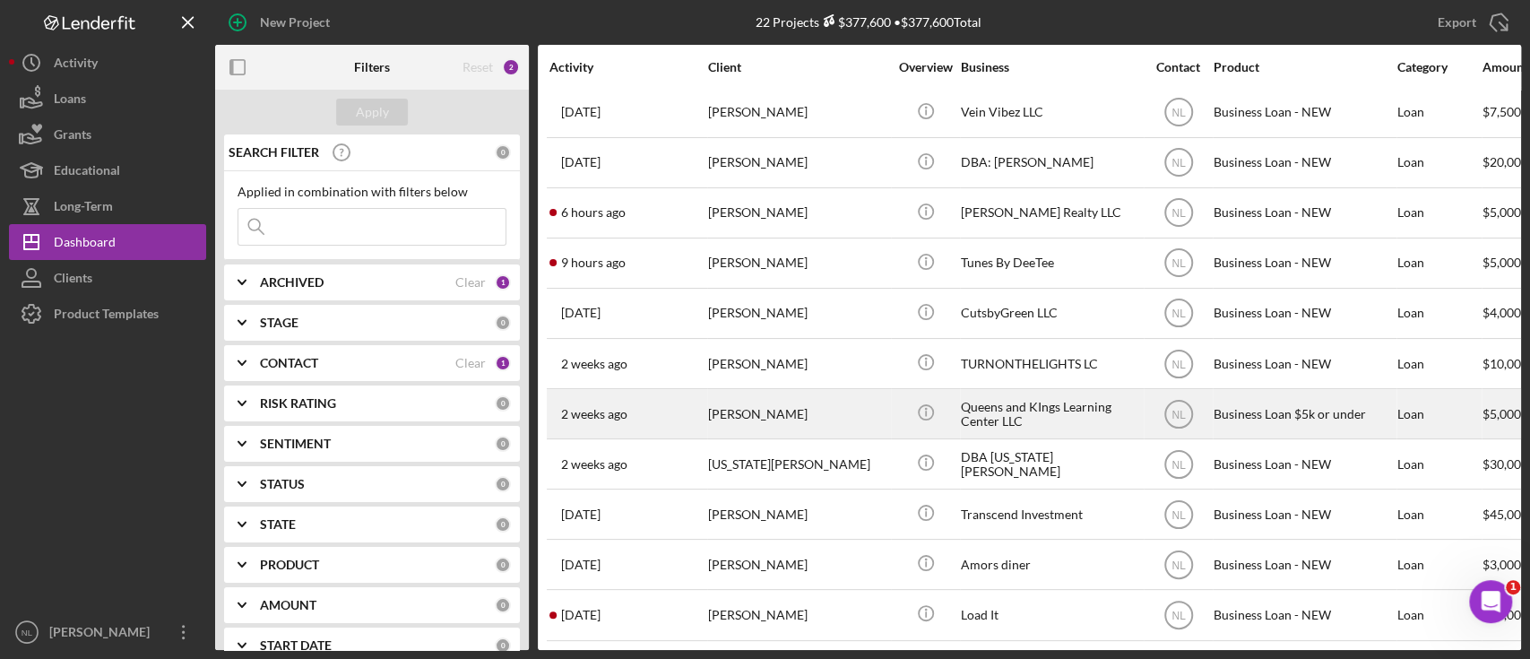
click at [707, 401] on td "[PERSON_NAME]" at bounding box center [799, 414] width 184 height 50
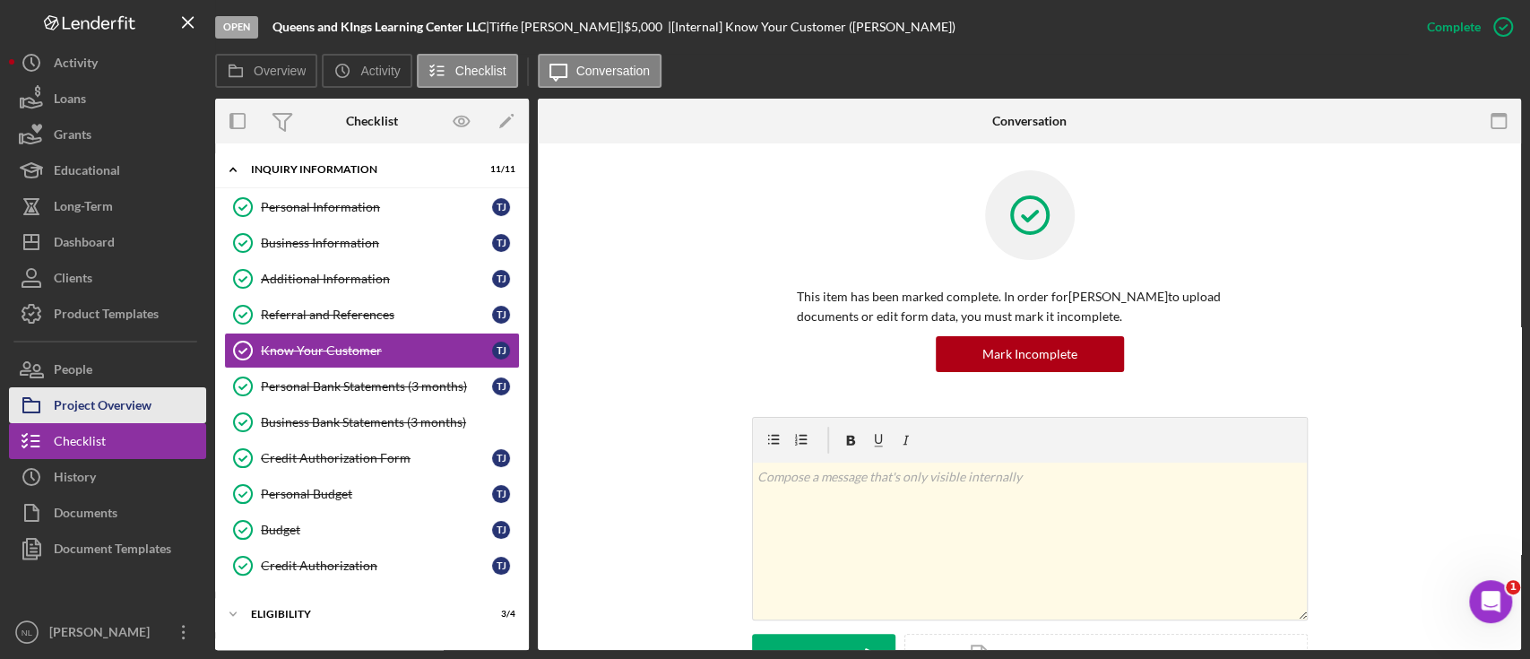
click at [72, 409] on div "Project Overview" at bounding box center [103, 407] width 98 height 40
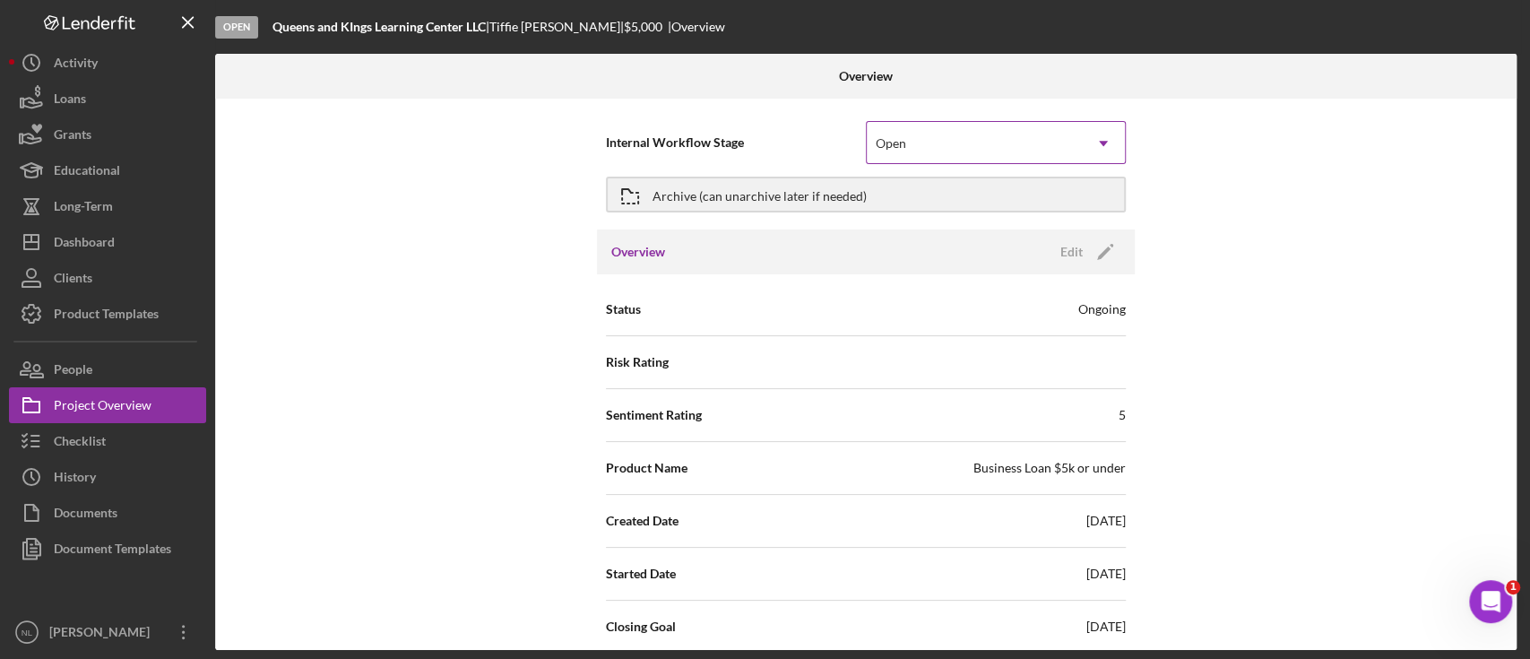
click at [893, 145] on div "Open" at bounding box center [891, 143] width 30 height 14
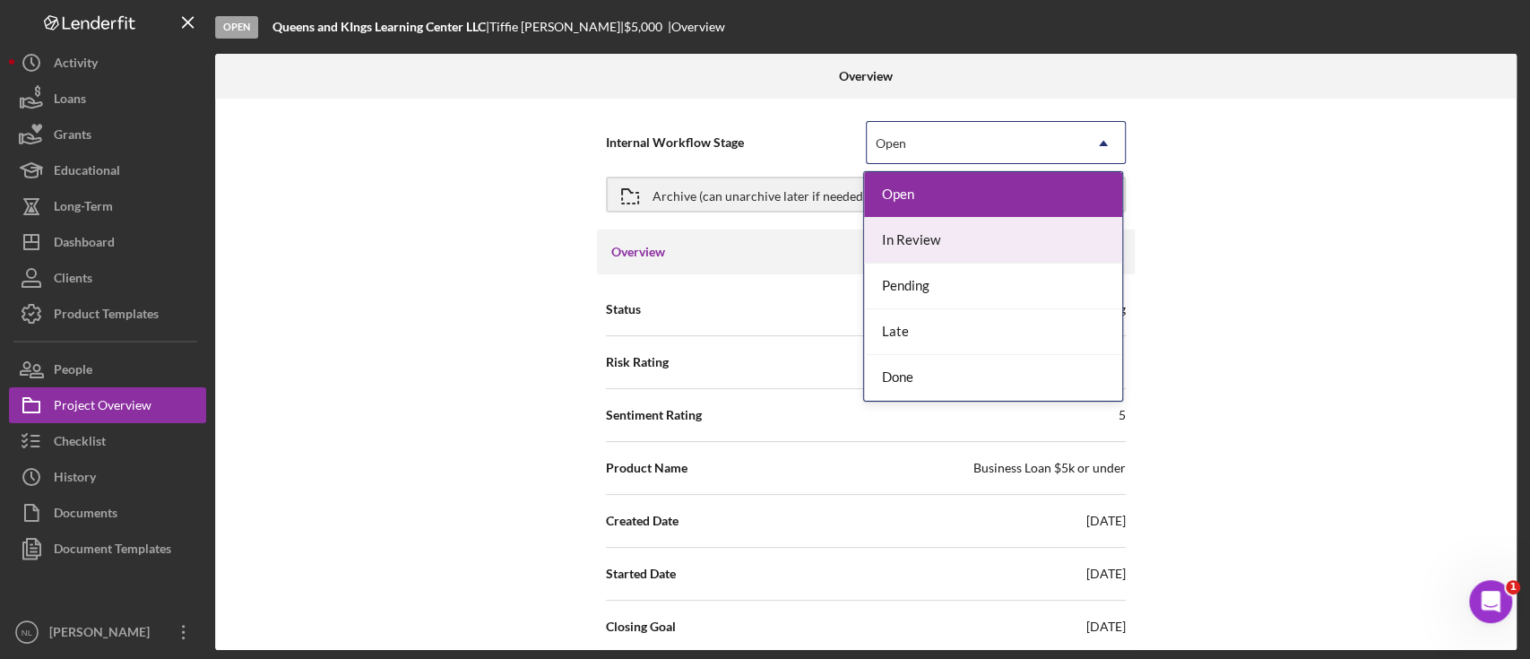
click at [911, 240] on div "In Review" at bounding box center [993, 241] width 258 height 46
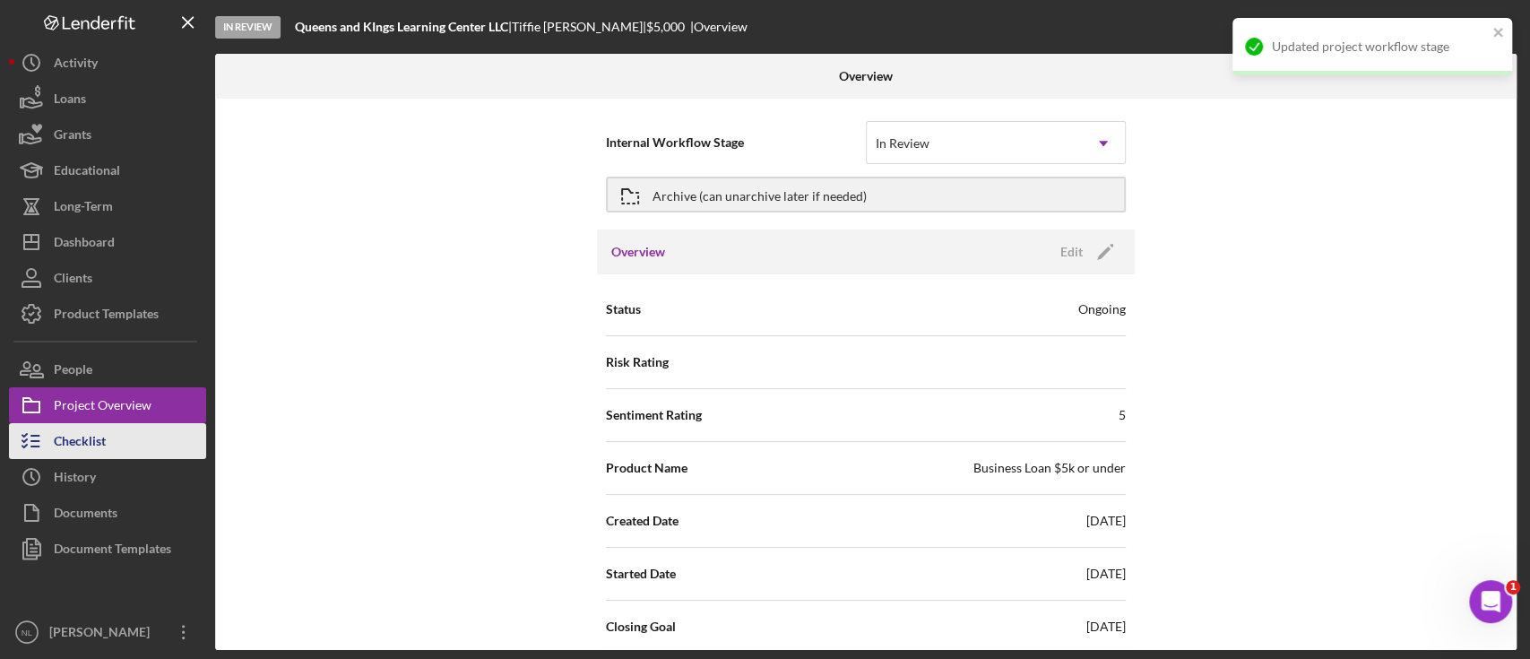
click at [117, 442] on button "Checklist" at bounding box center [107, 441] width 197 height 36
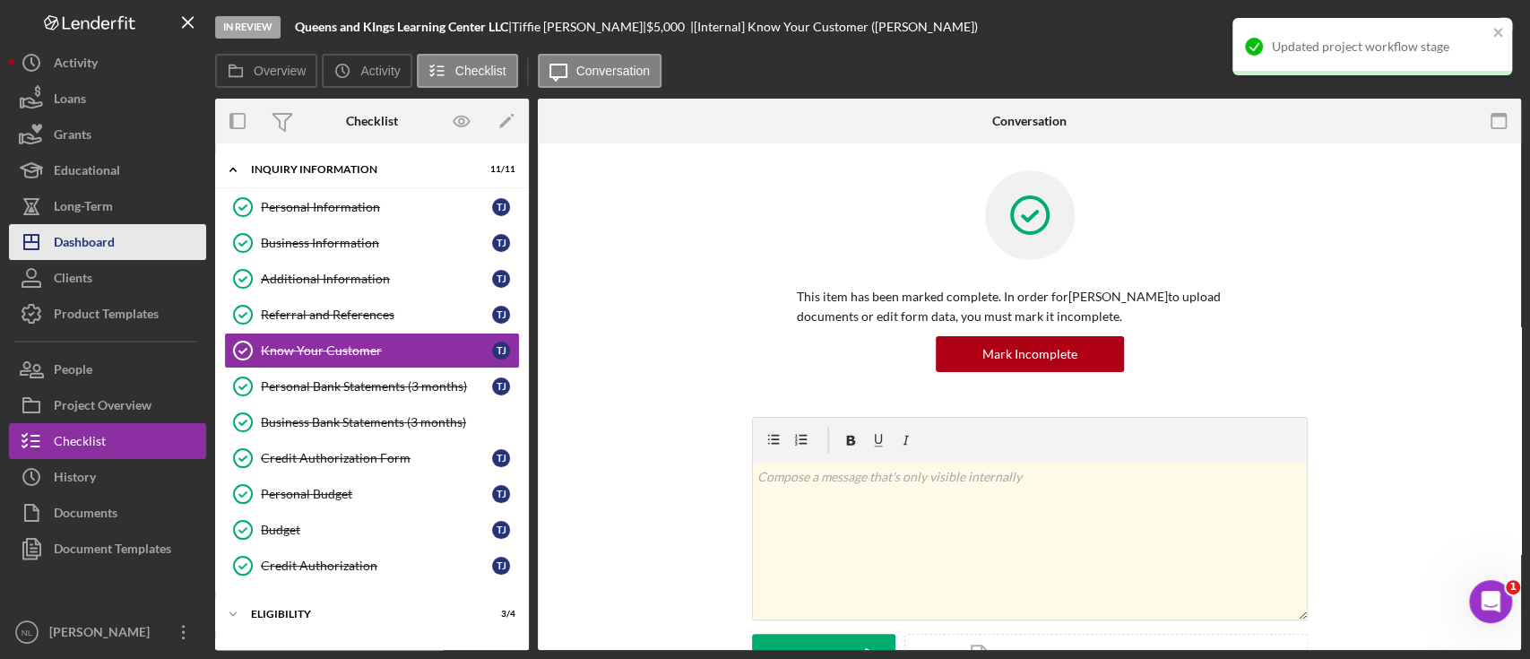
click at [112, 247] on div "Dashboard" at bounding box center [84, 244] width 61 height 40
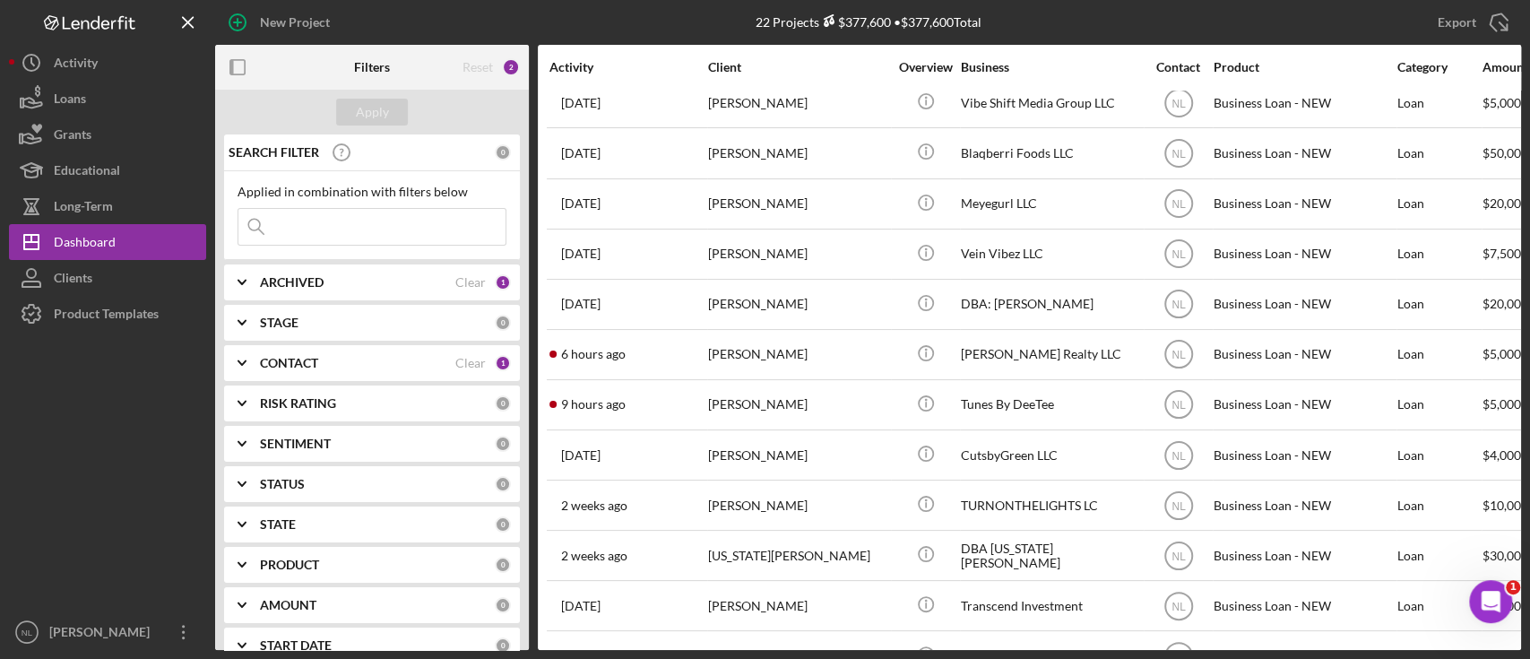
scroll to position [564, 0]
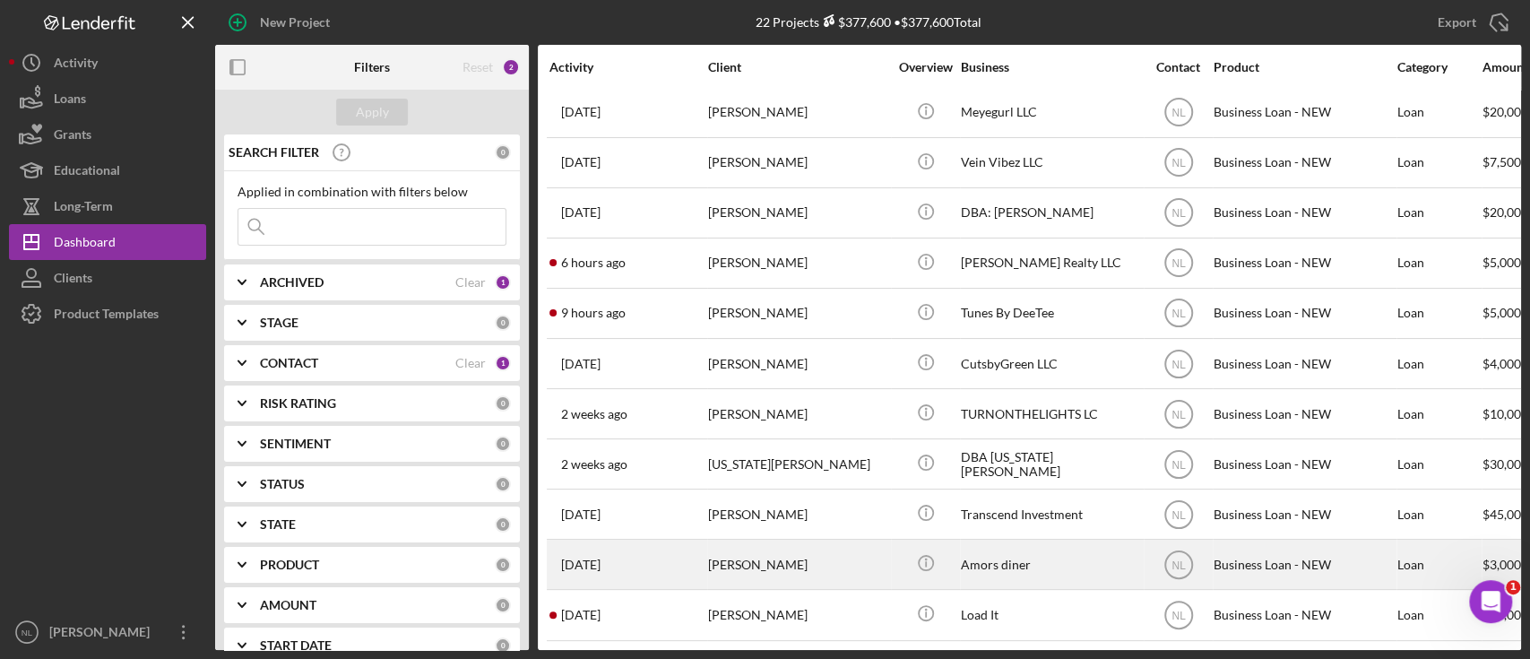
click at [779, 548] on div "[PERSON_NAME]" at bounding box center [797, 563] width 179 height 47
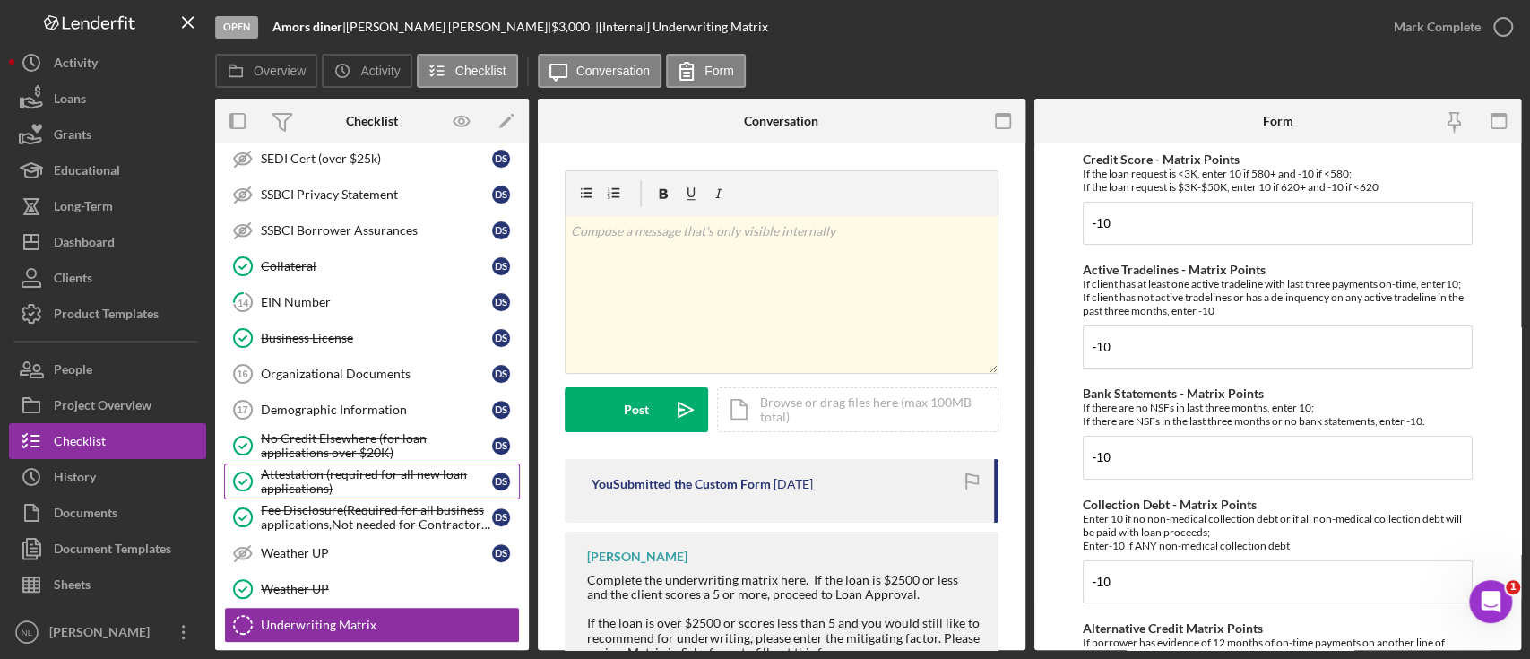
scroll to position [371, 0]
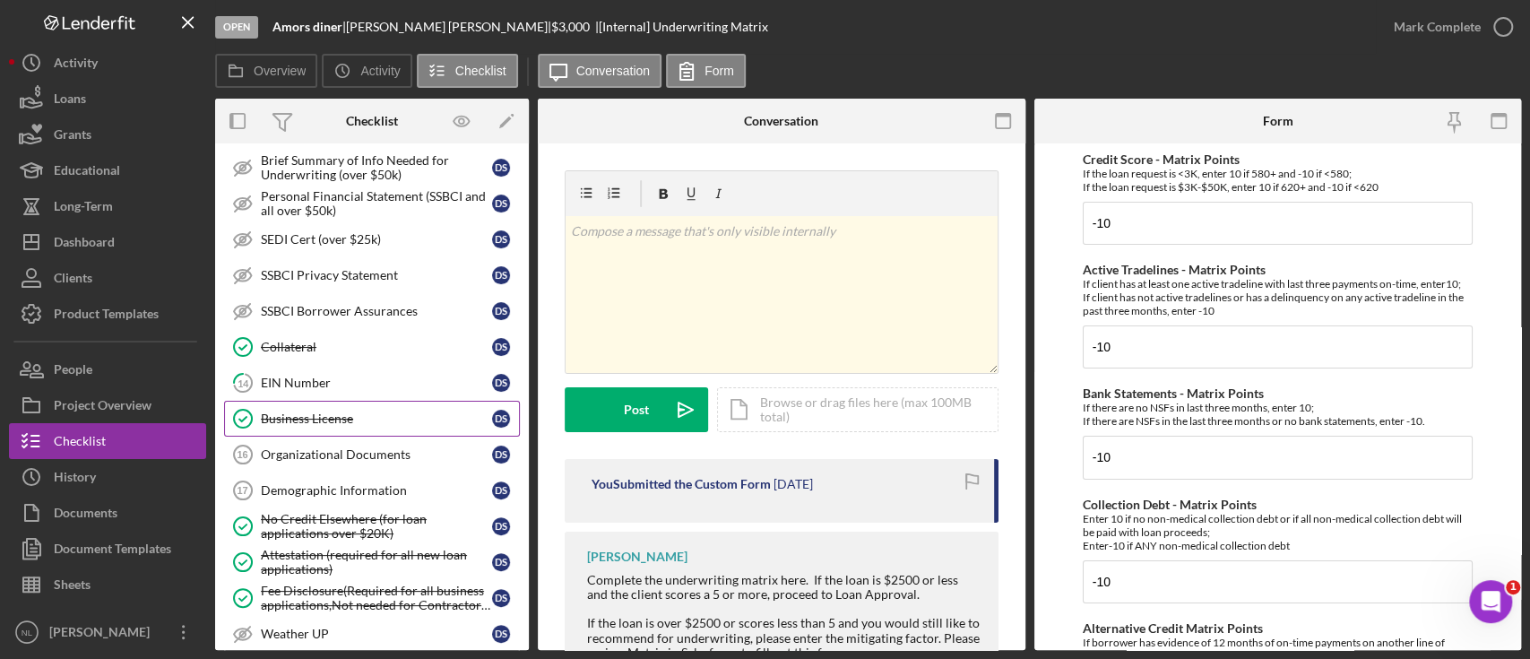
click at [347, 423] on link "Business License Business License D S" at bounding box center [372, 419] width 296 height 36
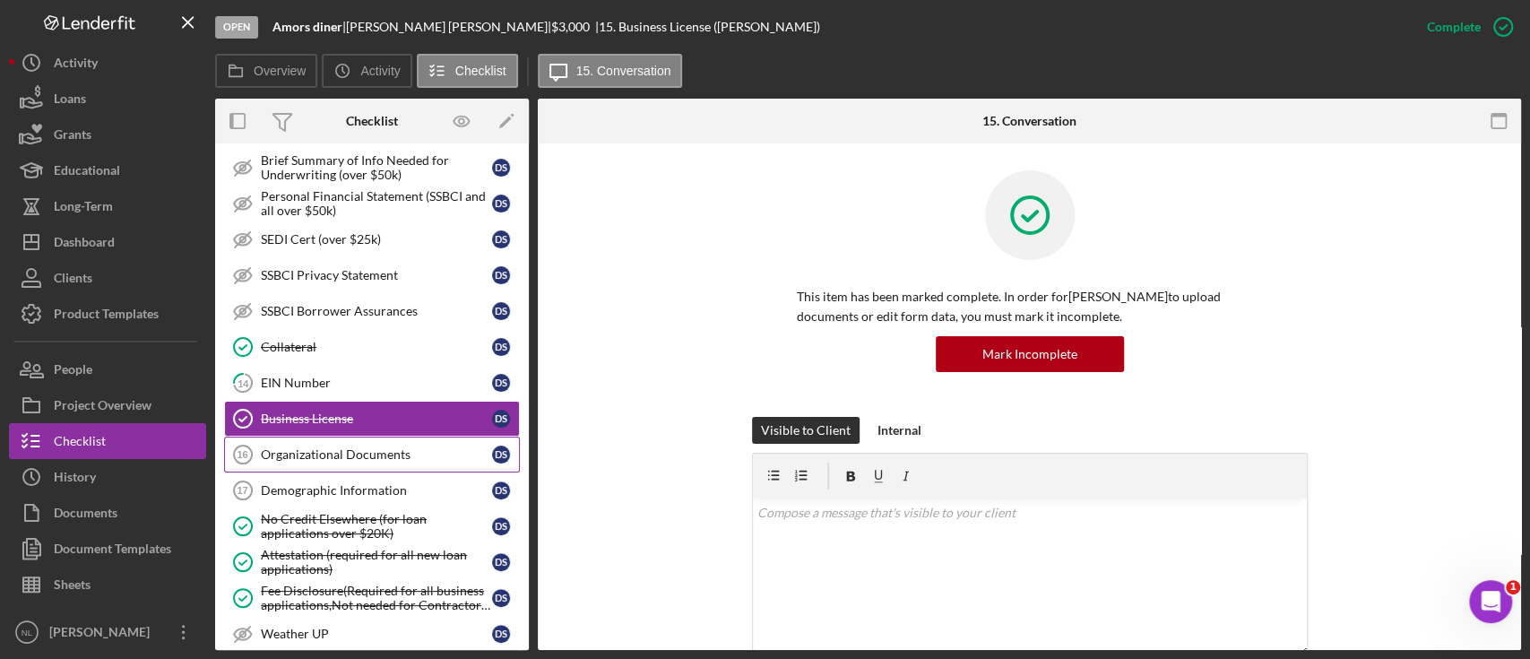
click at [340, 436] on link "Organizational Documents 16 Organizational Documents D S" at bounding box center [372, 454] width 296 height 36
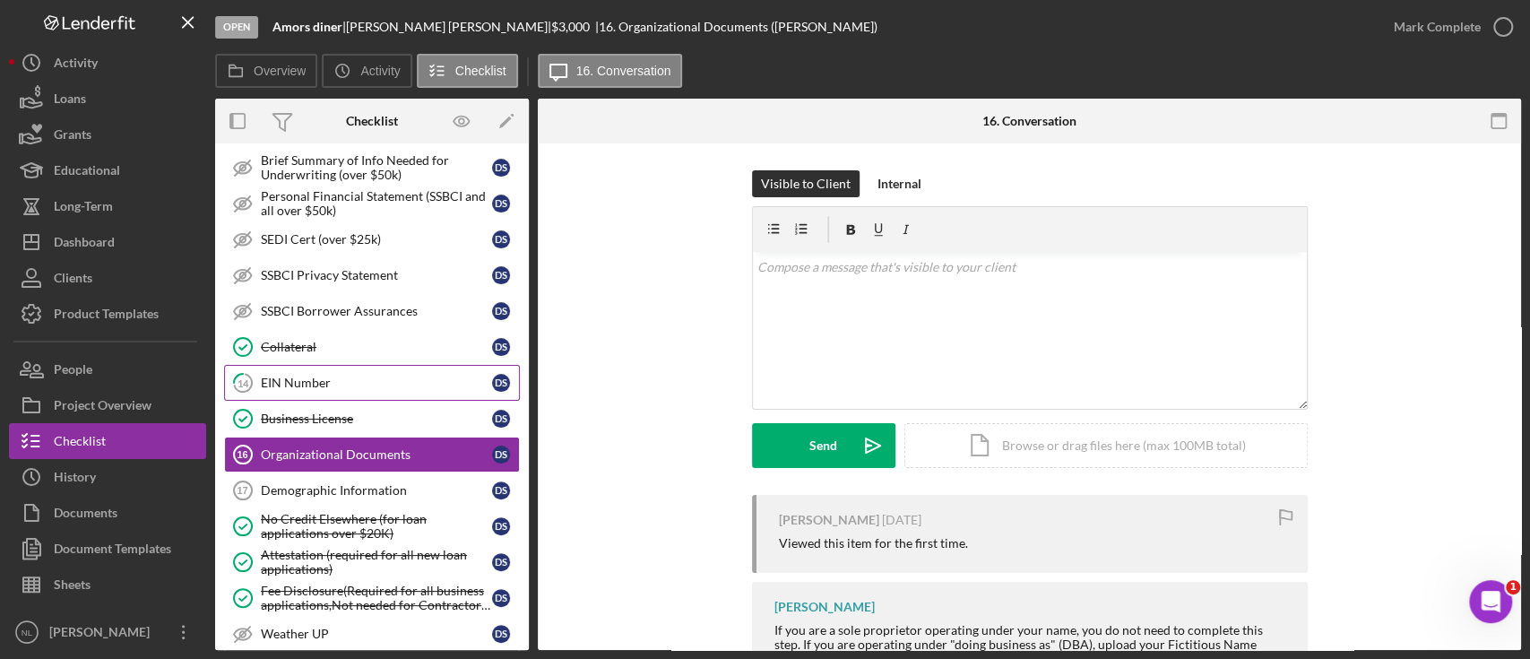
click at [311, 378] on div "EIN Number" at bounding box center [376, 383] width 231 height 14
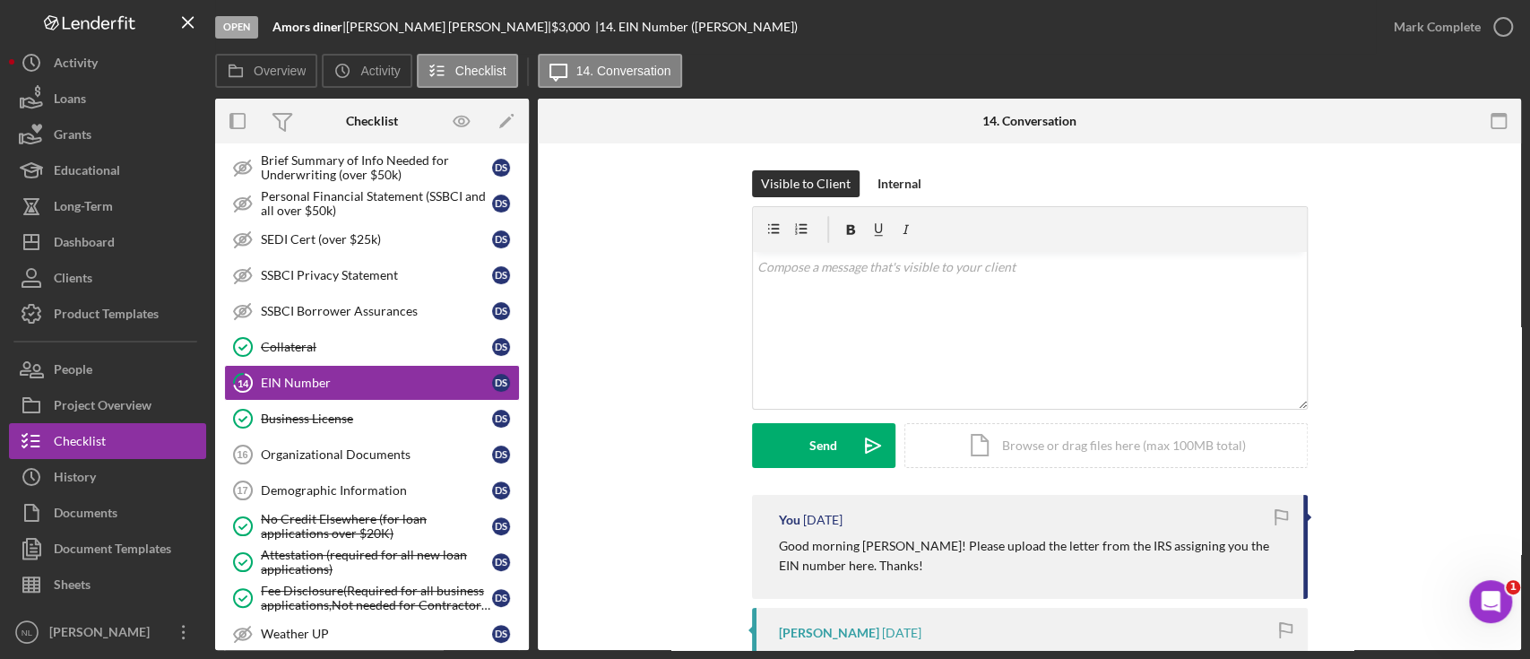
scroll to position [207, 0]
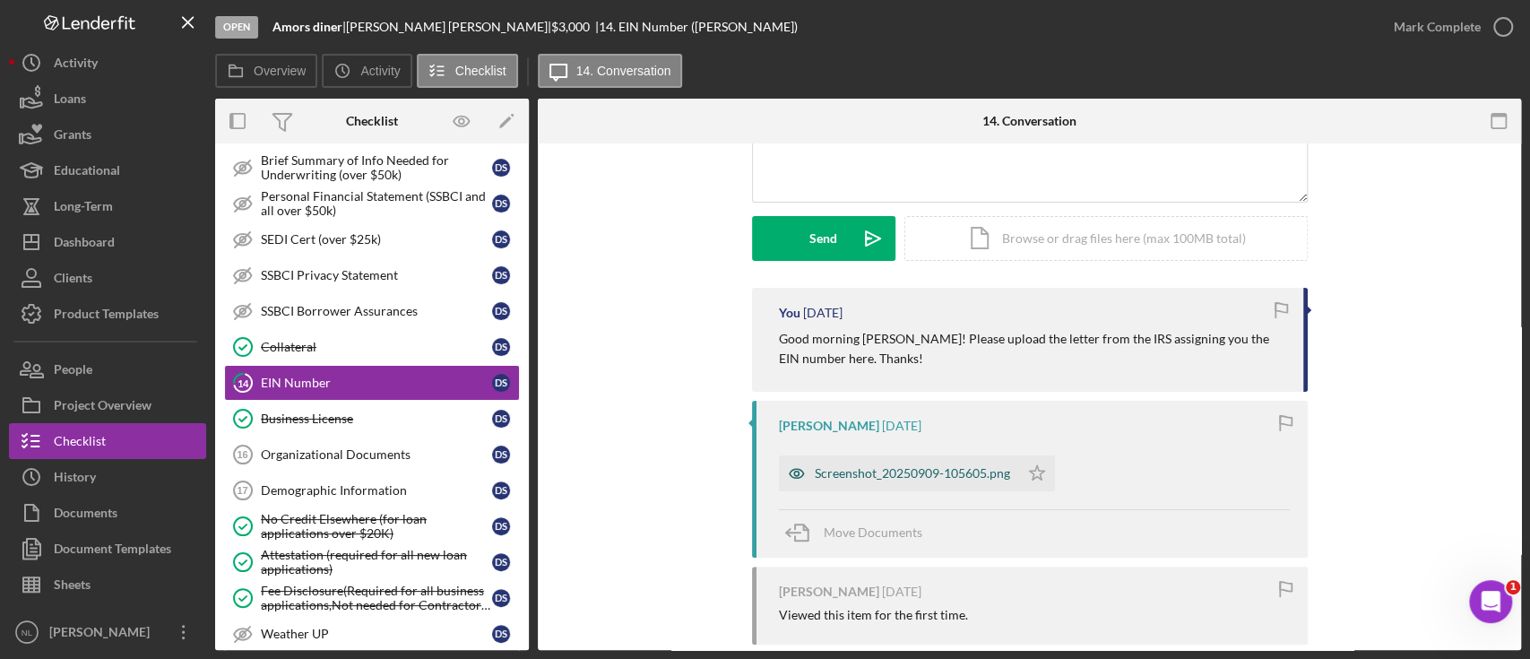
click at [956, 488] on div "Screenshot_20250909-105605.png" at bounding box center [899, 473] width 240 height 36
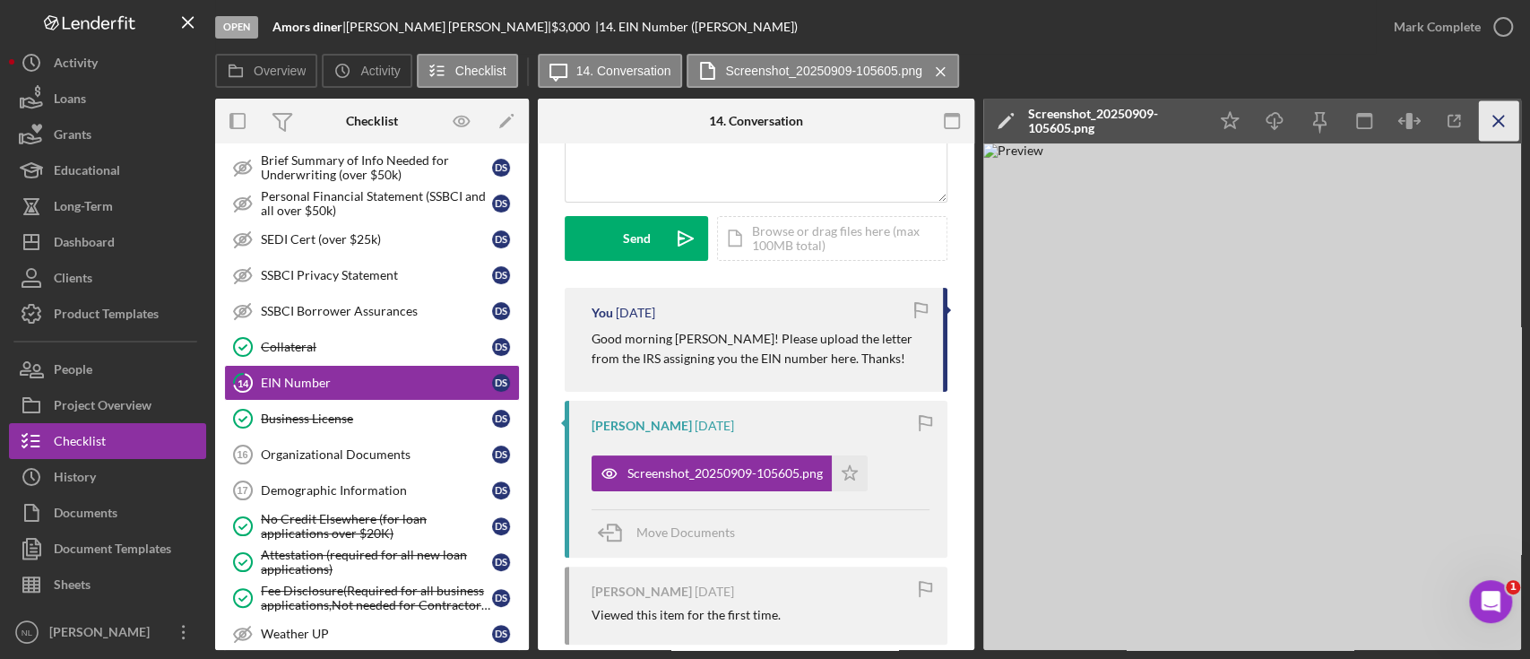
click at [1507, 132] on icon "Icon/Menu Close" at bounding box center [1499, 121] width 40 height 40
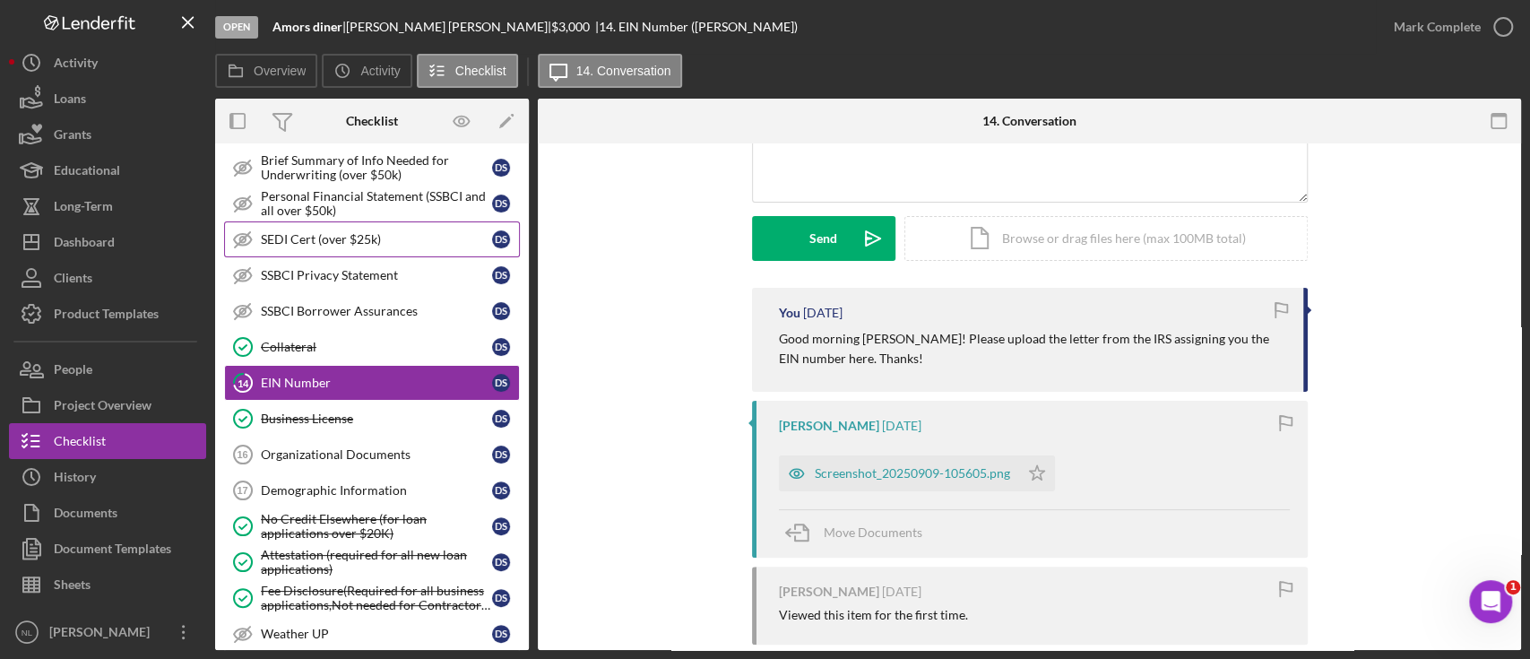
scroll to position [0, 0]
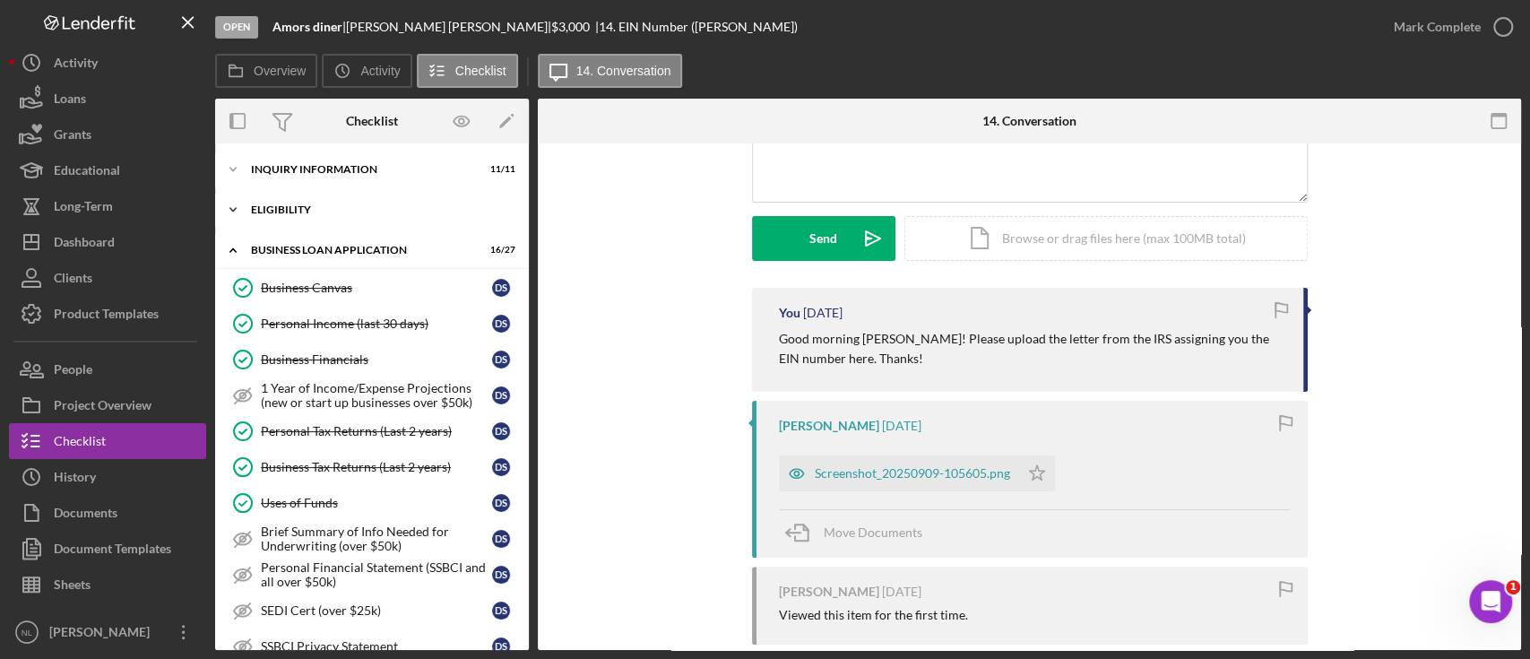
click at [304, 214] on div "ELIGIBILITY" at bounding box center [378, 209] width 255 height 11
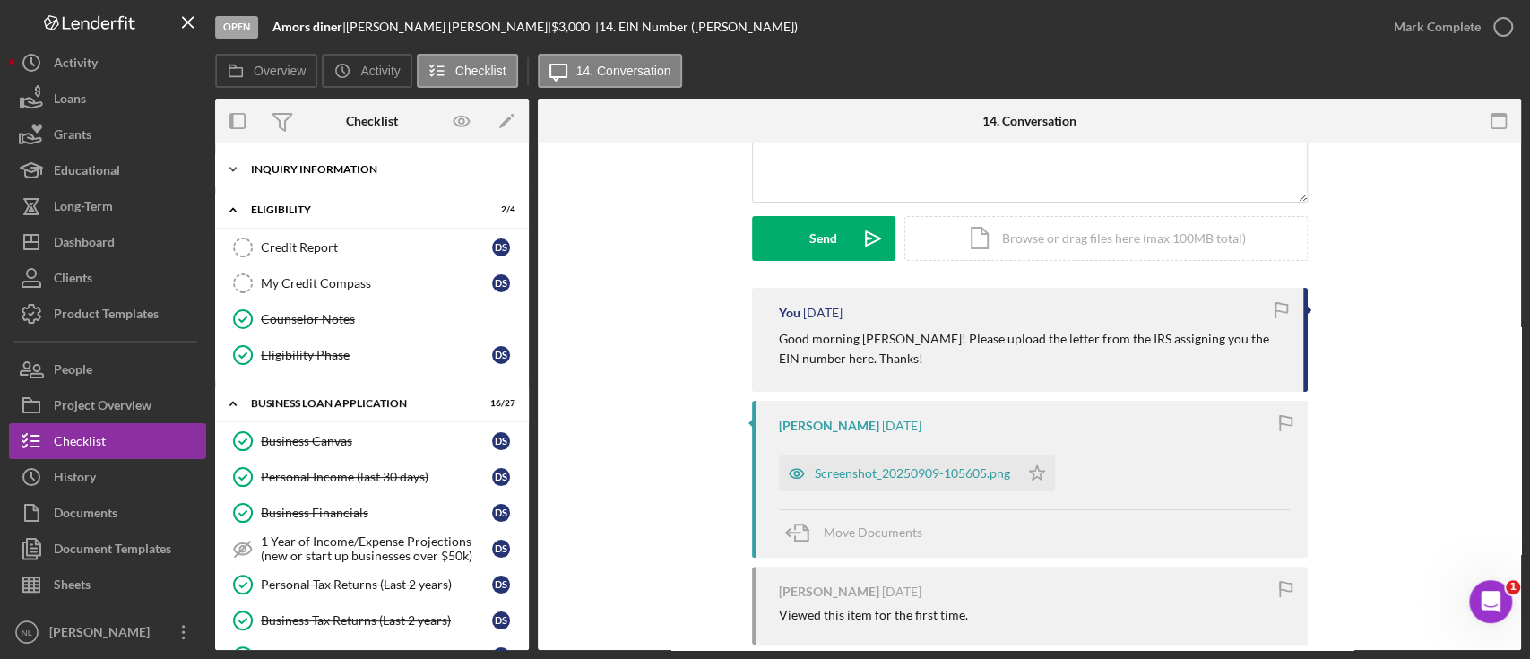
click at [321, 176] on div "Icon/Expander INQUIRY INFORMATION 11 / 11" at bounding box center [372, 169] width 314 height 36
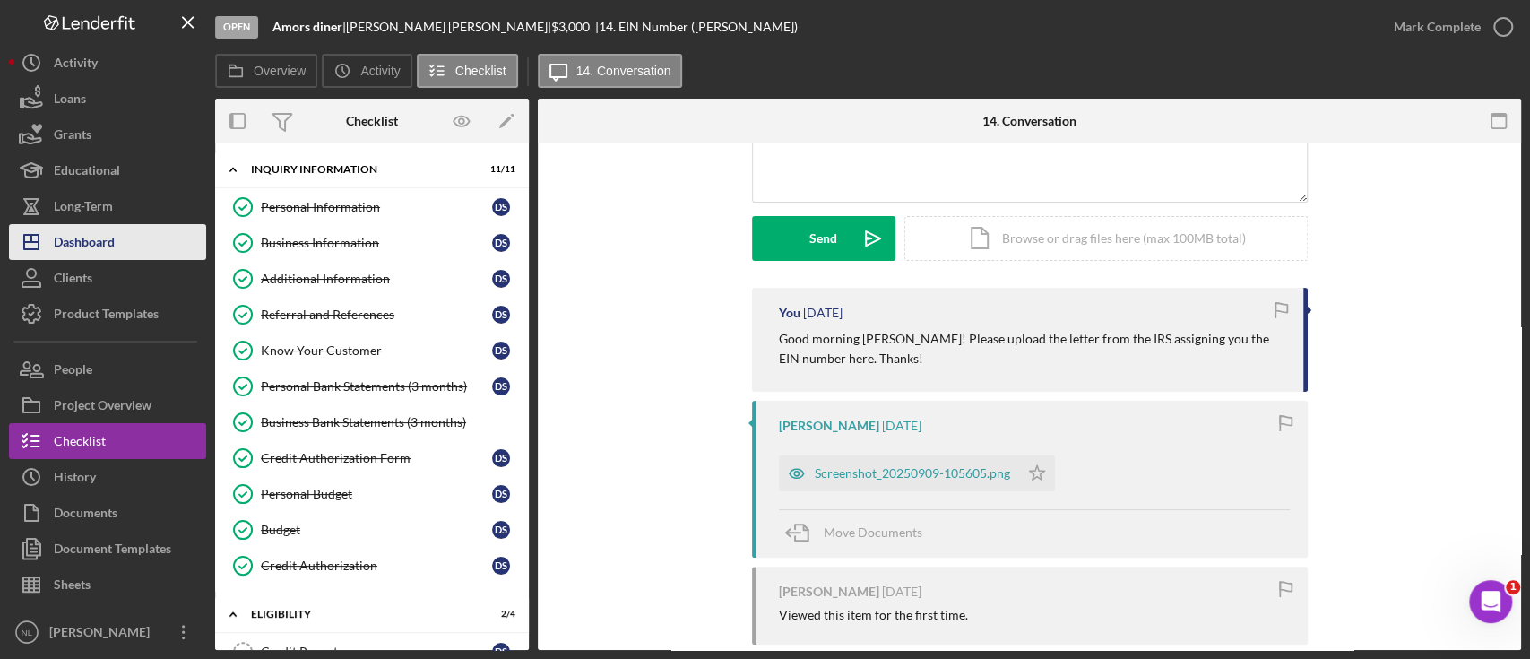
click at [139, 233] on button "Icon/Dashboard Dashboard" at bounding box center [107, 242] width 197 height 36
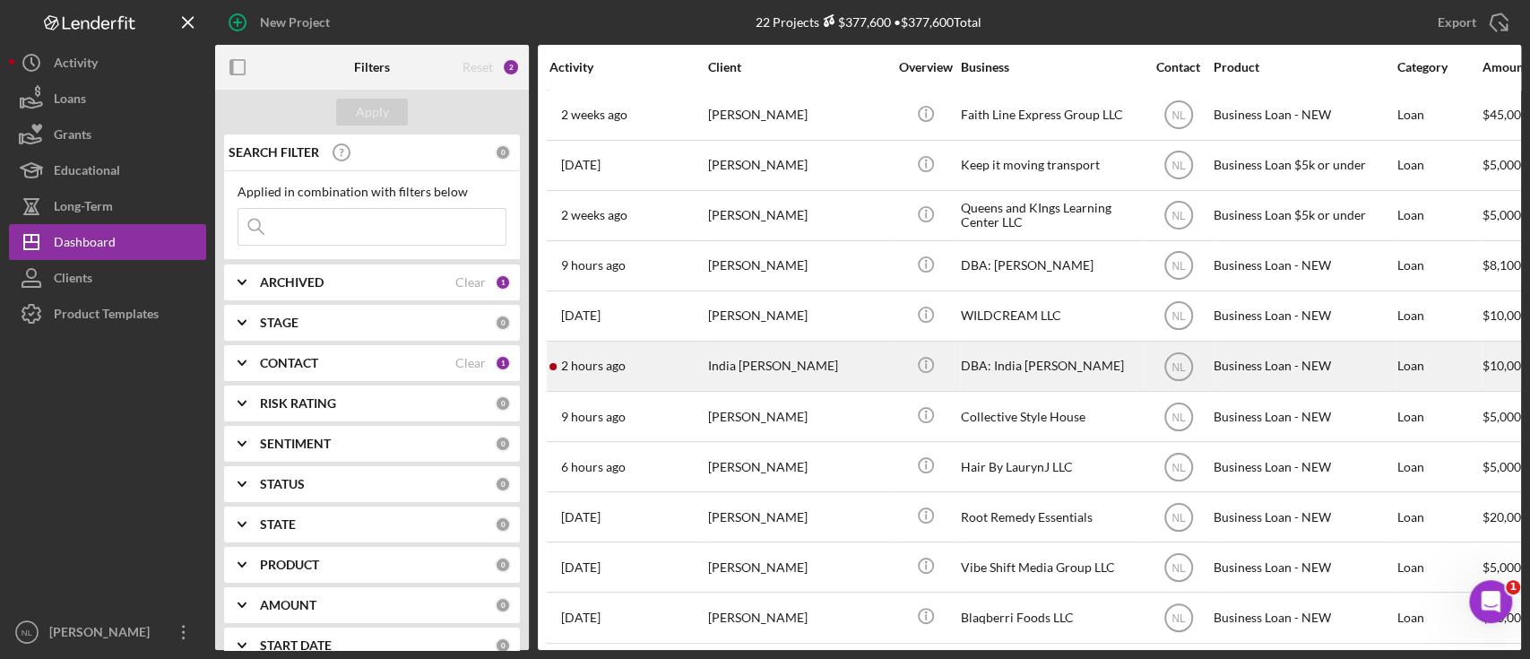
click at [759, 367] on div "India [PERSON_NAME]" at bounding box center [797, 365] width 179 height 47
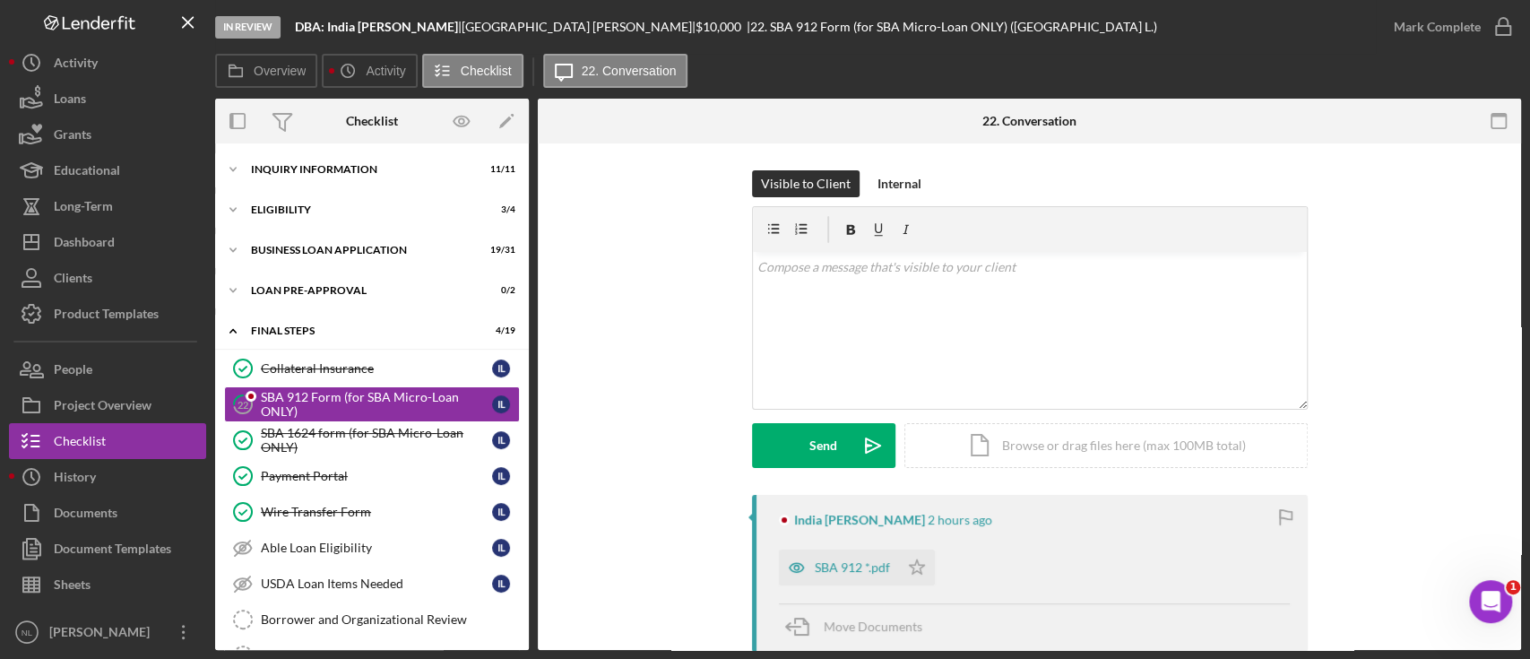
scroll to position [6, 0]
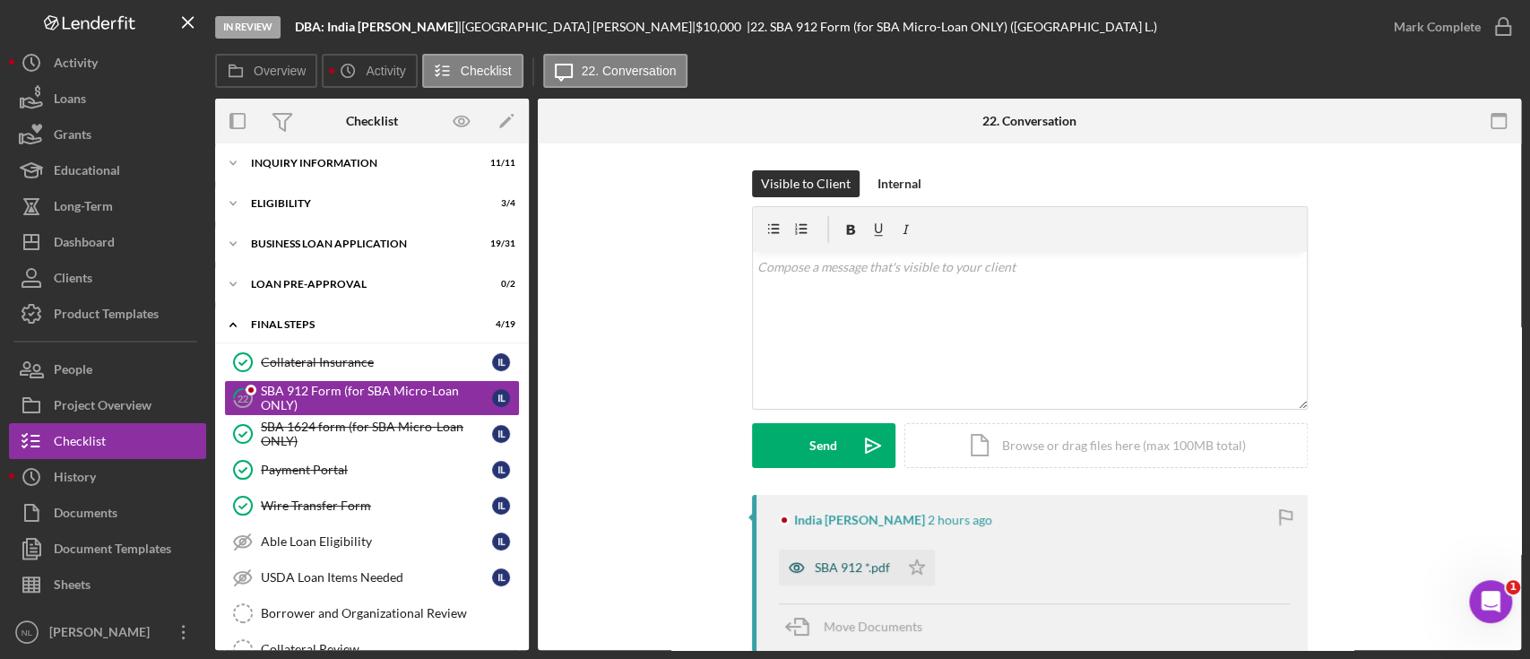
click at [815, 570] on div "SBA 912 *.pdf" at bounding box center [852, 567] width 75 height 14
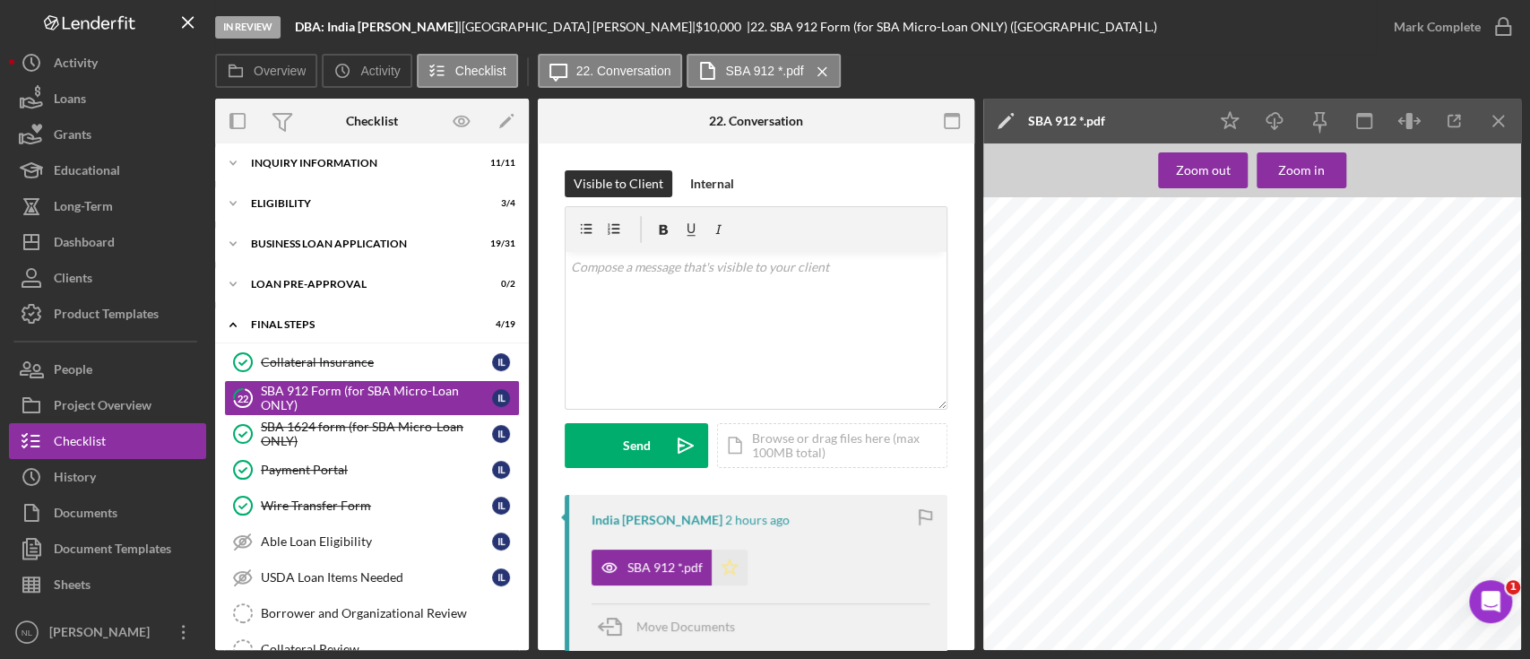
click at [724, 570] on polygon "button" at bounding box center [729, 566] width 15 height 14
click at [1506, 120] on icon "Icon/Menu Close" at bounding box center [1499, 121] width 40 height 40
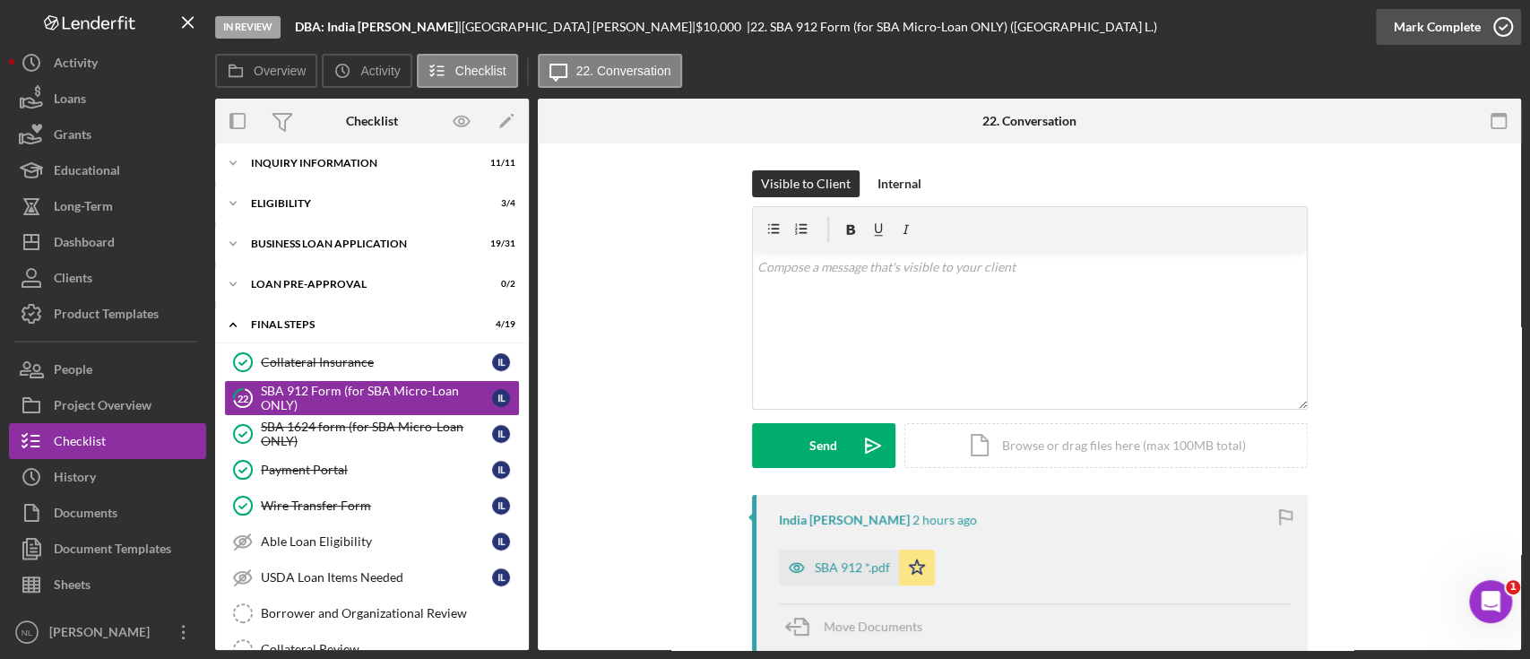
click at [1435, 29] on div "Mark Complete" at bounding box center [1437, 27] width 87 height 36
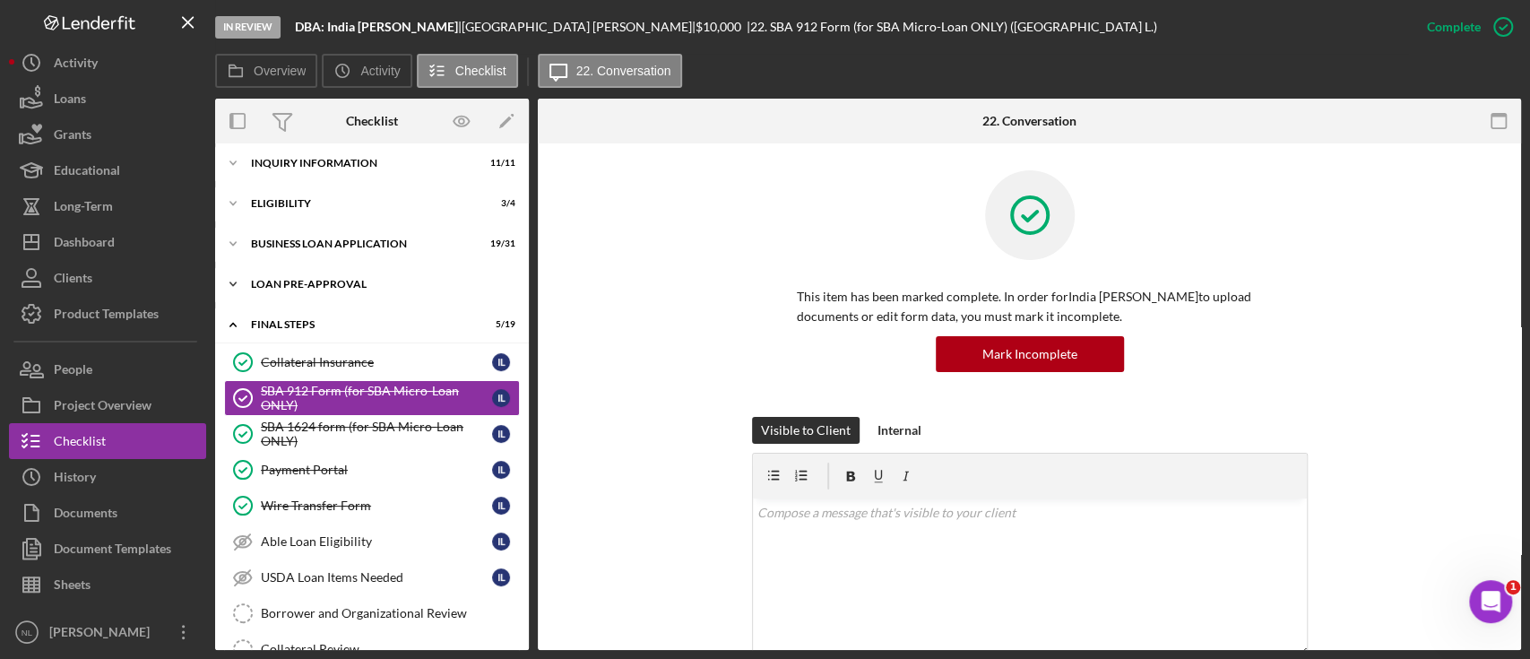
click at [399, 280] on div "LOAN PRE-APPROVAL" at bounding box center [378, 284] width 255 height 11
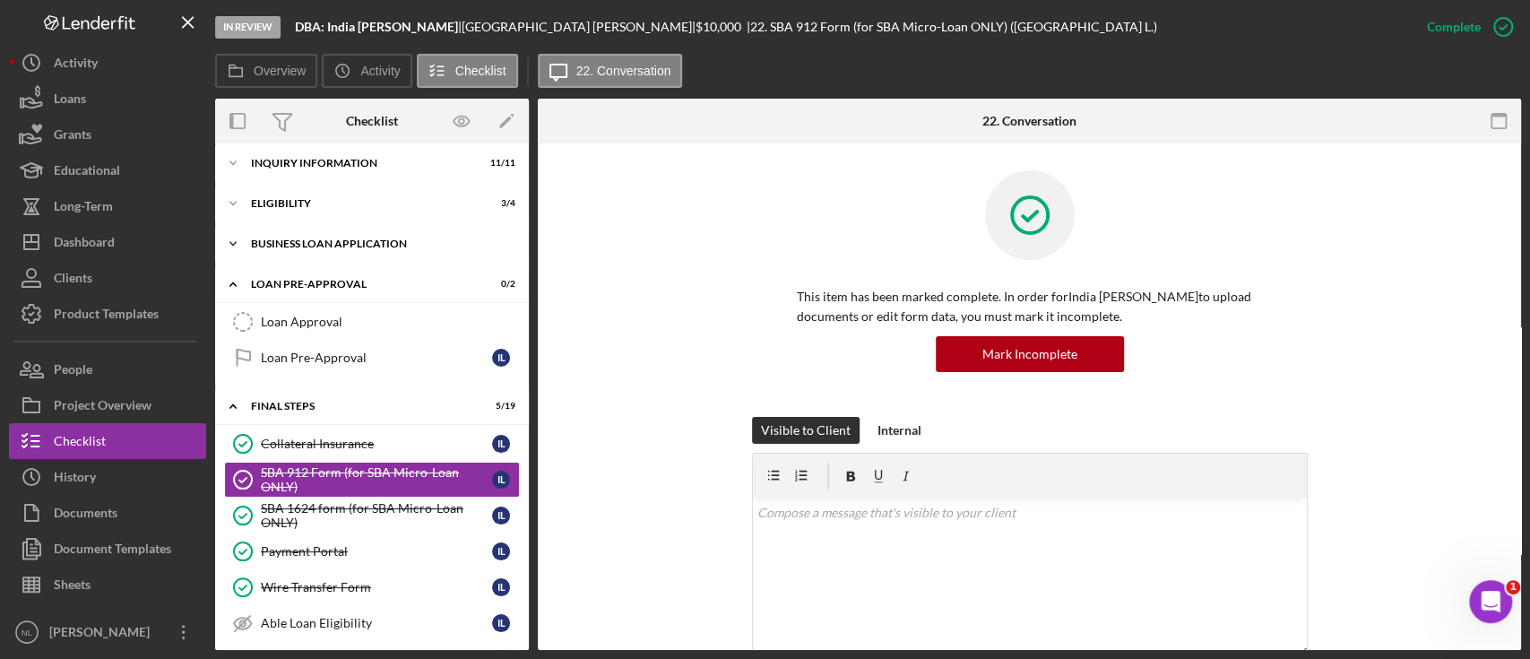
click at [349, 245] on div "BUSINESS LOAN APPLICATION" at bounding box center [378, 243] width 255 height 11
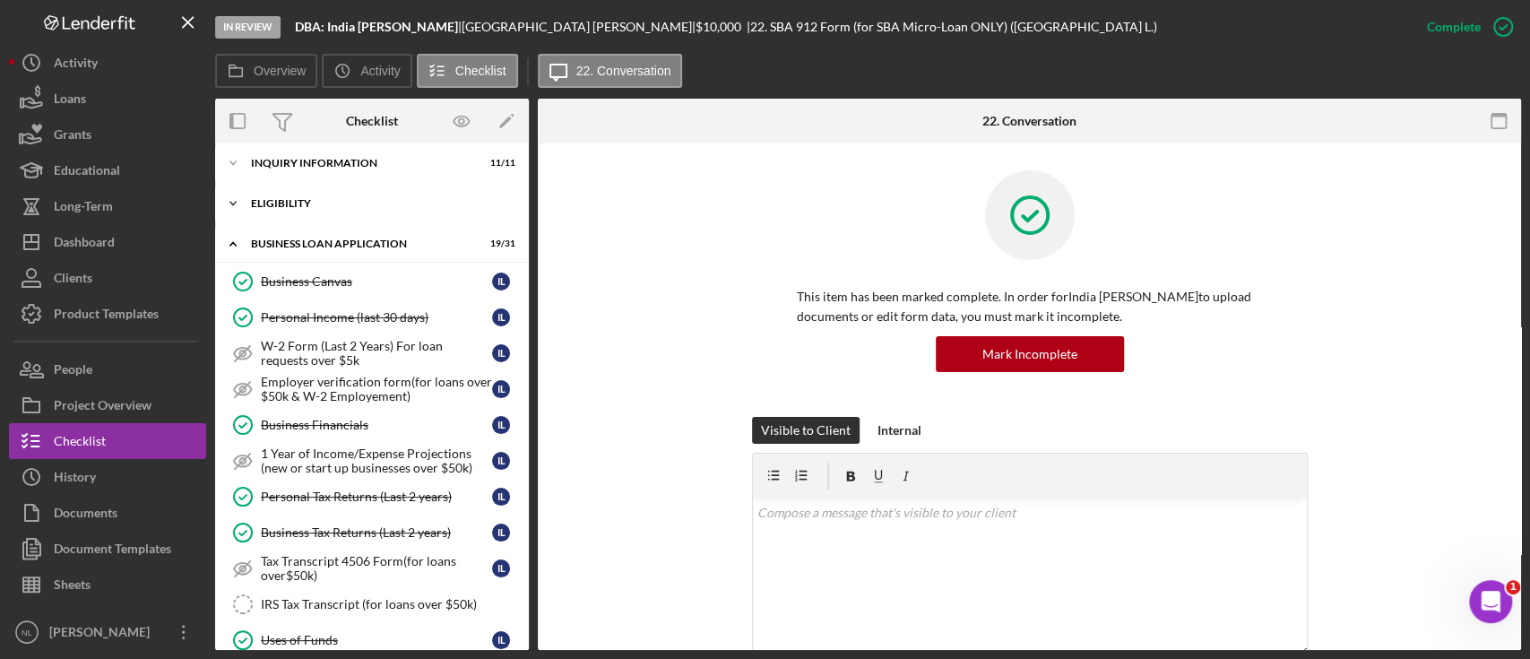
click at [294, 212] on div "Icon/Expander ELIGIBILITY 3 / 4" at bounding box center [372, 204] width 314 height 36
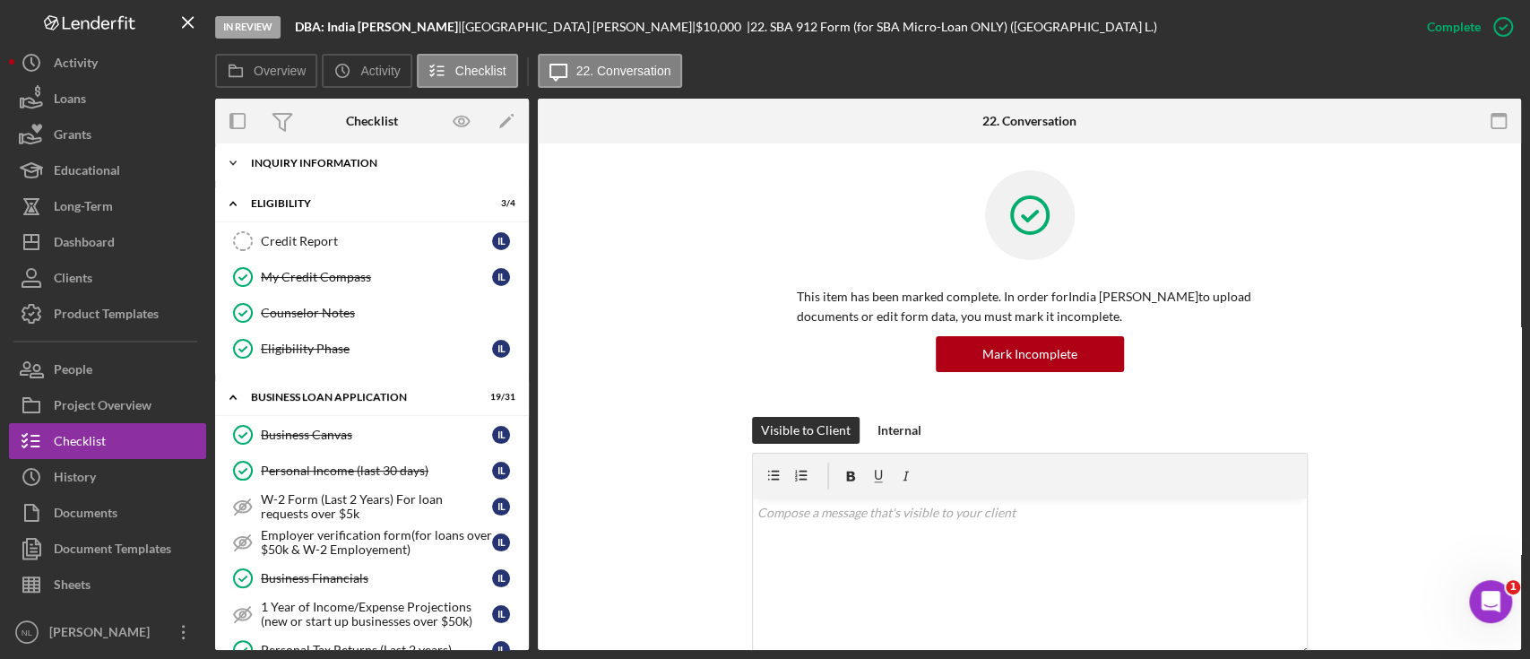
click at [288, 175] on div "Icon/Expander INQUIRY INFORMATION 11 / 11" at bounding box center [372, 163] width 314 height 36
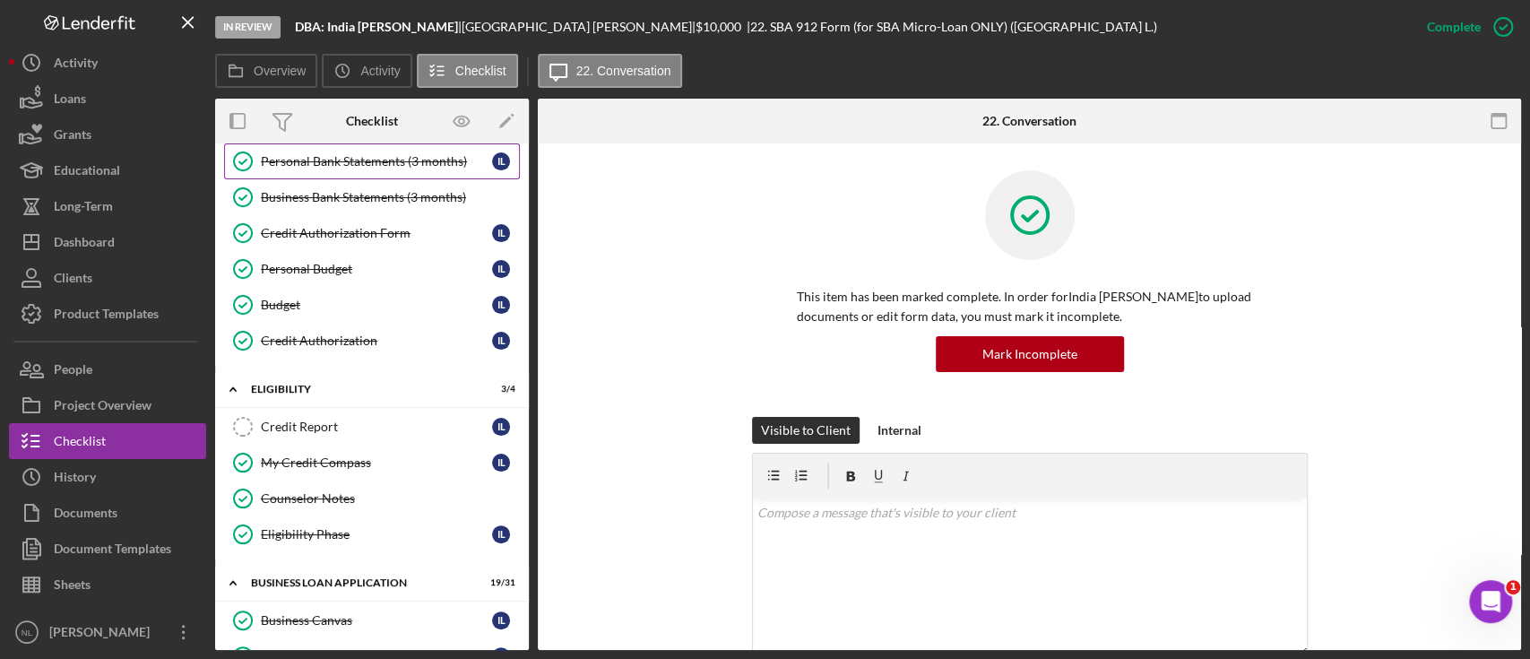
scroll to position [265, 0]
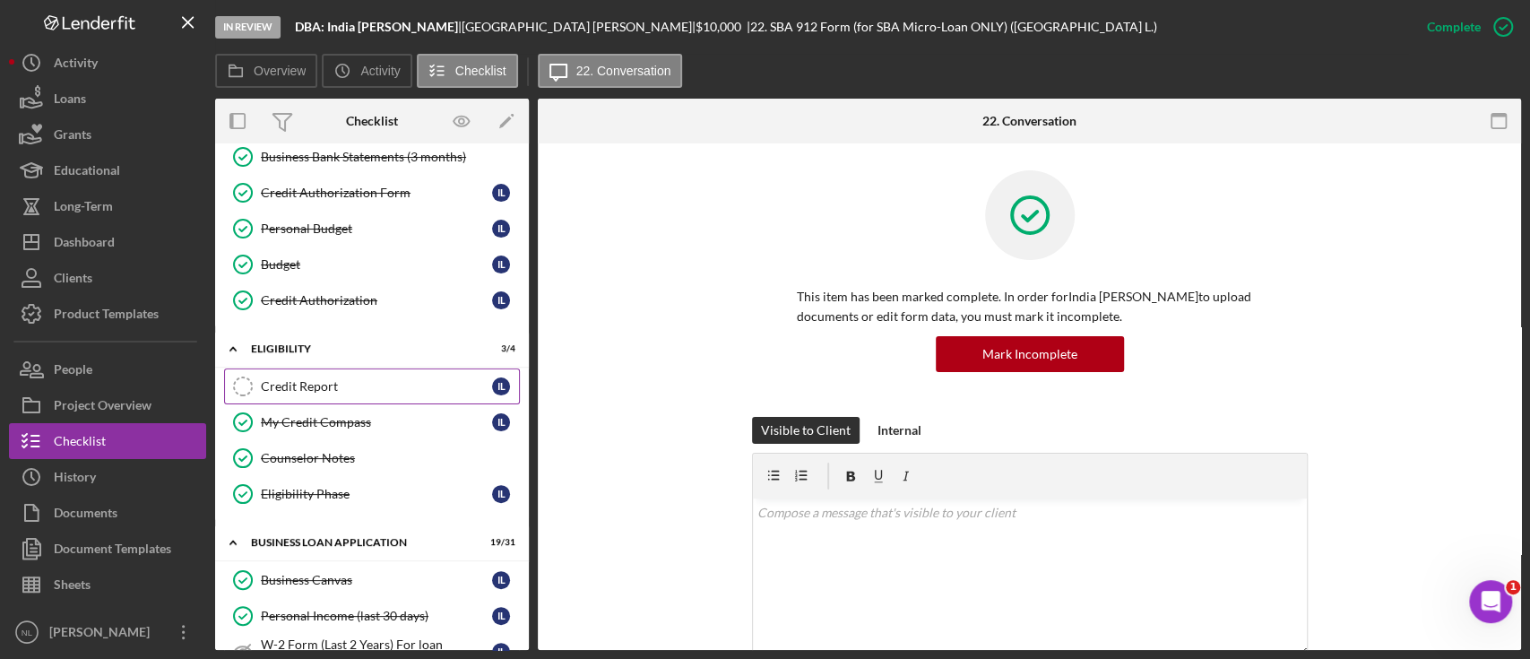
click at [378, 379] on div "Credit Report" at bounding box center [376, 386] width 231 height 14
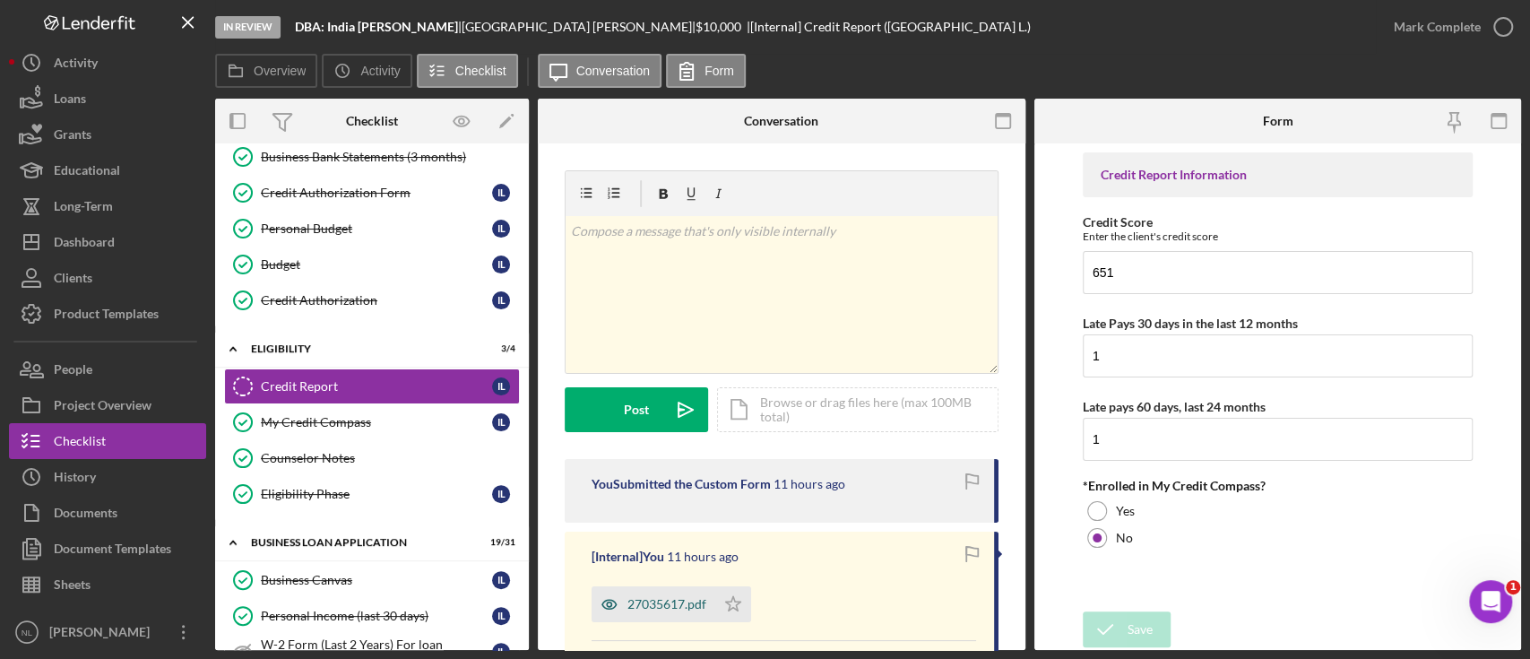
click at [675, 588] on div "27035617.pdf" at bounding box center [653, 604] width 124 height 36
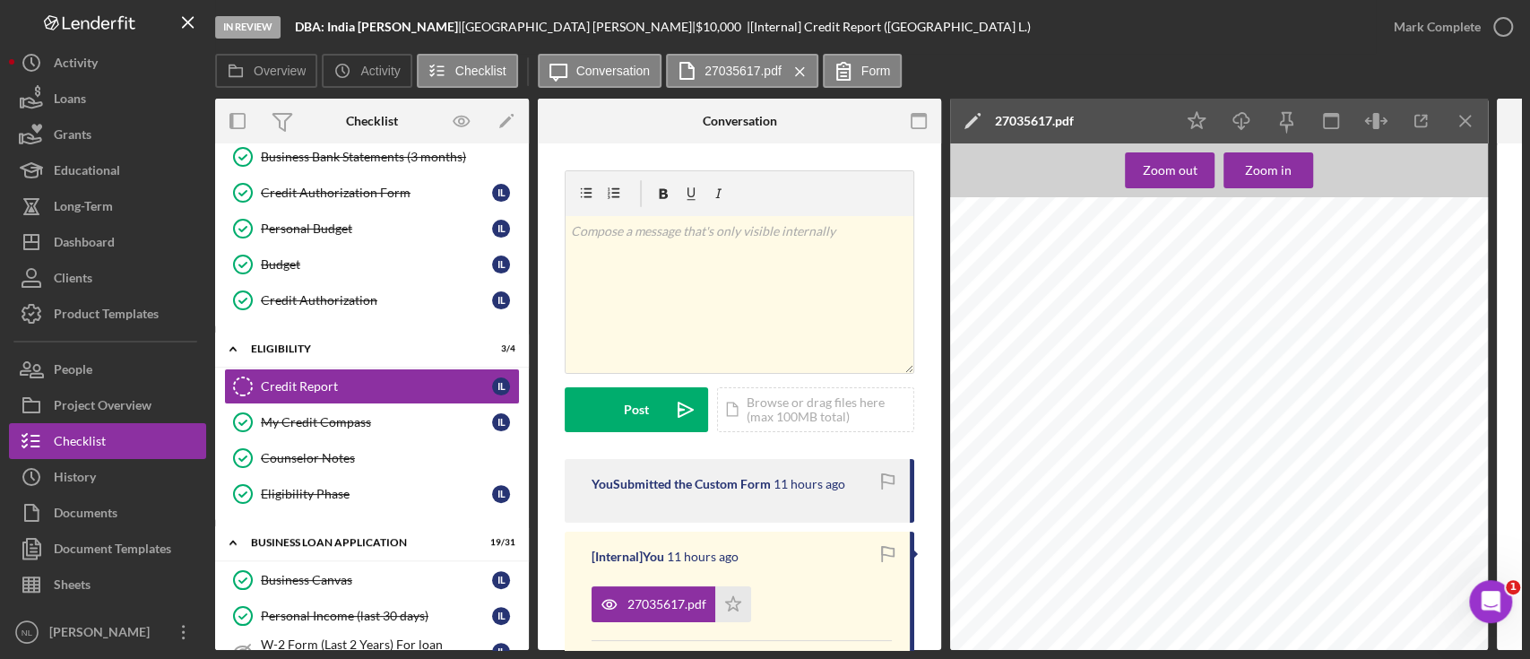
click at [1443, 133] on div "Icon/Star Icon/Download Icon/Menu Close" at bounding box center [1331, 121] width 314 height 45
click at [1451, 133] on icon "Icon/Menu Close" at bounding box center [1466, 121] width 40 height 40
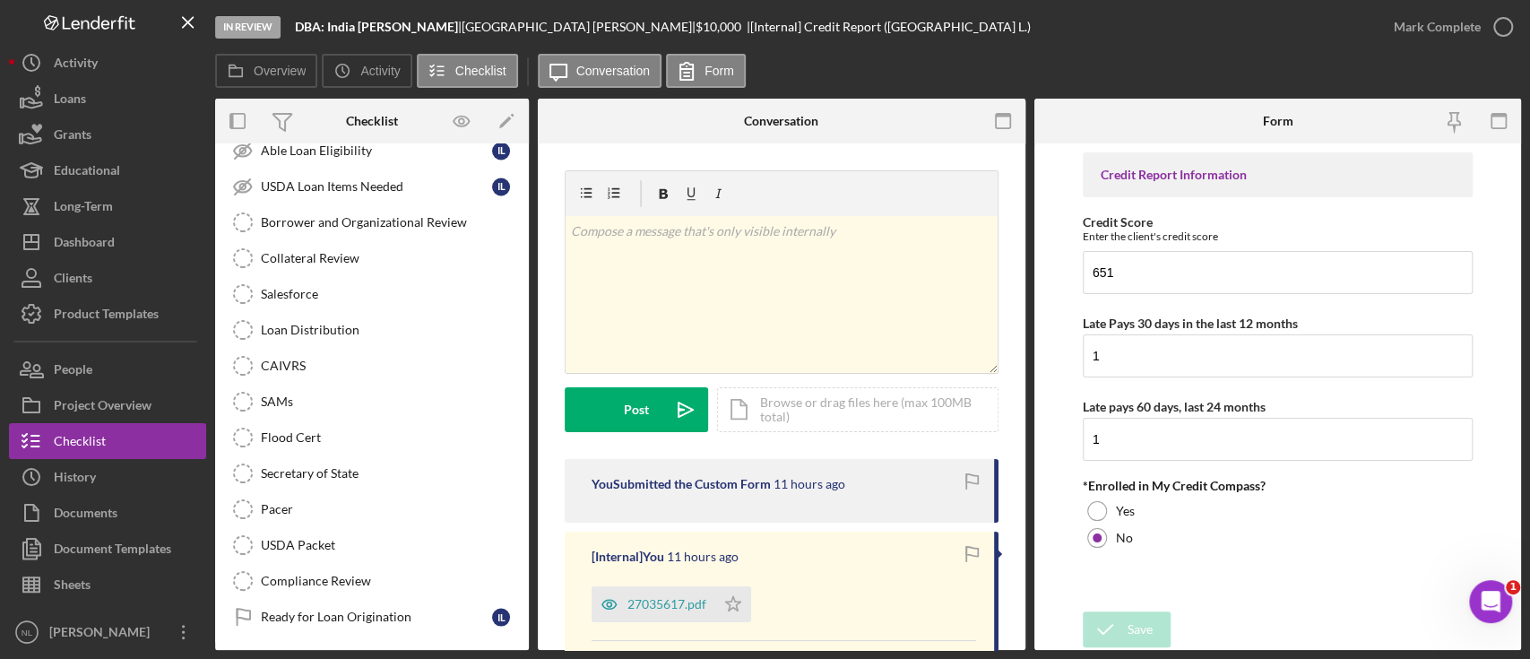
scroll to position [2186, 0]
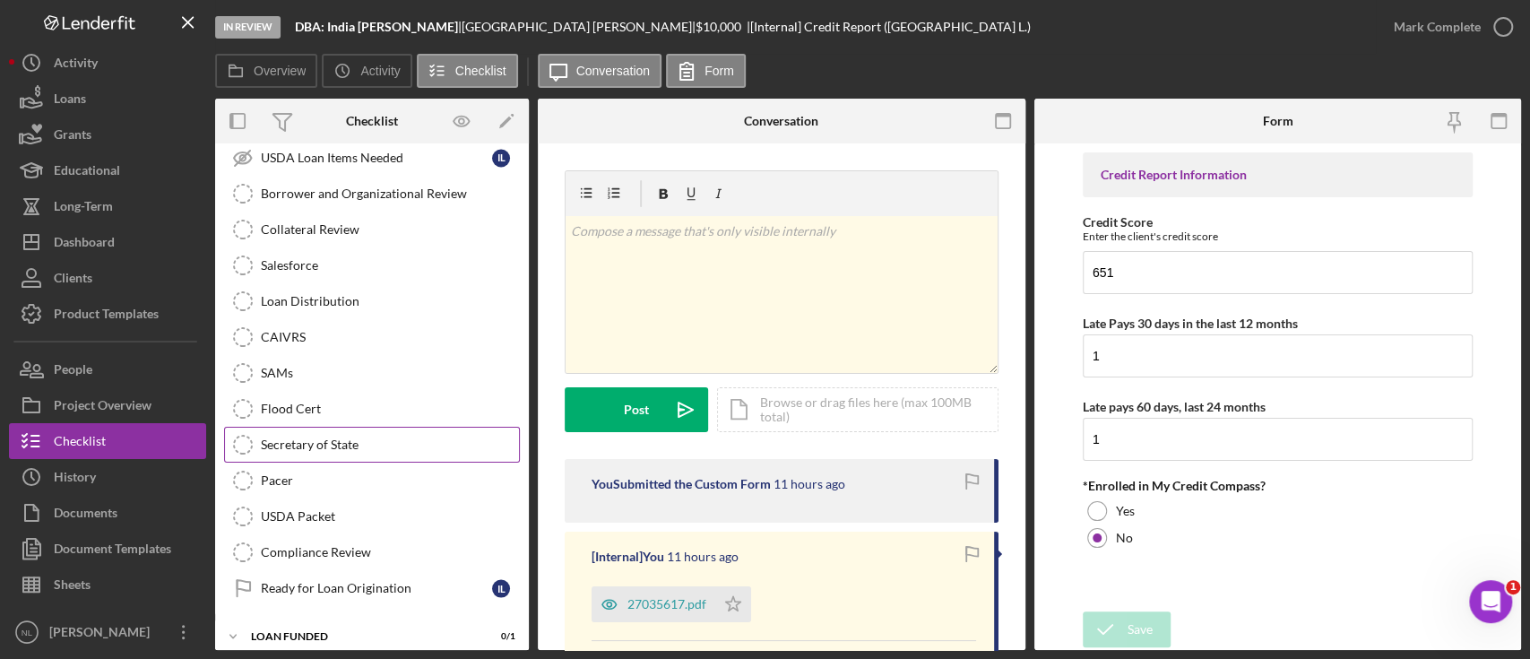
click at [317, 445] on link "Secretary of State Secretary of State" at bounding box center [372, 445] width 296 height 36
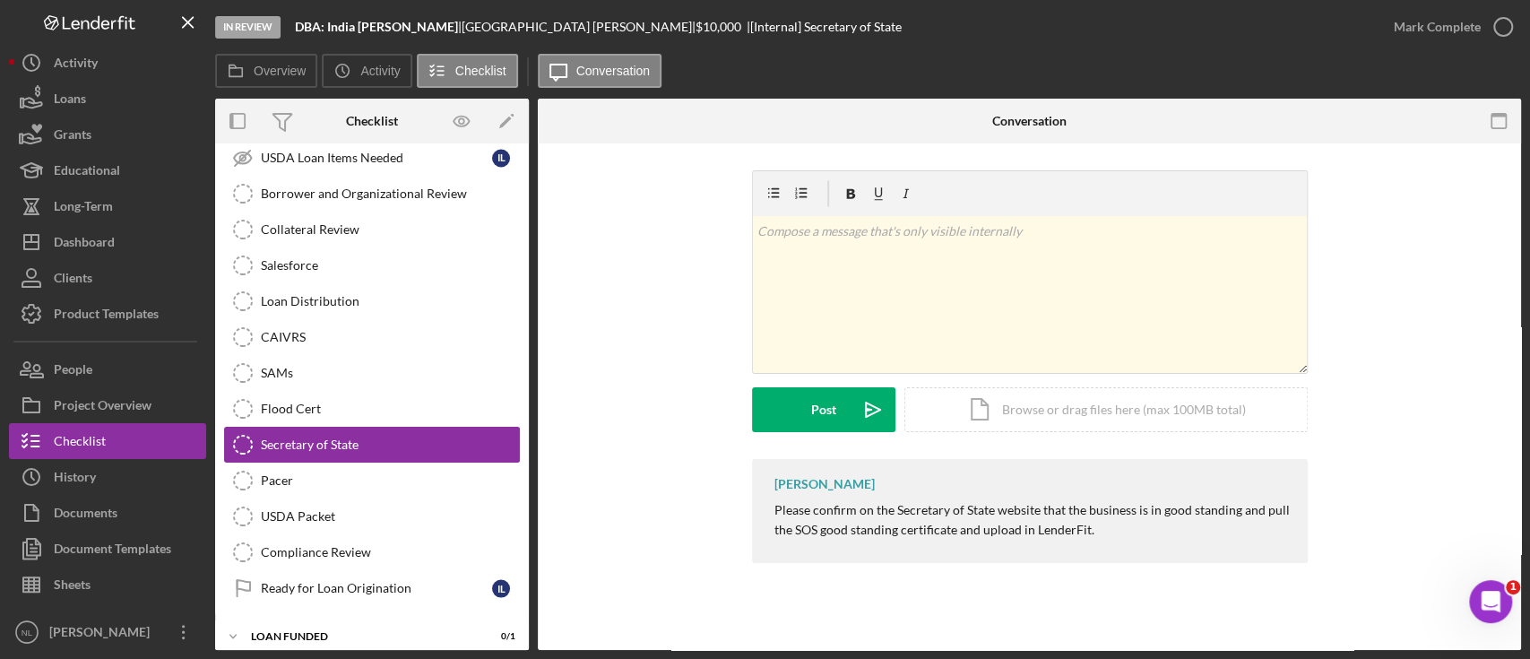
scroll to position [2186, 0]
click at [315, 234] on link "Collateral Review Collateral Review" at bounding box center [372, 230] width 296 height 36
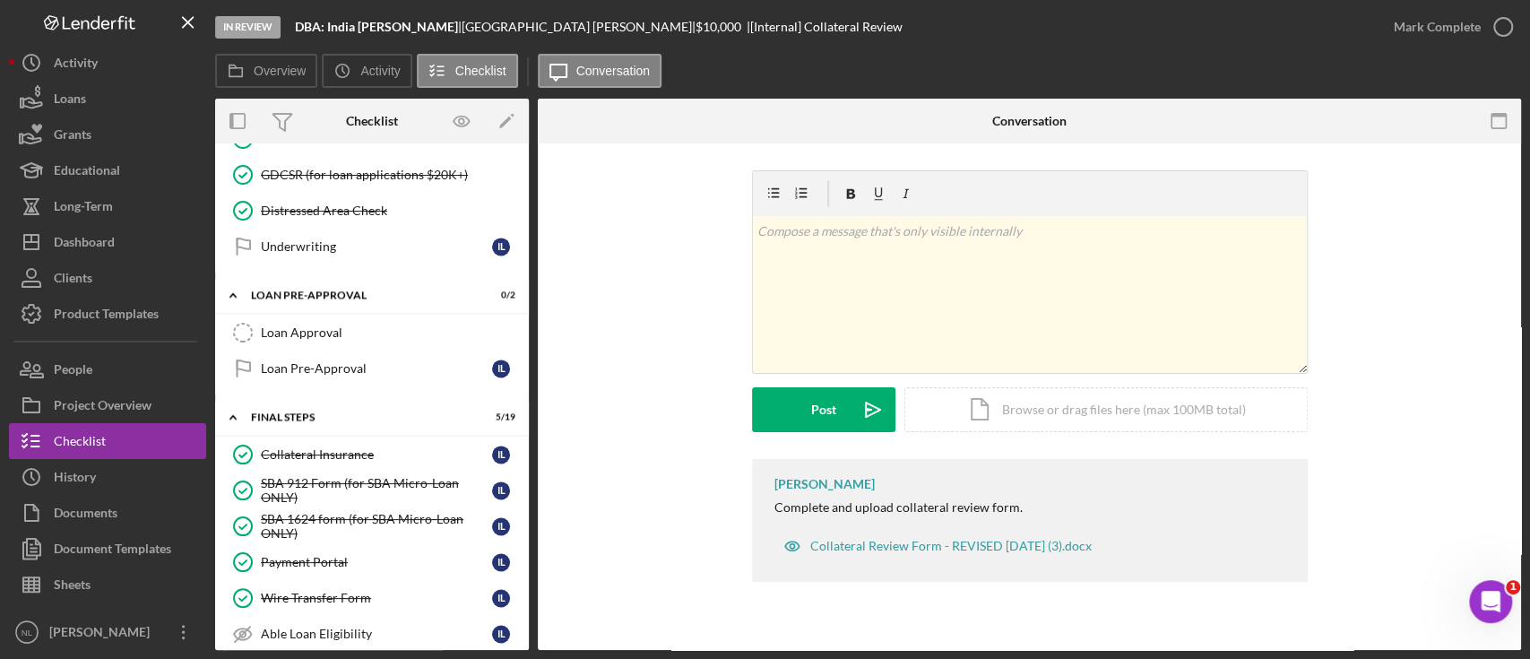
scroll to position [1471, 0]
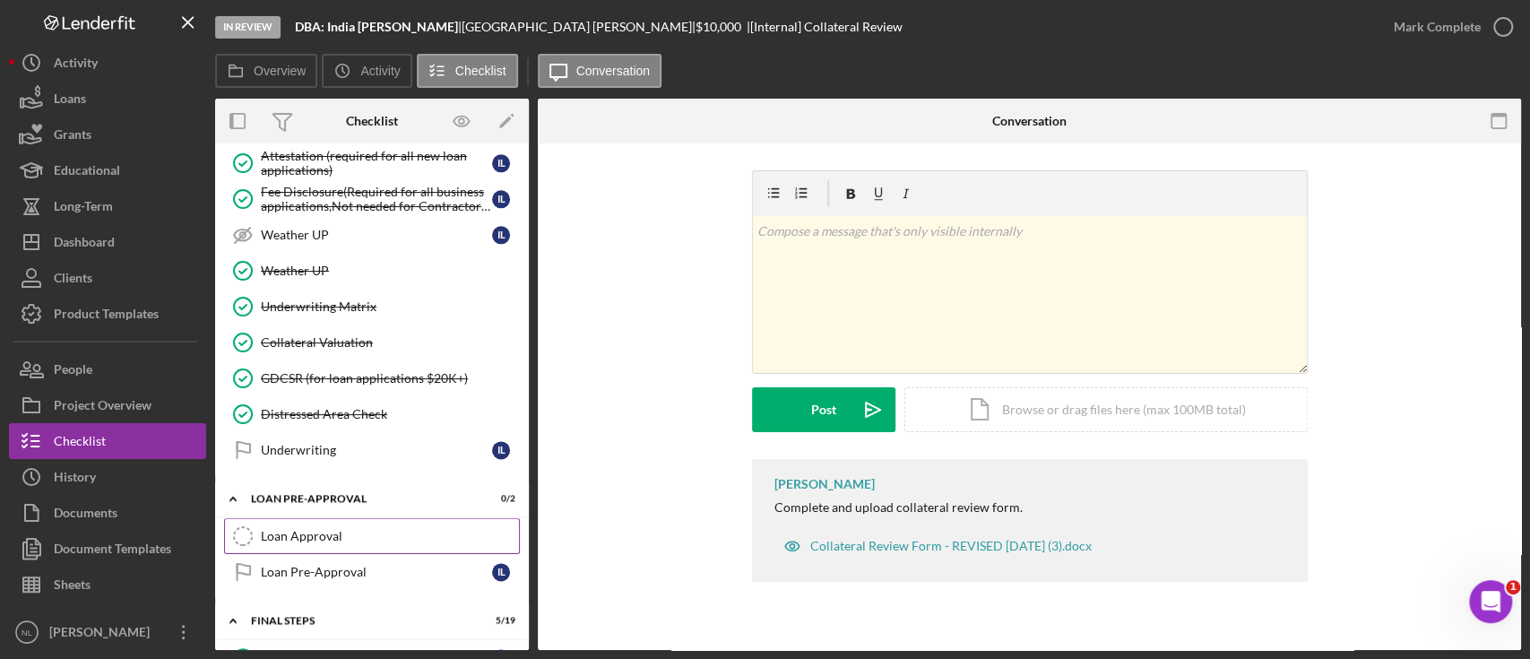
click at [320, 518] on link "Loan Approval Loan Approval" at bounding box center [372, 536] width 296 height 36
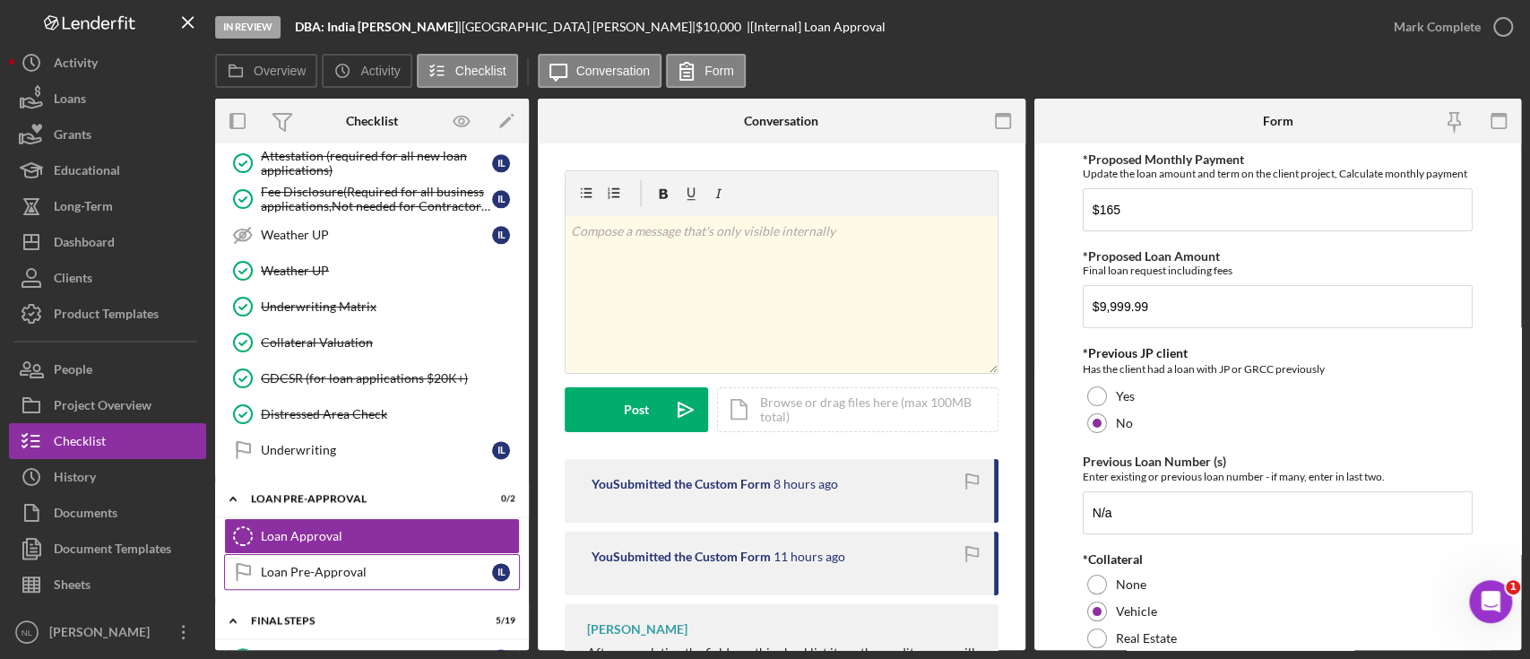
click at [343, 565] on div "Loan Pre-Approval" at bounding box center [376, 572] width 231 height 14
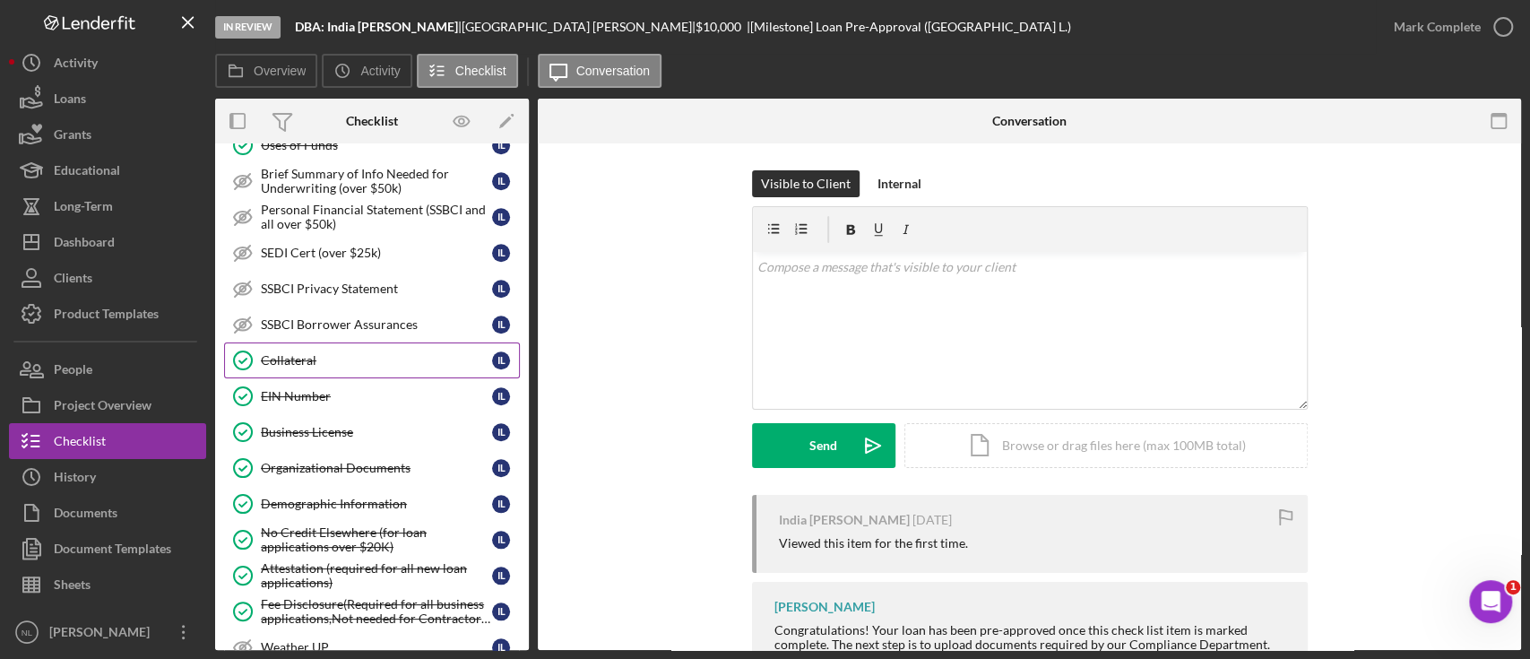
scroll to position [1055, 0]
click at [325, 359] on div "Collateral" at bounding box center [376, 364] width 231 height 14
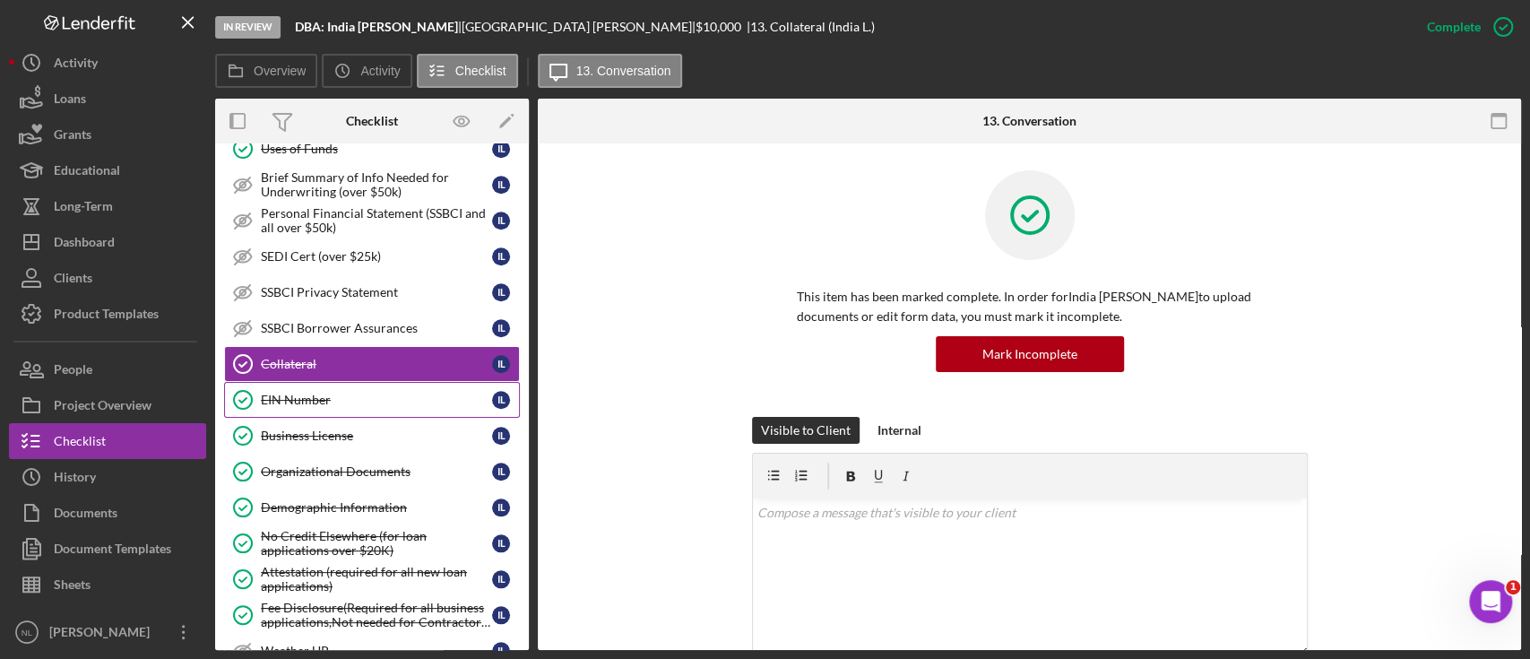
click at [356, 393] on div "EIN Number" at bounding box center [376, 400] width 231 height 14
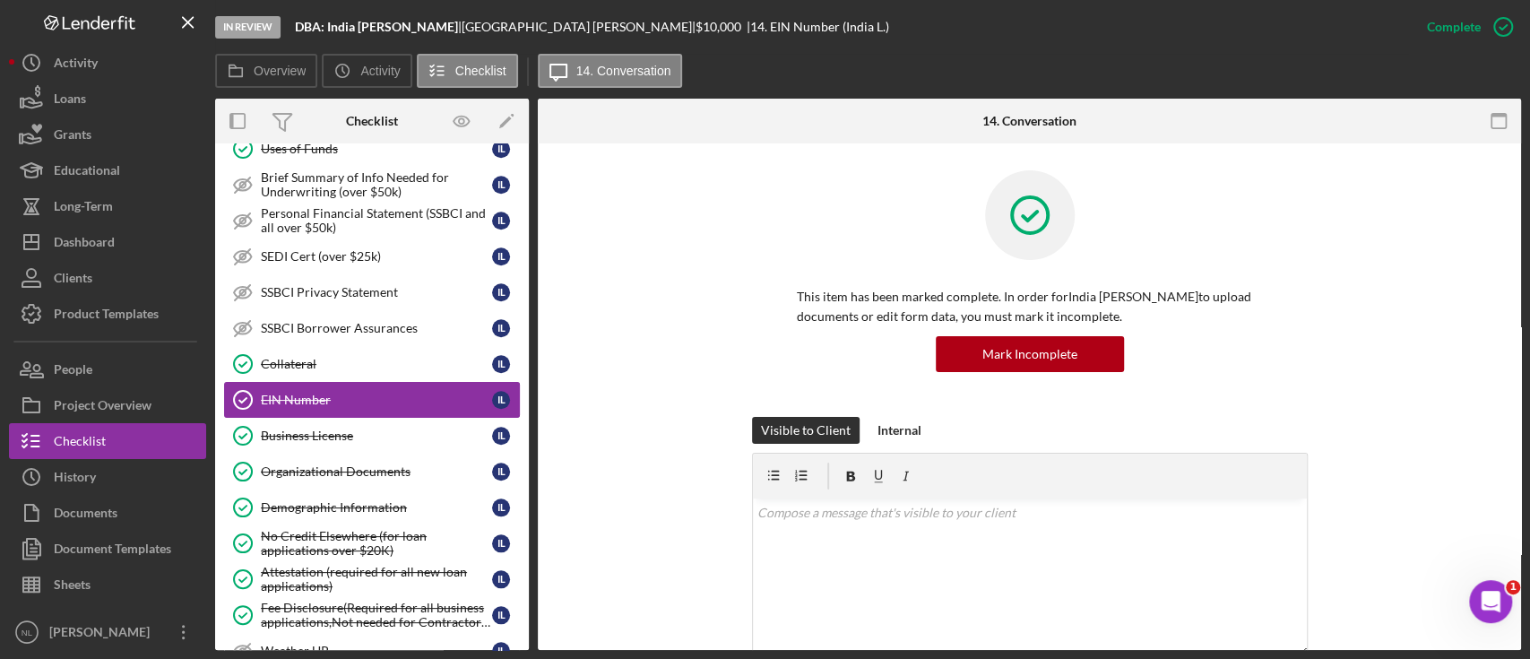
click at [335, 382] on link "EIN Number EIN Number I L" at bounding box center [372, 400] width 296 height 36
click at [331, 357] on div "Collateral" at bounding box center [376, 364] width 231 height 14
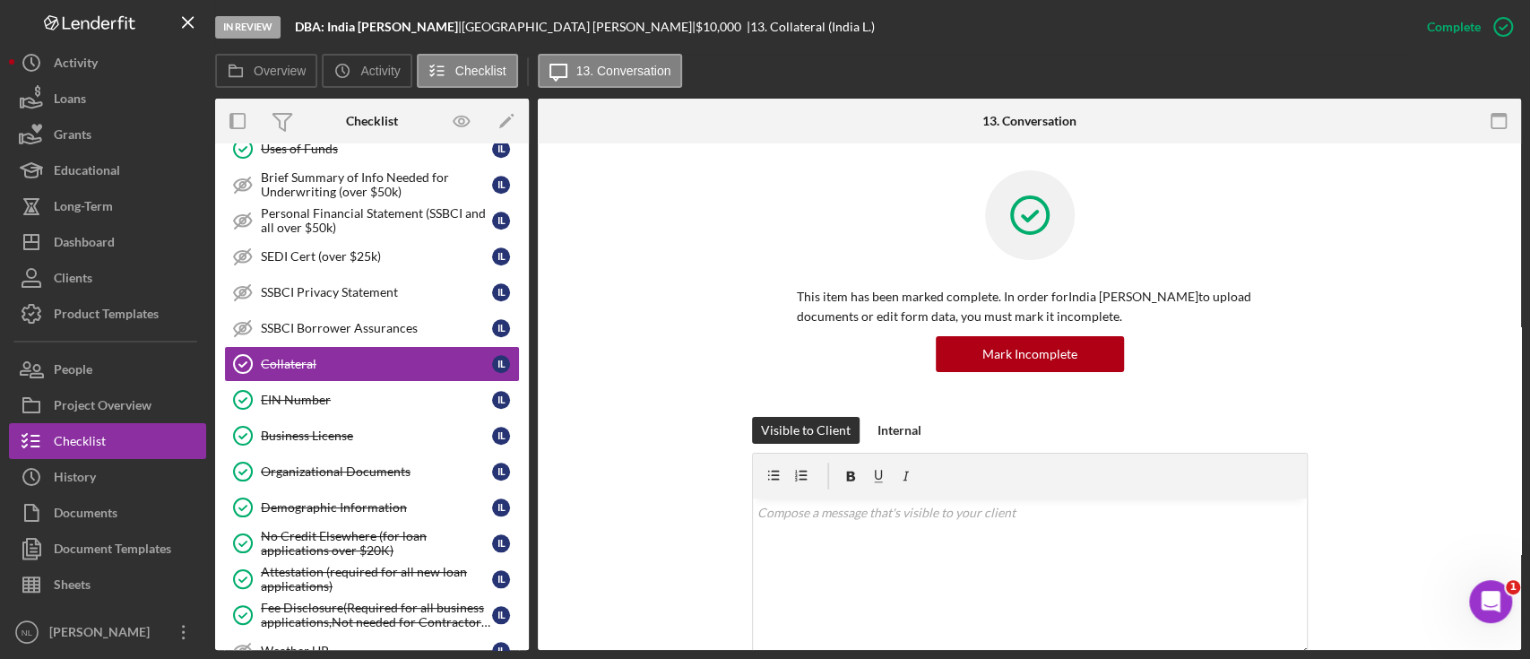
scroll to position [679, 0]
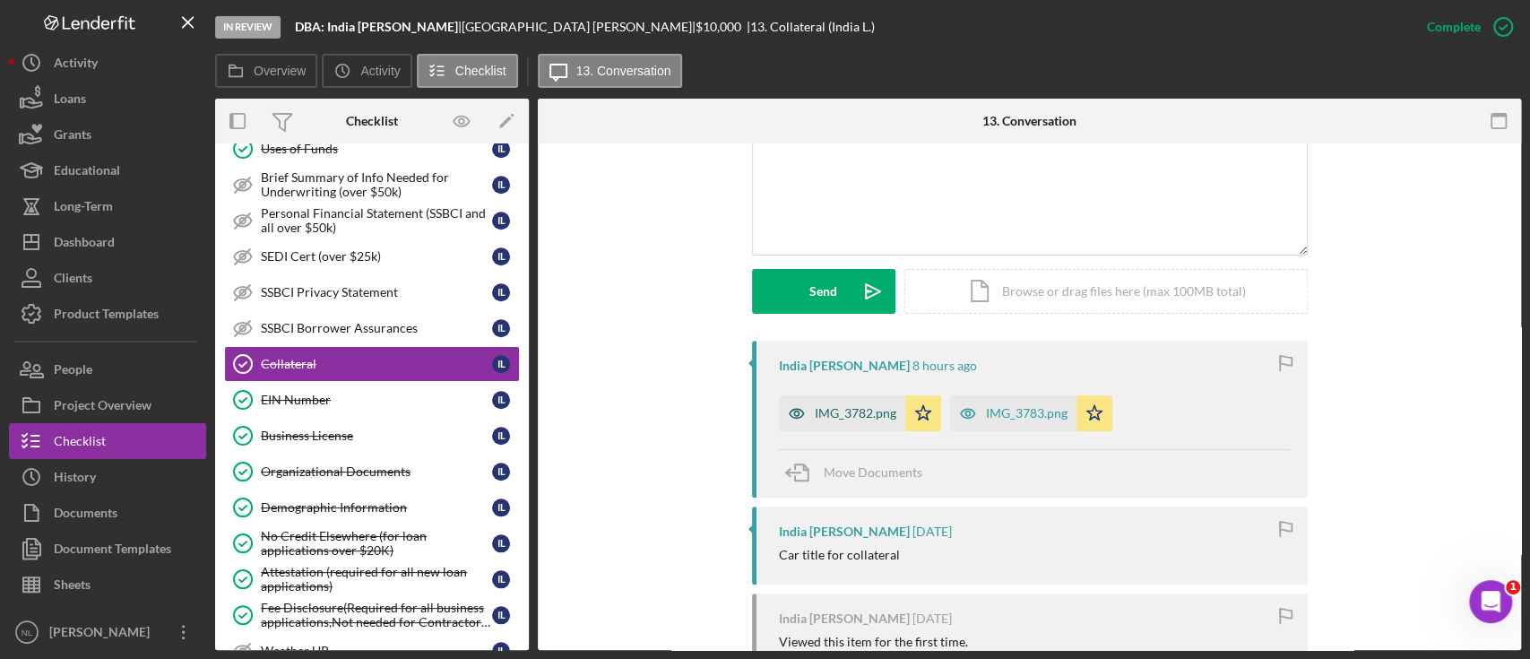
click at [851, 415] on div "IMG_3782.png" at bounding box center [856, 413] width 82 height 14
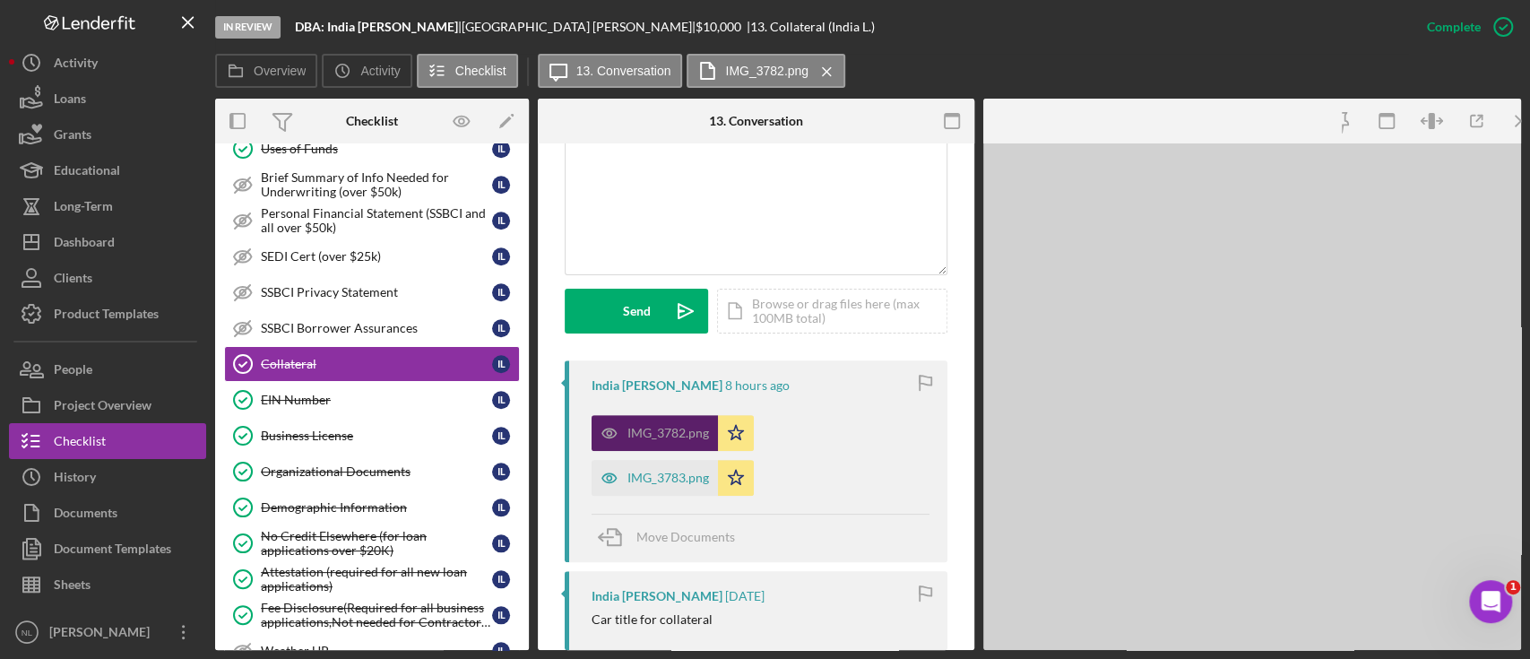
scroll to position [420, 0]
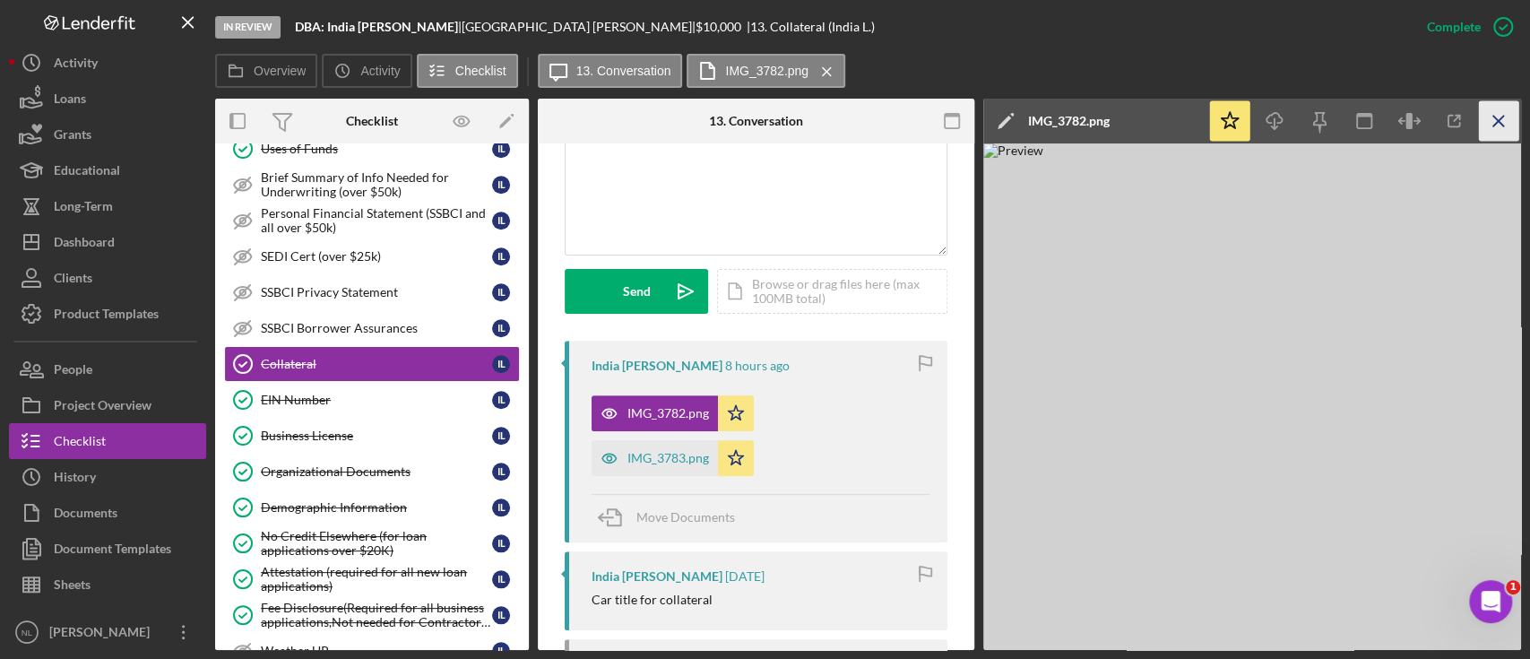
click at [1506, 129] on icon "Icon/Menu Close" at bounding box center [1499, 121] width 40 height 40
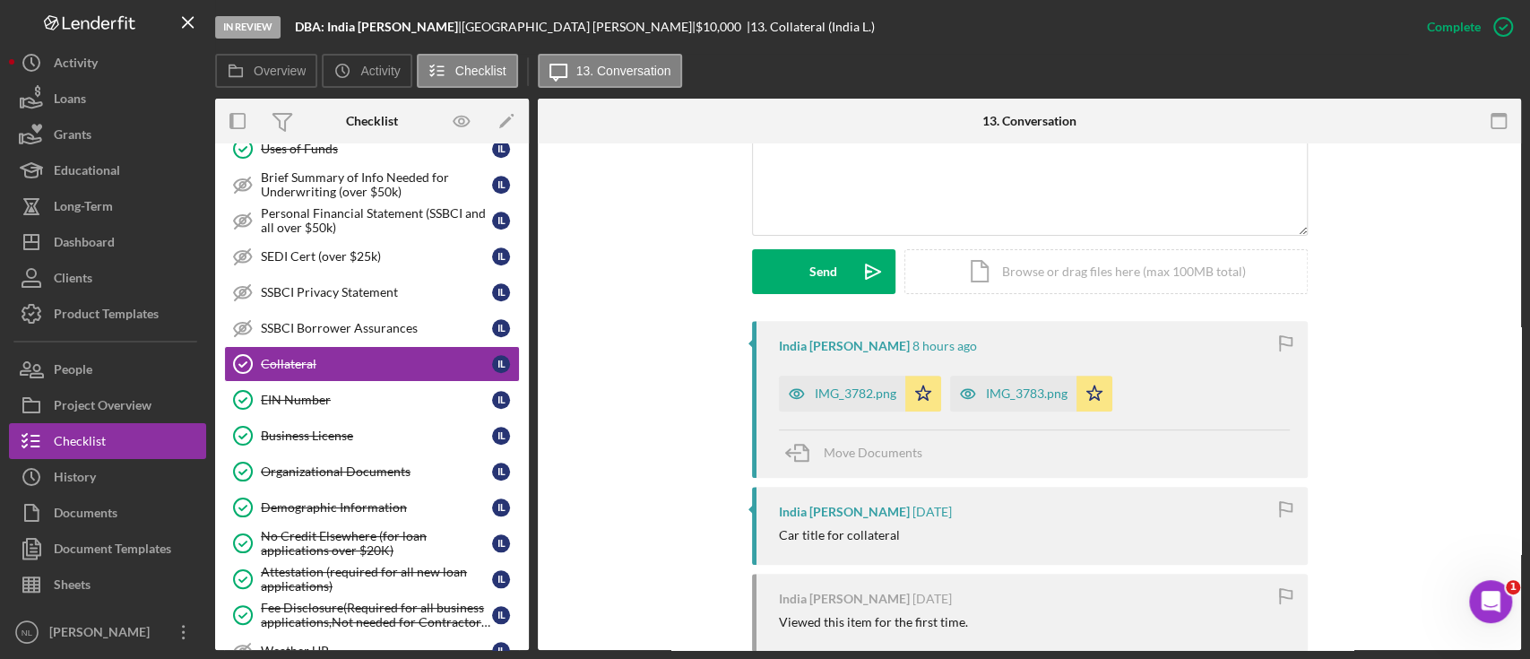
scroll to position [401, 0]
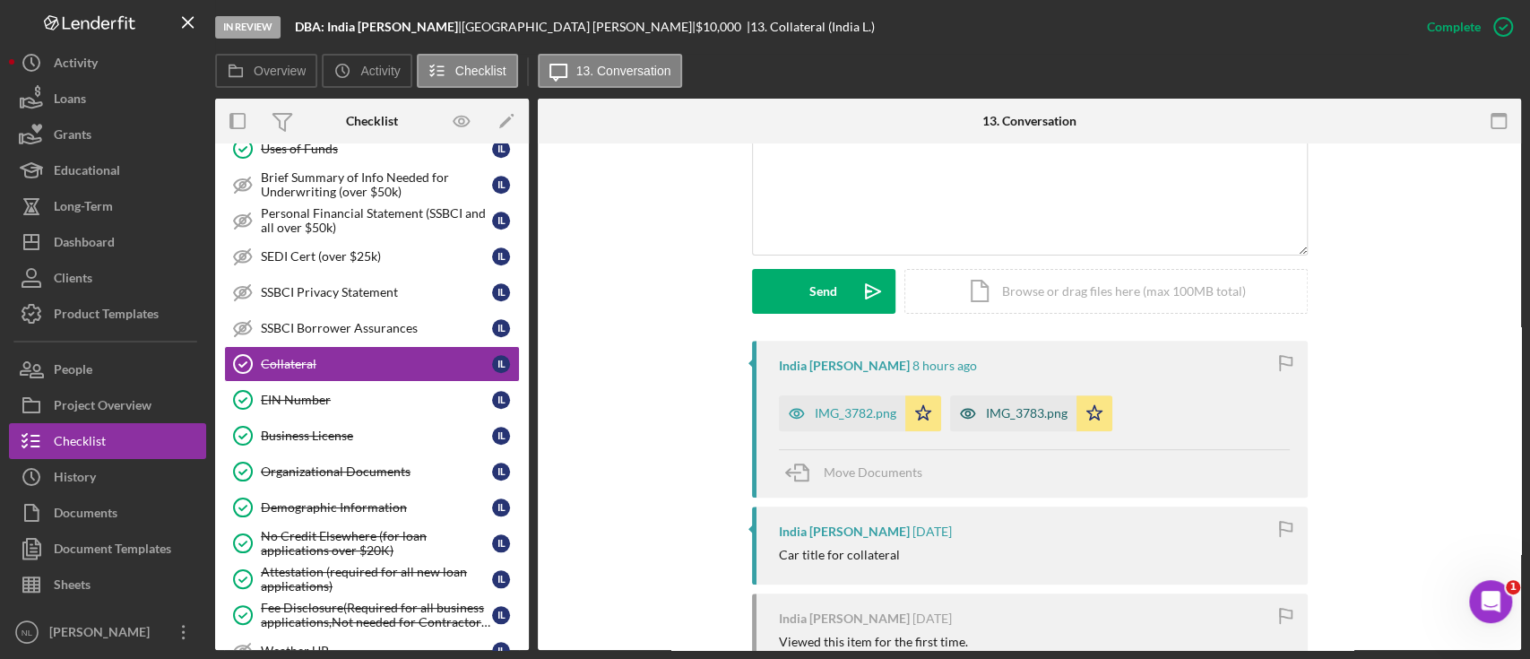
click at [993, 419] on div "IMG_3783.png" at bounding box center [1013, 413] width 126 height 36
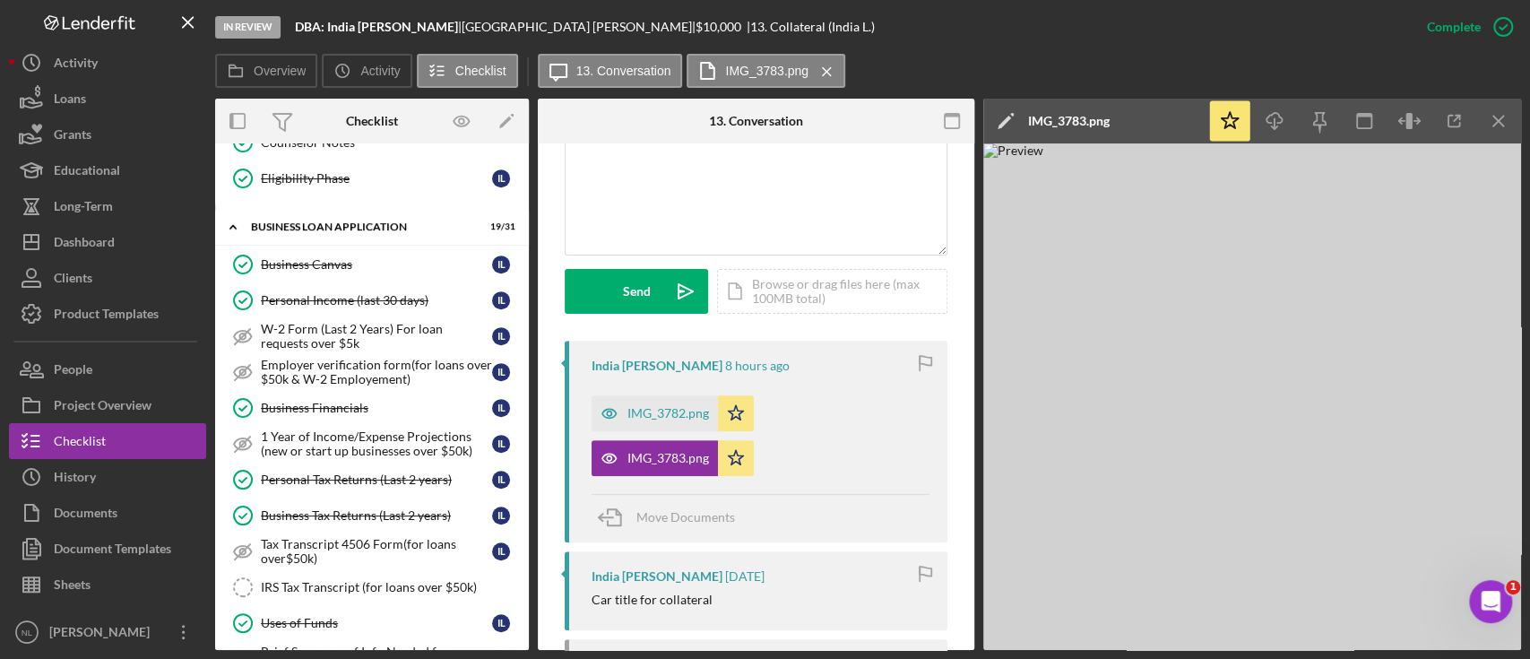
scroll to position [577, 0]
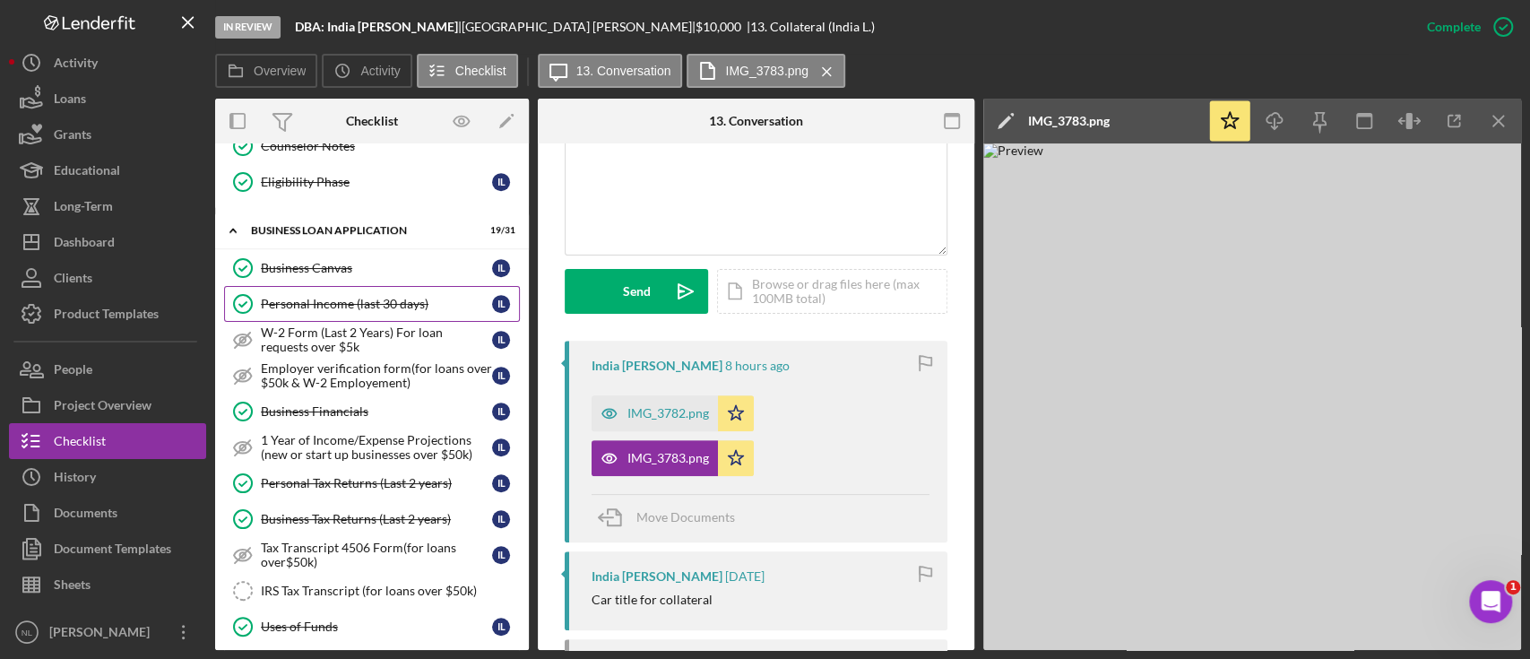
click at [352, 306] on link "Personal Income (last 30 days) Personal Income (last 30 days) I L" at bounding box center [372, 304] width 296 height 36
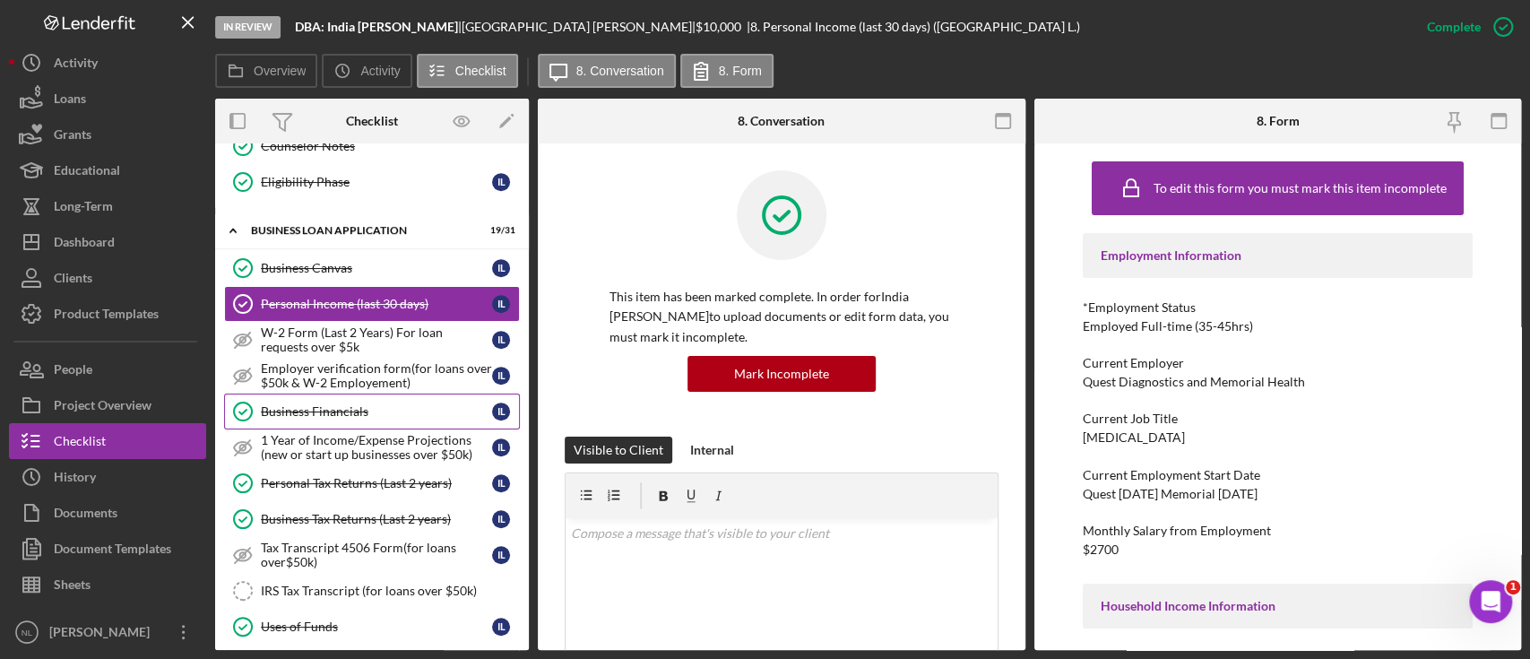
click at [352, 393] on link "Business Financials Business Financials I L" at bounding box center [372, 411] width 296 height 36
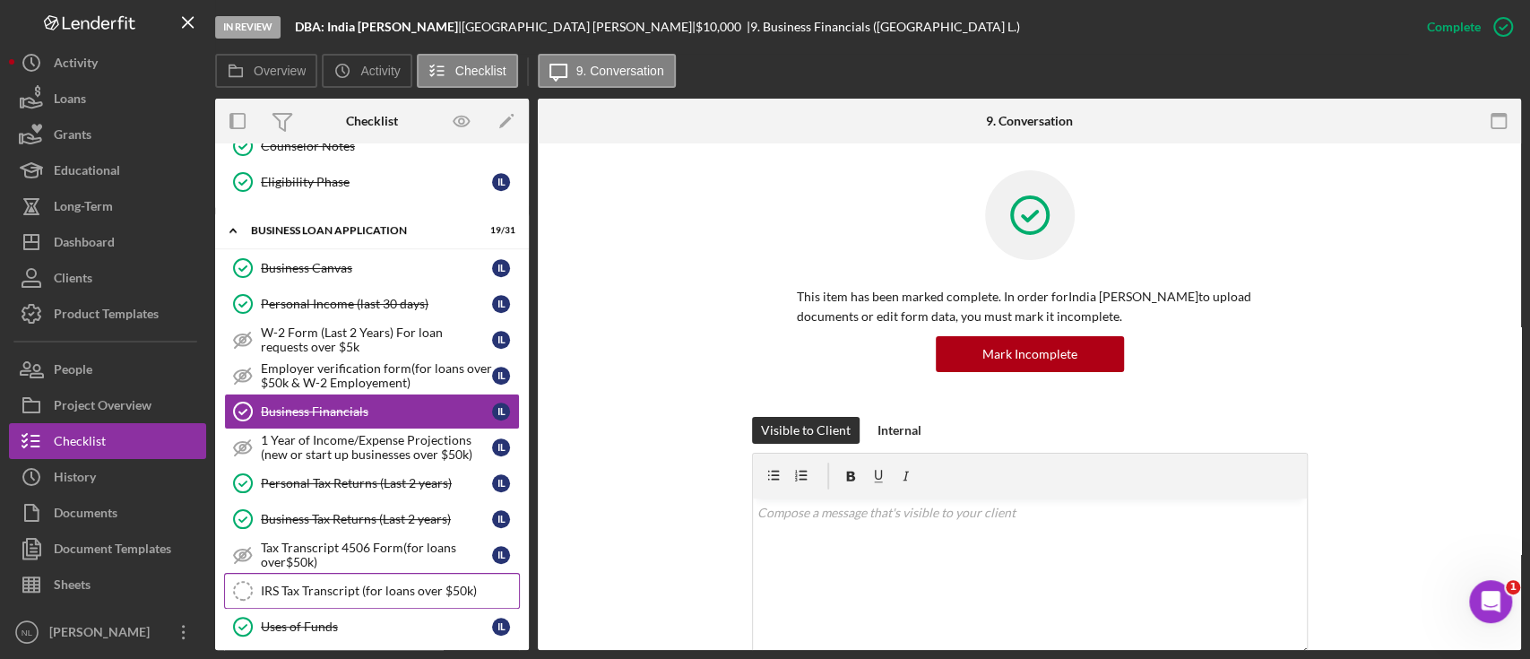
click at [379, 584] on div "IRS Tax Transcript (for loans over $50k)" at bounding box center [390, 590] width 258 height 14
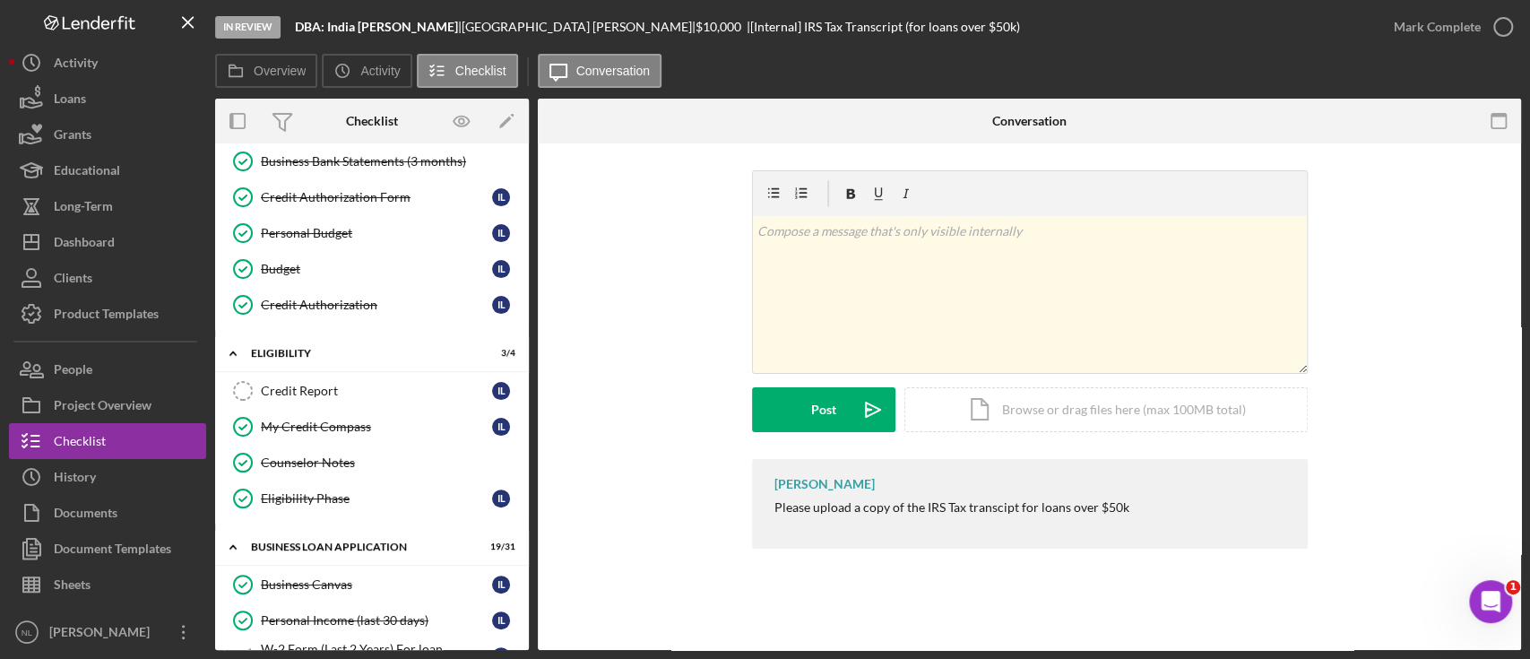
scroll to position [137, 0]
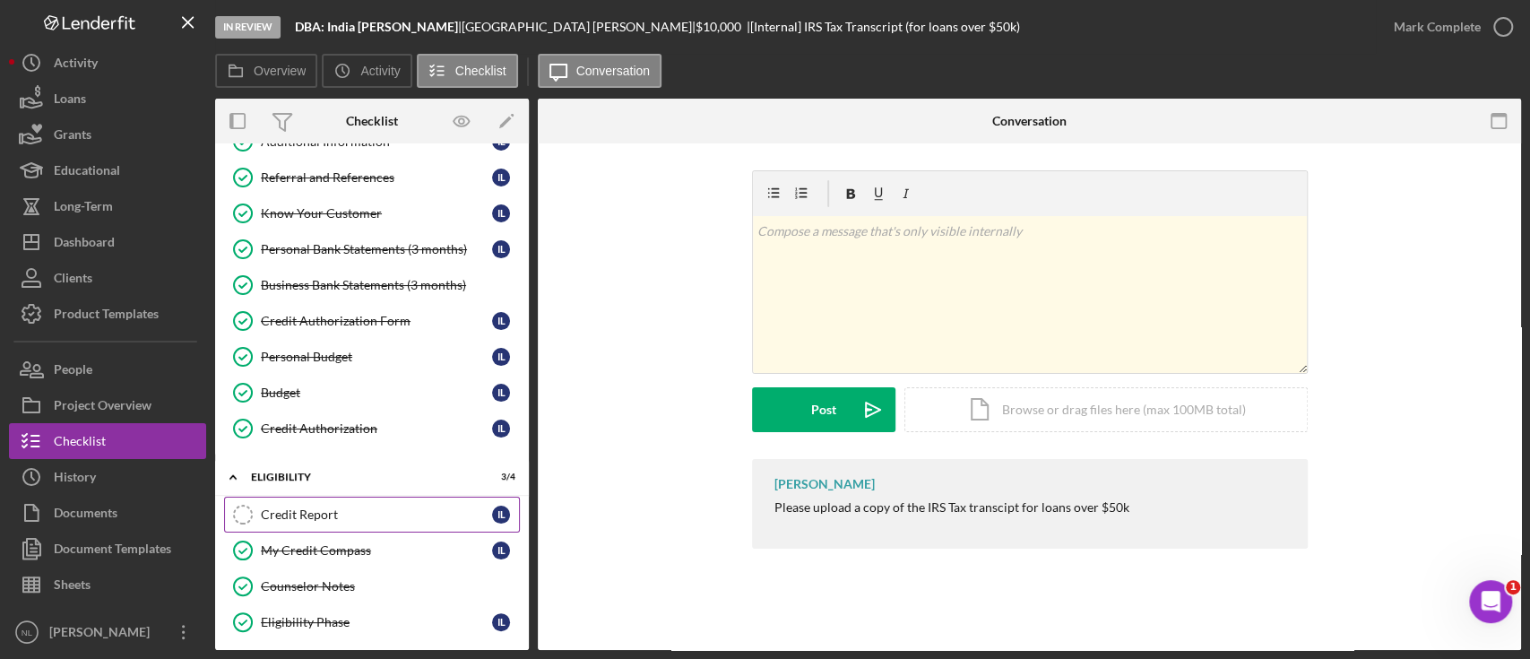
click at [336, 527] on link "Credit Report Credit Report I L" at bounding box center [372, 514] width 296 height 36
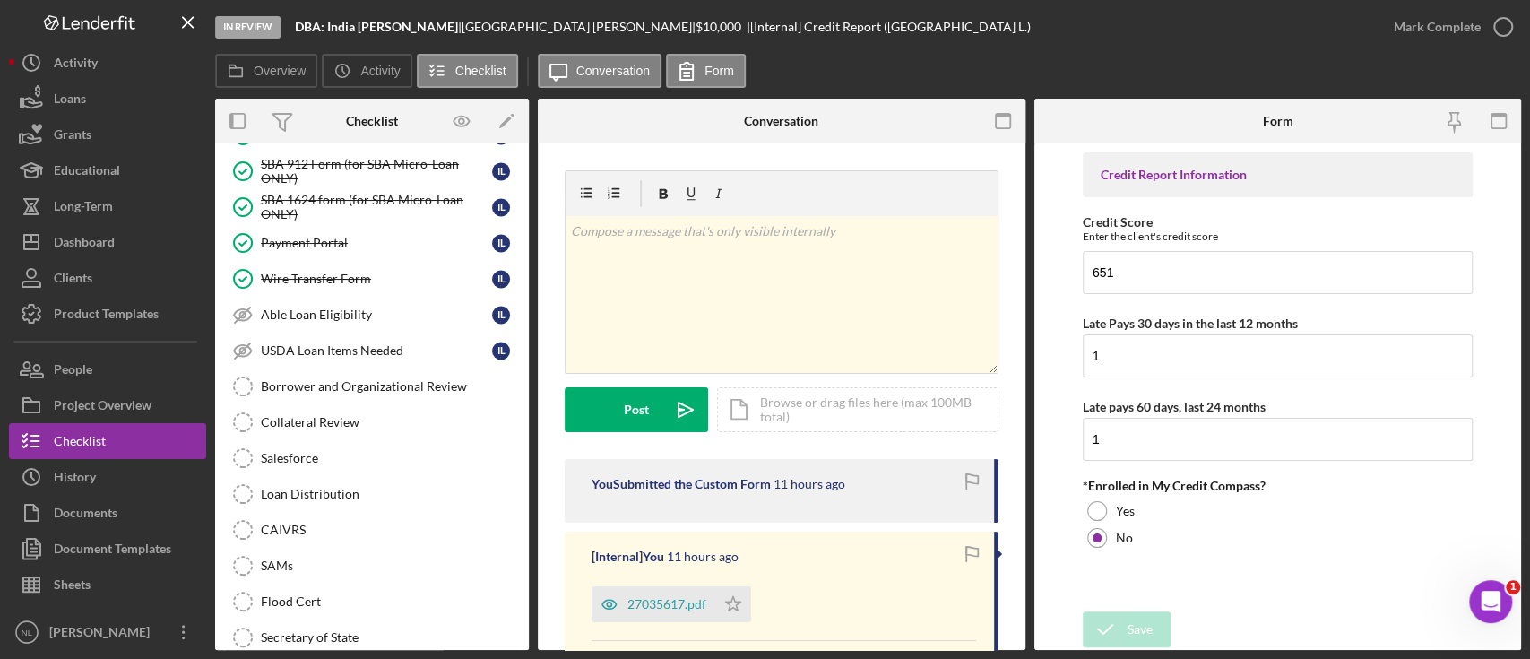
scroll to position [1990, 0]
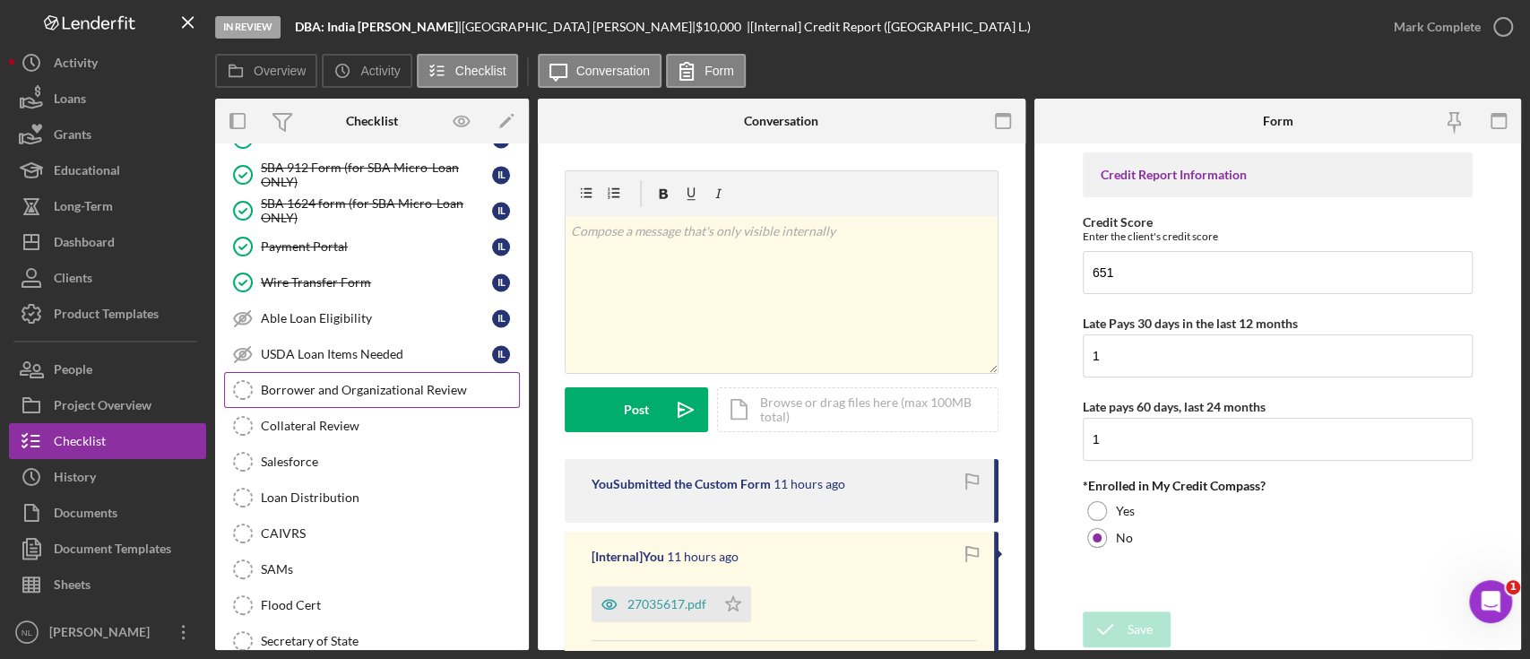
click at [357, 384] on link "Borrower and Organizational Review Borrower and Organizational Review" at bounding box center [372, 390] width 296 height 36
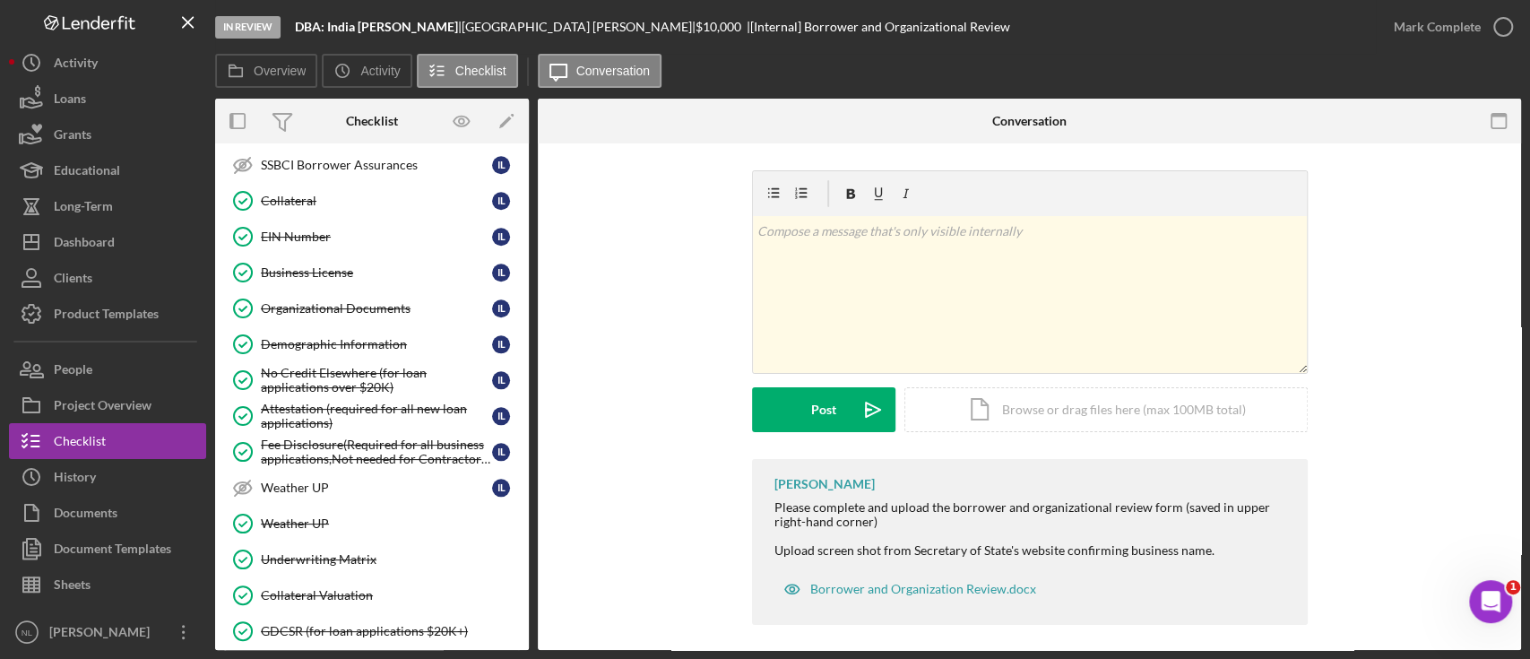
scroll to position [1121, 0]
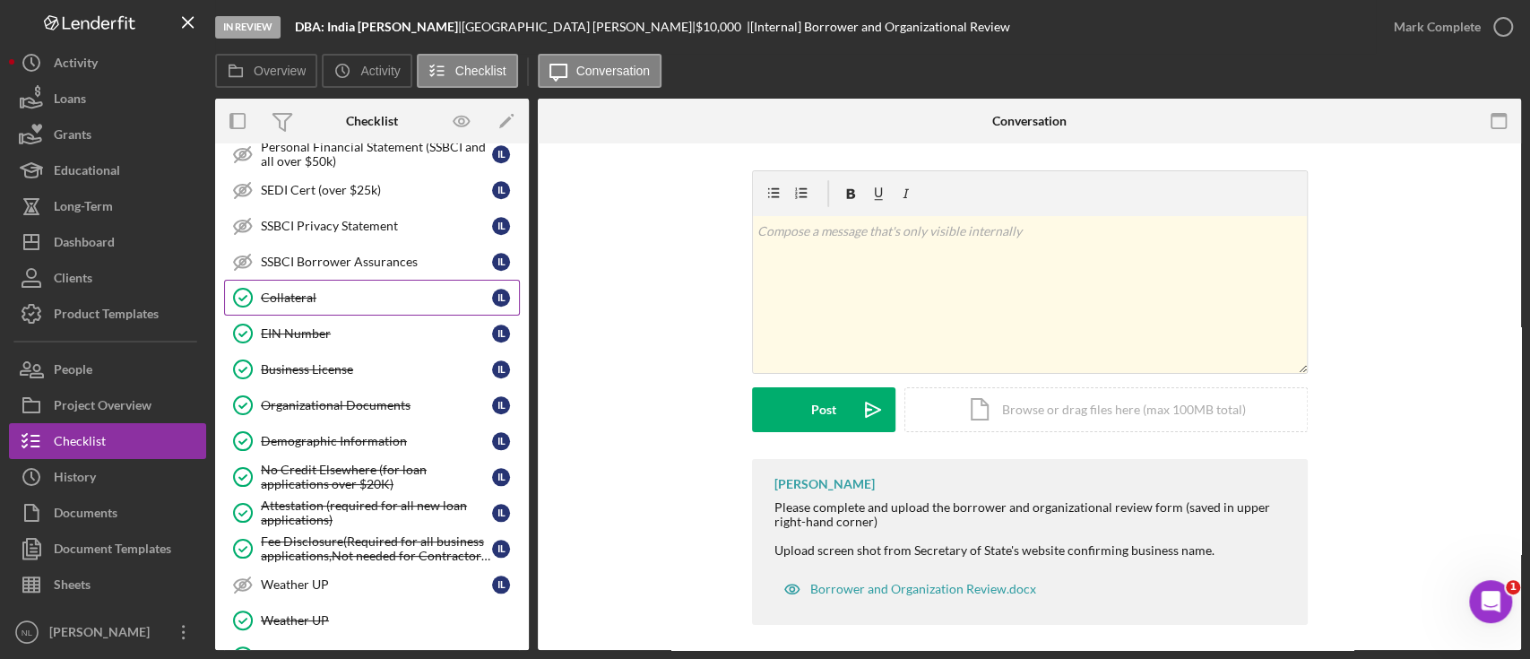
click at [325, 299] on link "Collateral Collateral I L" at bounding box center [372, 298] width 296 height 36
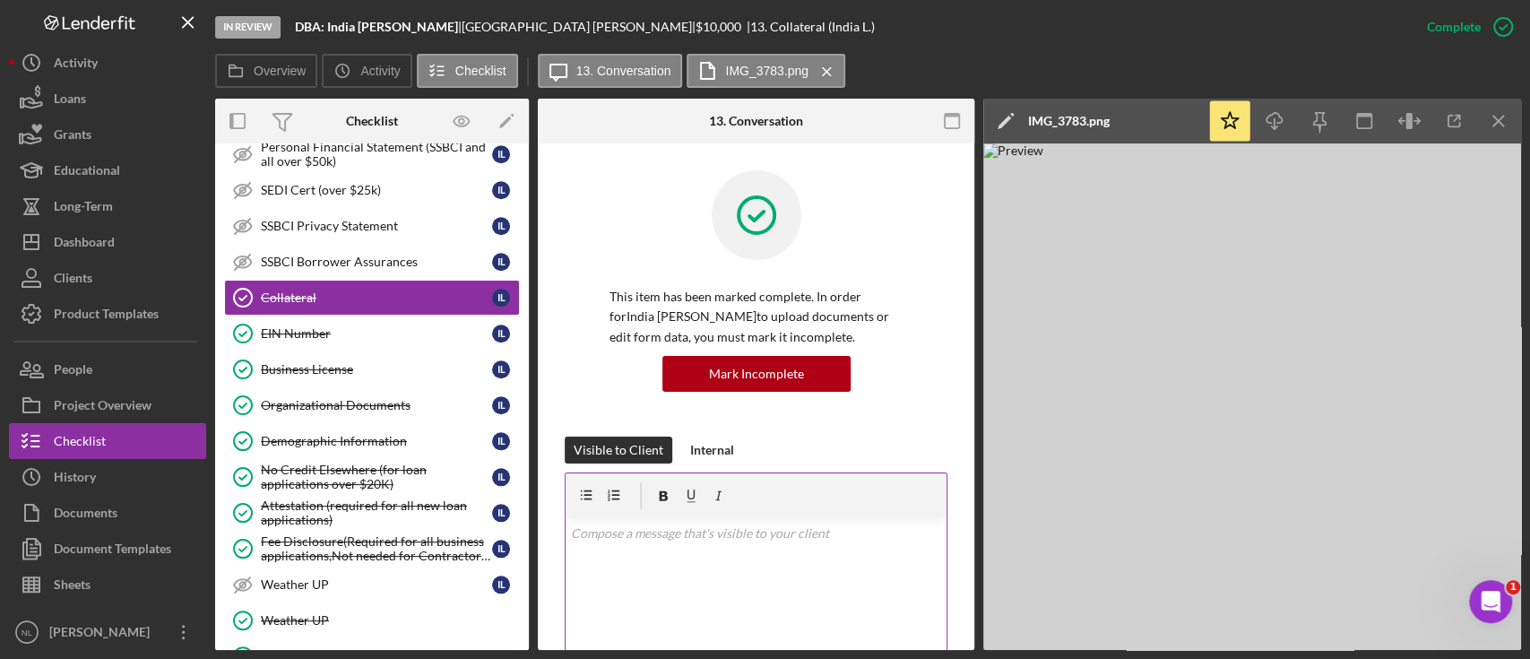
scroll to position [329, 0]
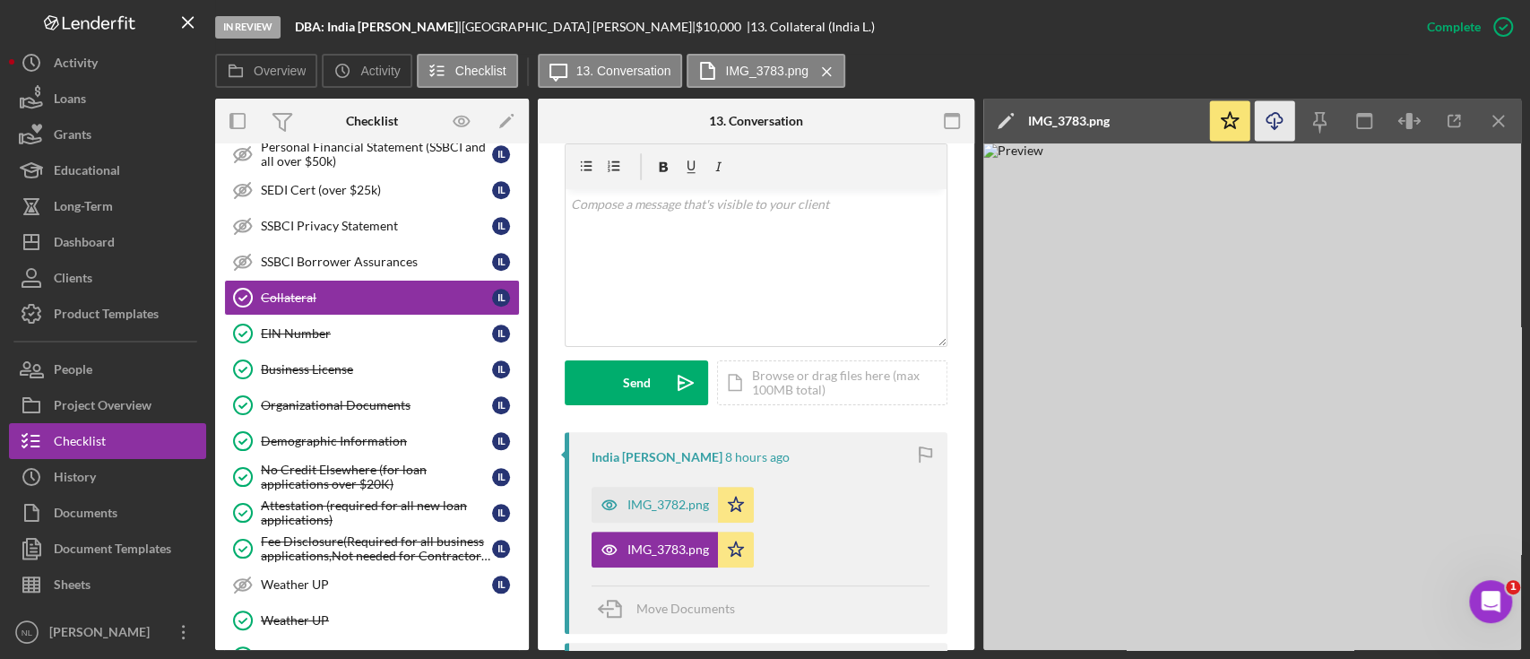
click at [1267, 134] on icon "Icon/Download" at bounding box center [1275, 121] width 40 height 40
click at [651, 498] on div "IMG_3782.png" at bounding box center [668, 504] width 82 height 14
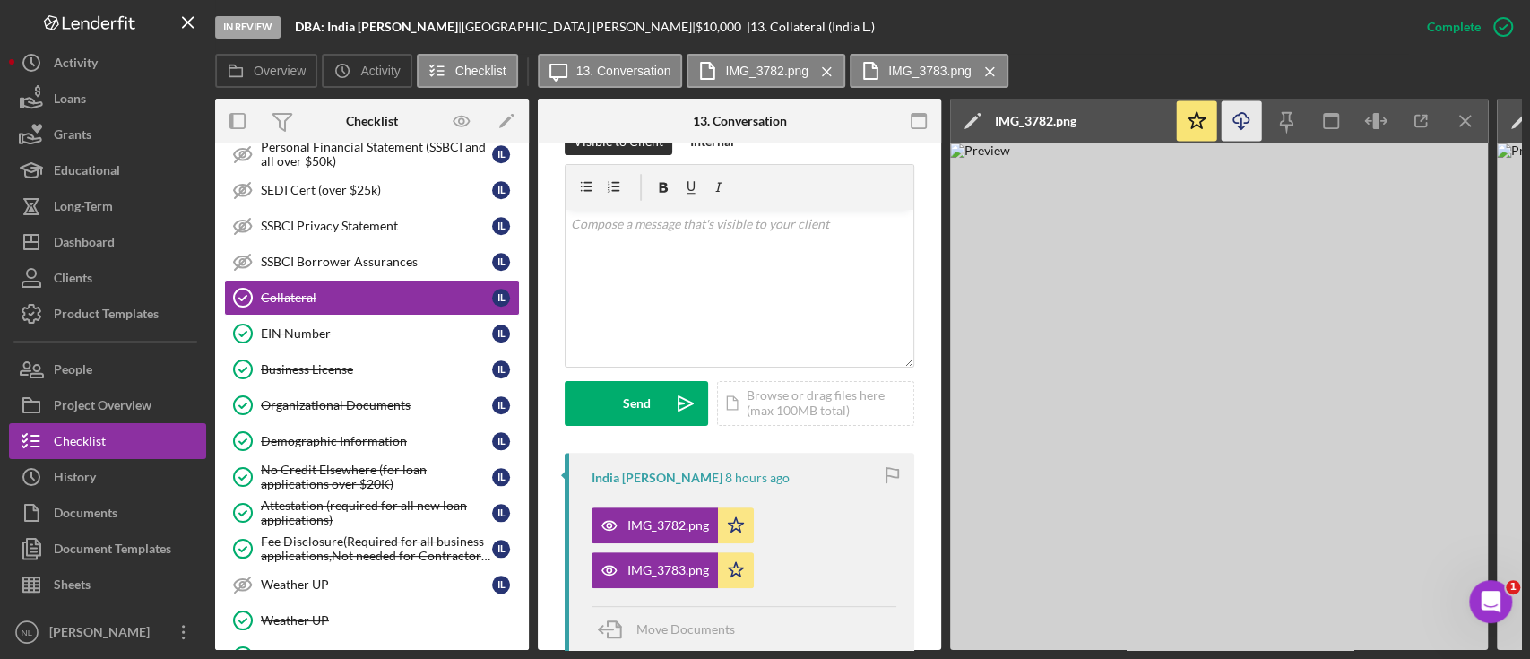
click at [1257, 130] on icon "Icon/Download" at bounding box center [1242, 121] width 40 height 40
click at [1467, 111] on icon "Icon/Menu Close" at bounding box center [1466, 121] width 40 height 40
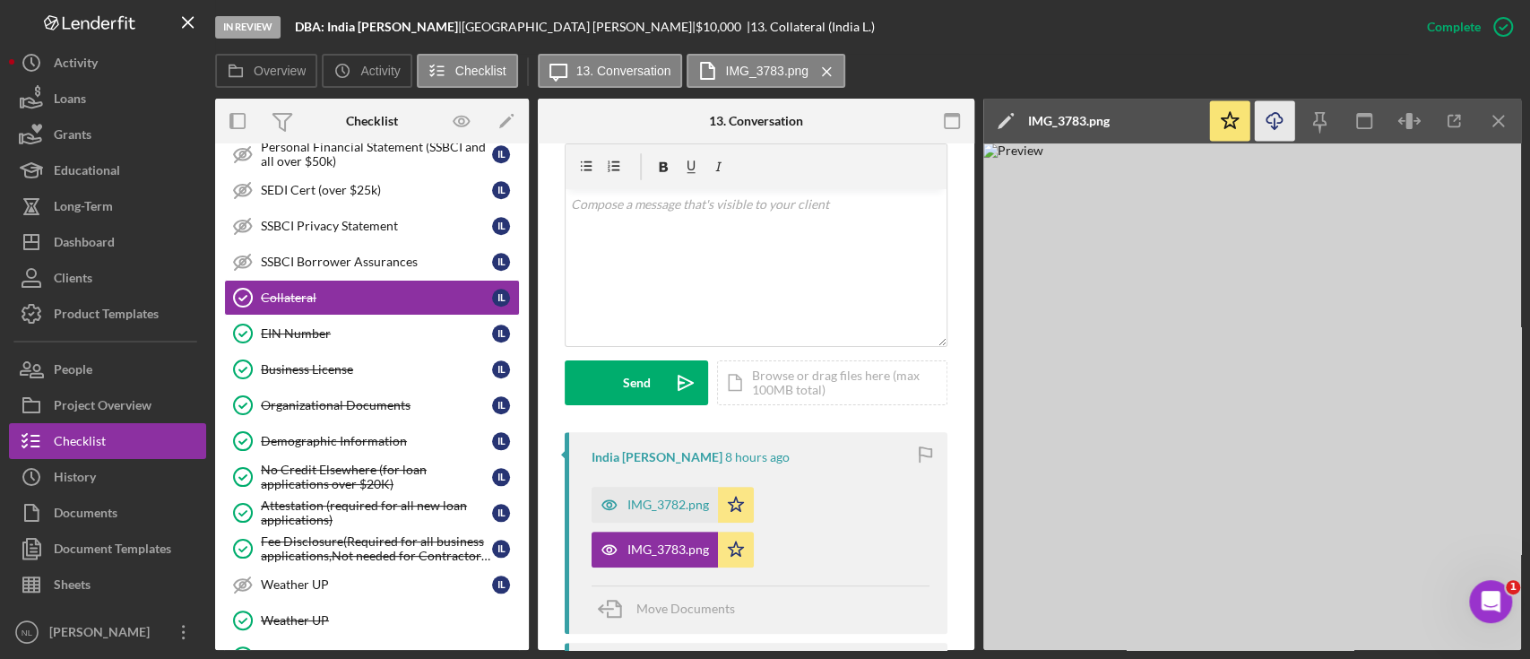
click at [1283, 126] on icon "Icon/Download" at bounding box center [1275, 121] width 40 height 40
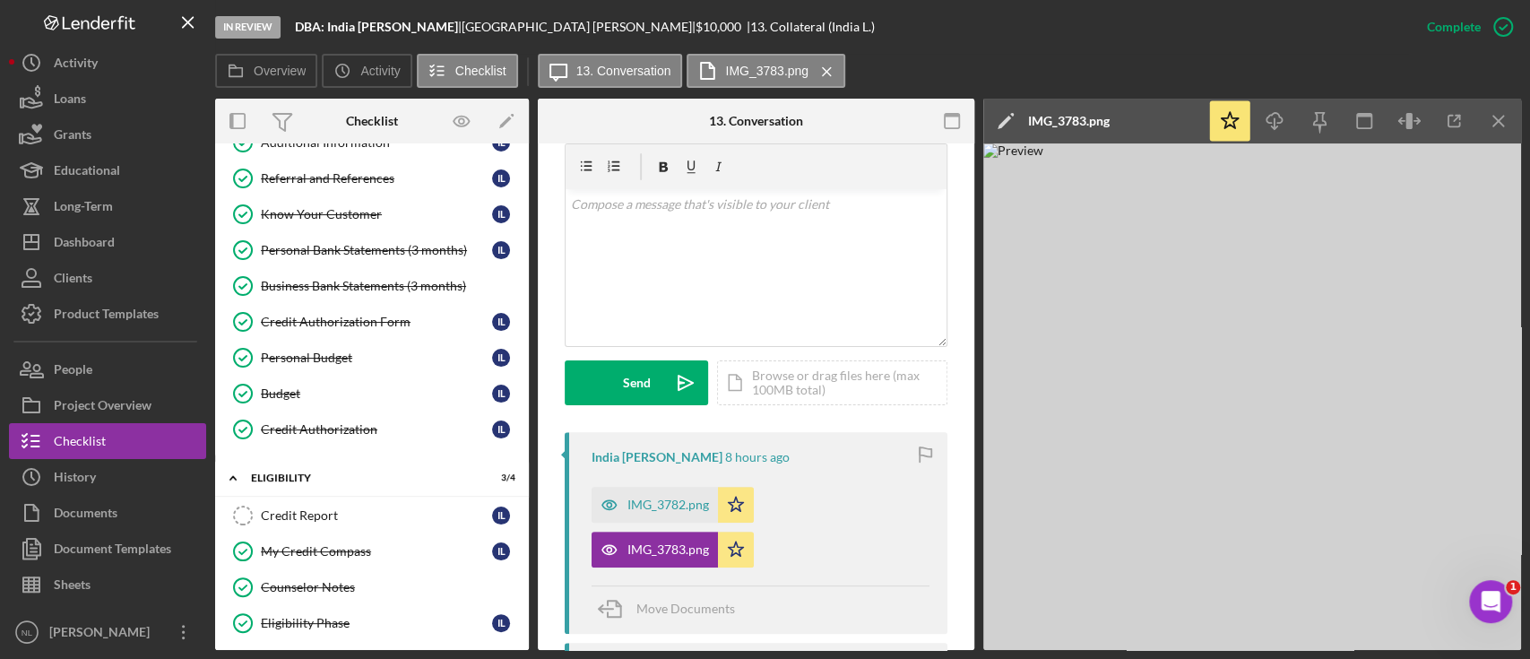
scroll to position [130, 0]
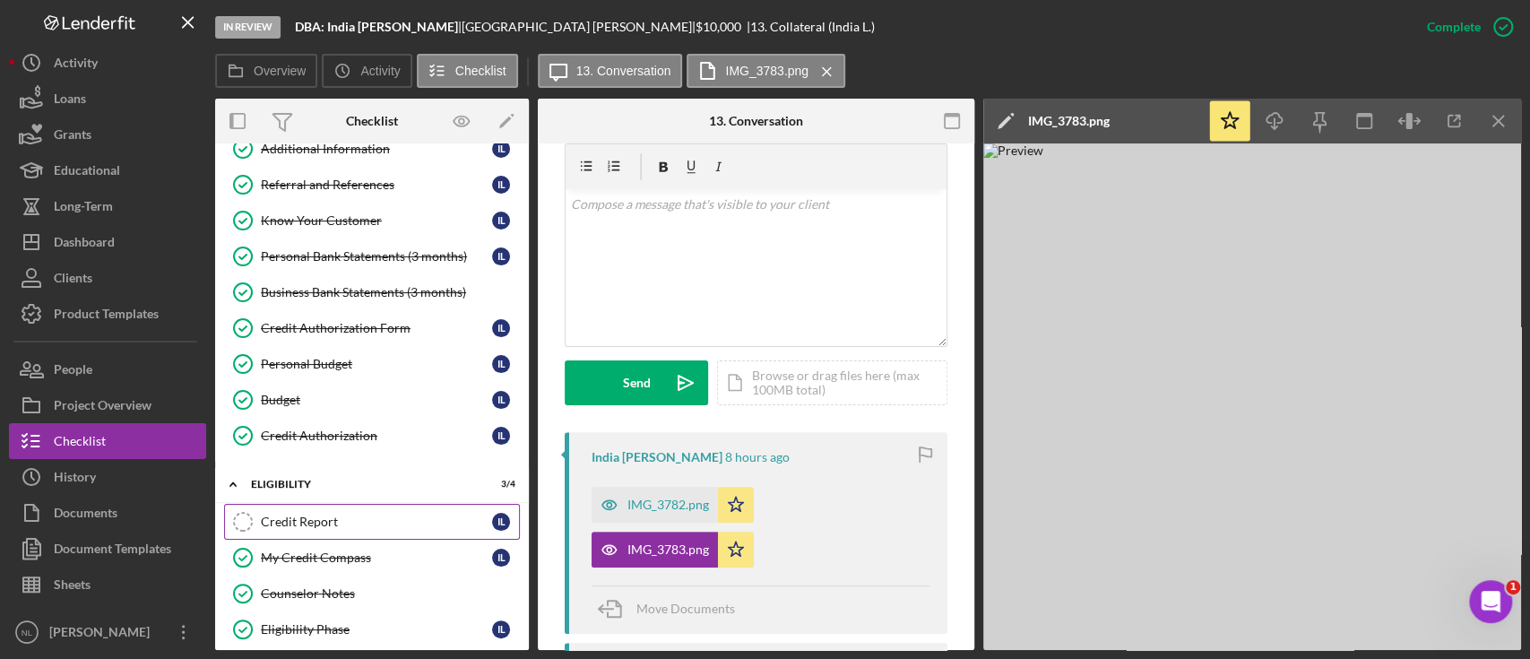
click at [343, 529] on link "Credit Report Credit Report I L" at bounding box center [372, 522] width 296 height 36
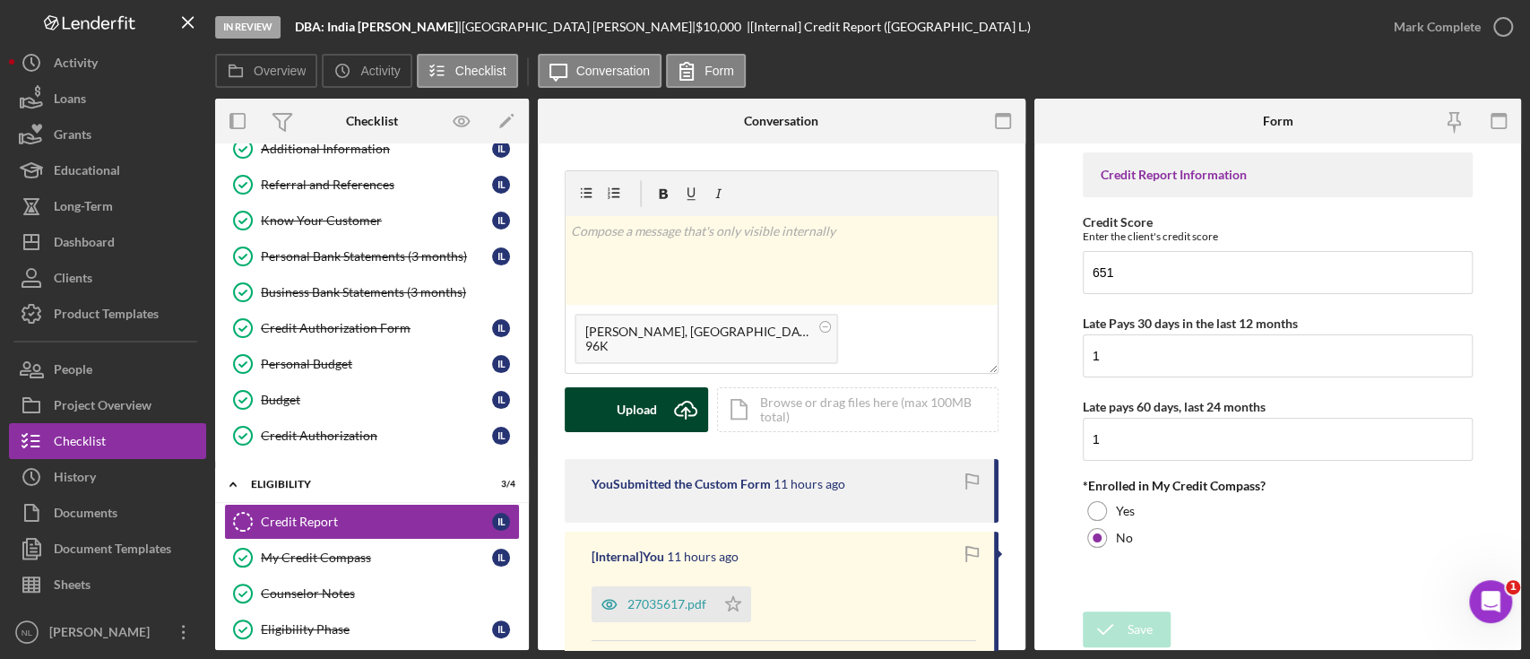
click at [652, 410] on div "Upload" at bounding box center [637, 409] width 40 height 45
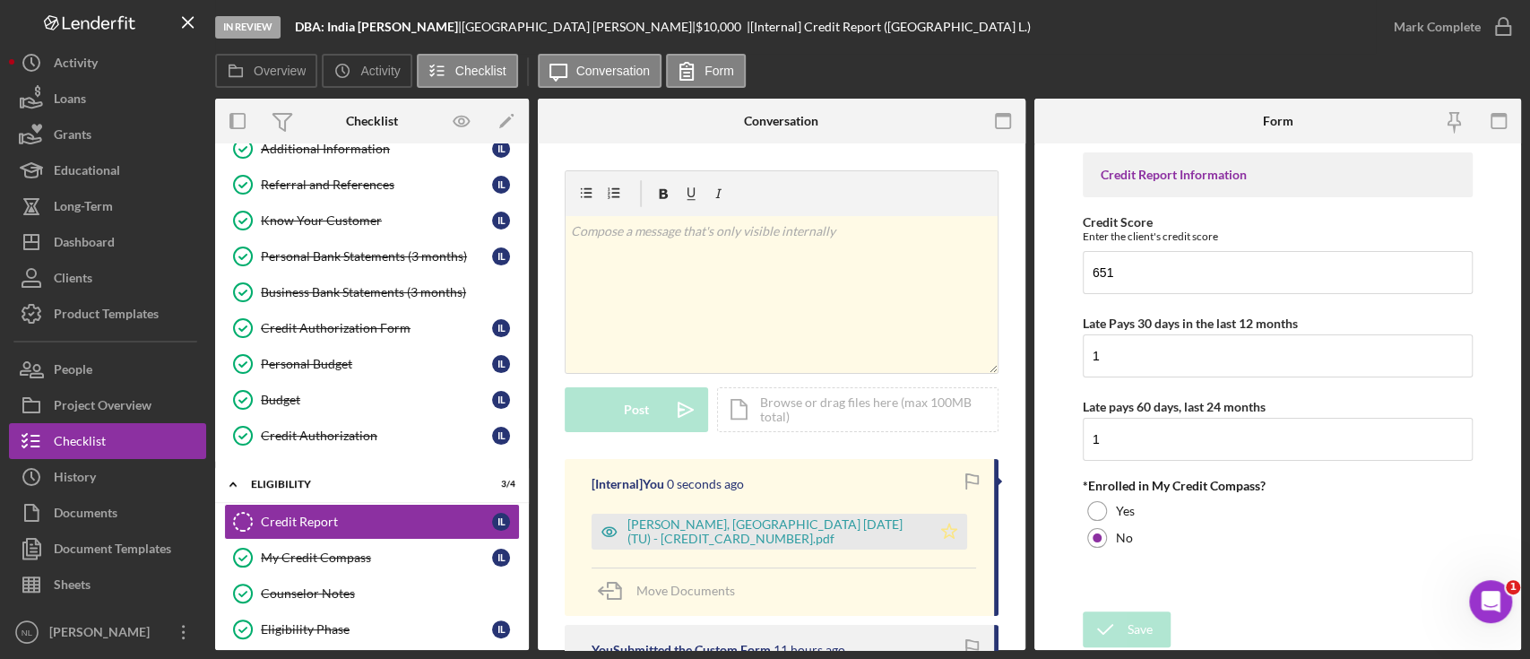
click at [941, 534] on polygon "button" at bounding box center [948, 530] width 15 height 14
click at [1477, 37] on div "Mark Complete" at bounding box center [1437, 27] width 87 height 36
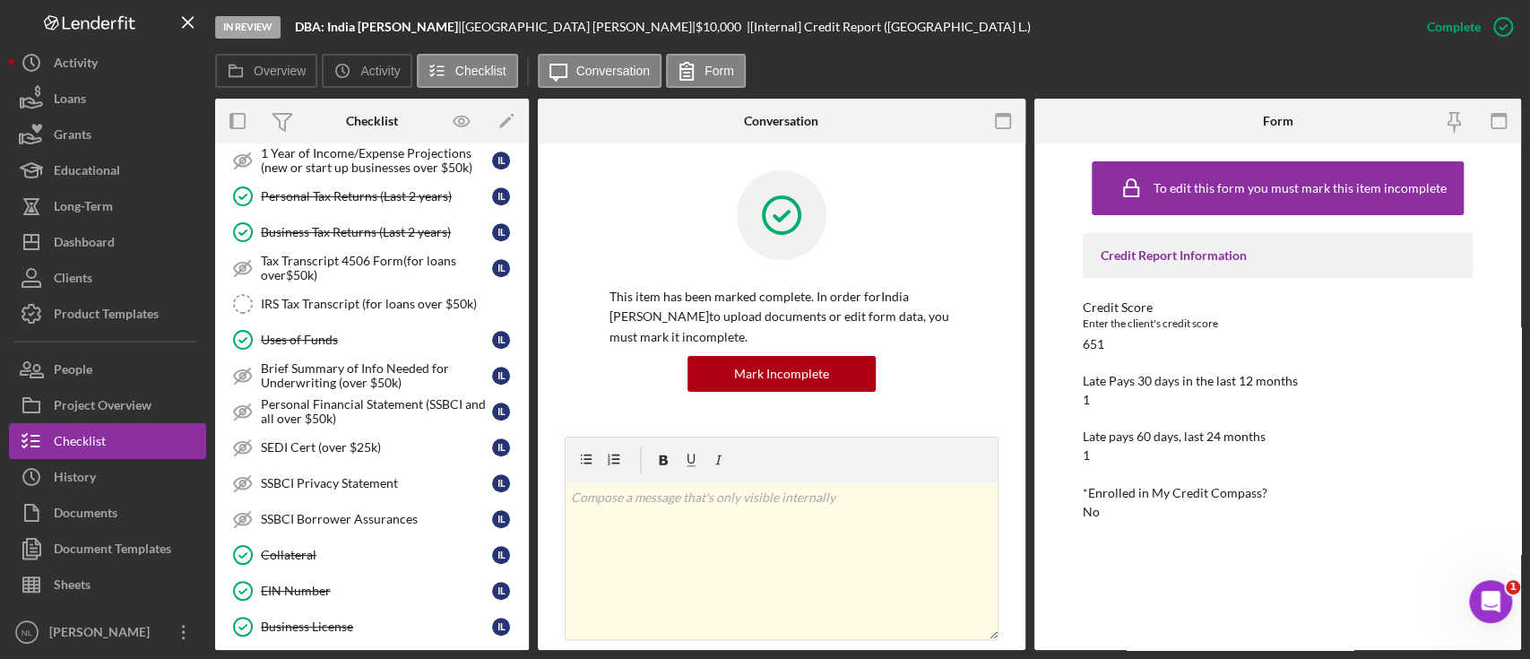
scroll to position [1025, 0]
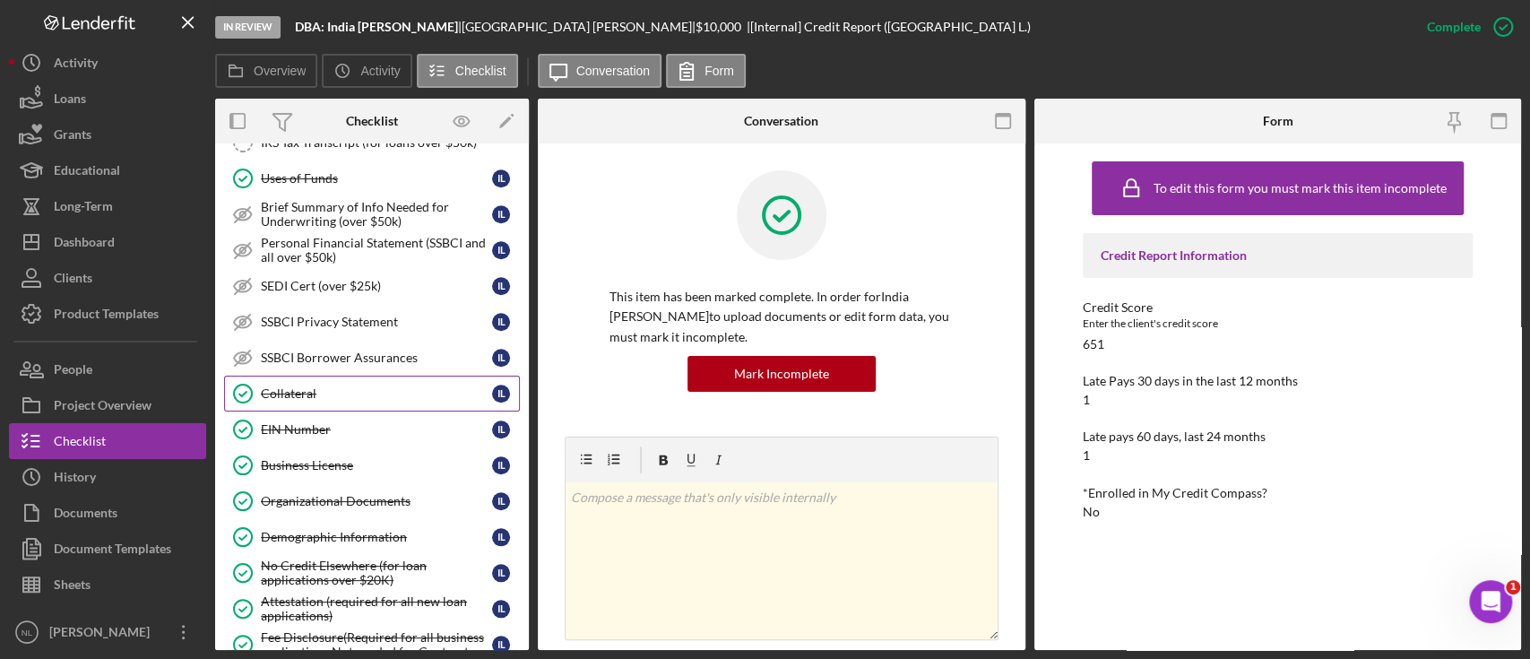
click at [317, 387] on div "Collateral" at bounding box center [376, 393] width 231 height 14
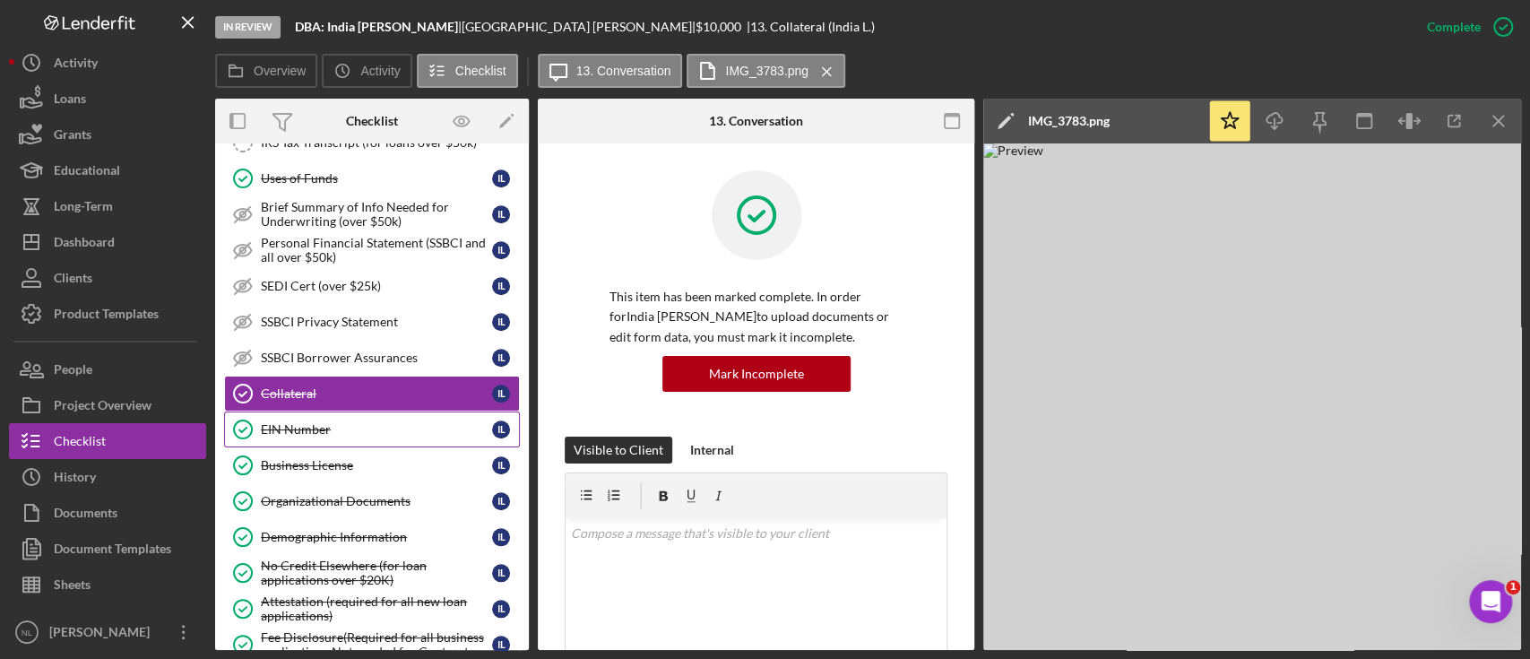
click at [323, 412] on link "EIN Number EIN Number I L" at bounding box center [372, 429] width 296 height 36
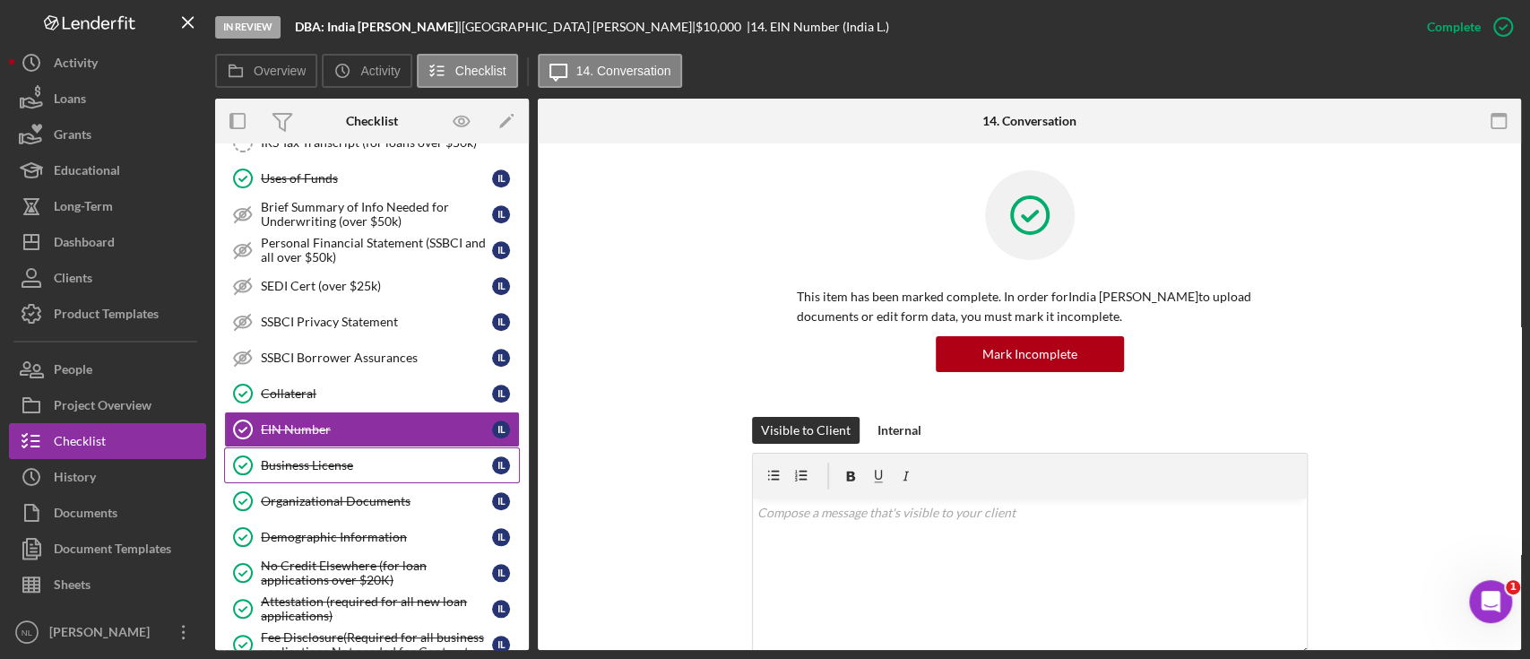
click at [346, 470] on link "Business License Business License I L" at bounding box center [372, 465] width 296 height 36
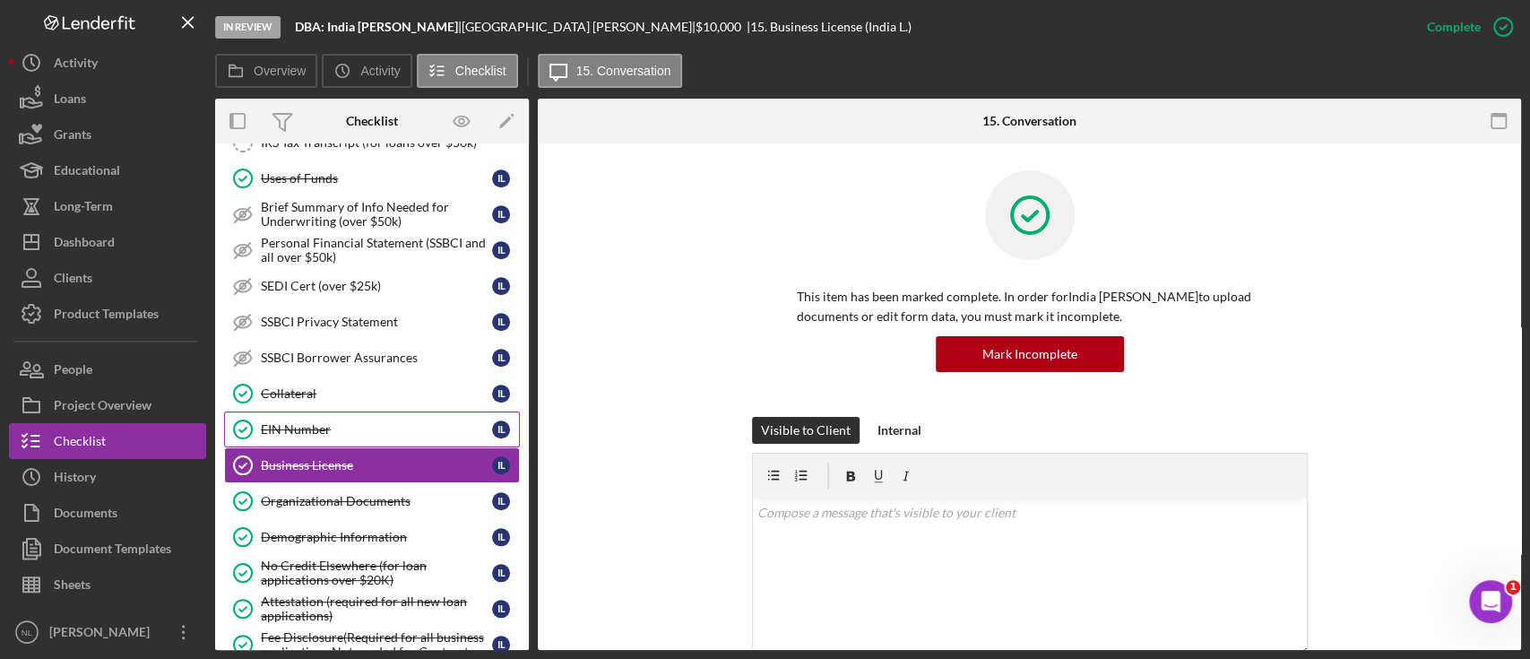
click at [314, 422] on div "EIN Number" at bounding box center [376, 429] width 231 height 14
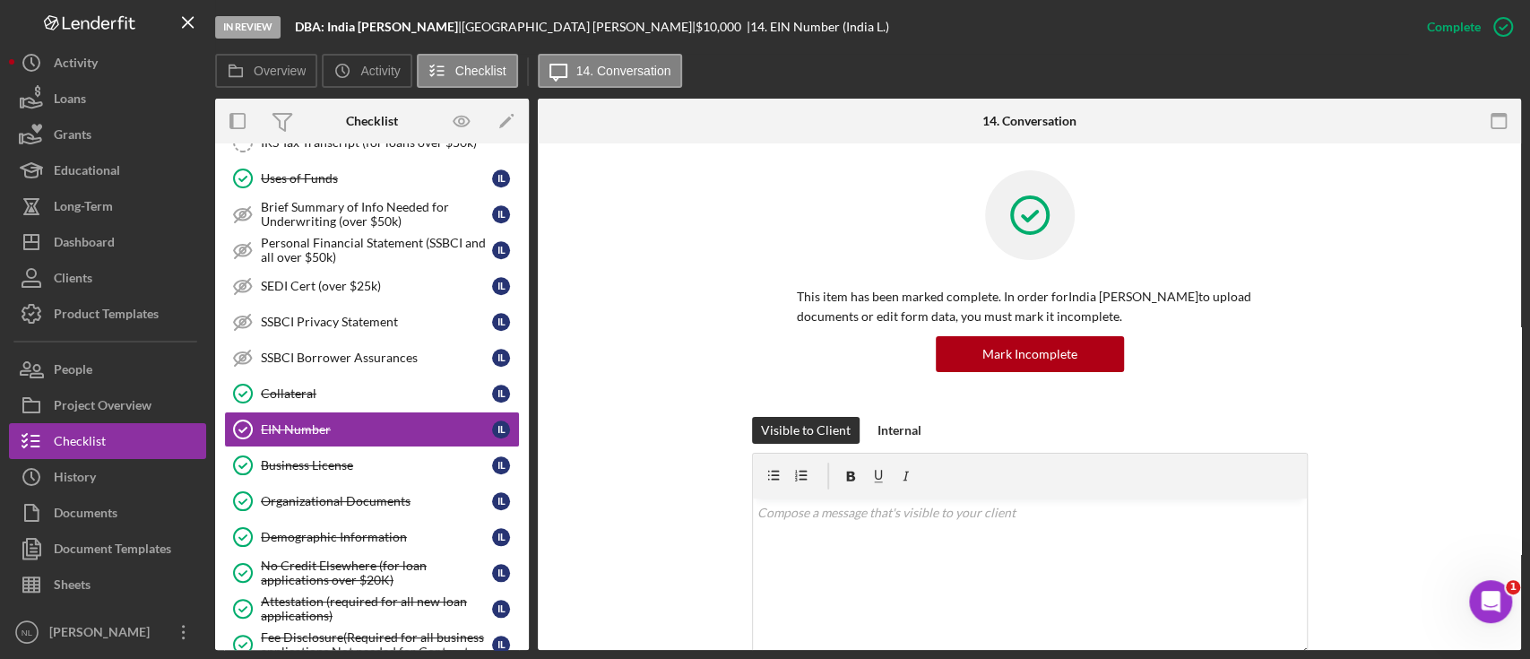
scroll to position [368, 0]
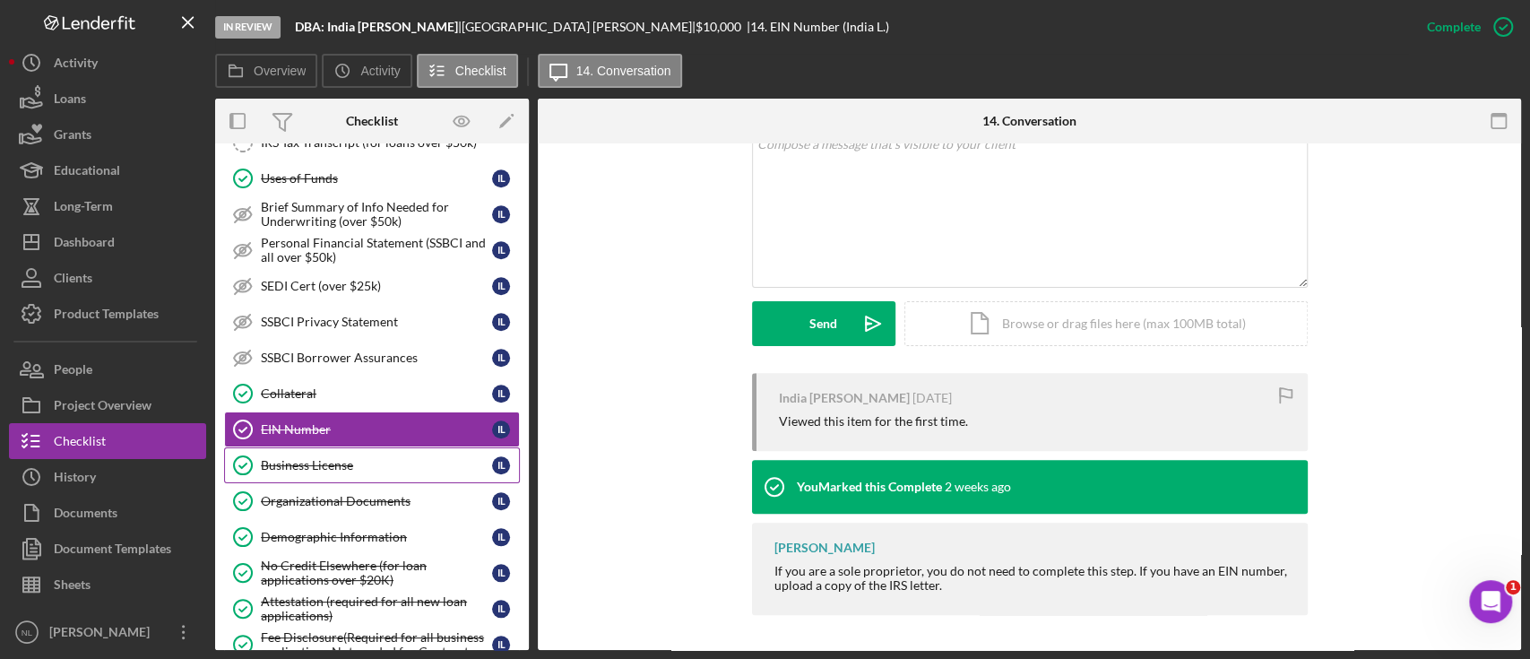
click at [354, 467] on link "Business License Business License I L" at bounding box center [372, 465] width 296 height 36
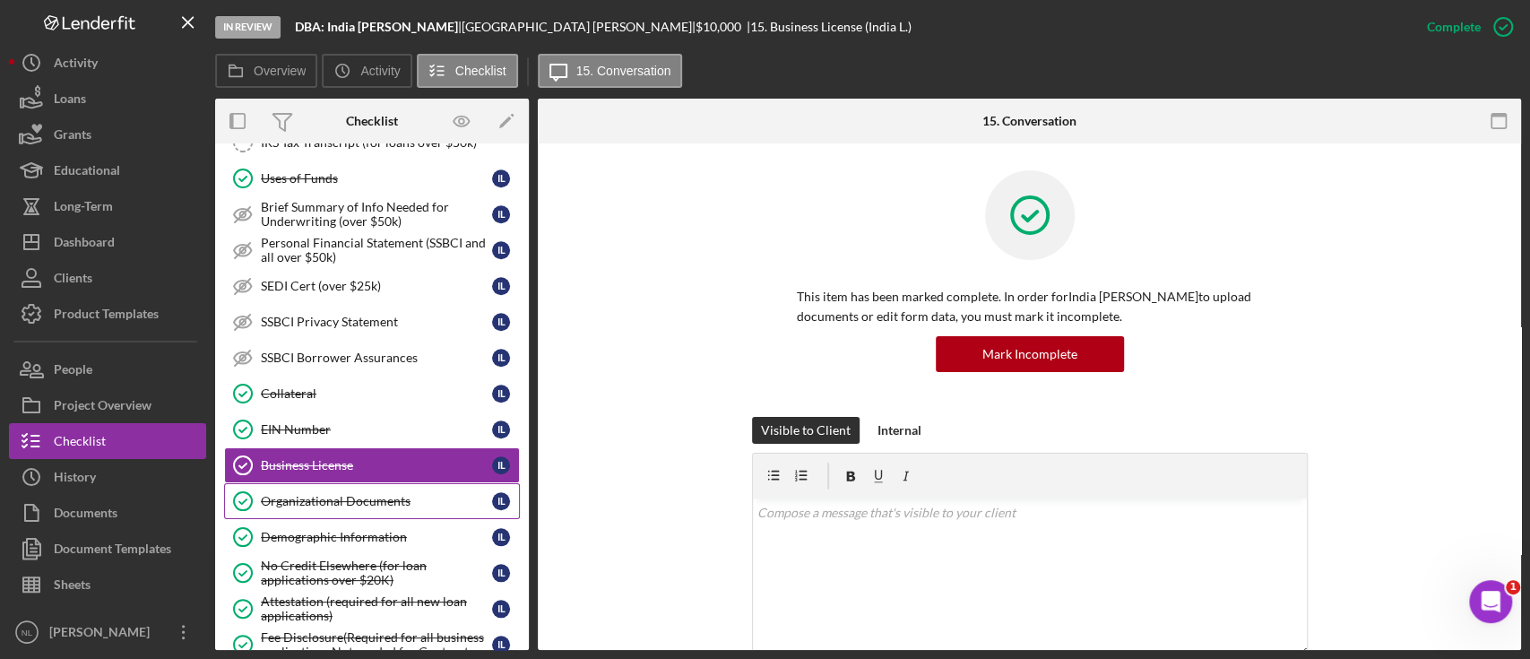
click at [359, 505] on link "Organizational Documents Organizational Documents I L" at bounding box center [372, 501] width 296 height 36
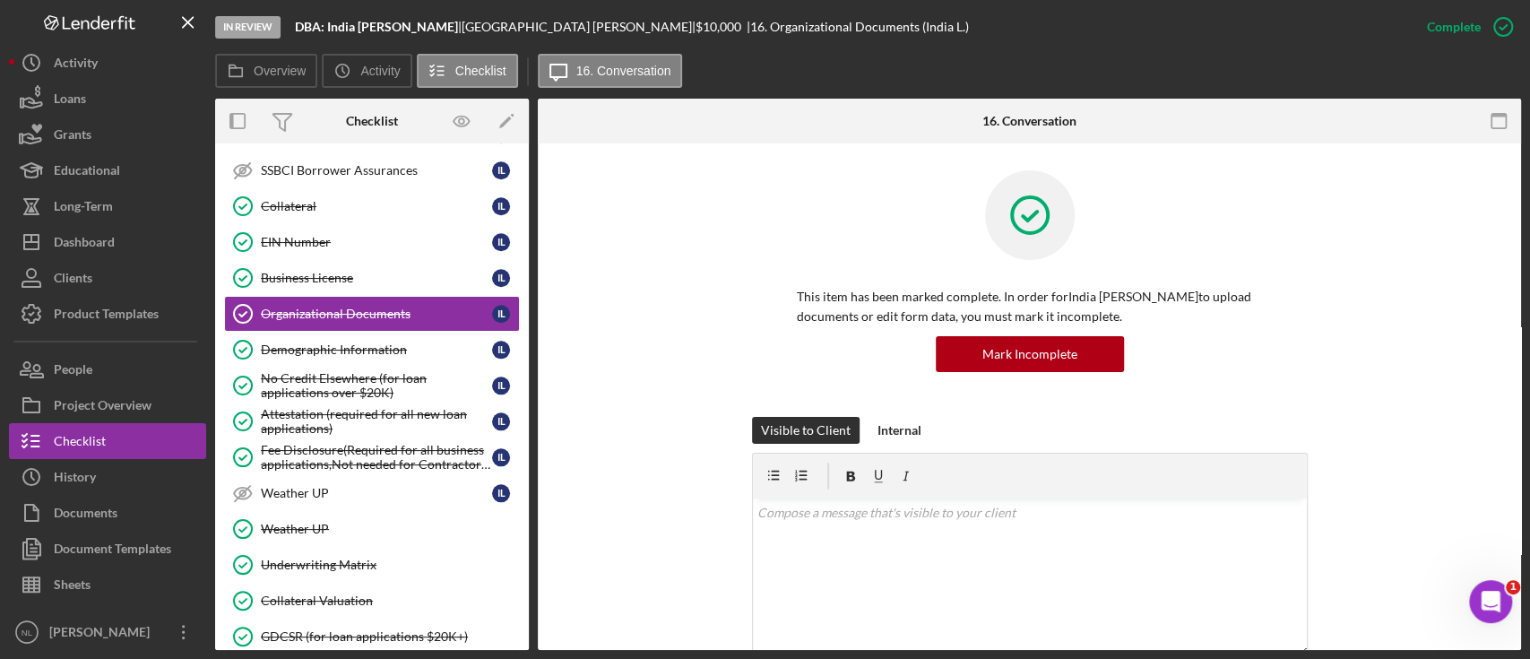
scroll to position [427, 0]
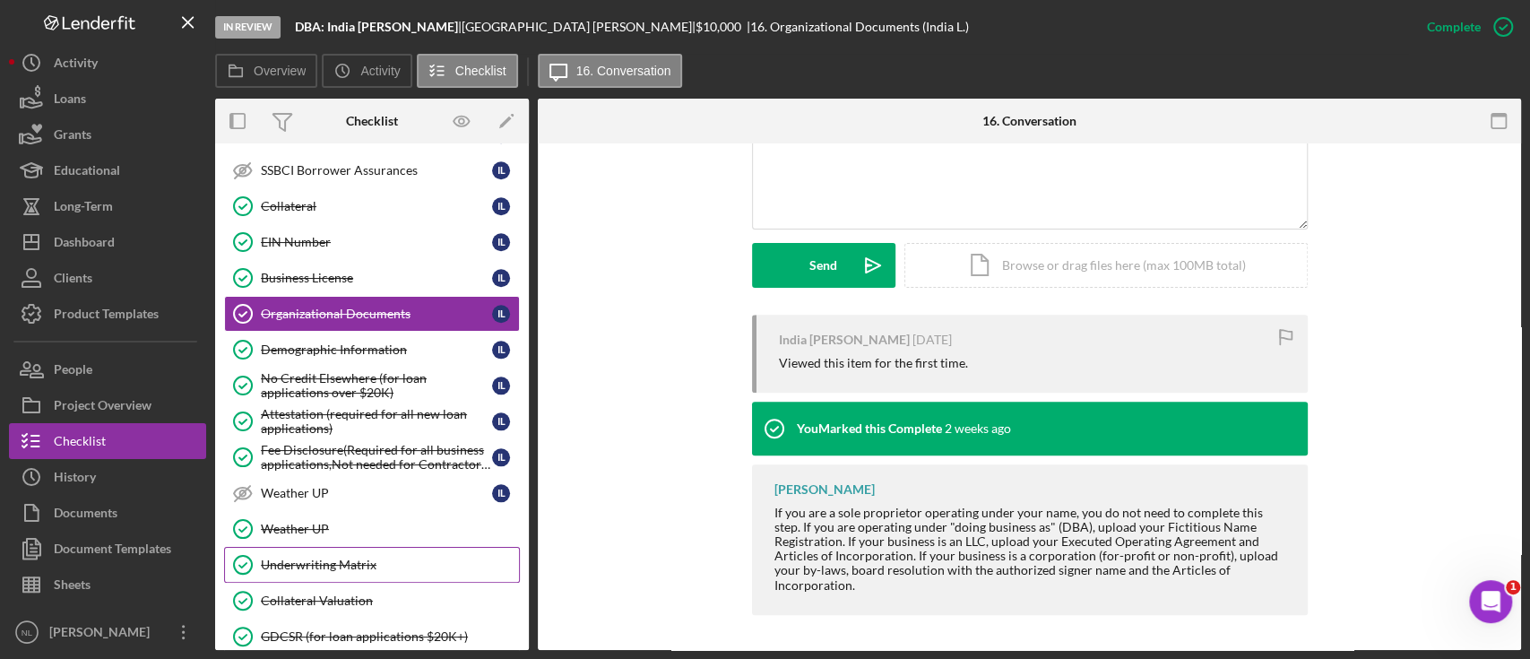
click at [377, 547] on link "Underwriting Matrix Underwriting Matrix" at bounding box center [372, 565] width 296 height 36
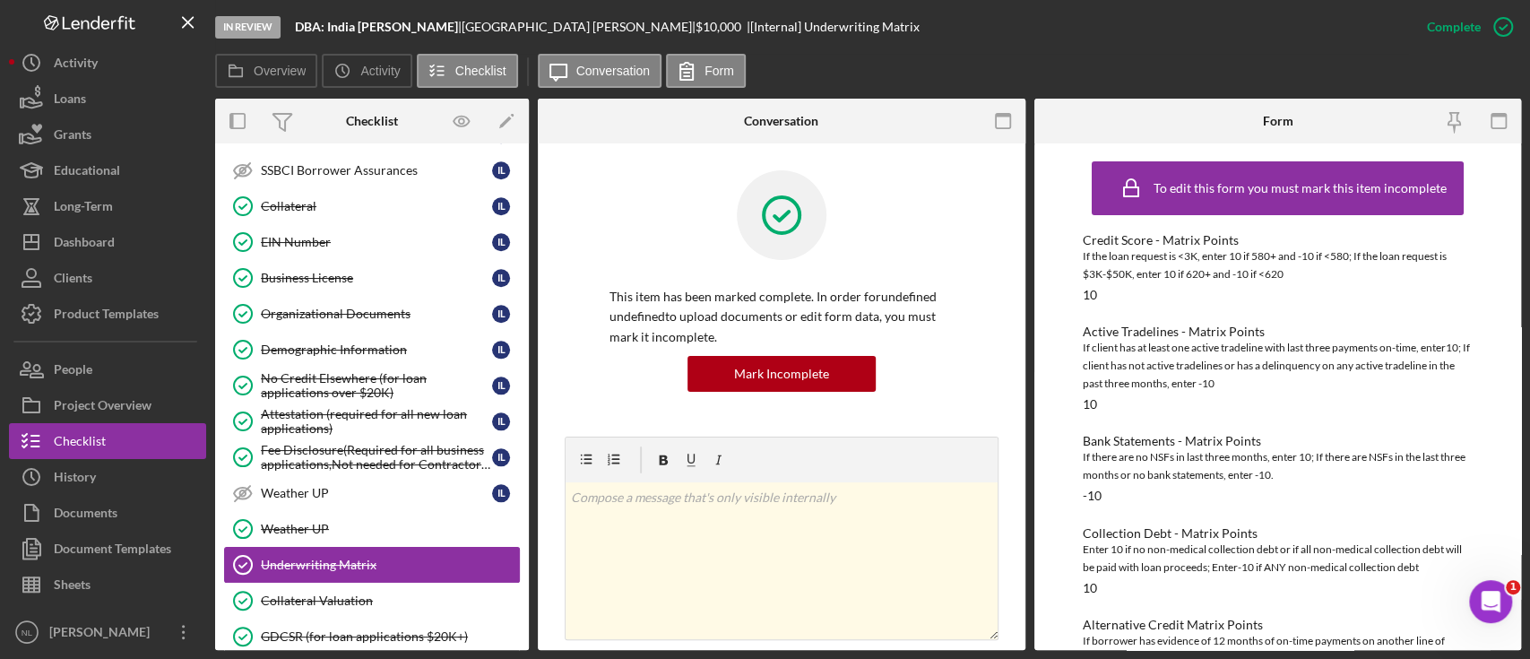
scroll to position [1528, 0]
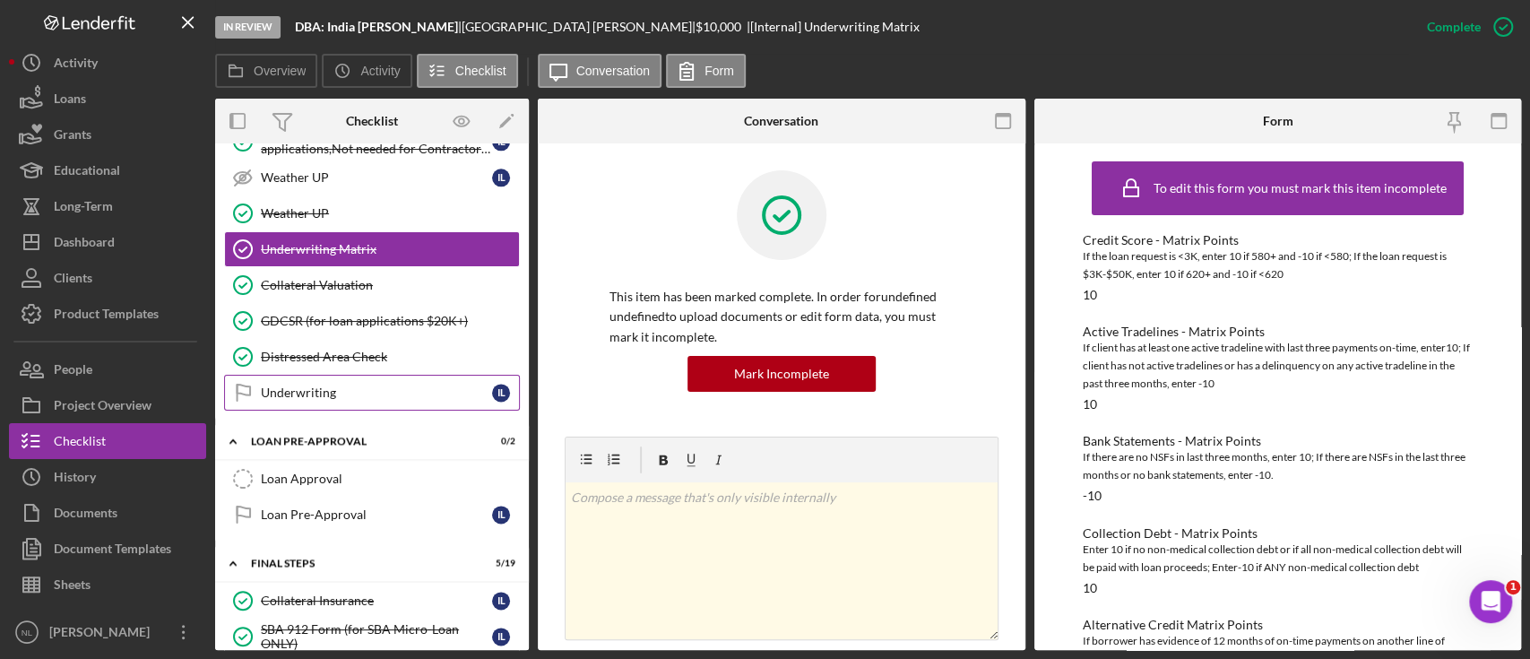
click at [342, 385] on div "Underwriting" at bounding box center [376, 392] width 231 height 14
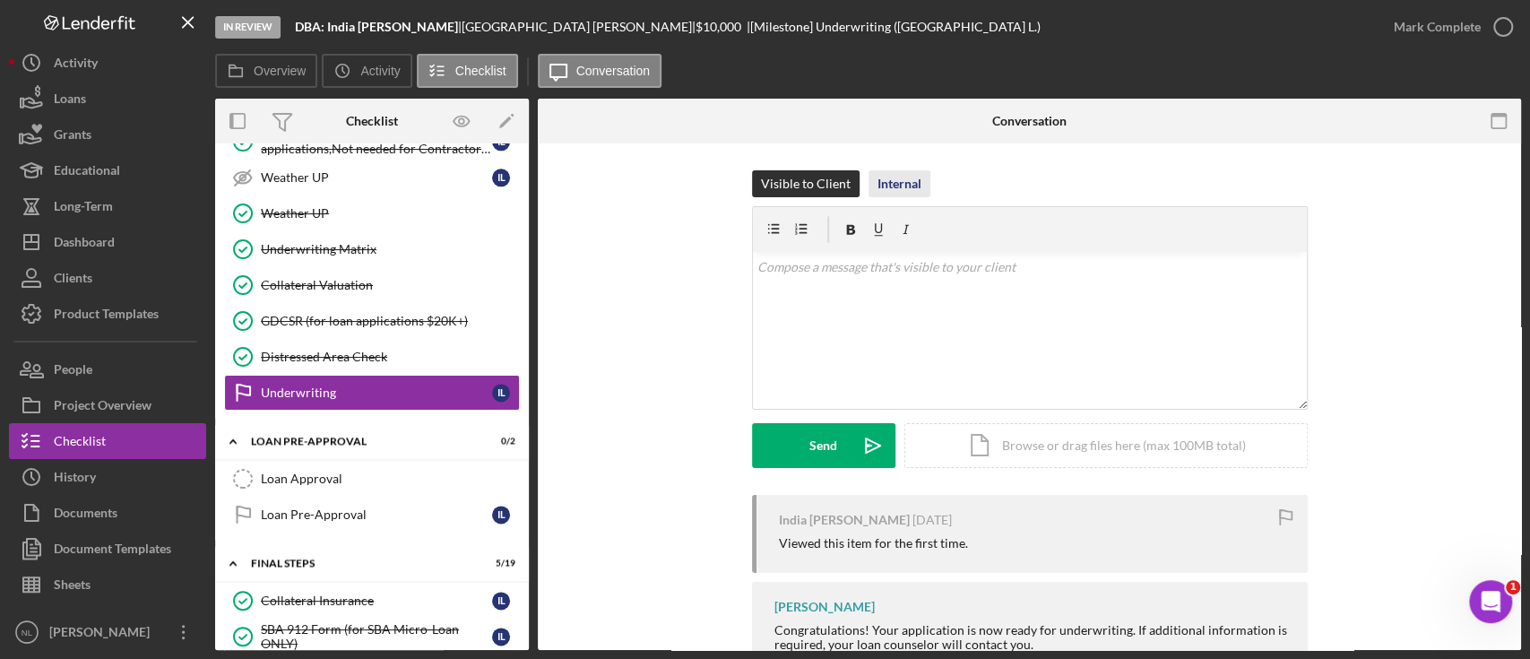
click at [881, 188] on div "Internal" at bounding box center [899, 183] width 44 height 27
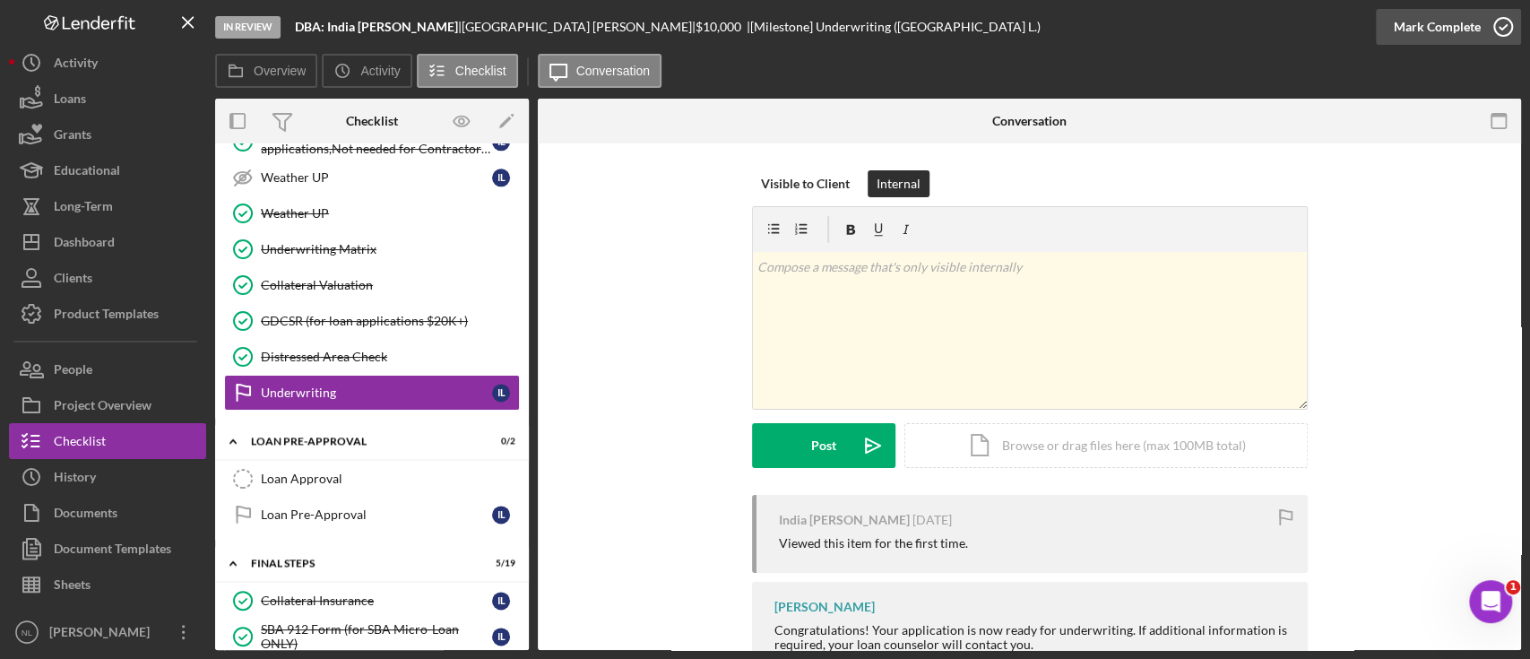
click at [1447, 20] on div "Mark Complete" at bounding box center [1437, 27] width 87 height 36
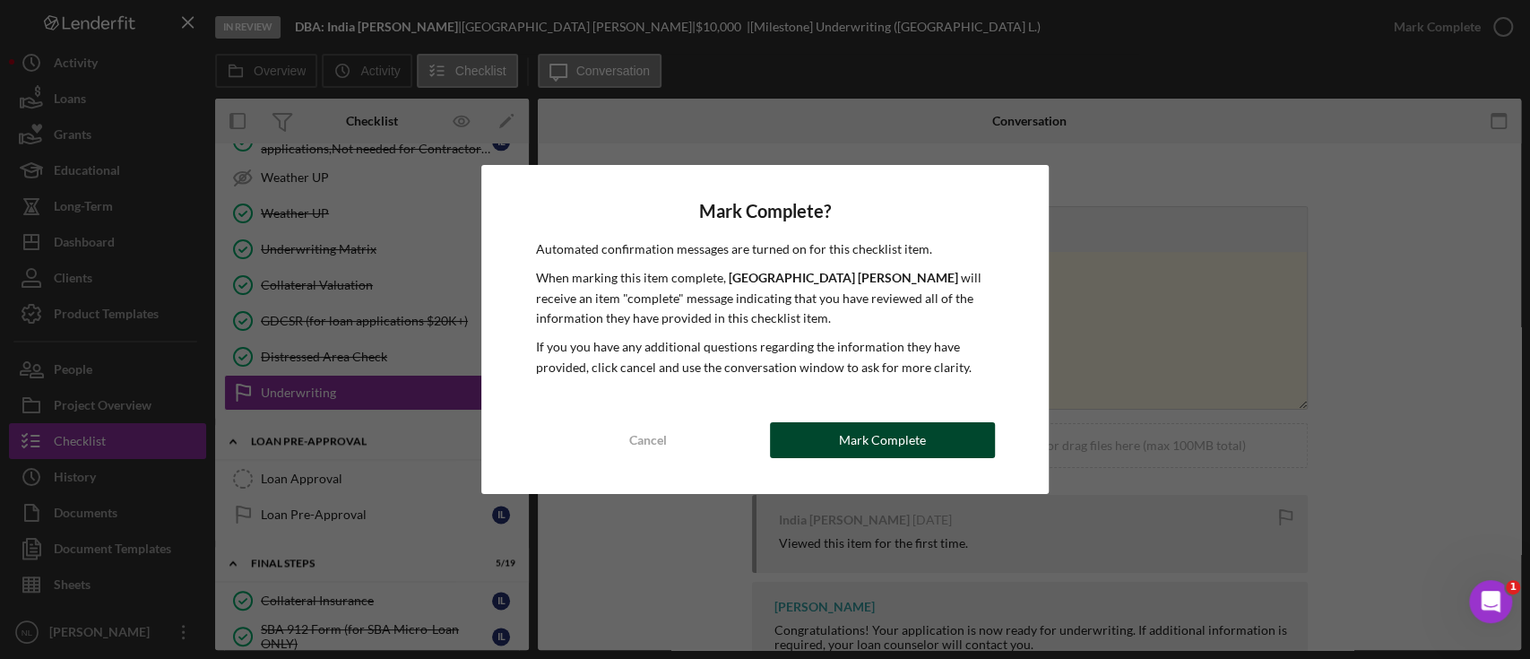
click at [887, 437] on div "Mark Complete" at bounding box center [882, 440] width 87 height 36
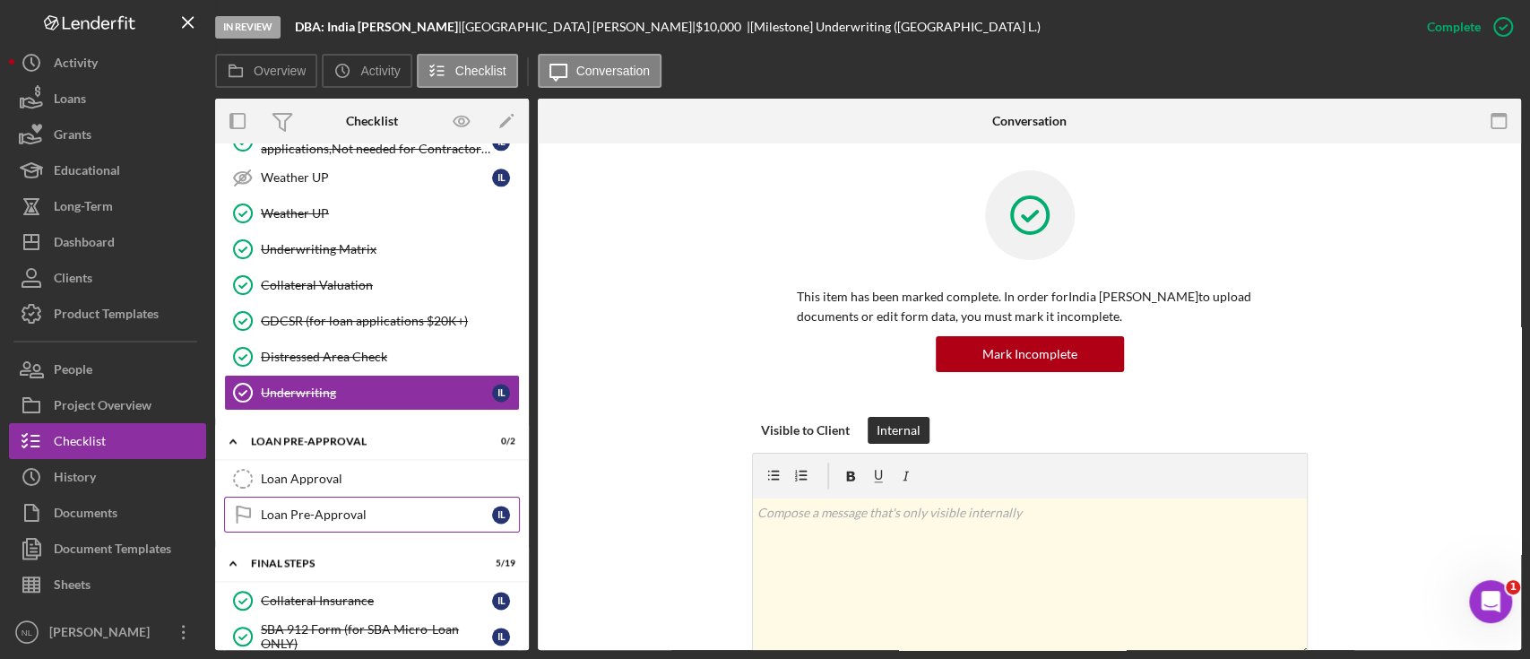
click at [465, 507] on div "Loan Pre-Approval" at bounding box center [376, 514] width 231 height 14
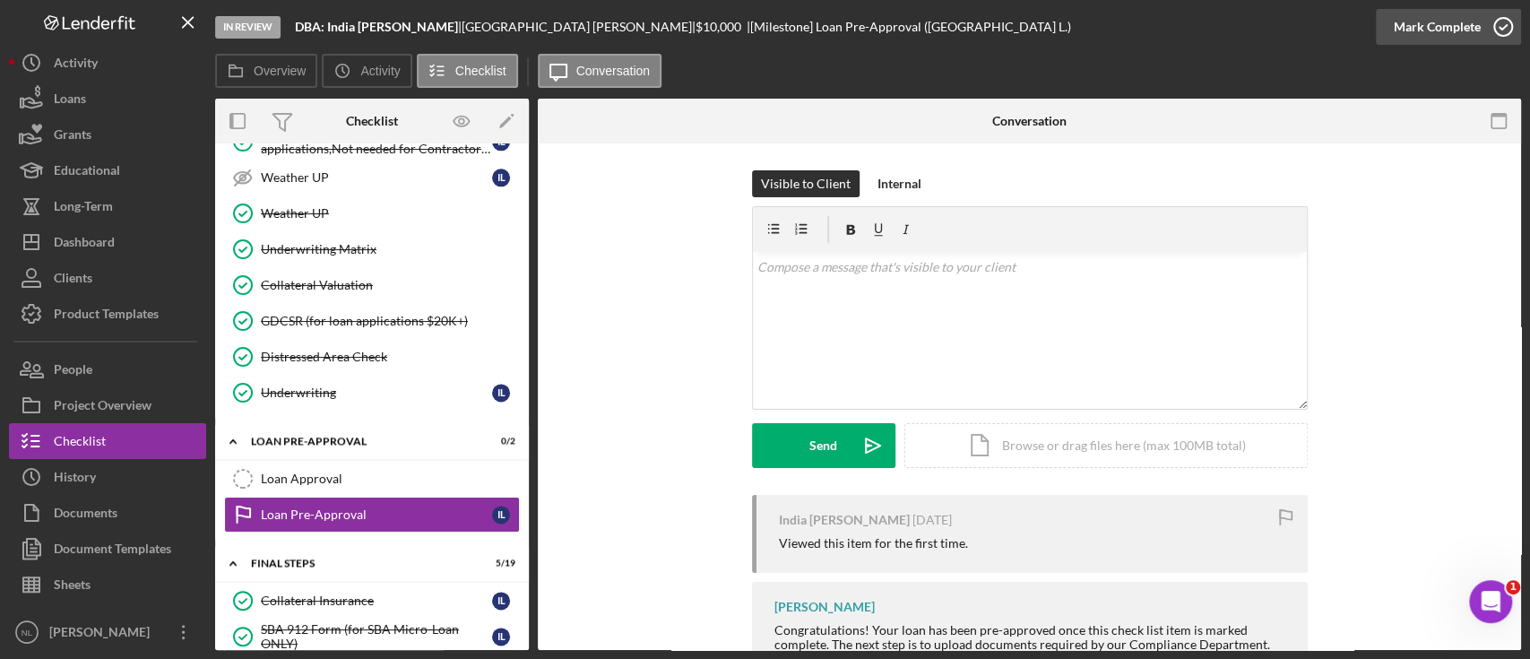
click at [1474, 31] on div "Mark Complete" at bounding box center [1437, 27] width 87 height 36
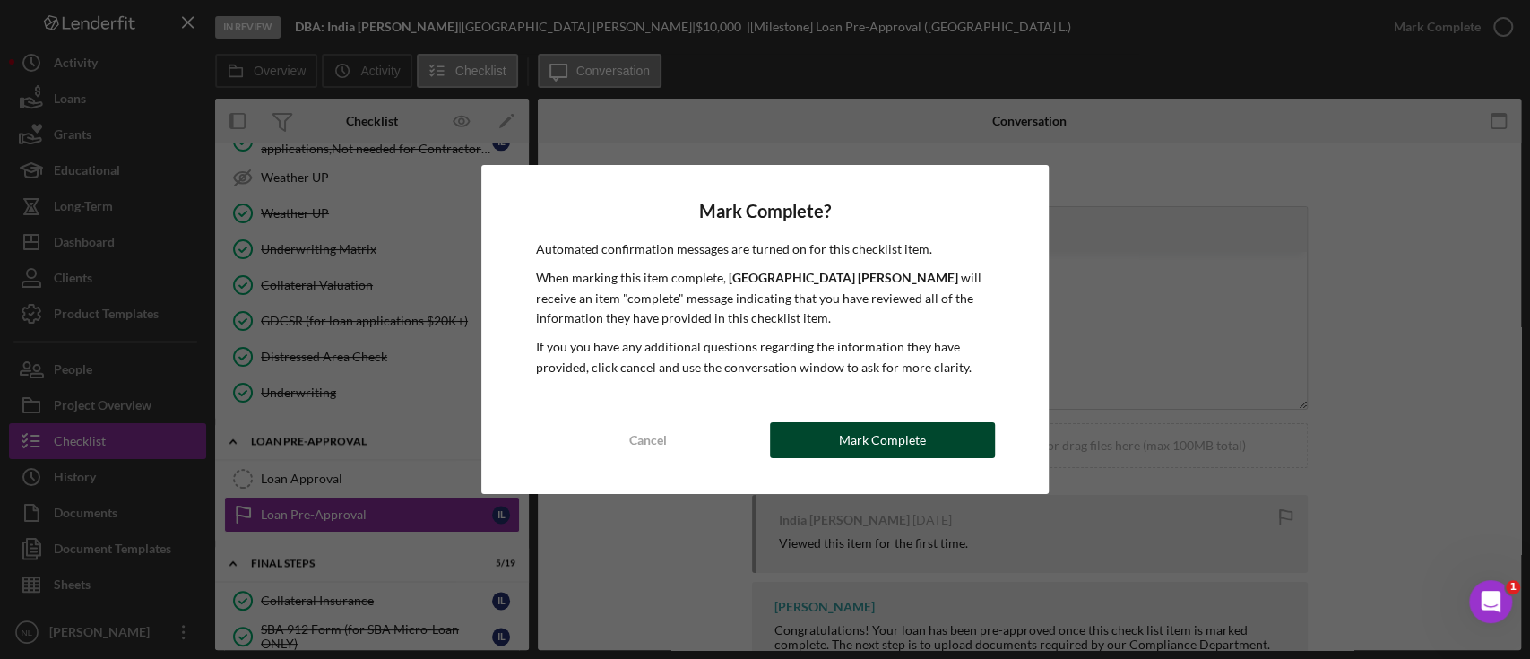
click at [875, 444] on div "Mark Complete" at bounding box center [882, 440] width 87 height 36
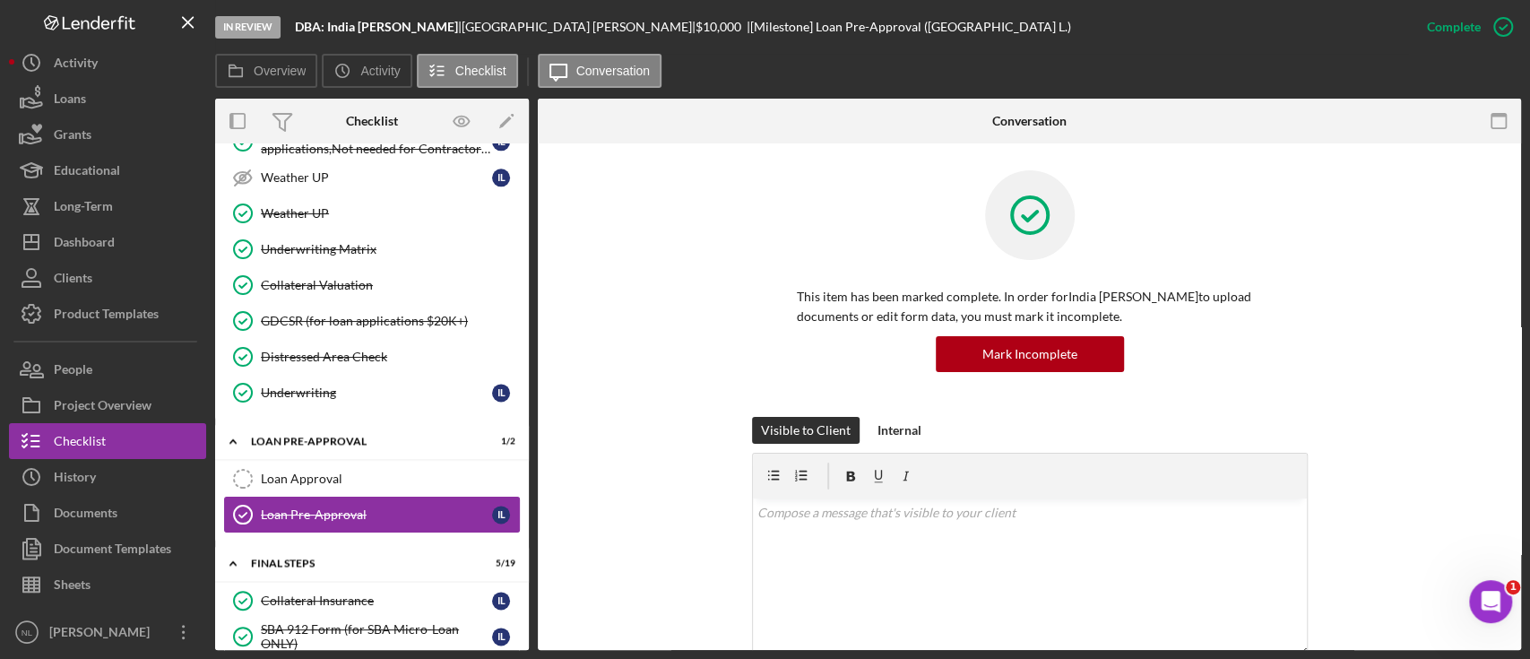
click at [308, 496] on link "Loan Pre-Approval Loan Pre-Approval I L" at bounding box center [372, 514] width 296 height 36
click at [311, 476] on link "Loan Approval Loan Approval" at bounding box center [372, 479] width 296 height 36
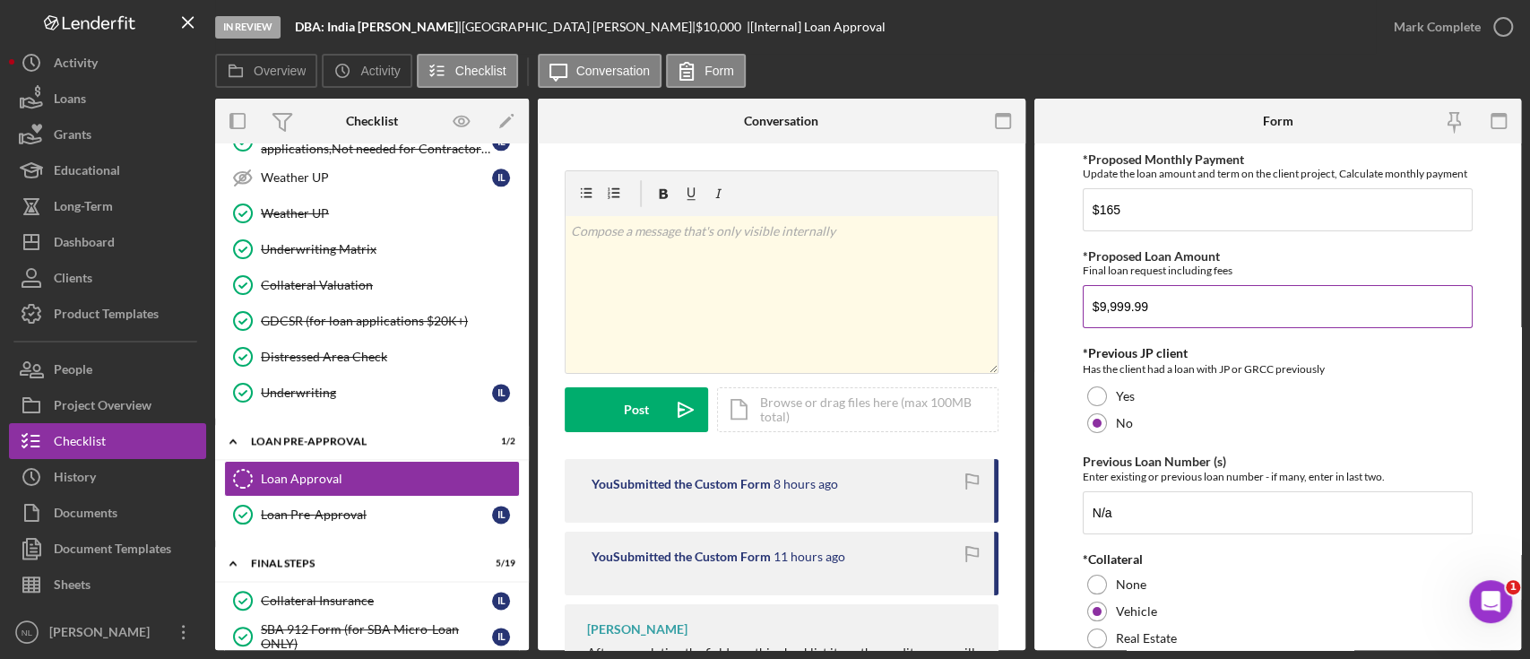
click at [1173, 328] on input "$9,999.99" at bounding box center [1278, 306] width 390 height 43
click at [1173, 328] on input "$7" at bounding box center [1278, 306] width 390 height 43
type input "$7,500"
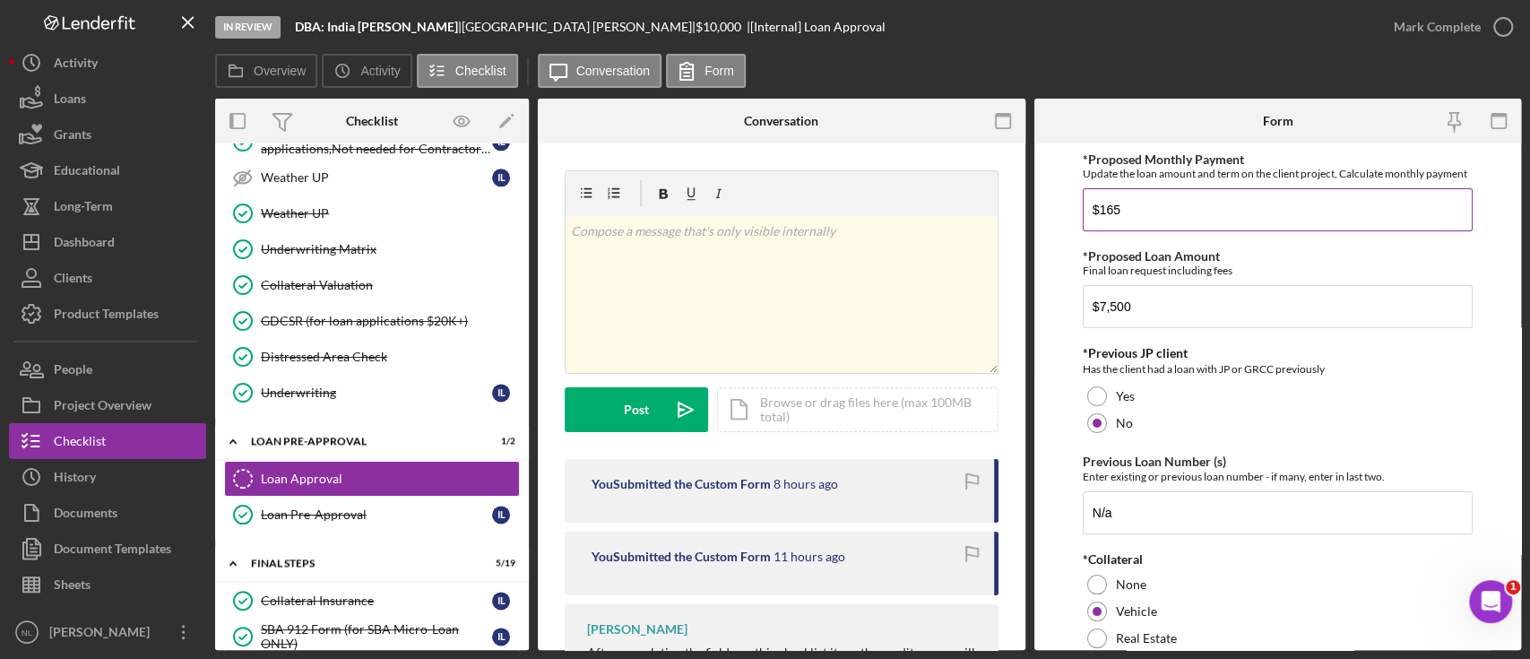
click at [1188, 226] on input "$165" at bounding box center [1278, 209] width 390 height 43
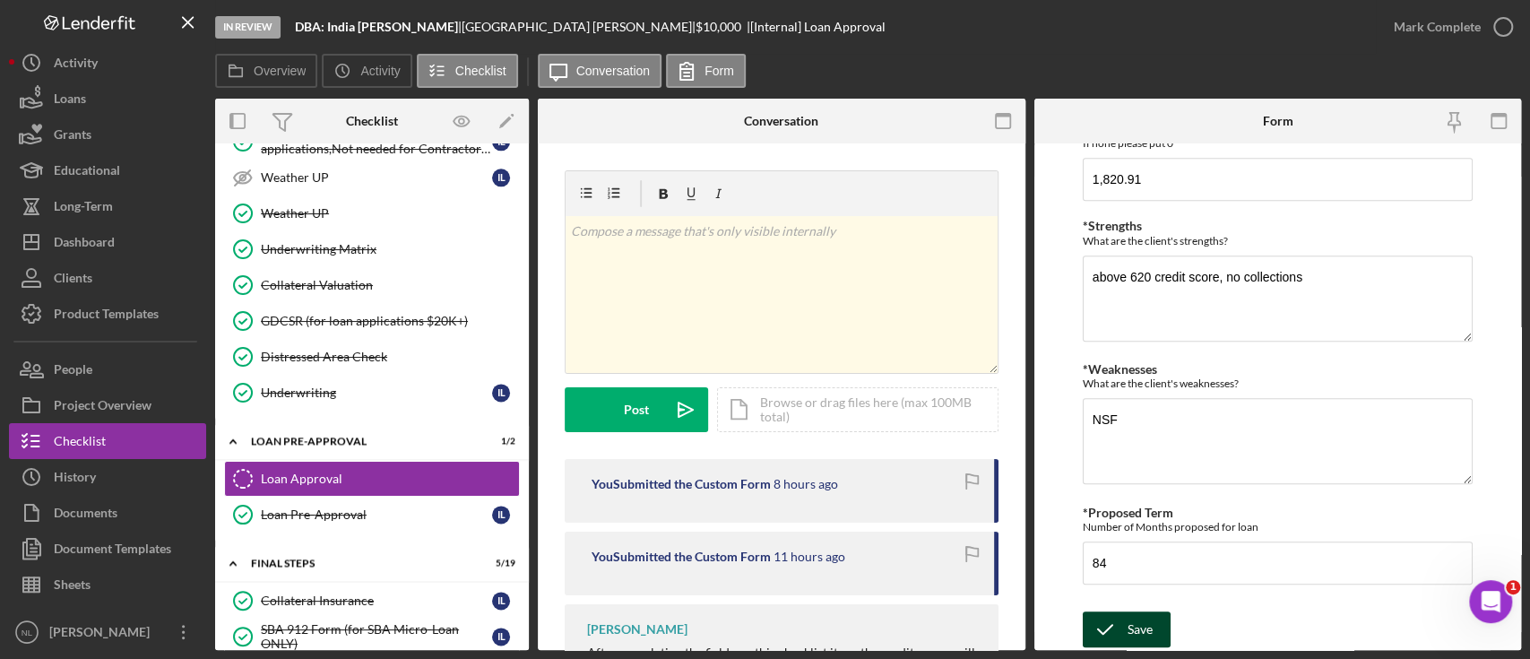
type input "$127.10"
click at [1120, 631] on icon "submit" at bounding box center [1105, 629] width 45 height 45
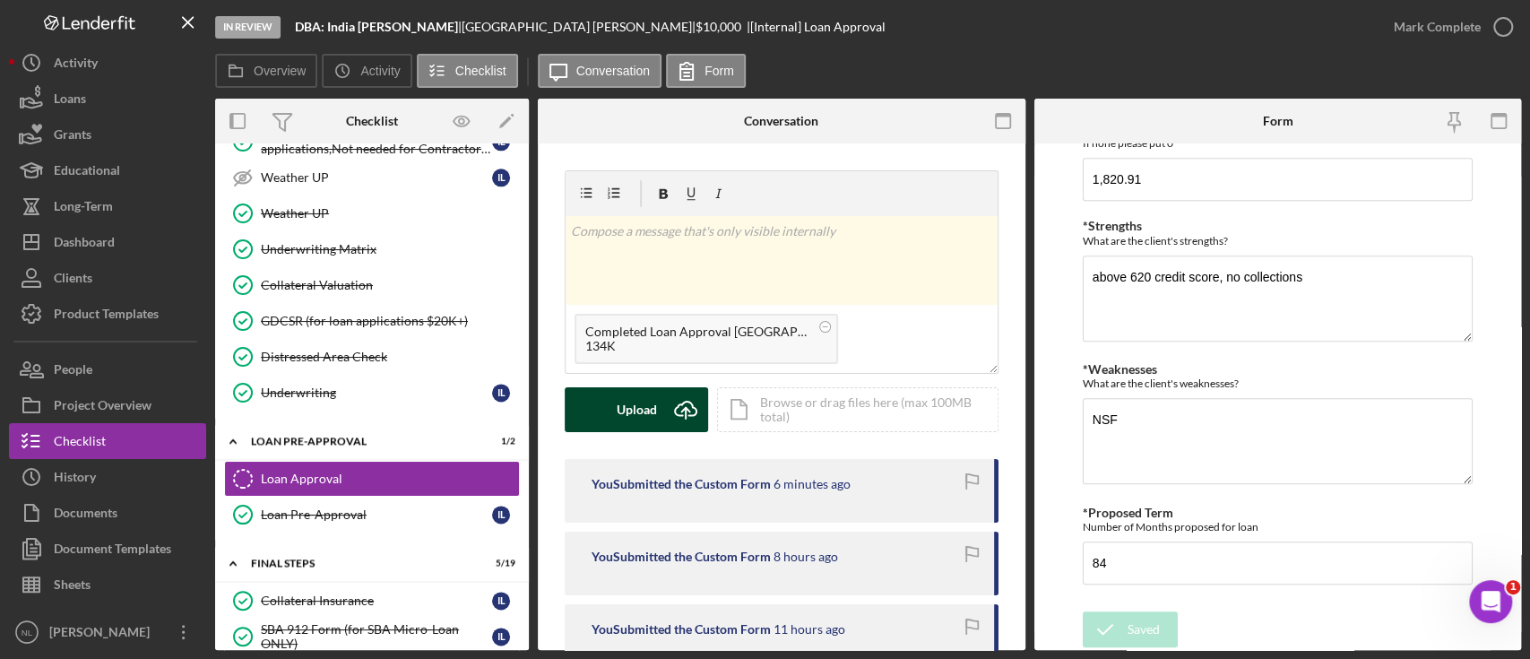
click at [607, 400] on button "Upload Icon/Upload" at bounding box center [636, 409] width 143 height 45
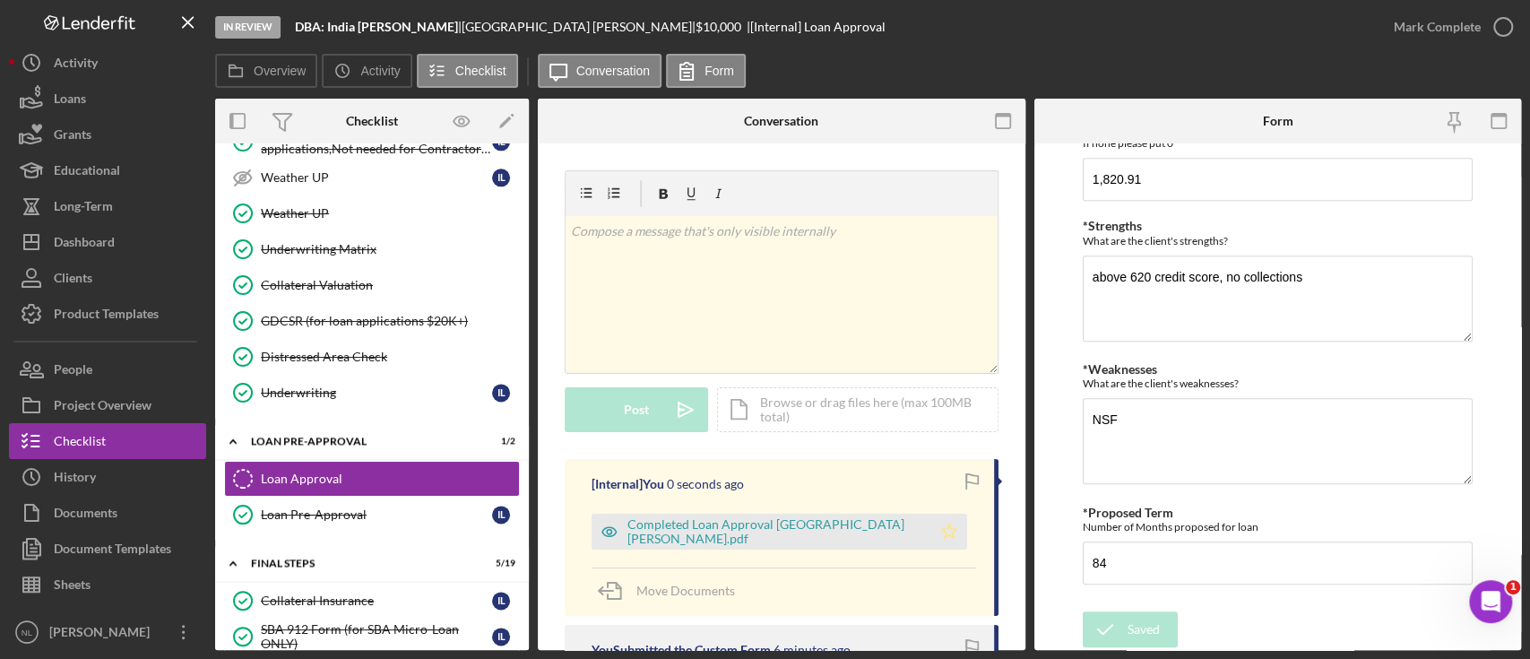
click at [931, 536] on icon "Icon/Star" at bounding box center [949, 532] width 36 height 36
click at [1421, 39] on div "Mark Complete" at bounding box center [1437, 27] width 87 height 36
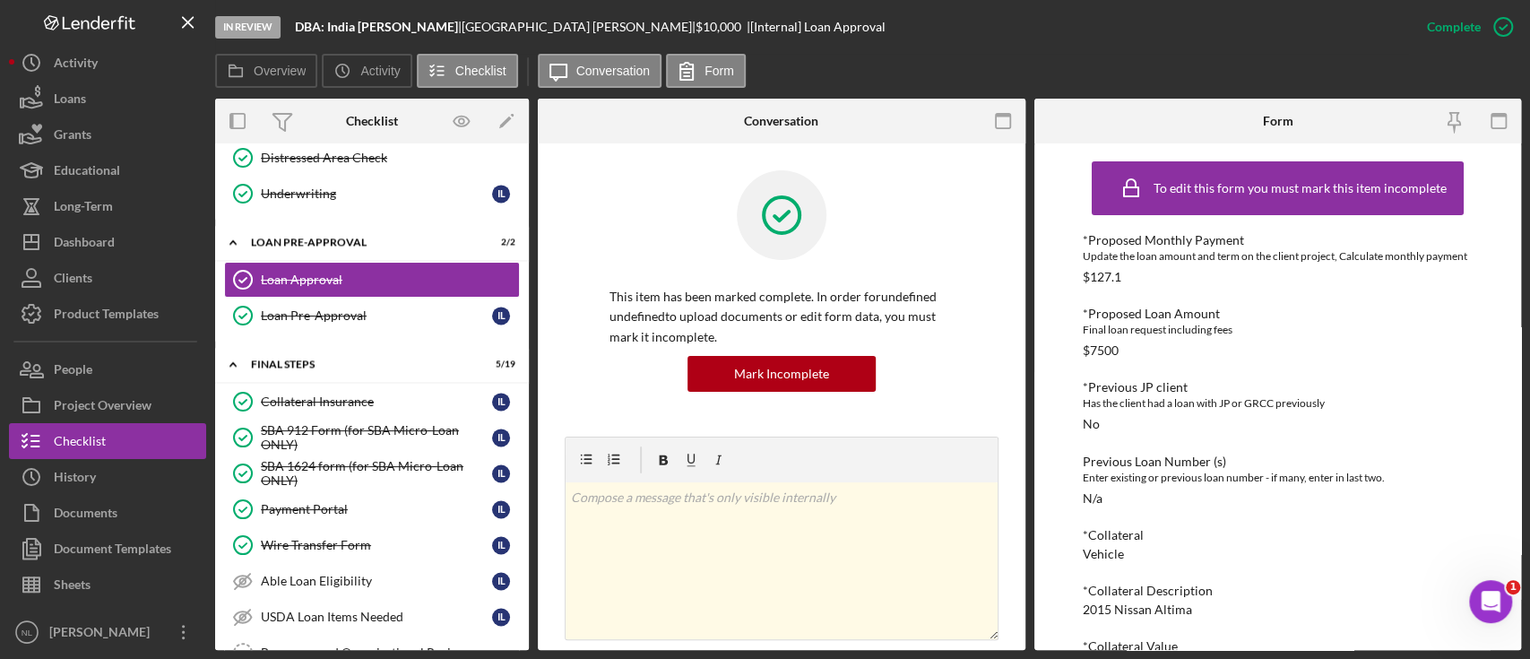
scroll to position [2093, 0]
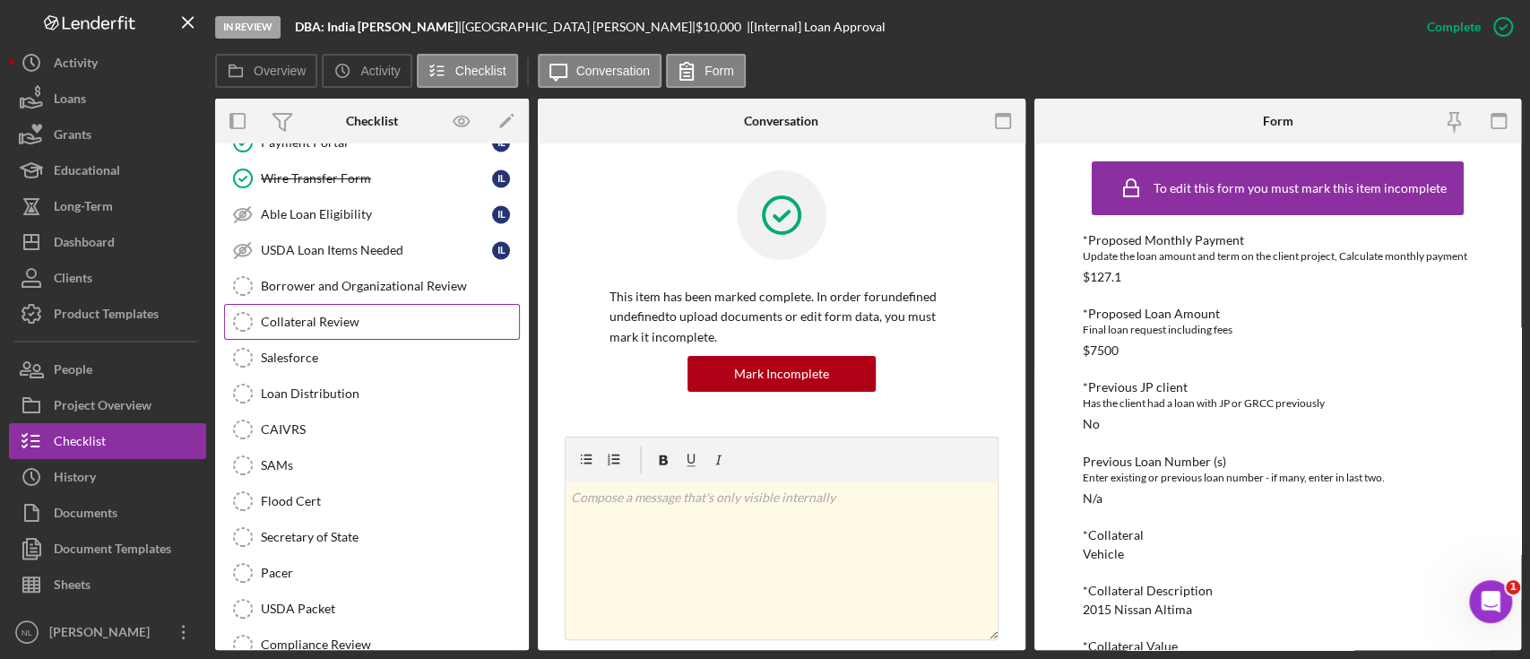
click at [358, 315] on div "Collateral Review" at bounding box center [390, 322] width 258 height 14
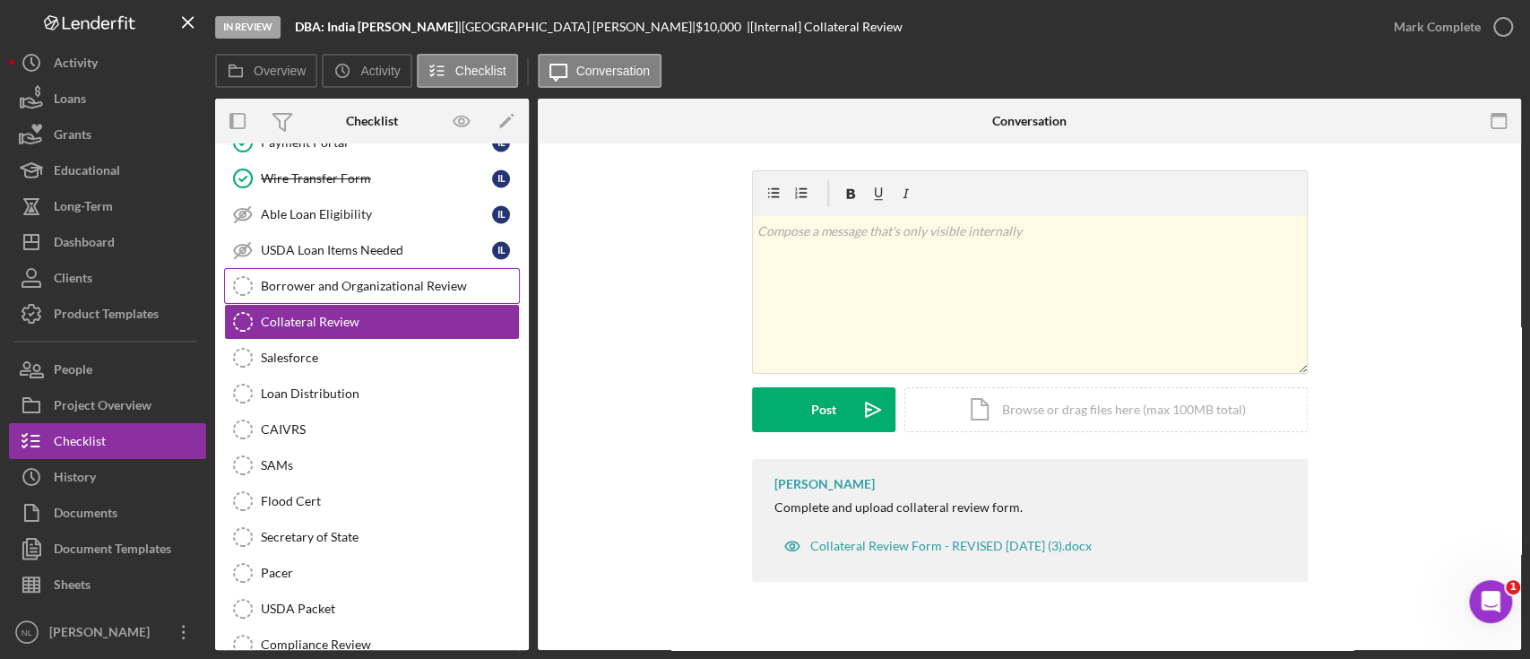
click at [341, 279] on div "Borrower and Organizational Review" at bounding box center [390, 286] width 258 height 14
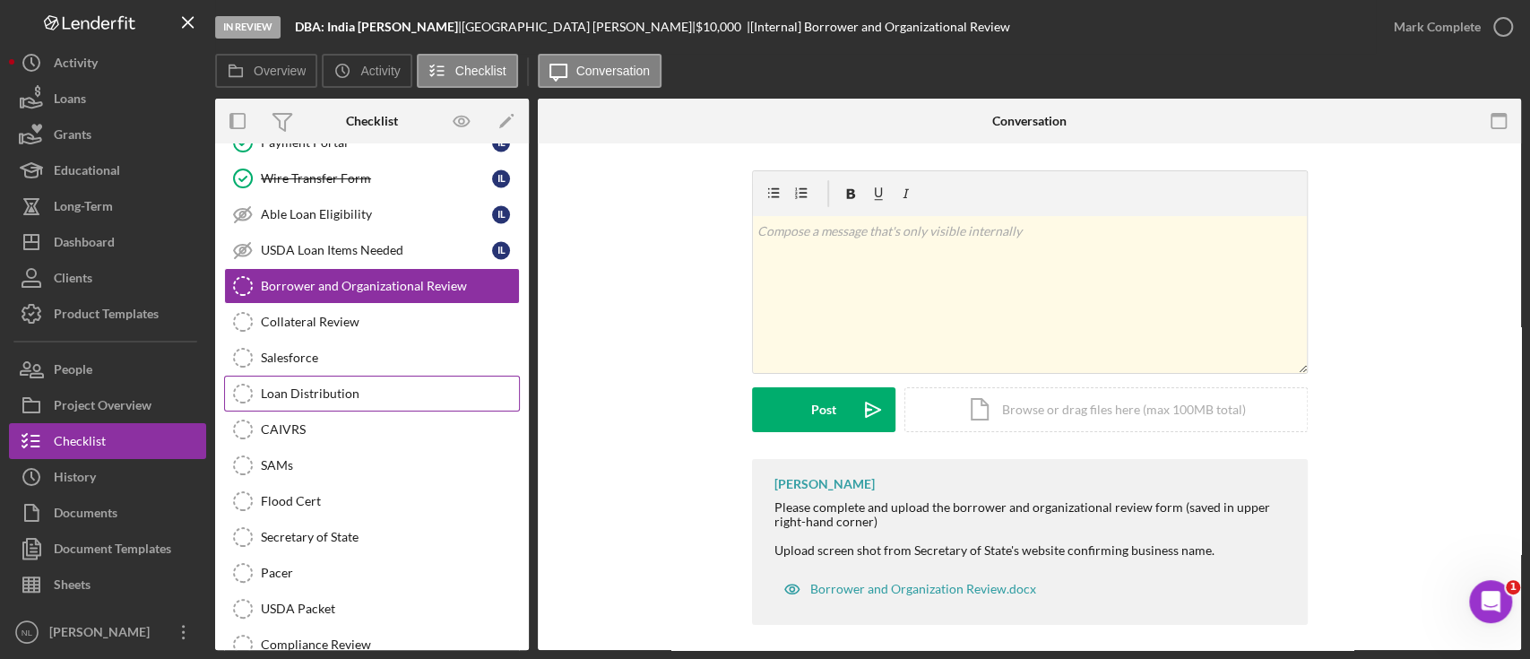
click at [352, 386] on div "Loan Distribution" at bounding box center [390, 393] width 258 height 14
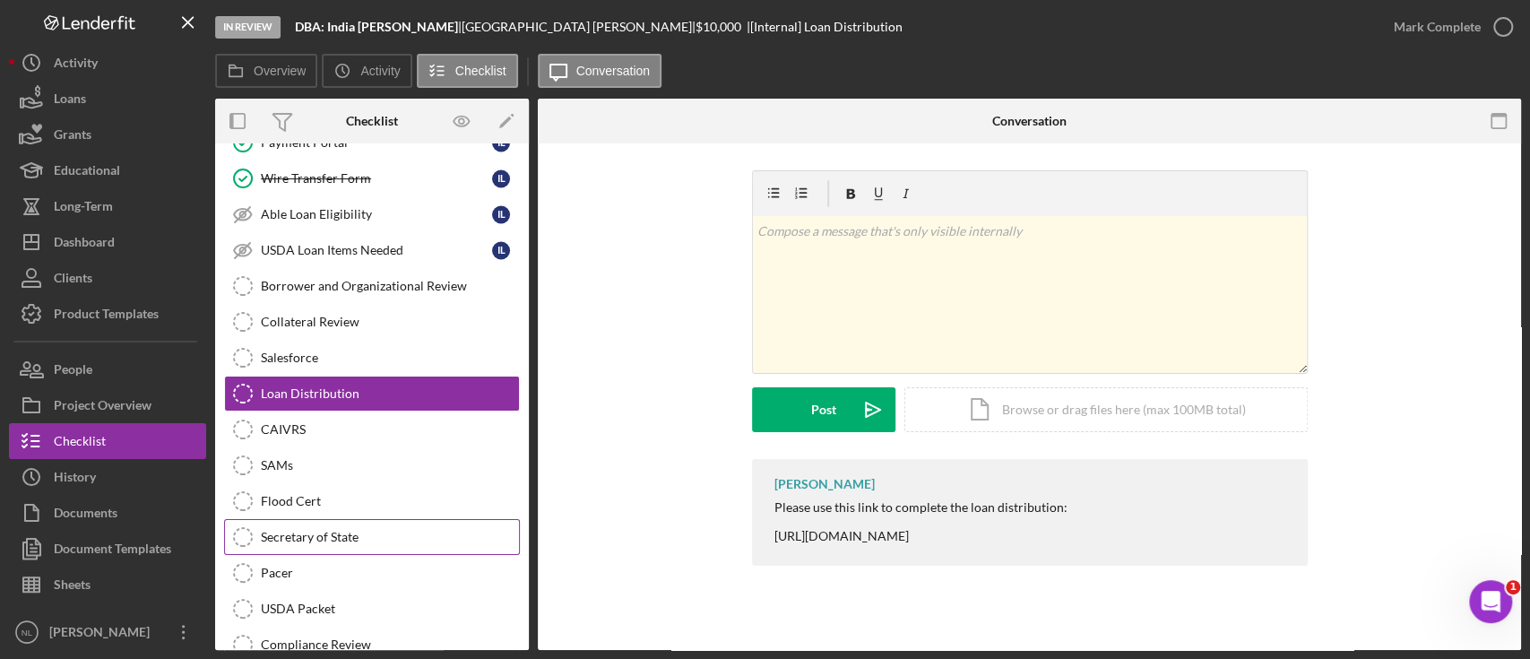
click at [331, 530] on div "Secretary of State" at bounding box center [390, 537] width 258 height 14
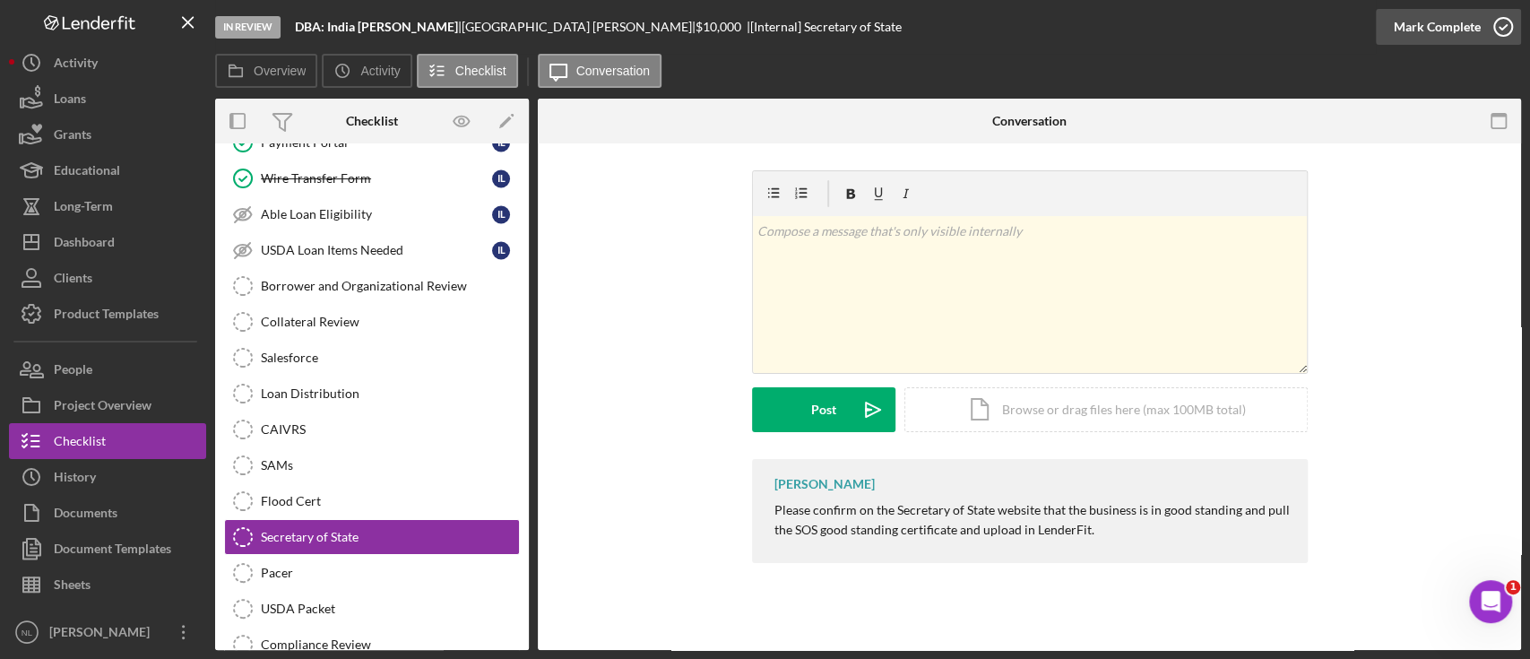
click at [1423, 23] on div "Mark Complete" at bounding box center [1437, 27] width 87 height 36
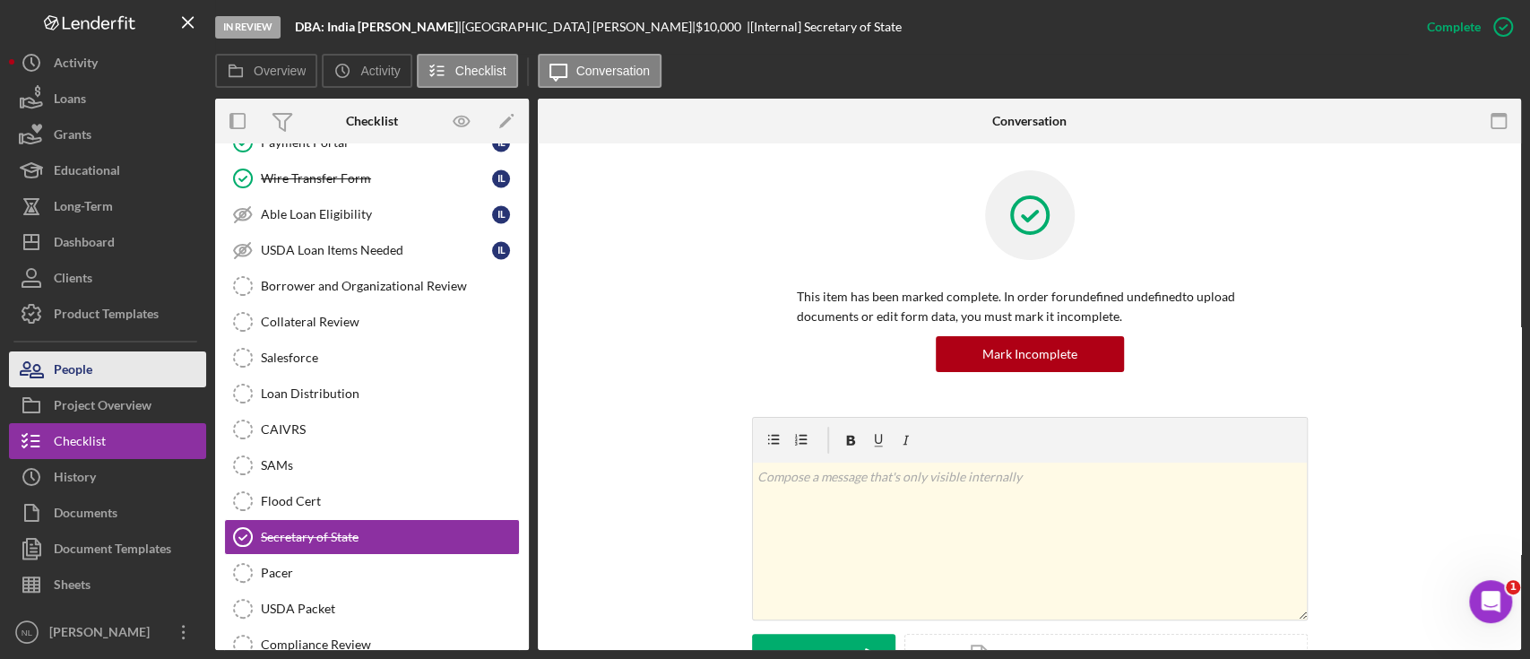
click at [115, 387] on div "Project Overview" at bounding box center [103, 407] width 98 height 40
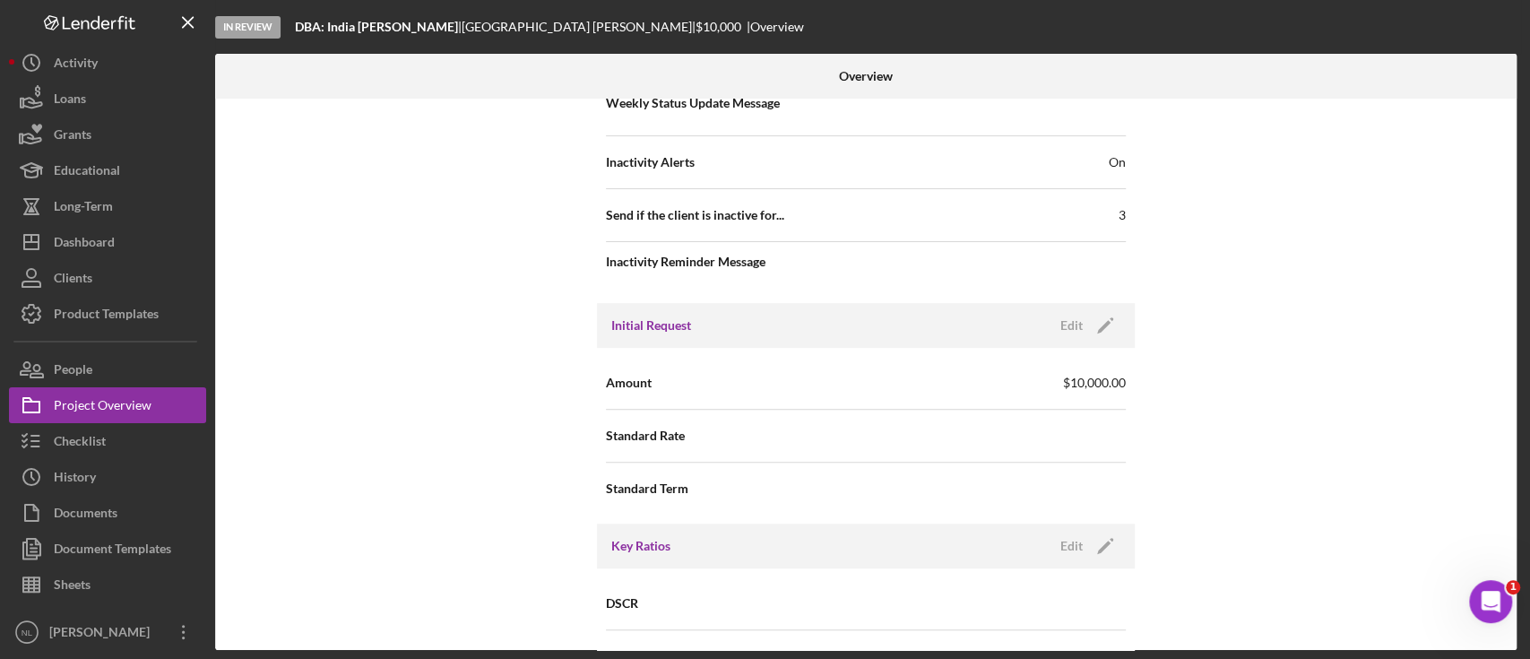
scroll to position [776, 0]
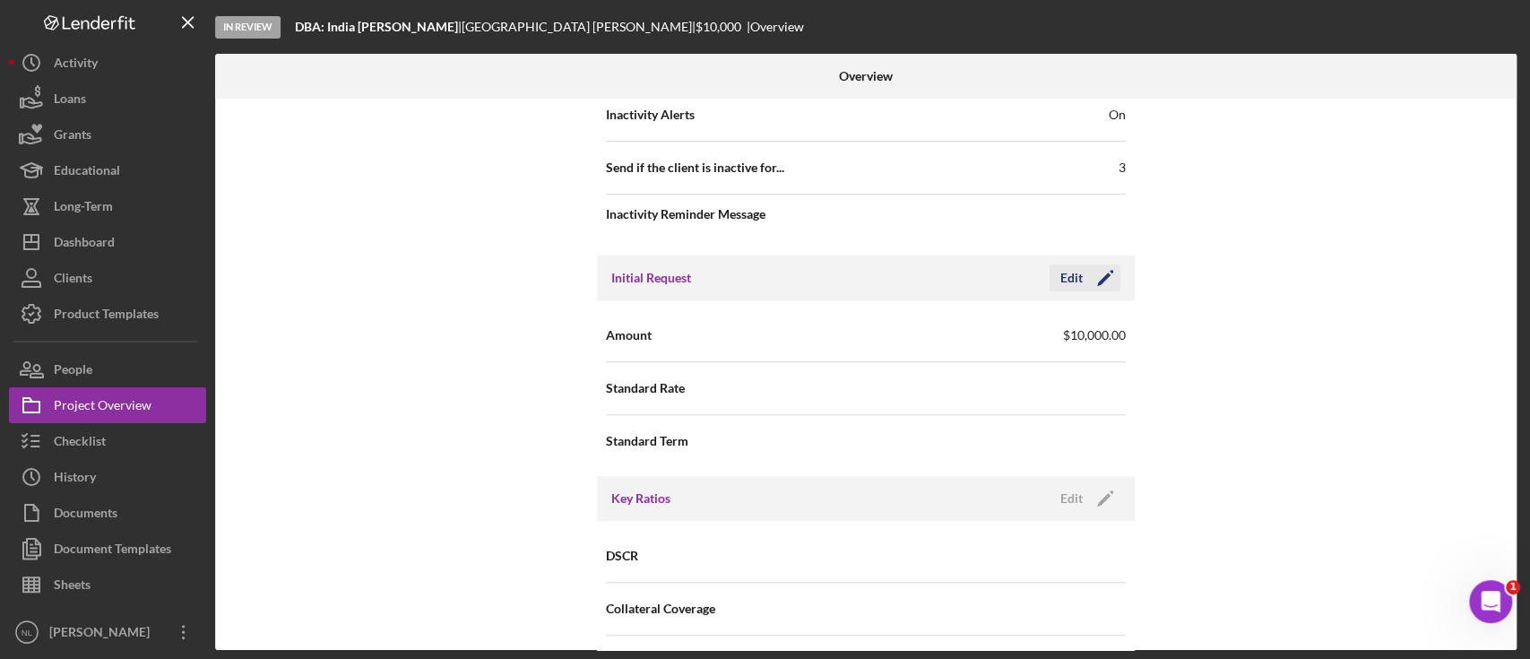
click at [1109, 275] on icon "Icon/Edit" at bounding box center [1105, 277] width 45 height 45
click at [985, 325] on input "$10,000" at bounding box center [996, 334] width 260 height 43
type input "$6"
click at [985, 325] on input "$7,500" at bounding box center [996, 334] width 260 height 43
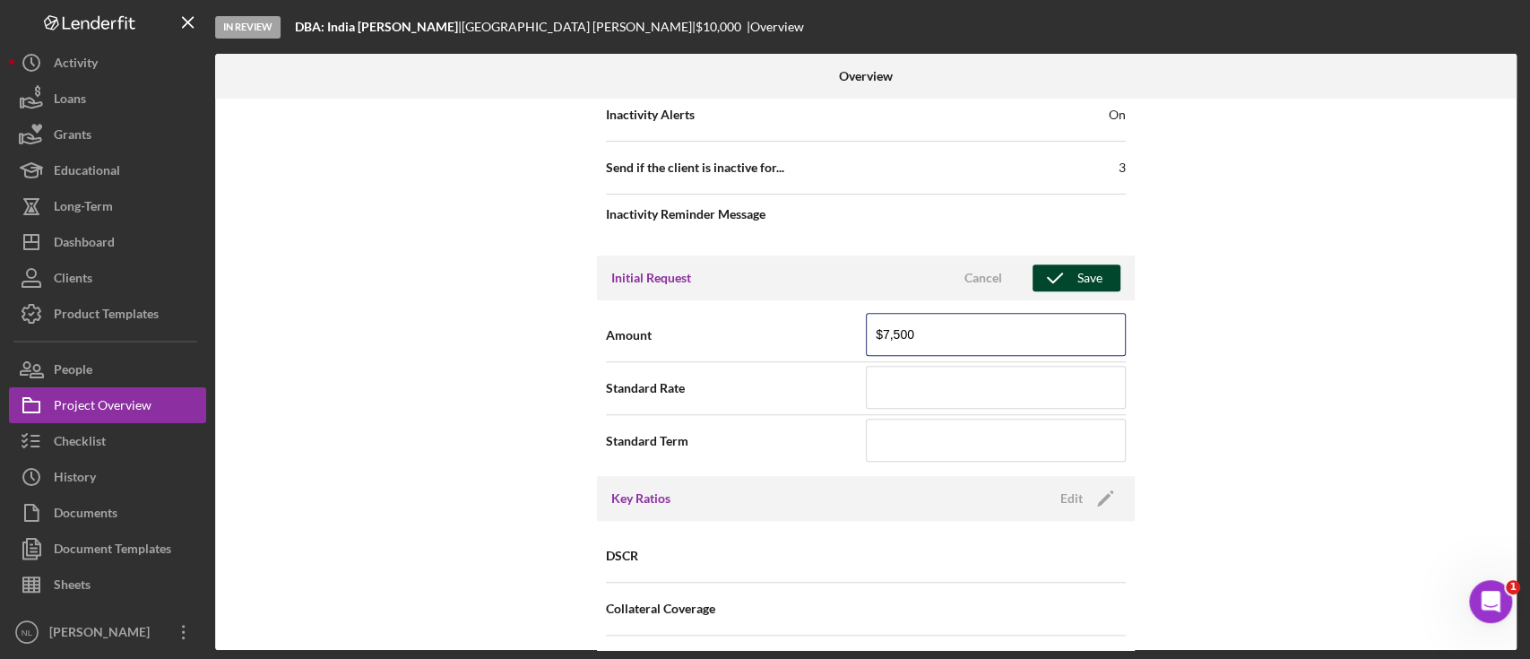
type input "$7,500"
click at [1049, 289] on icon "button" at bounding box center [1054, 277] width 45 height 45
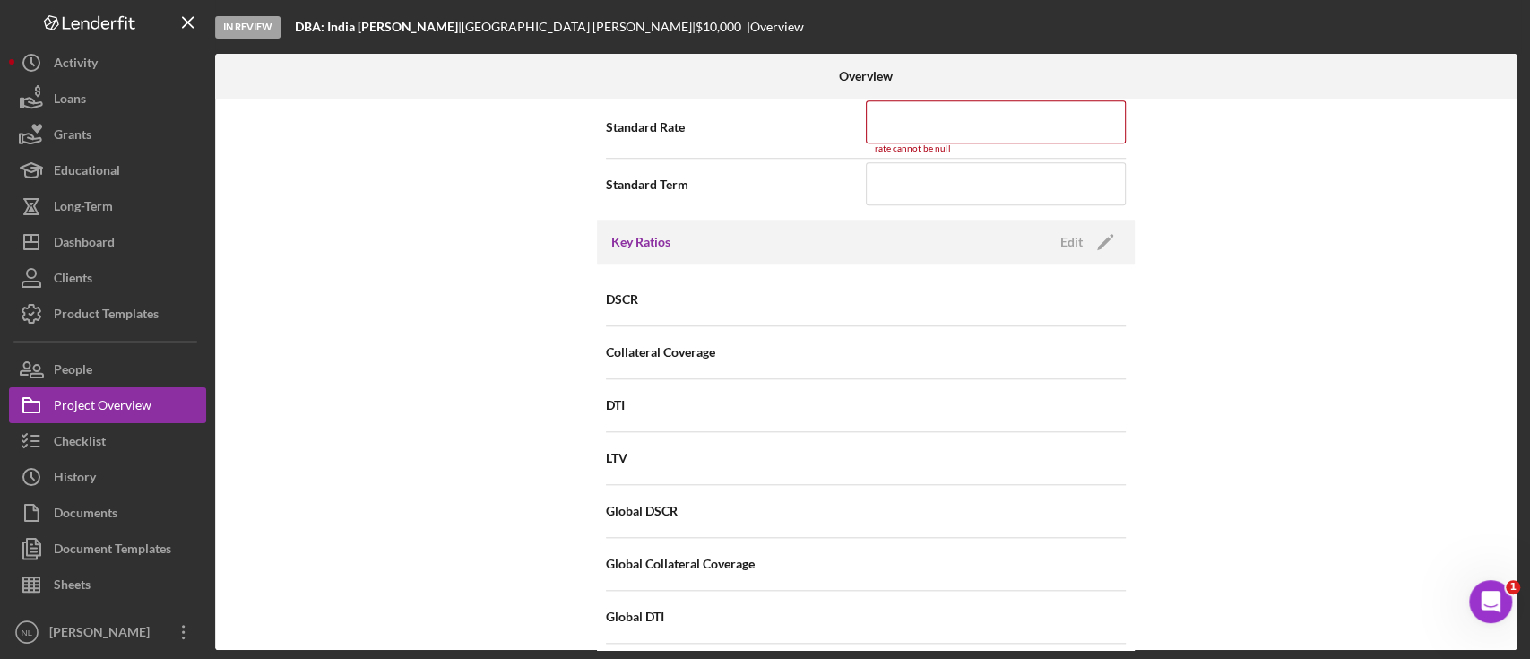
scroll to position [876, 0]
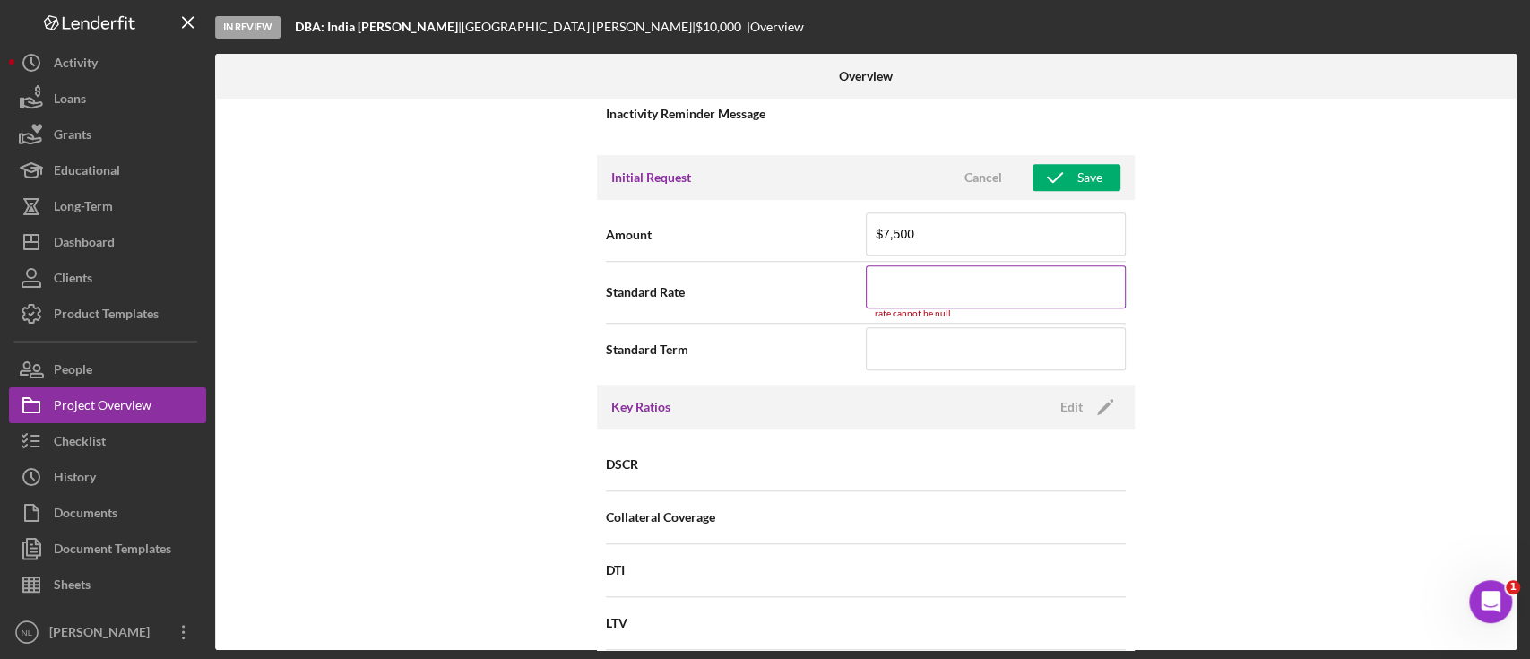
click at [957, 290] on input at bounding box center [996, 286] width 260 height 43
type input "8%"
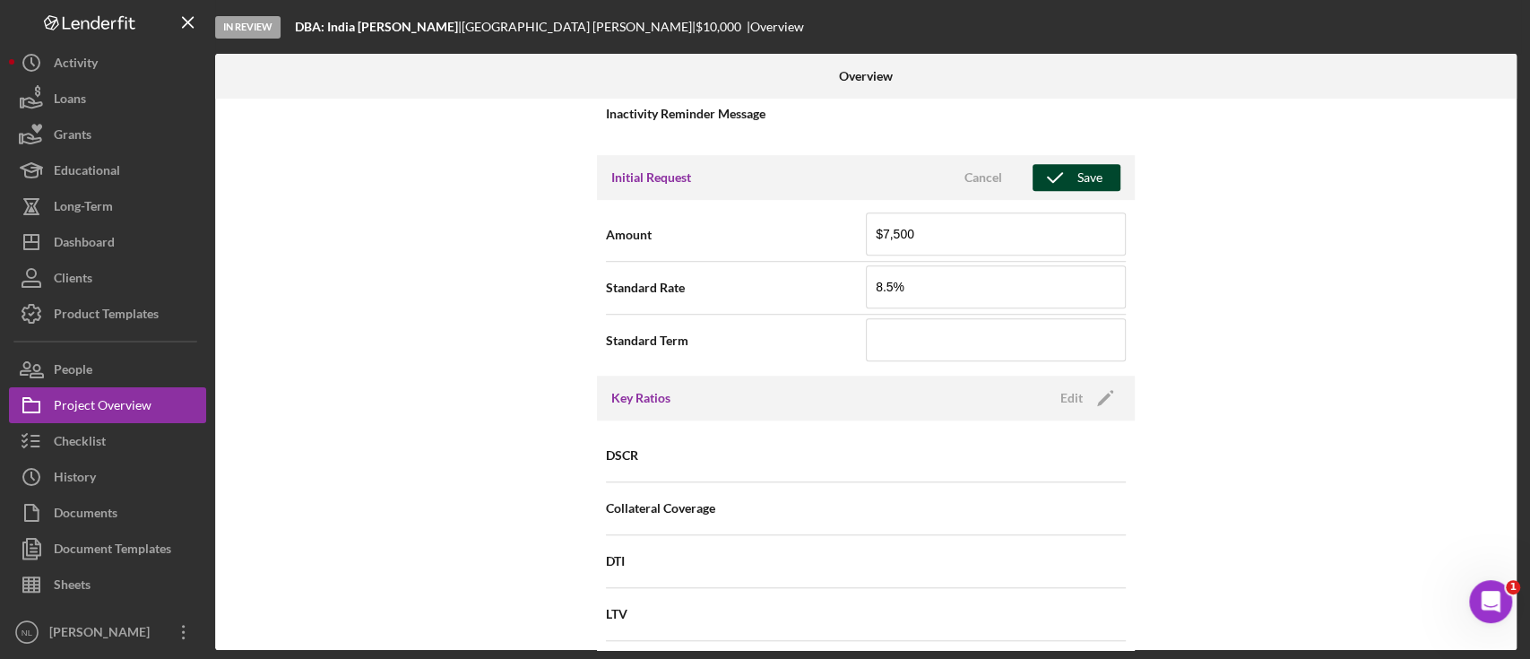
type input "8.500%"
click at [1083, 178] on div "Save" at bounding box center [1089, 177] width 25 height 27
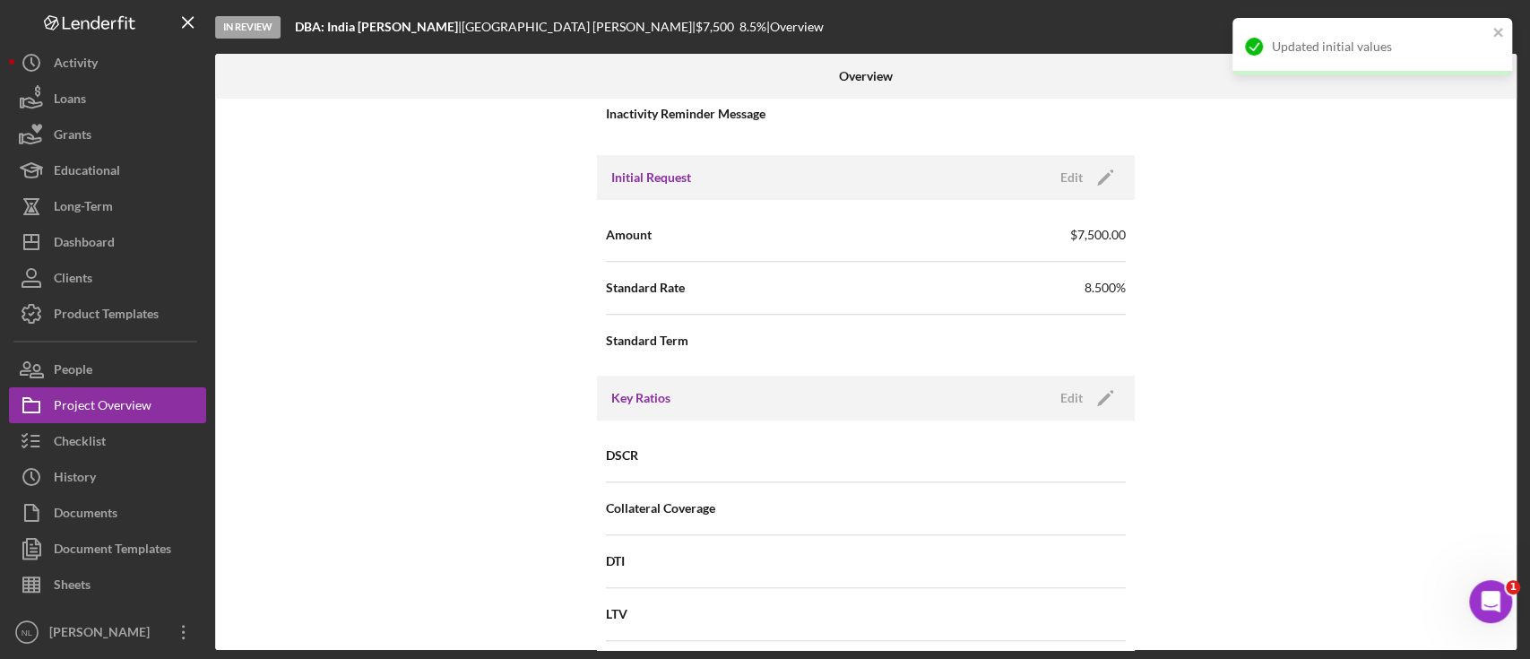
scroll to position [0, 0]
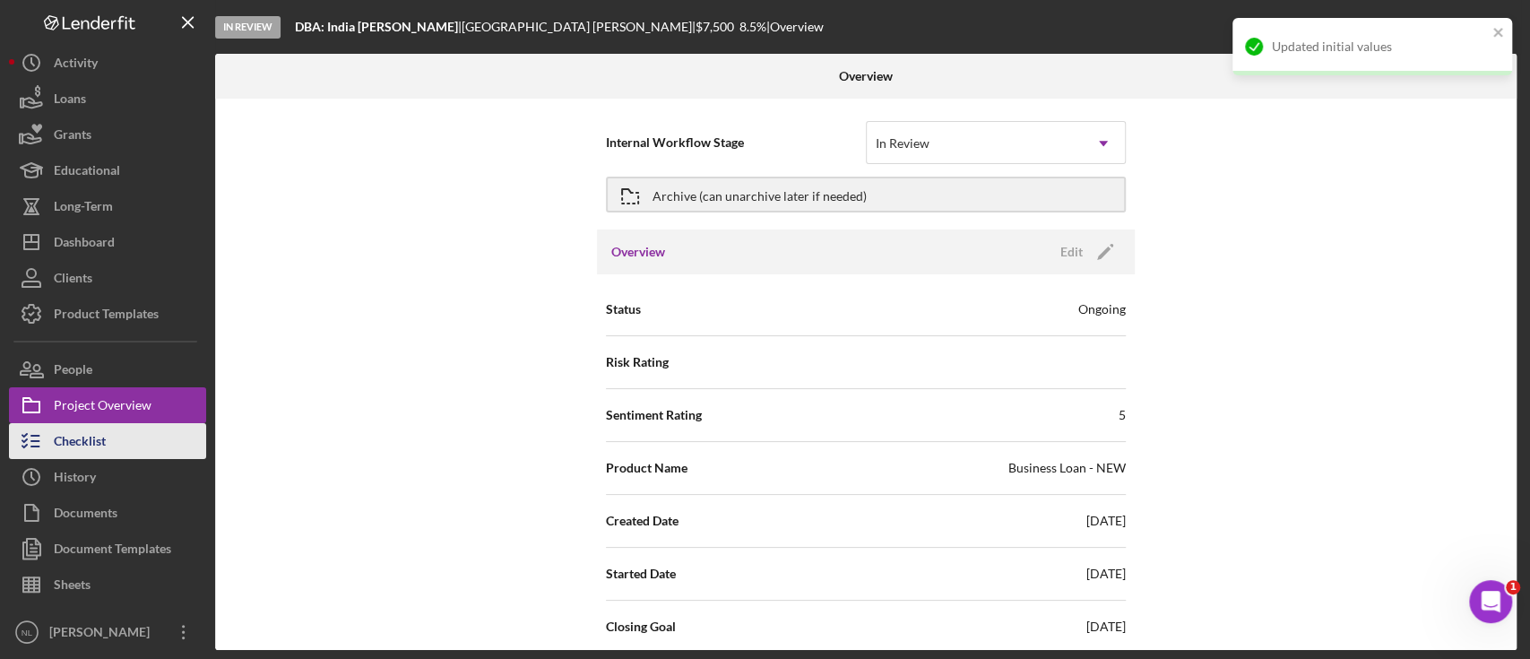
click at [122, 441] on button "Checklist" at bounding box center [107, 441] width 197 height 36
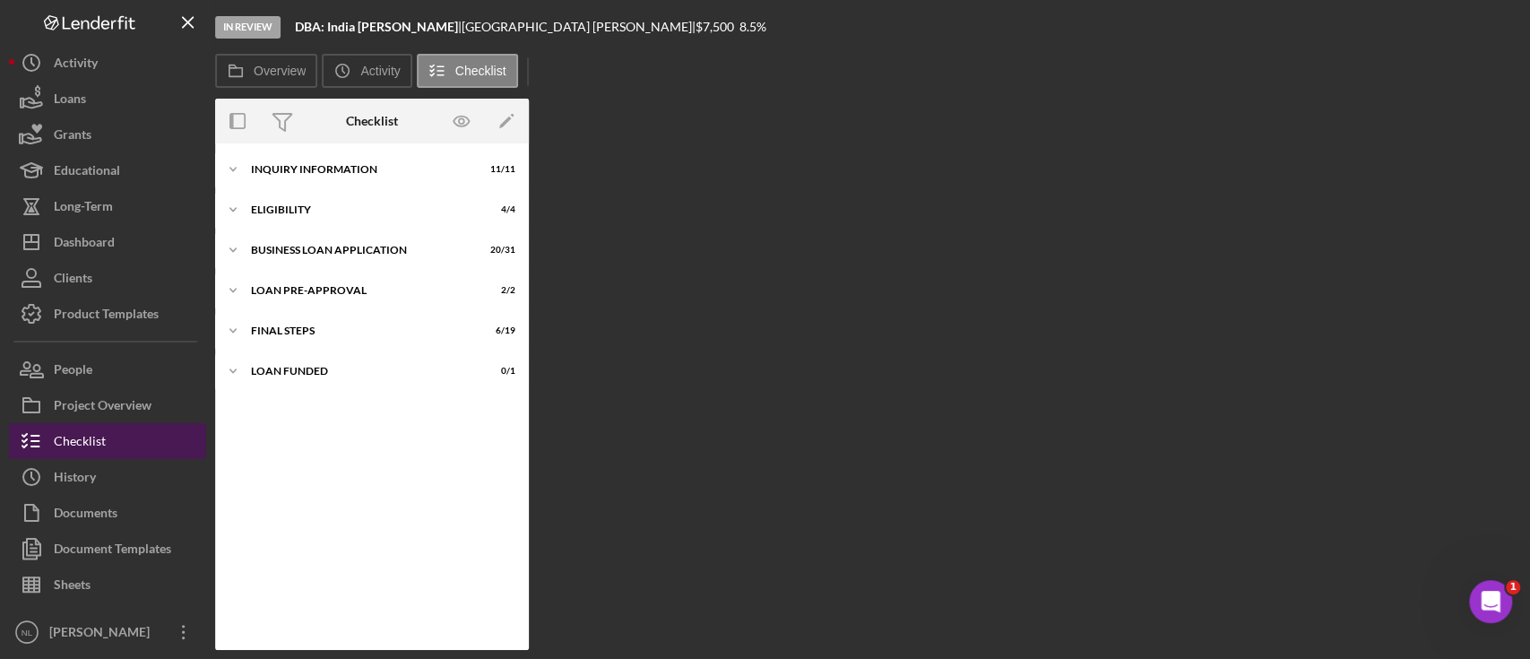
scroll to position [434, 0]
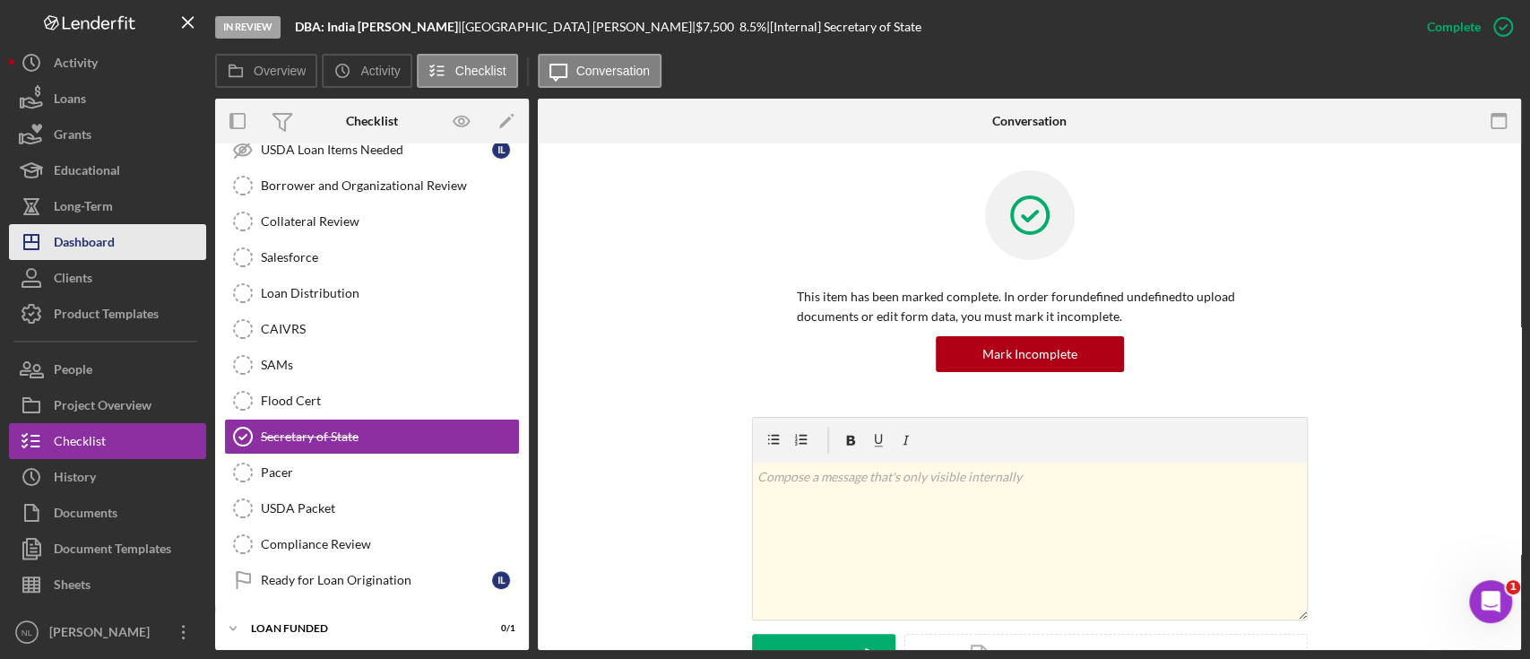
click at [117, 240] on button "Icon/Dashboard Dashboard" at bounding box center [107, 242] width 197 height 36
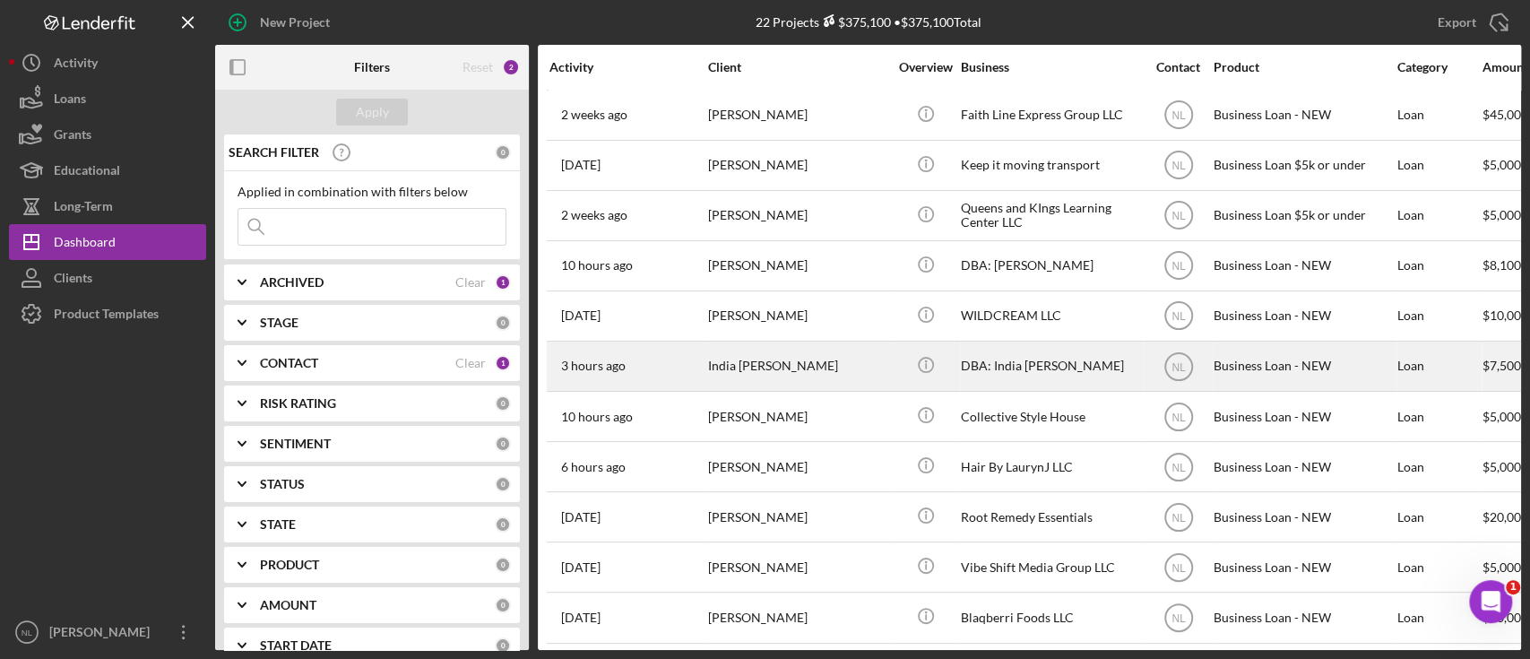
click at [795, 355] on div "India [PERSON_NAME]" at bounding box center [797, 365] width 179 height 47
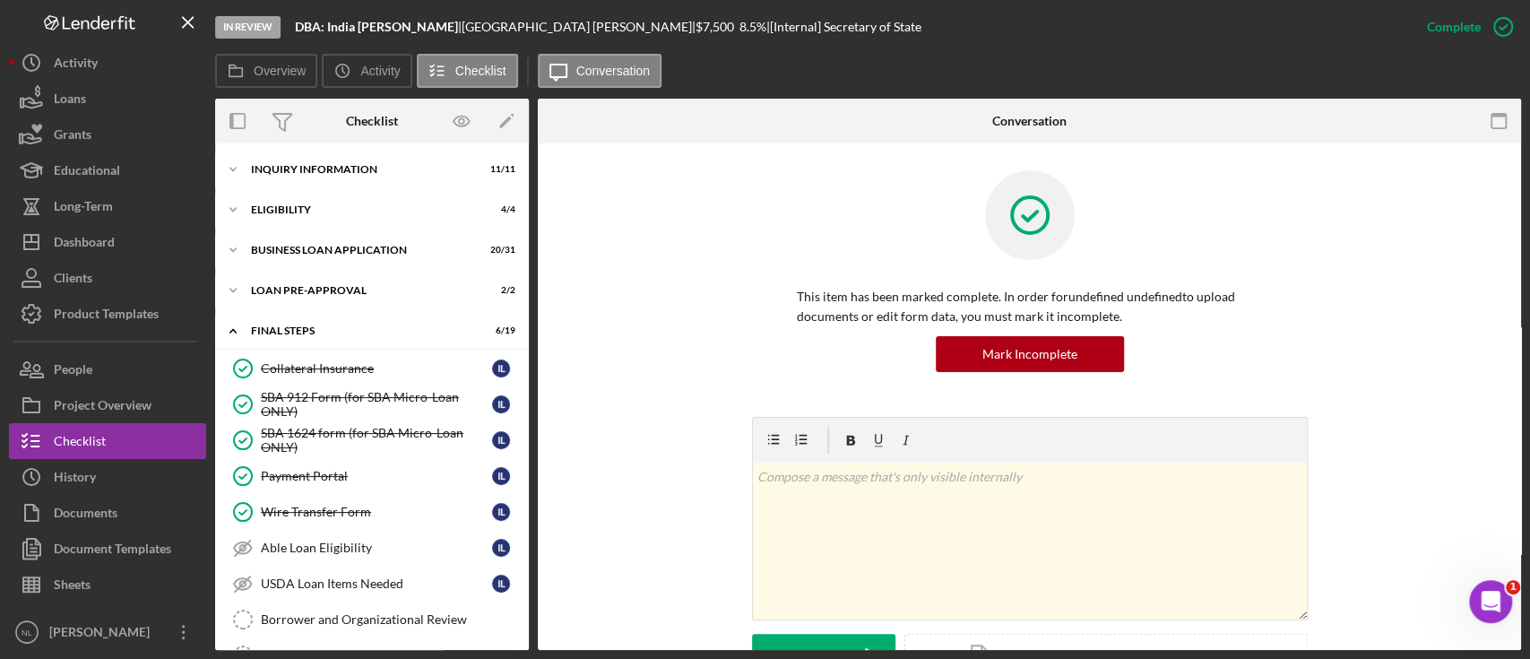
scroll to position [434, 0]
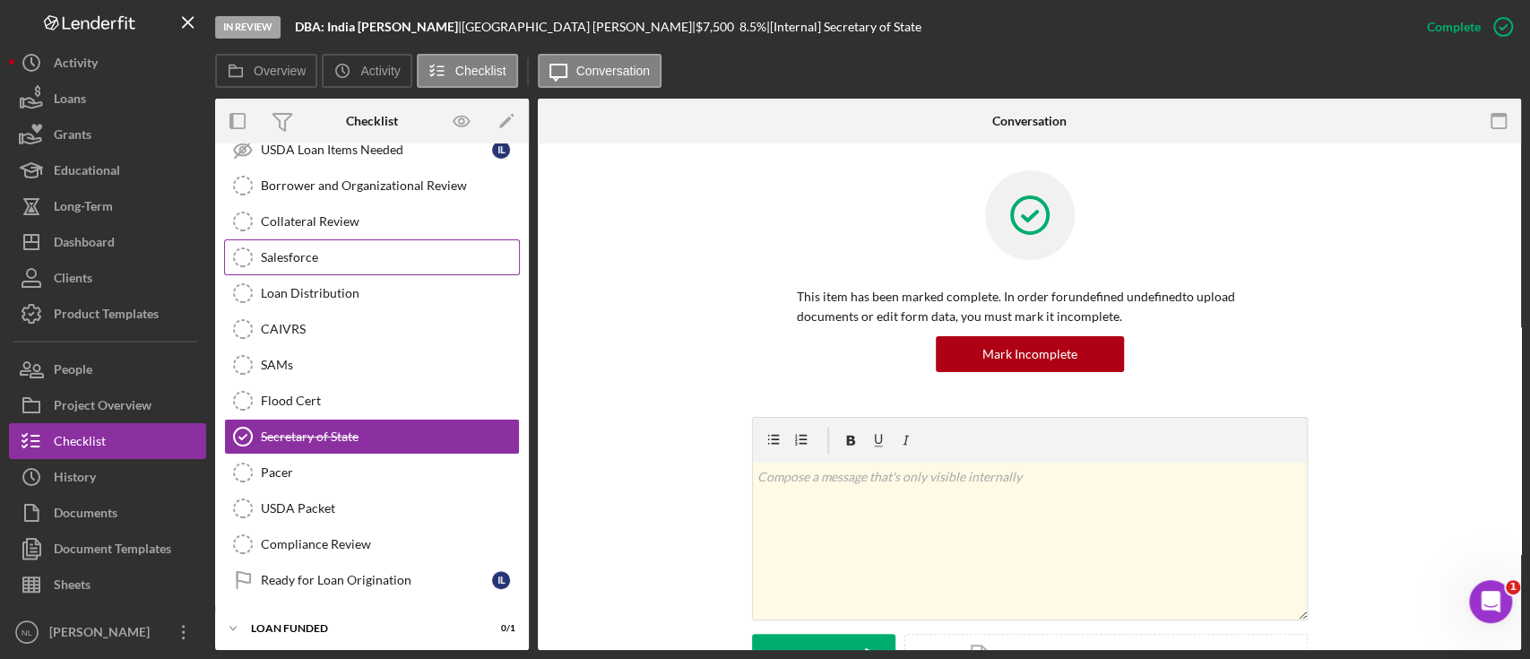
click at [298, 258] on div "Salesforce" at bounding box center [390, 257] width 258 height 14
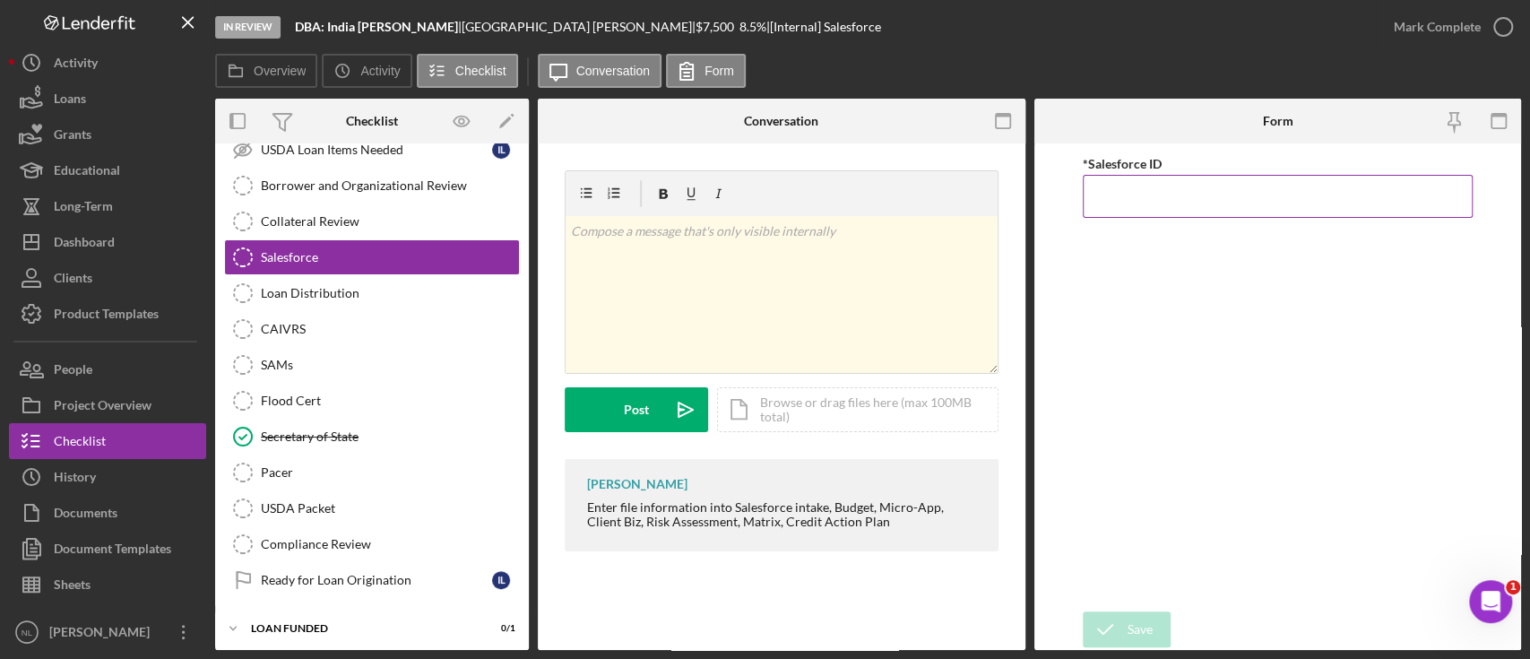
click at [1084, 184] on input "*Salesforce ID" at bounding box center [1278, 196] width 390 height 43
paste input "a0wPC000002J4BdYAK"
type input "a0wPC000002J4BdYAK"
click at [1147, 635] on div "Save" at bounding box center [1139, 629] width 25 height 36
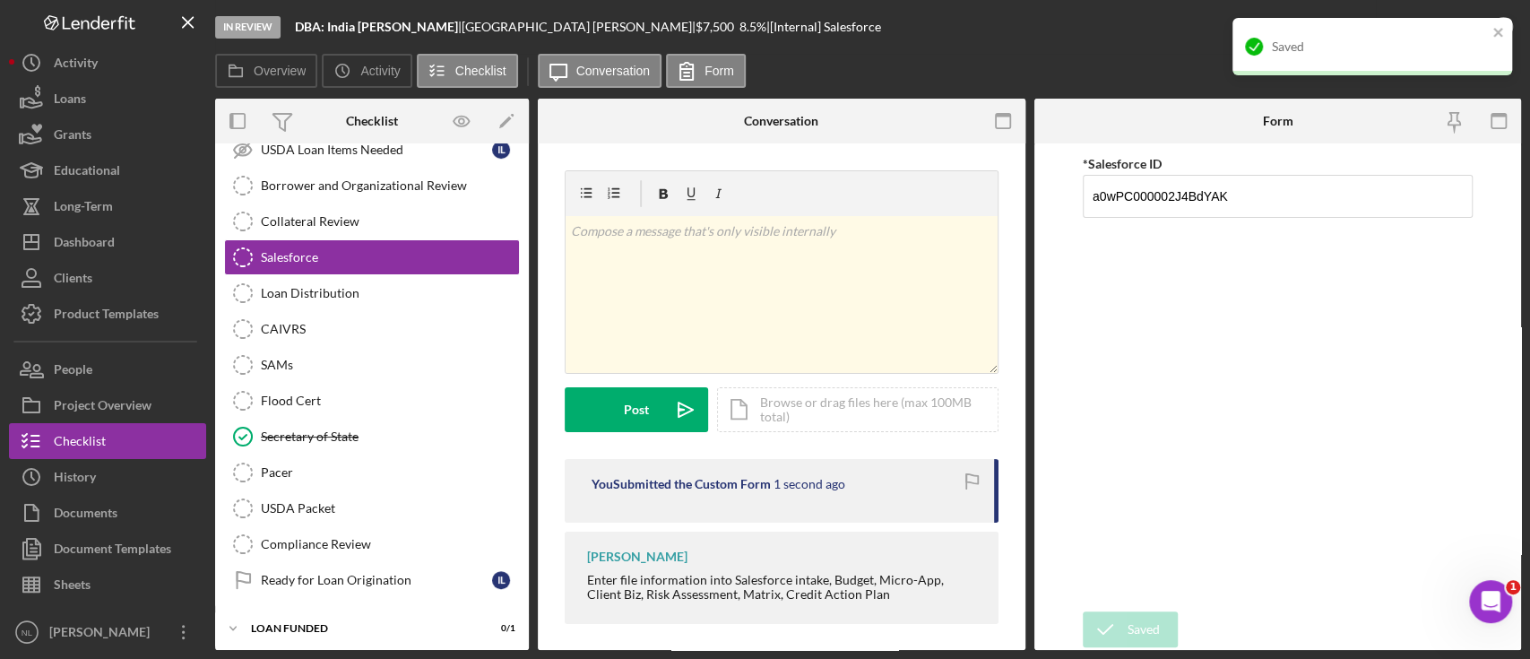
click at [1497, 44] on div "Saved" at bounding box center [1372, 46] width 280 height 57
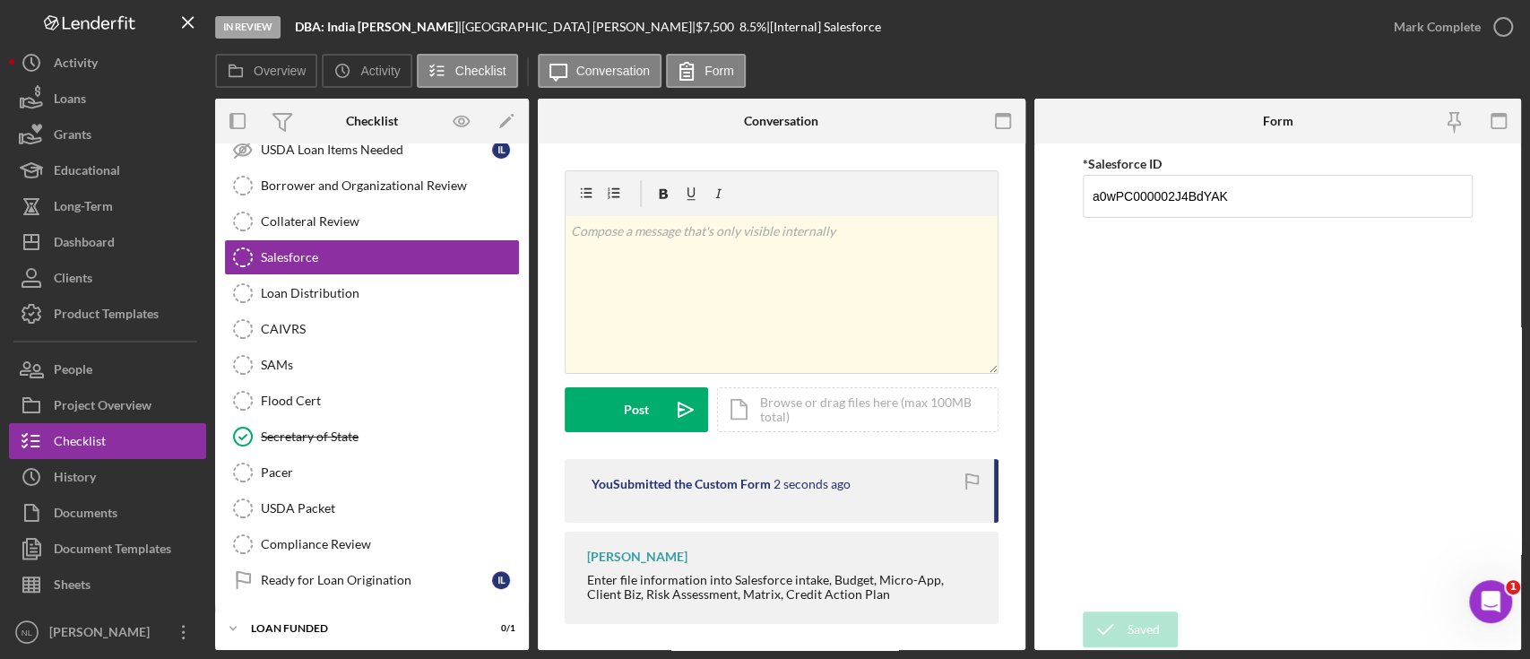
click at [1470, 37] on div "Mark Complete" at bounding box center [1437, 27] width 87 height 36
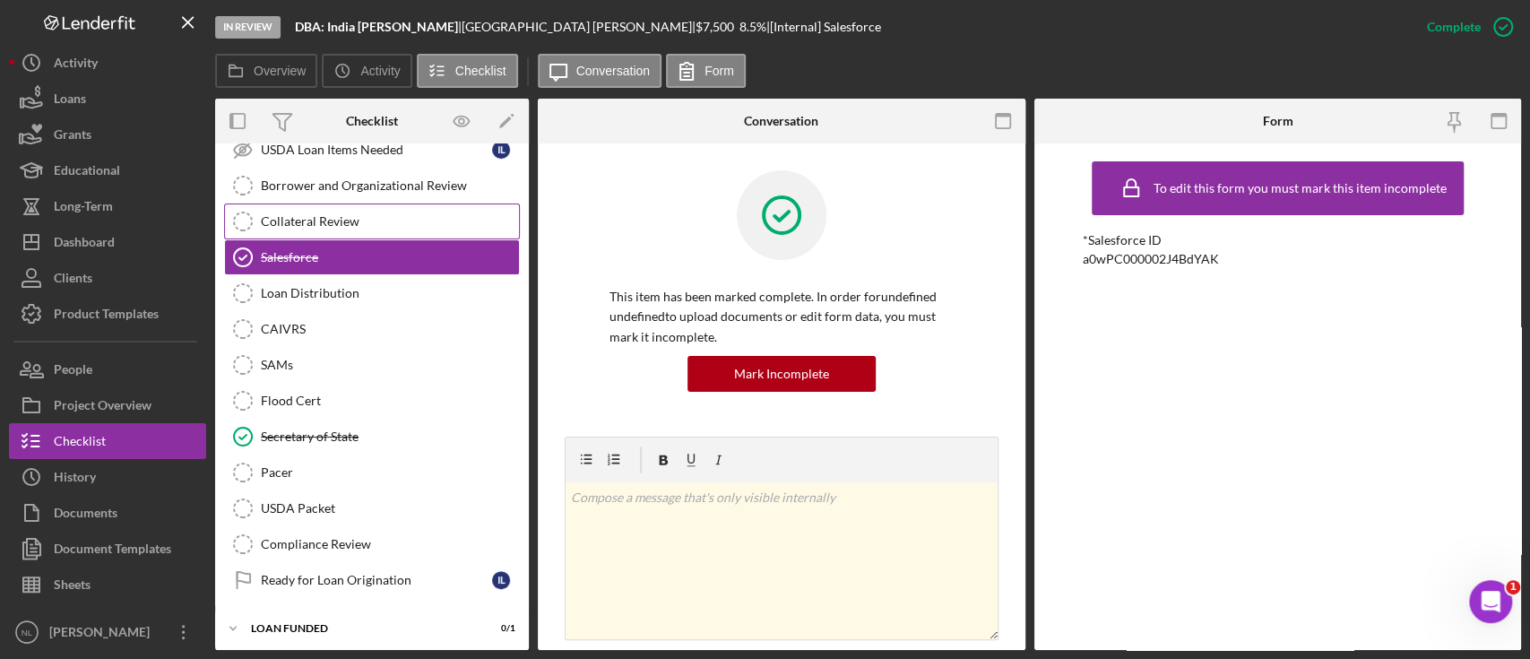
scroll to position [261, 0]
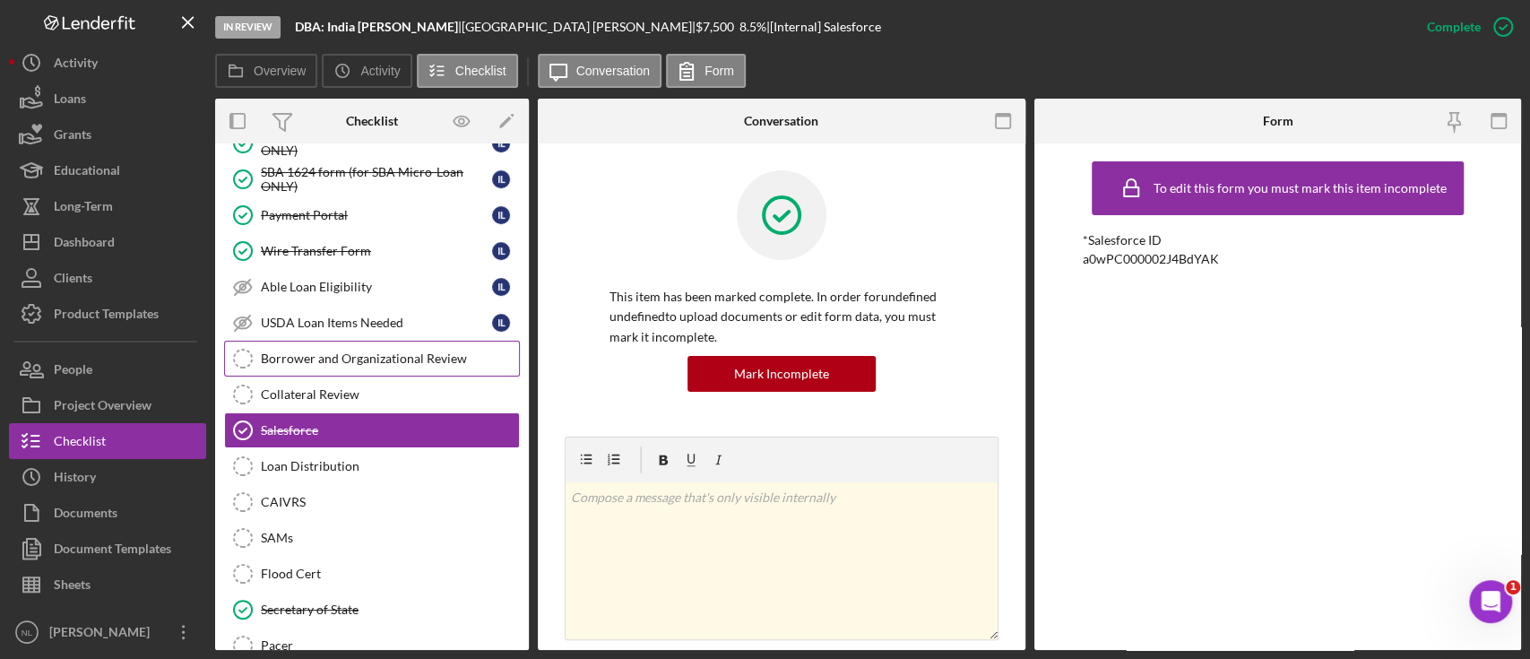
click at [440, 364] on link "Borrower and Organizational Review Borrower and Organizational Review" at bounding box center [372, 359] width 296 height 36
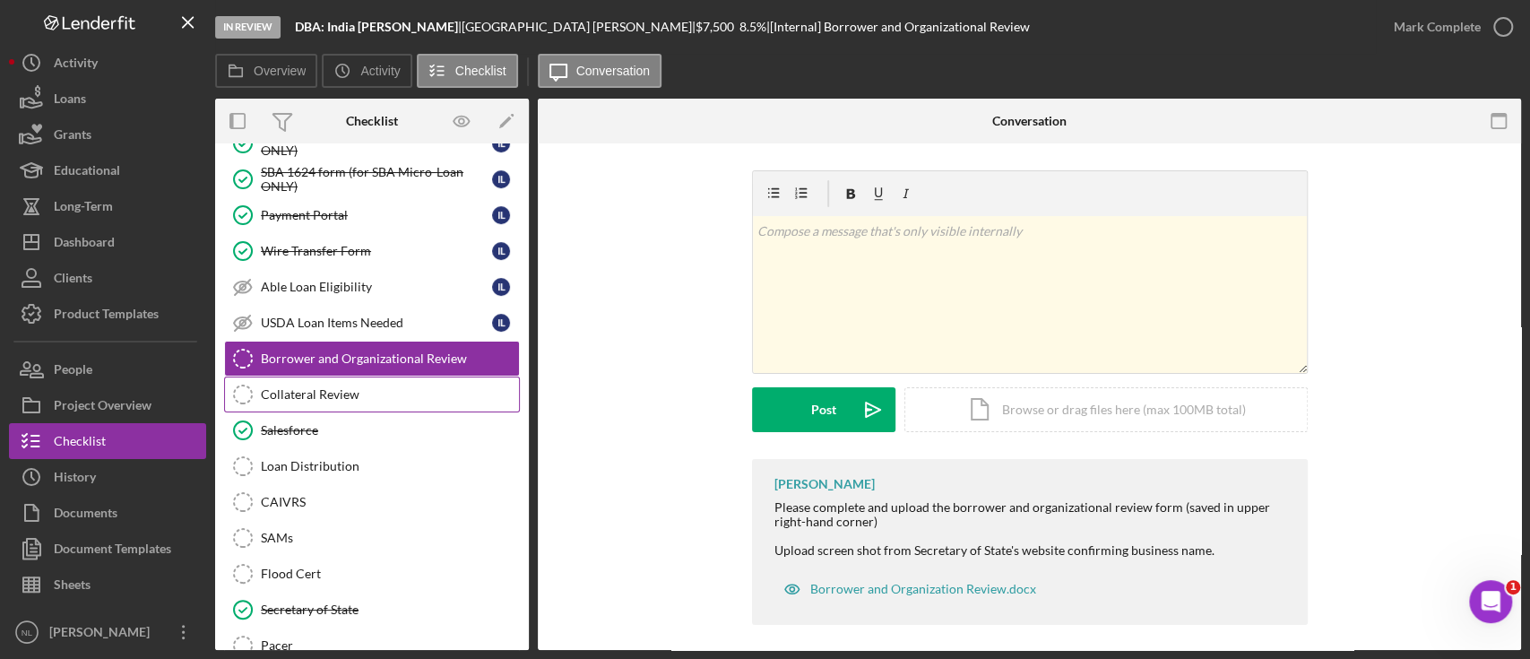
click at [452, 405] on link "Collateral Review Collateral Review" at bounding box center [372, 394] width 296 height 36
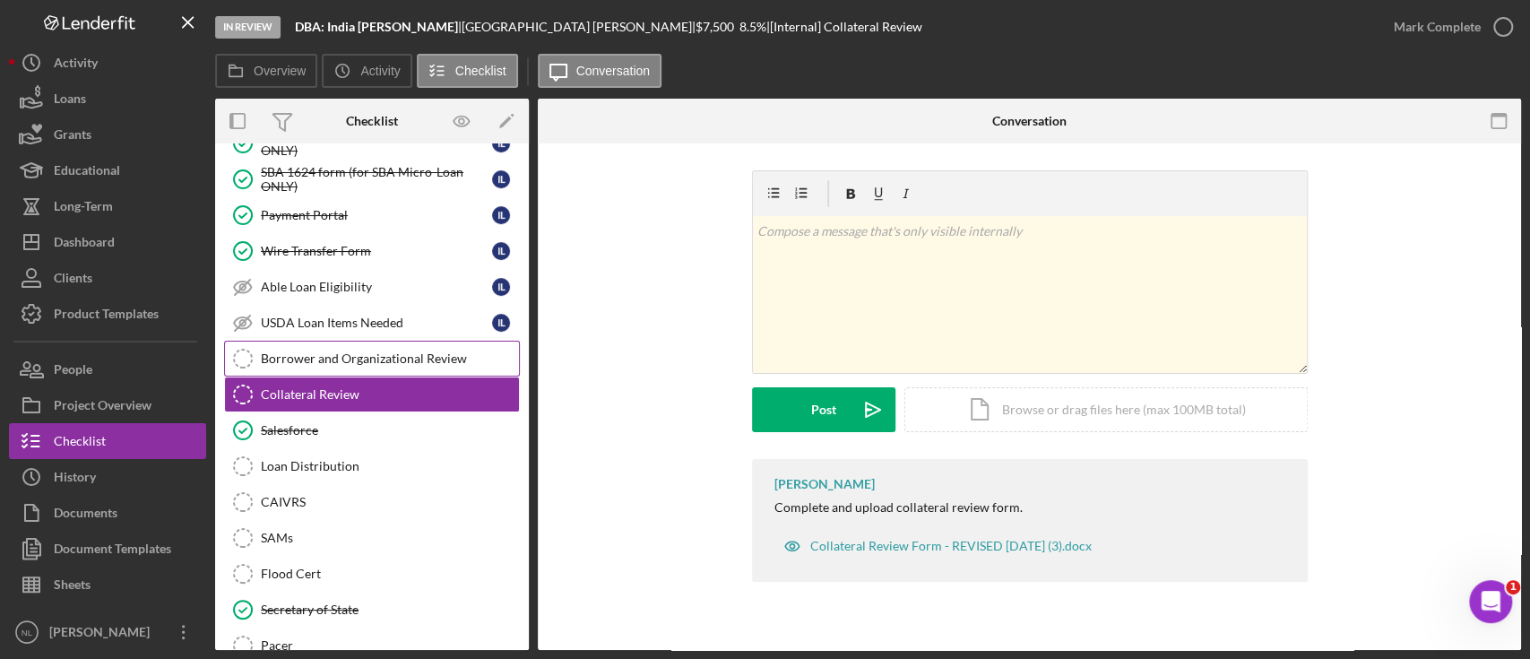
click at [433, 362] on div "Borrower and Organizational Review" at bounding box center [390, 358] width 258 height 14
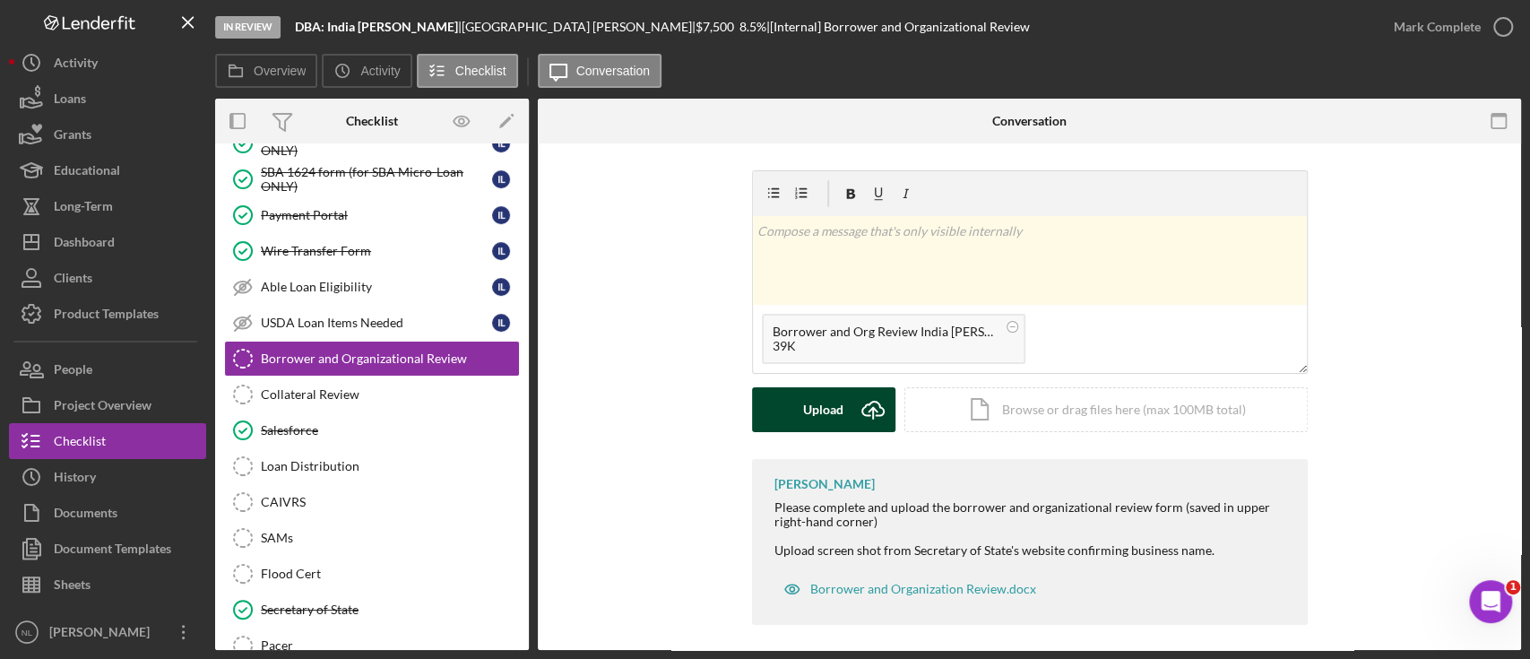
click at [843, 422] on button "Upload Icon/Upload" at bounding box center [823, 409] width 143 height 45
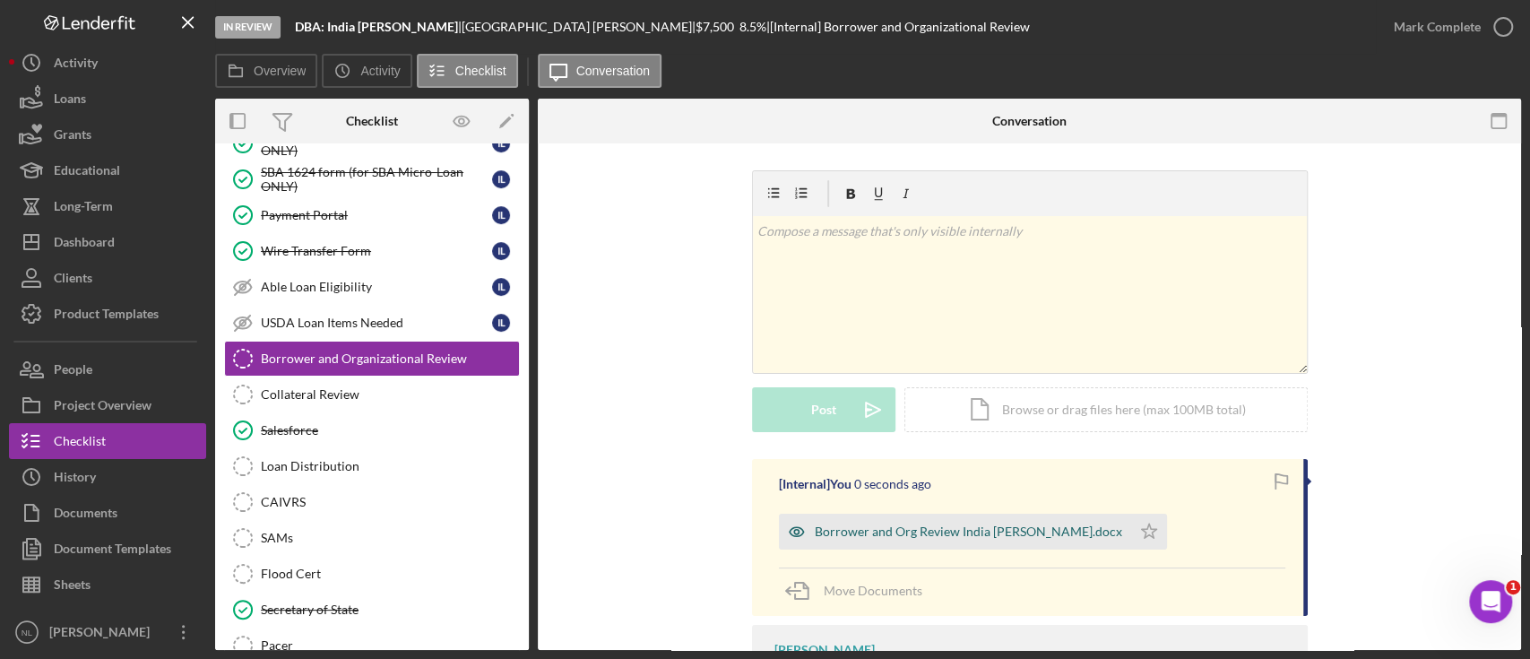
click at [954, 522] on div "Borrower and Org Review India [PERSON_NAME].docx" at bounding box center [955, 532] width 352 height 36
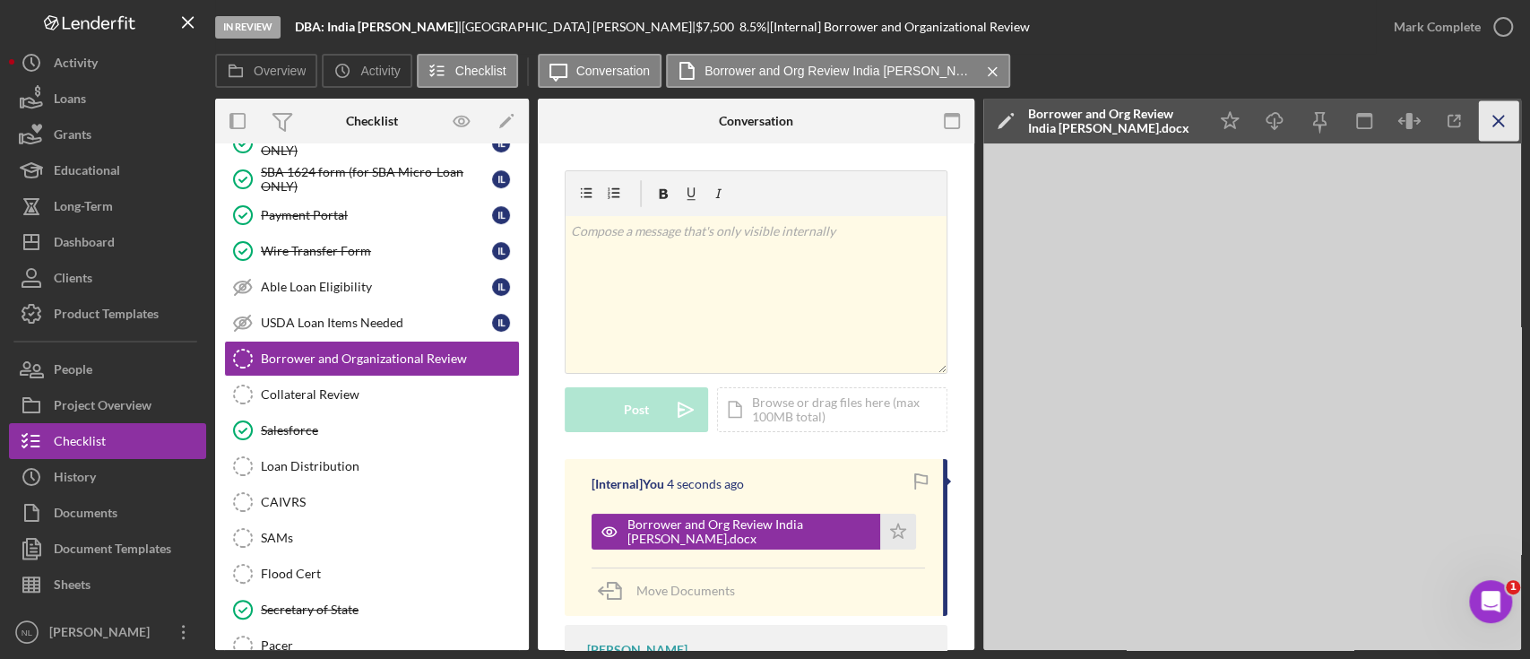
click at [1506, 109] on icon "Icon/Menu Close" at bounding box center [1499, 121] width 40 height 40
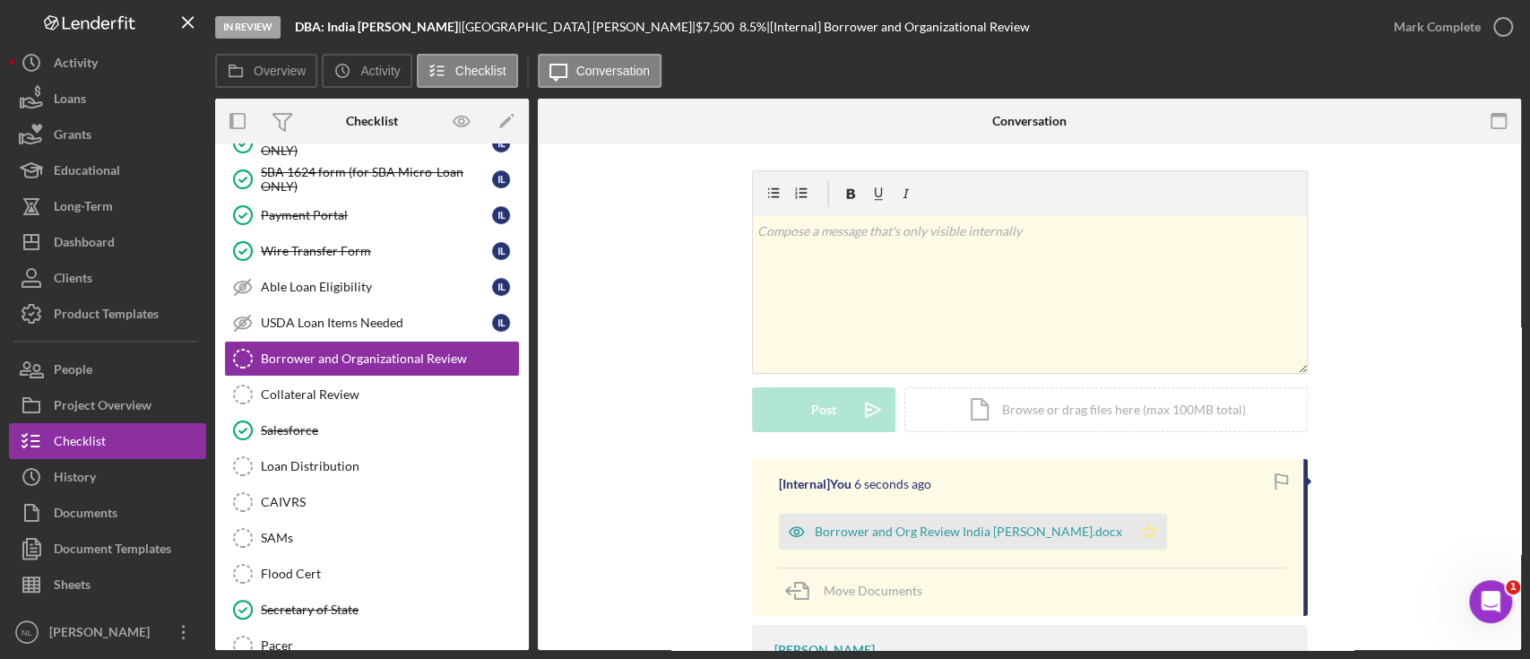
click at [1131, 522] on icon "Icon/Star" at bounding box center [1149, 532] width 36 height 36
click at [1424, 30] on div "Mark Complete" at bounding box center [1437, 27] width 87 height 36
